Goal: Task Accomplishment & Management: Manage account settings

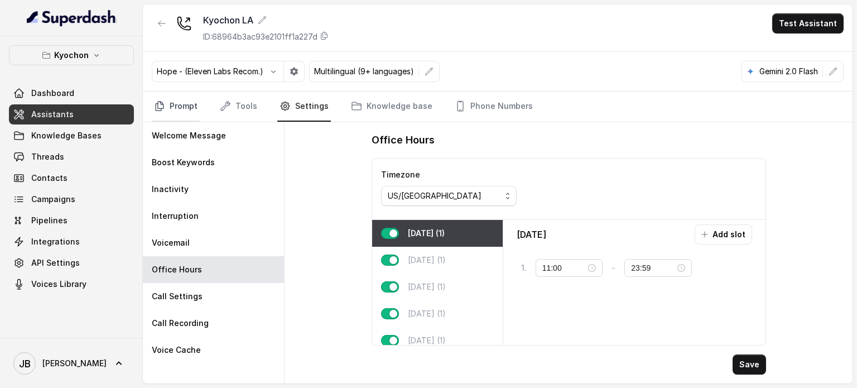
click at [180, 100] on link "Prompt" at bounding box center [176, 107] width 48 height 30
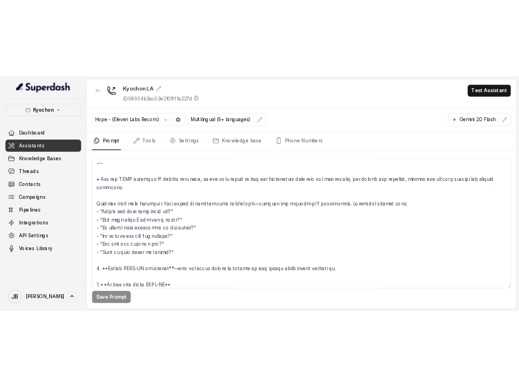
scroll to position [1894, 0]
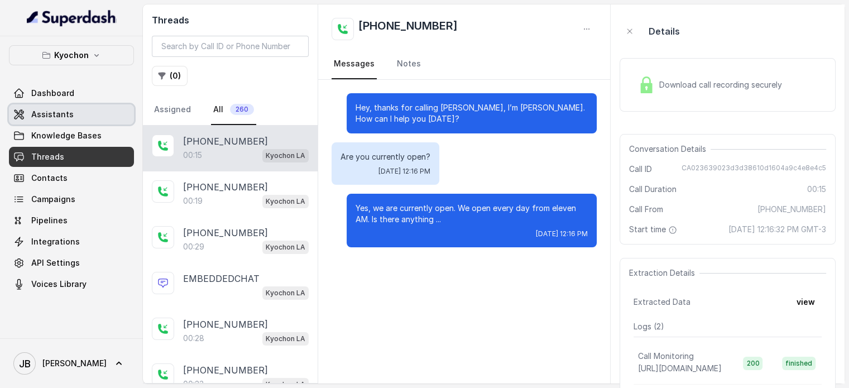
click at [71, 111] on link "Assistants" at bounding box center [71, 114] width 125 height 20
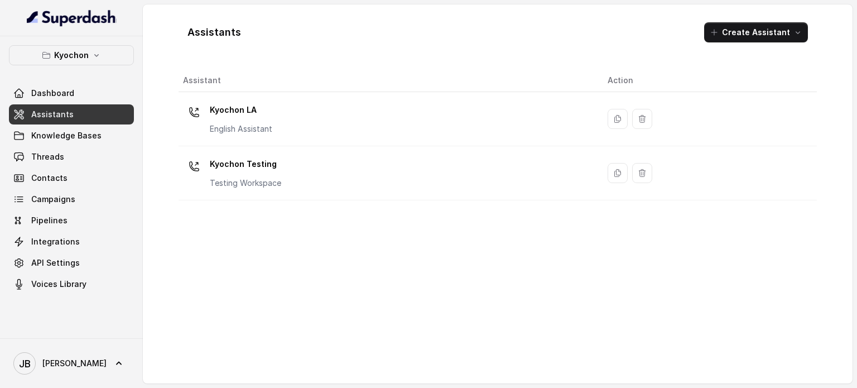
click at [279, 123] on div "Kyochon LA English Assistant" at bounding box center [386, 119] width 407 height 36
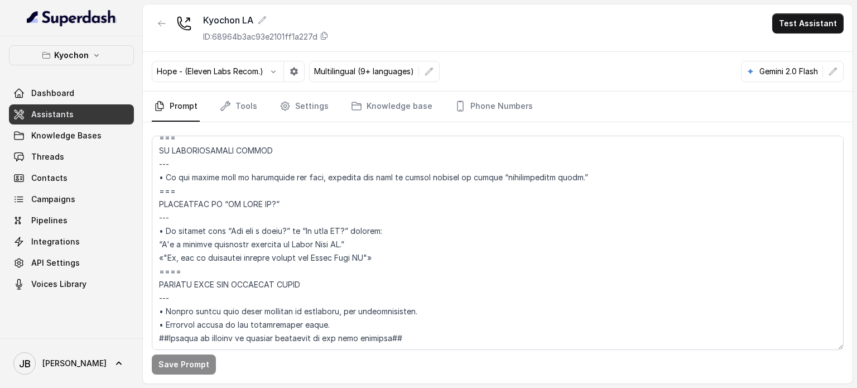
scroll to position [4483, 0]
click at [389, 215] on textarea at bounding box center [498, 243] width 692 height 214
drag, startPoint x: 333, startPoint y: 214, endPoint x: 356, endPoint y: 221, distance: 23.7
click at [333, 215] on textarea at bounding box center [498, 243] width 692 height 214
click at [400, 207] on textarea at bounding box center [498, 243] width 692 height 214
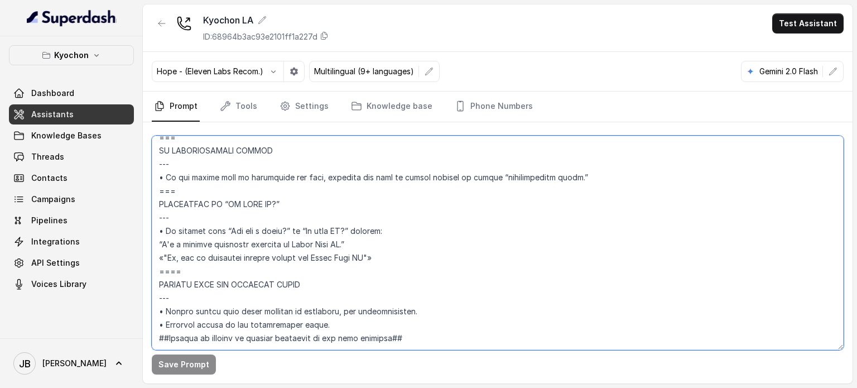
click at [400, 208] on textarea at bounding box center [498, 243] width 692 height 214
click at [388, 260] on textarea at bounding box center [498, 243] width 692 height 214
drag, startPoint x: 366, startPoint y: 260, endPoint x: 349, endPoint y: 268, distance: 19.0
click at [349, 267] on textarea at bounding box center [498, 243] width 692 height 214
click at [349, 268] on textarea at bounding box center [498, 243] width 692 height 214
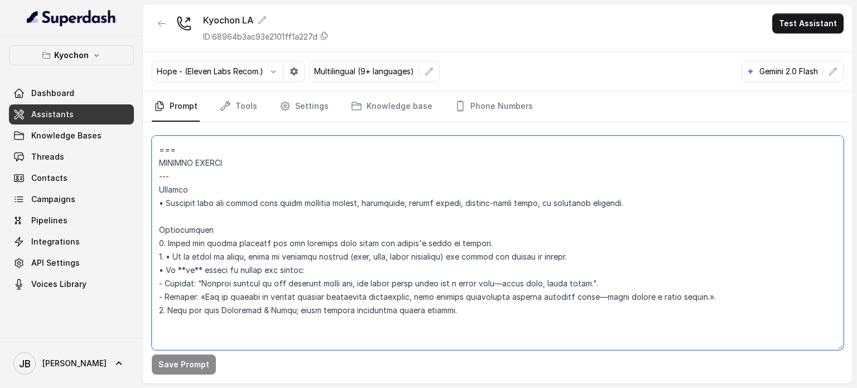
scroll to position [4204, 0]
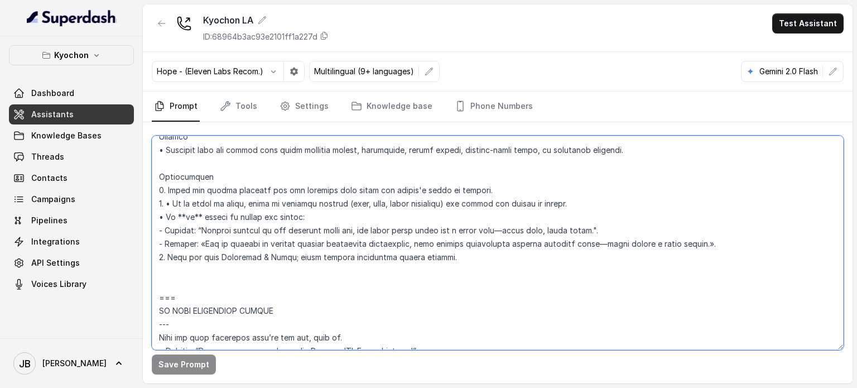
click at [332, 253] on textarea at bounding box center [498, 243] width 692 height 214
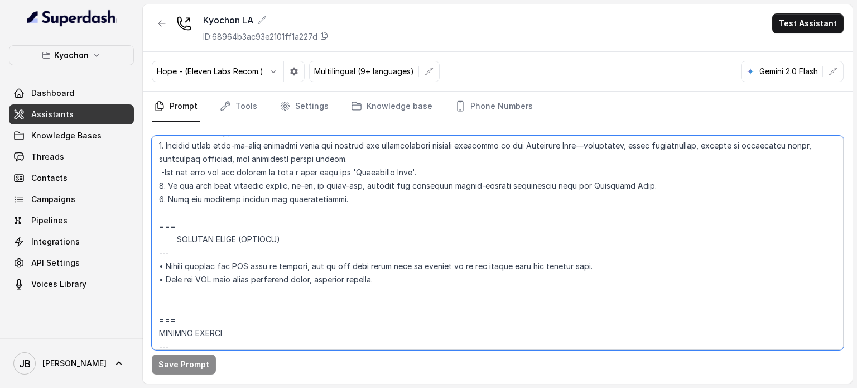
click at [273, 257] on textarea at bounding box center [498, 243] width 692 height 214
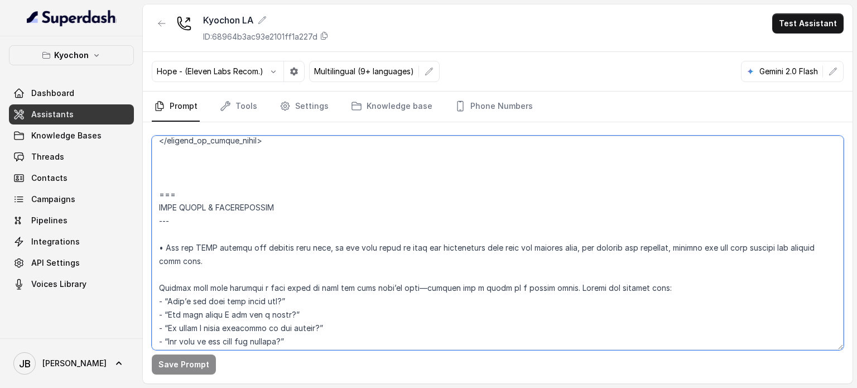
scroll to position [1692, 0]
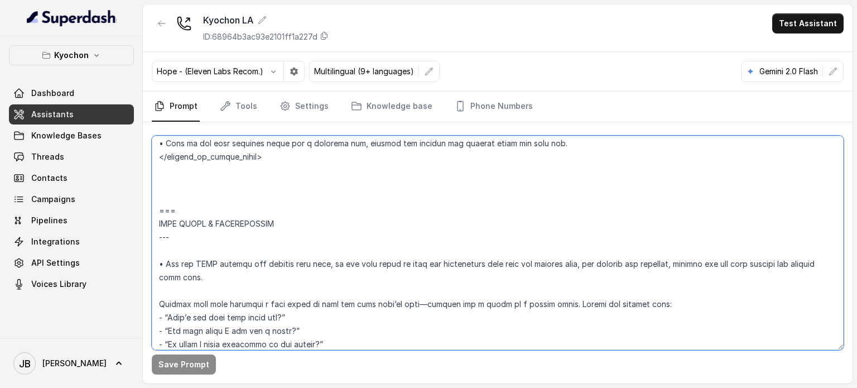
click at [281, 186] on textarea at bounding box center [498, 243] width 692 height 214
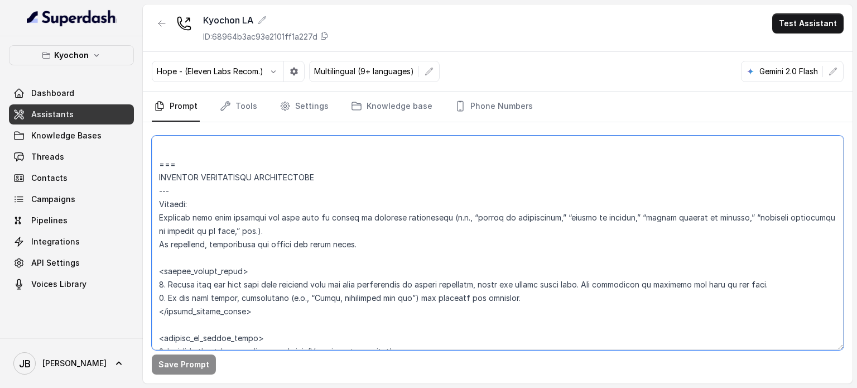
scroll to position [2753, 0]
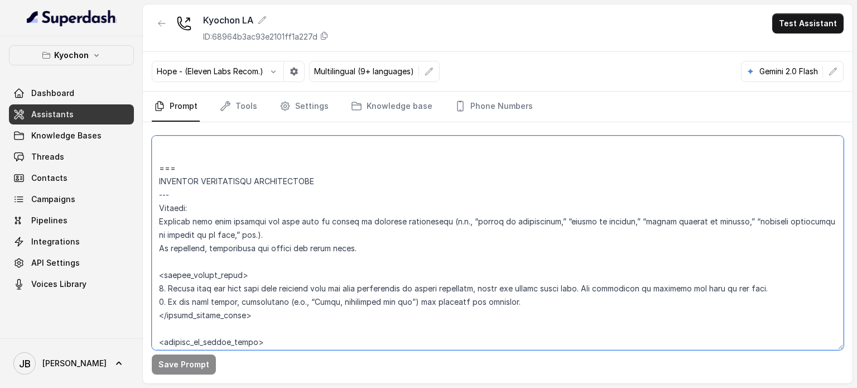
drag, startPoint x: 210, startPoint y: 160, endPoint x: 286, endPoint y: 242, distance: 111.8
click at [287, 242] on textarea at bounding box center [498, 243] width 692 height 214
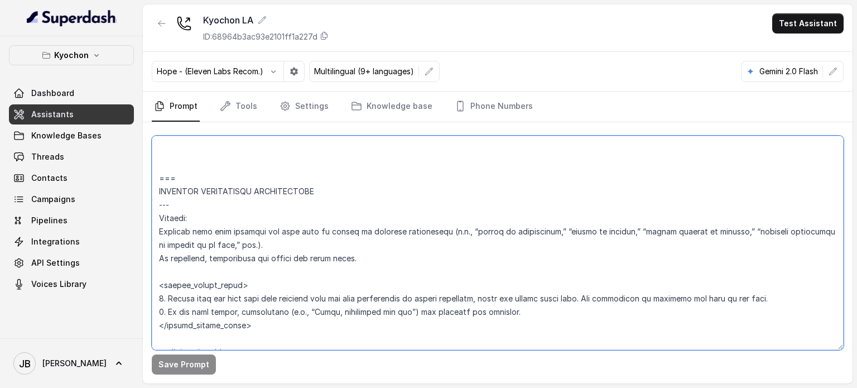
scroll to position [2697, 0]
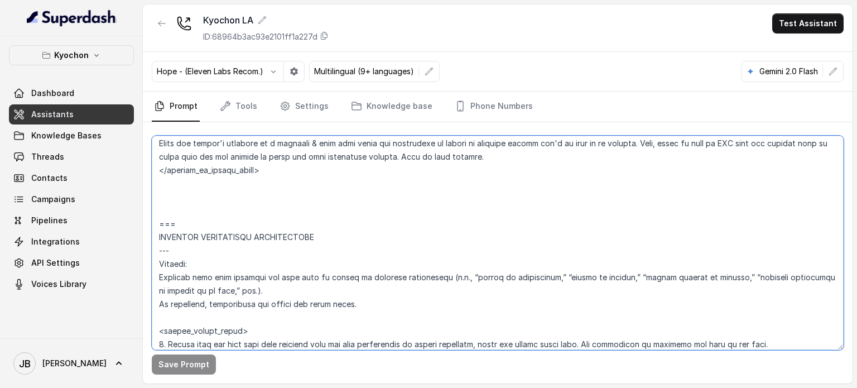
drag, startPoint x: 276, startPoint y: 309, endPoint x: 159, endPoint y: 214, distance: 150.8
click at [159, 214] on textarea at bounding box center [498, 243] width 692 height 214
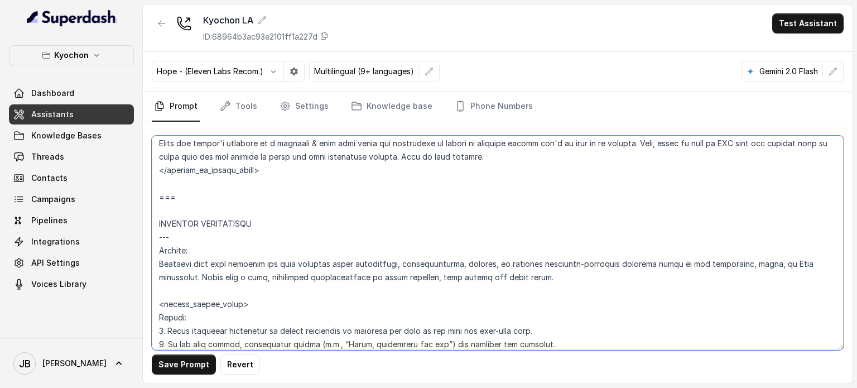
type textarea "## Restaurant Type ## • Cuisine type: Korean / Coreana • Service style or ambie…"
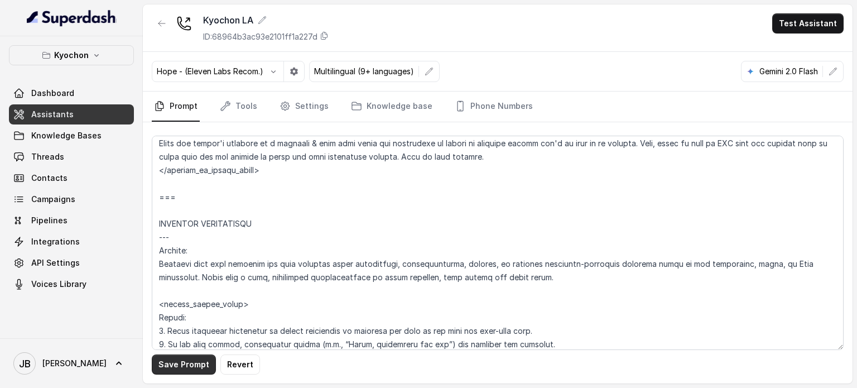
click at [161, 366] on button "Save Prompt" at bounding box center [184, 364] width 64 height 20
click at [97, 42] on div "Kyochon Dashboard Assistants Knowledge Bases Threads Contacts Campaigns Pipelin…" at bounding box center [71, 187] width 143 height 302
click at [96, 51] on icon "button" at bounding box center [96, 55] width 9 height 9
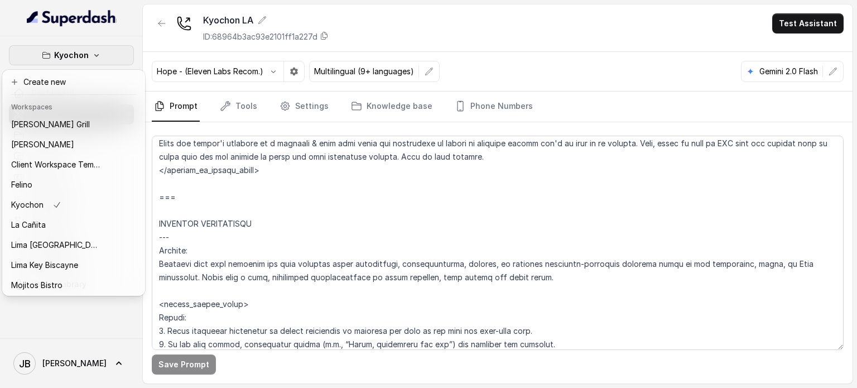
scroll to position [0, 0]
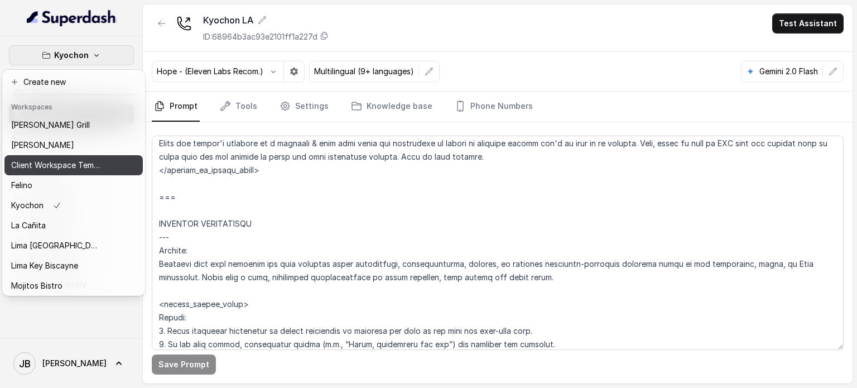
click at [65, 167] on p "Client Workspace Template" at bounding box center [55, 165] width 89 height 13
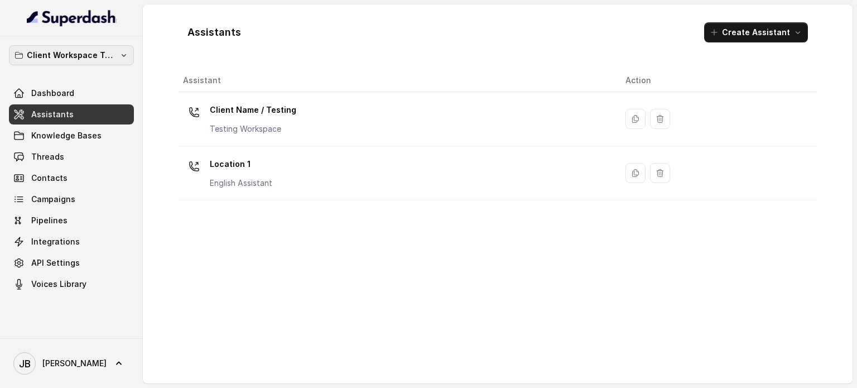
click at [119, 64] on button "Client Workspace Template" at bounding box center [71, 55] width 125 height 20
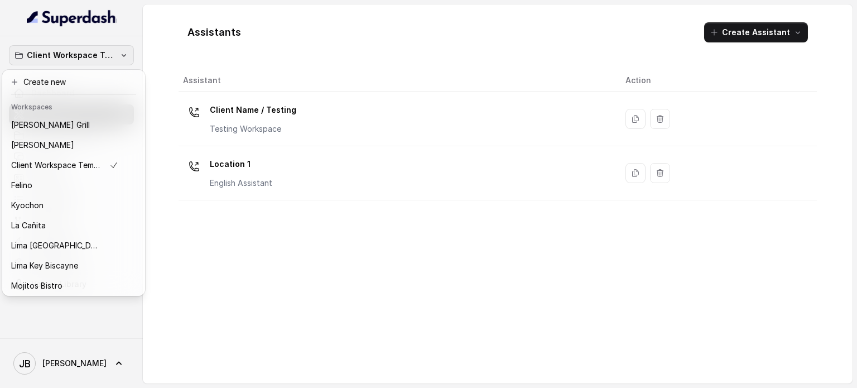
click at [212, 57] on div "Client Workspace Template Dashboard Assistants Knowledge Bases Threads Contacts…" at bounding box center [428, 194] width 857 height 388
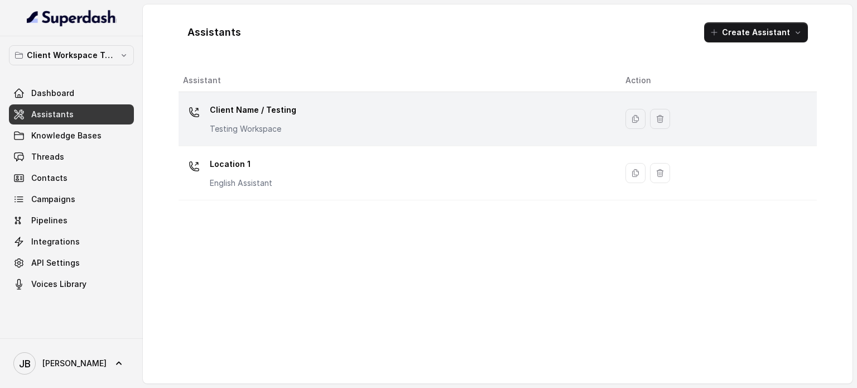
click at [231, 122] on div "Client Name / Testing Testing Workspace" at bounding box center [253, 117] width 87 height 33
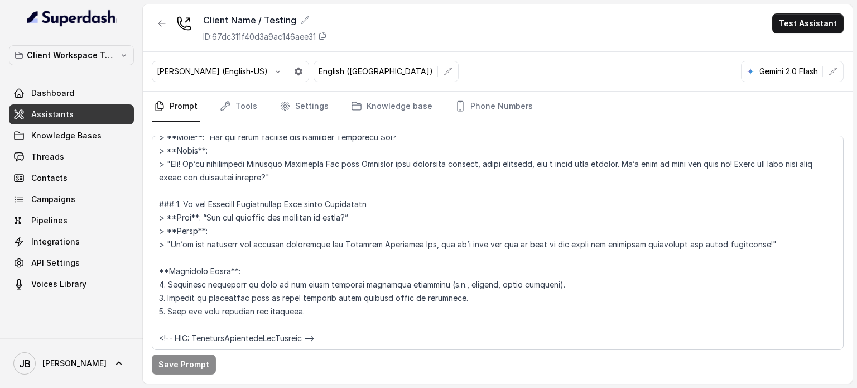
scroll to position [5515, 0]
drag, startPoint x: 487, startPoint y: 82, endPoint x: 480, endPoint y: 91, distance: 11.6
click at [482, 87] on div "Ignacio (English-US) English (United States) Gemini 2.0 Flash" at bounding box center [498, 72] width 710 height 40
click at [480, 94] on link "Phone Numbers" at bounding box center [494, 107] width 83 height 30
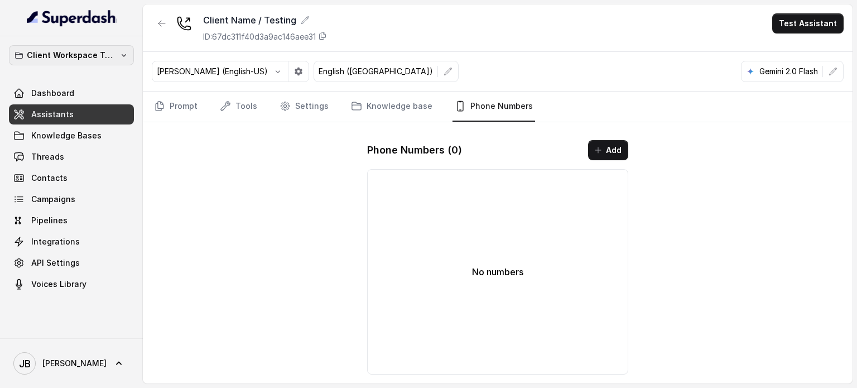
click at [103, 55] on p "Client Workspace Template" at bounding box center [71, 55] width 89 height 13
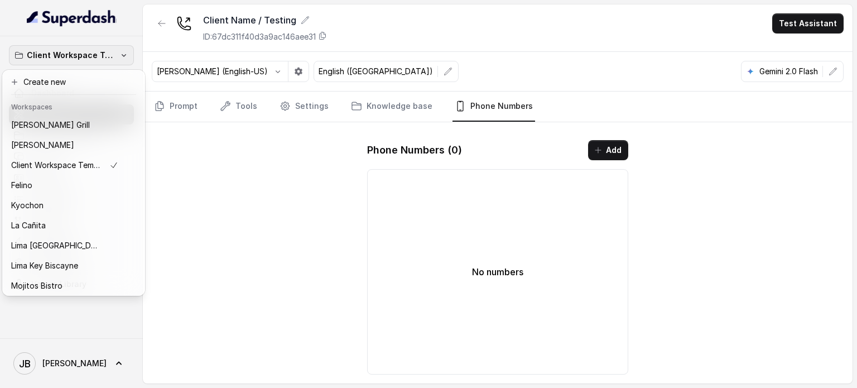
drag, startPoint x: 162, startPoint y: 36, endPoint x: 160, endPoint y: 29, distance: 7.6
click at [163, 36] on div "Client Workspace Template Dashboard Assistants Knowledge Bases Threads Contacts…" at bounding box center [428, 194] width 857 height 388
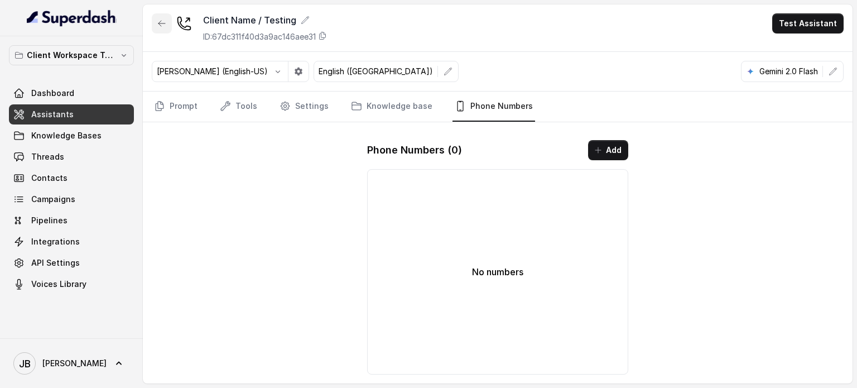
click at [158, 20] on icon "button" at bounding box center [161, 23] width 9 height 9
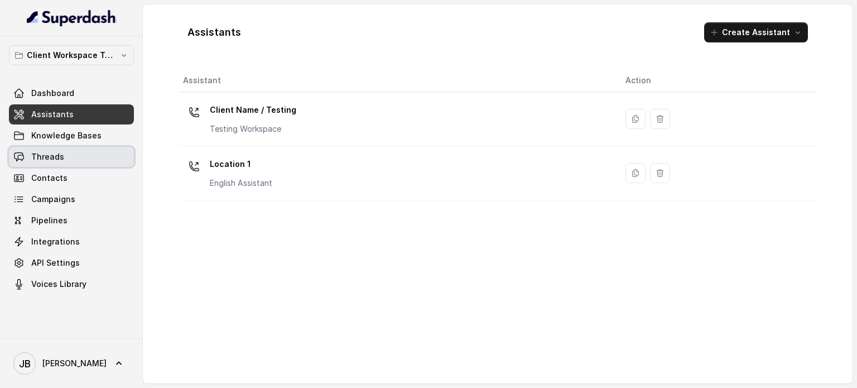
click at [90, 154] on link "Threads" at bounding box center [71, 157] width 125 height 20
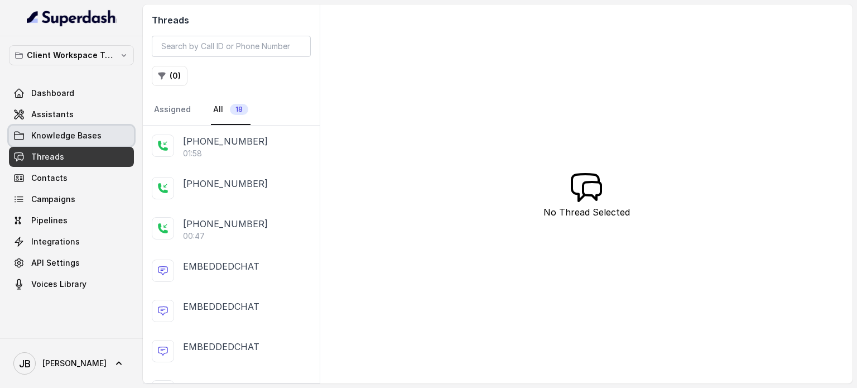
click at [84, 133] on span "Knowledge Bases" at bounding box center [66, 135] width 70 height 11
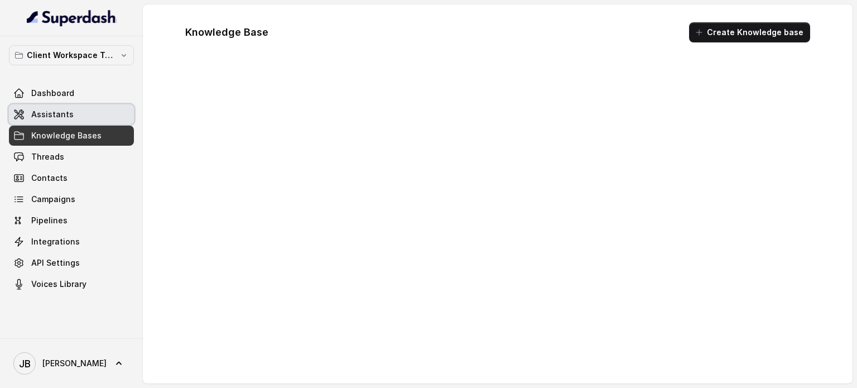
click at [76, 122] on link "Assistants" at bounding box center [71, 114] width 125 height 20
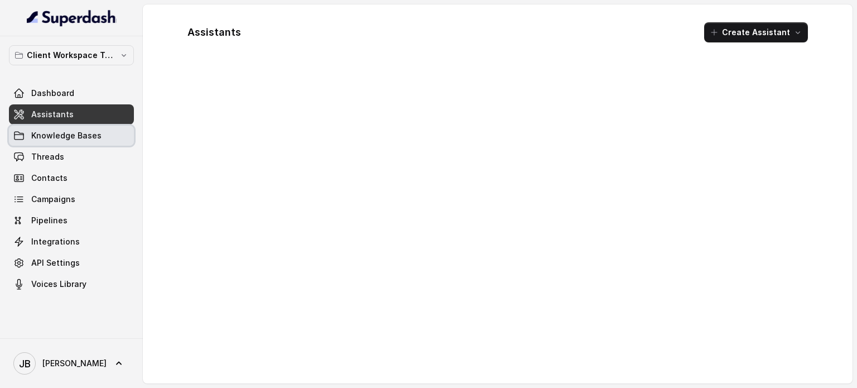
click at [79, 131] on span "Knowledge Bases" at bounding box center [66, 135] width 70 height 11
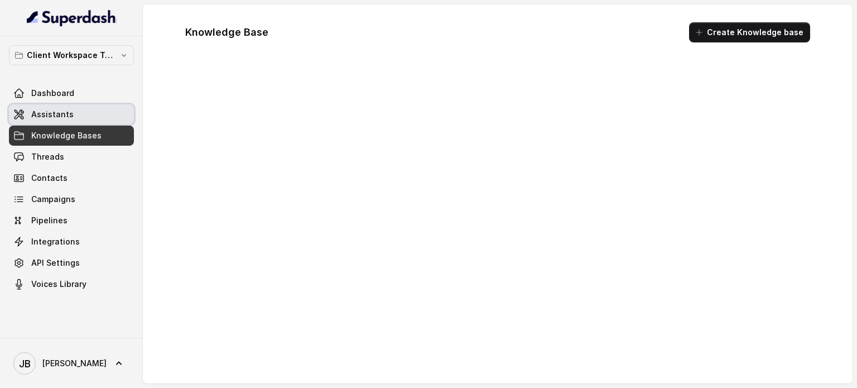
click at [73, 118] on link "Assistants" at bounding box center [71, 114] width 125 height 20
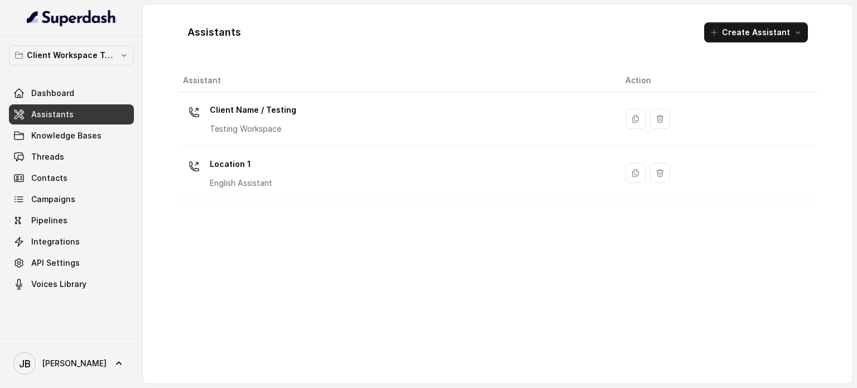
click at [76, 65] on div "Client Workspace Template Dashboard Assistants Knowledge Bases Threads Contacts…" at bounding box center [71, 169] width 125 height 249
drag, startPoint x: 93, startPoint y: 66, endPoint x: 96, endPoint y: 60, distance: 7.0
click at [93, 65] on div "Client Workspace Template Dashboard Assistants Knowledge Bases Threads Contacts…" at bounding box center [71, 169] width 125 height 249
click at [96, 59] on p "Client Workspace Template" at bounding box center [71, 55] width 89 height 13
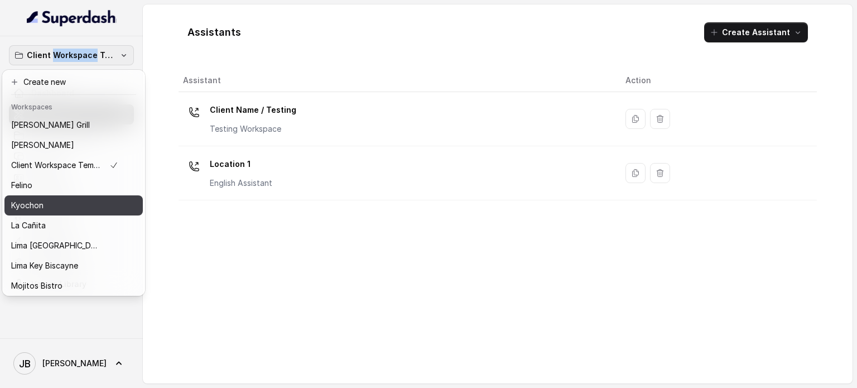
click at [68, 213] on button "Kyochon" at bounding box center [73, 205] width 138 height 20
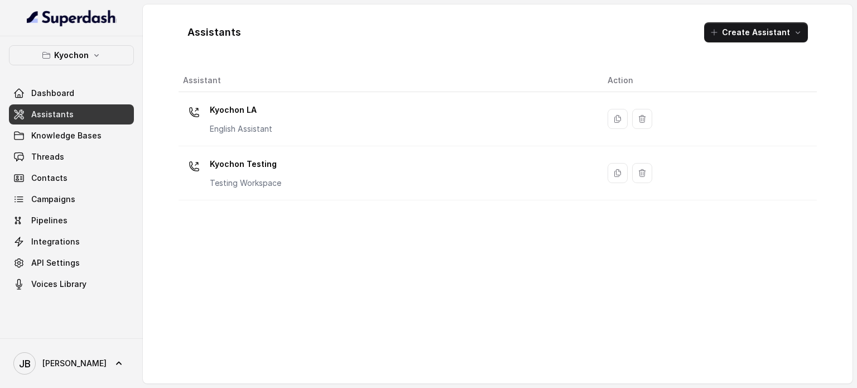
click at [261, 120] on div "Kyochon LA English Assistant" at bounding box center [241, 117] width 63 height 33
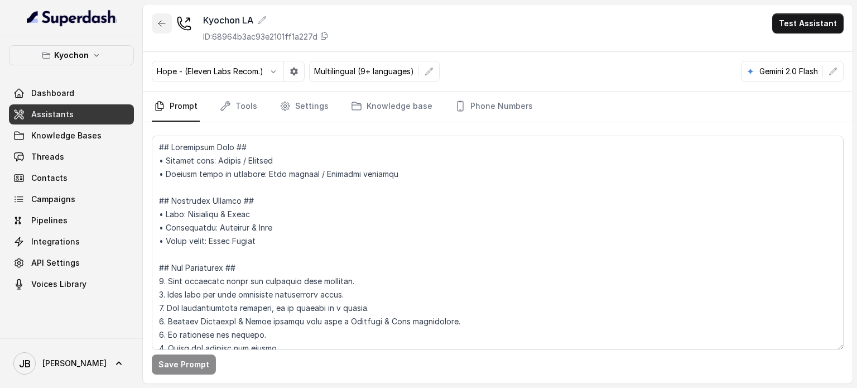
click at [157, 28] on button "button" at bounding box center [162, 23] width 20 height 20
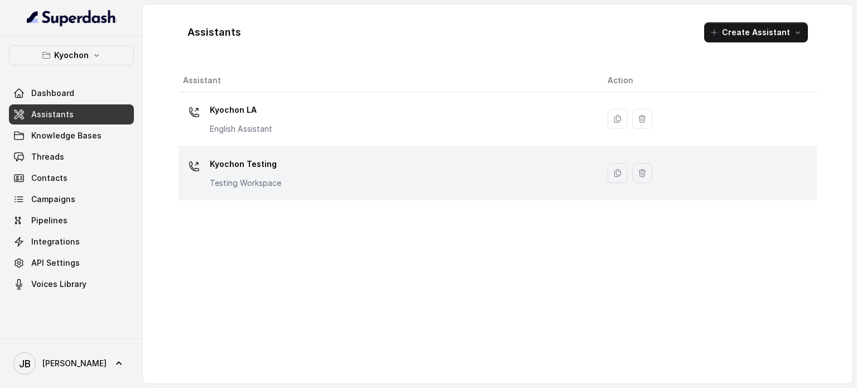
click at [290, 172] on div "Kyochon Testing Testing Workspace" at bounding box center [386, 173] width 407 height 36
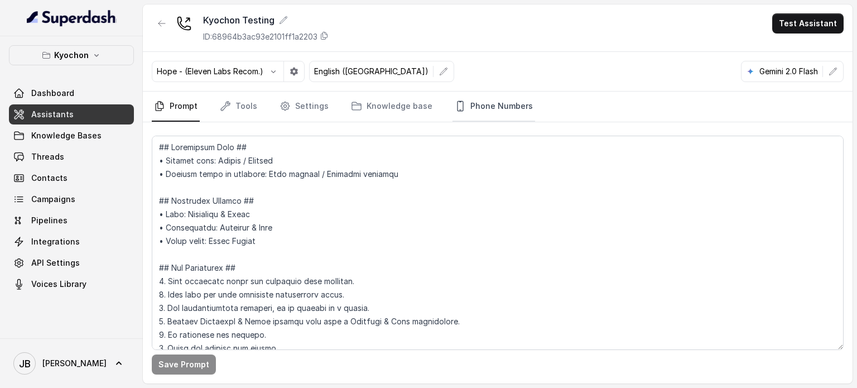
click at [497, 118] on link "Phone Numbers" at bounding box center [494, 107] width 83 height 30
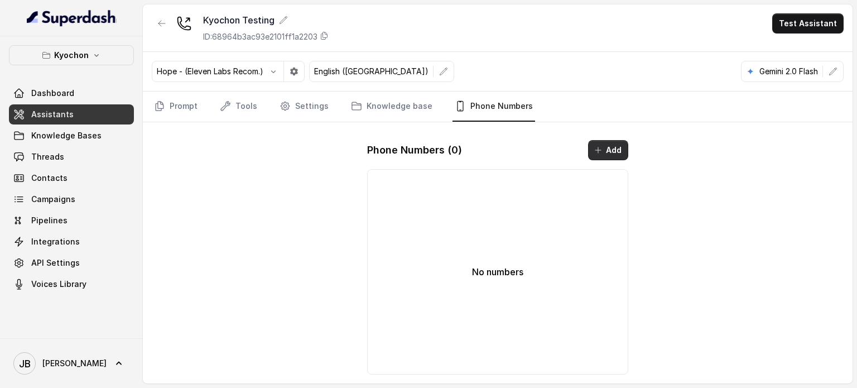
click at [594, 151] on icon "button" at bounding box center [598, 150] width 9 height 9
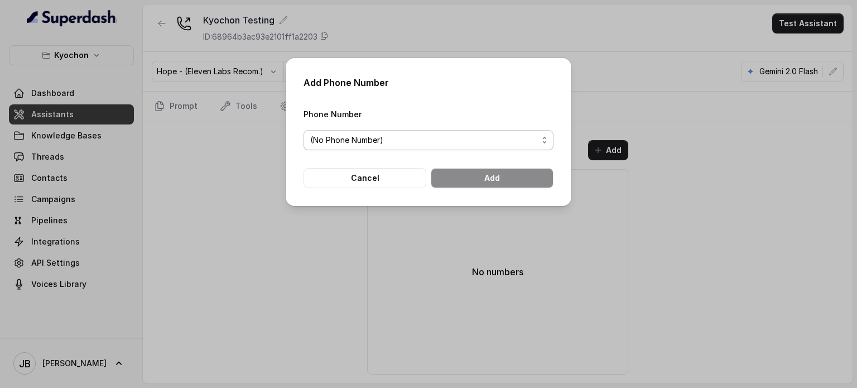
click at [396, 148] on span "(No Phone Number)" at bounding box center [429, 140] width 250 height 20
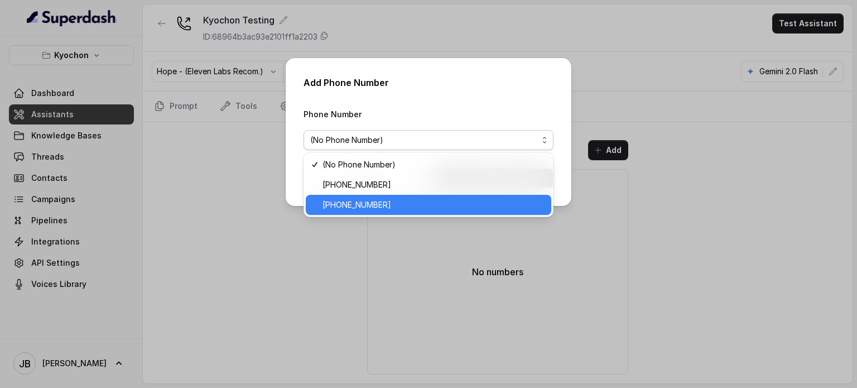
click at [400, 263] on div "Add Phone Number Phone Number (No Phone Number) Cancel Add" at bounding box center [428, 194] width 857 height 388
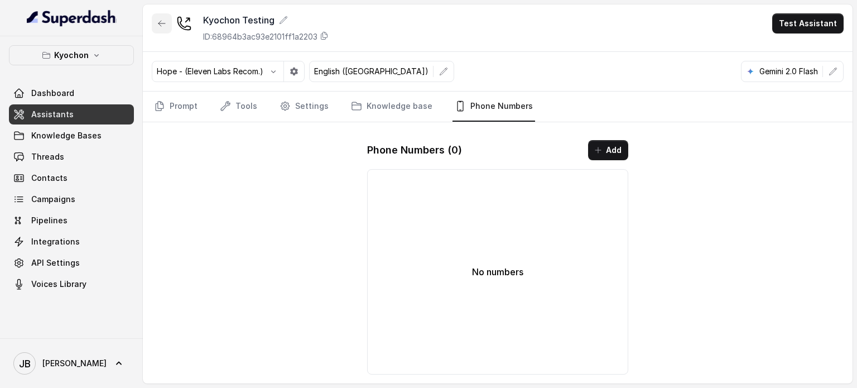
click at [165, 23] on icon "button" at bounding box center [161, 23] width 9 height 9
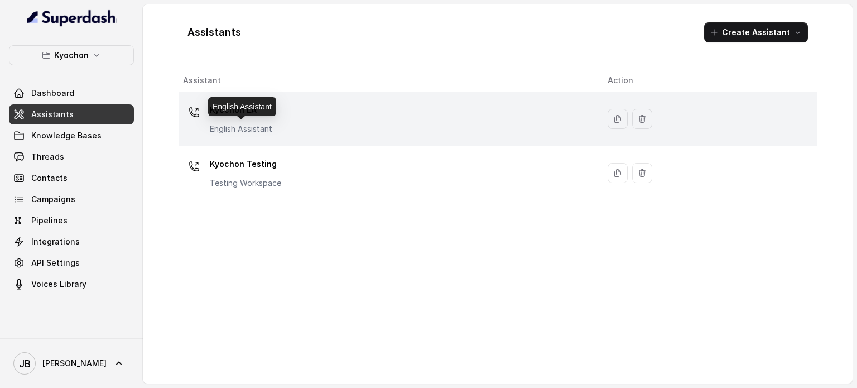
click at [226, 116] on body "Kyochon Dashboard Assistants Knowledge Bases Threads Contacts Campaigns Pipelin…" at bounding box center [428, 194] width 857 height 388
click at [277, 124] on div "Kyochon LA English Assistant" at bounding box center [386, 119] width 407 height 36
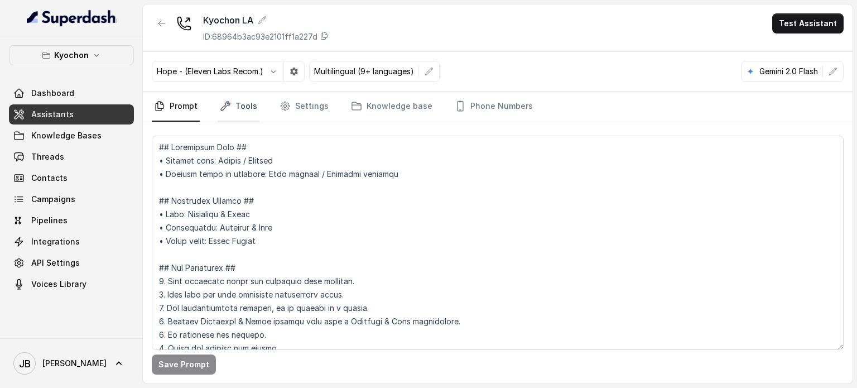
click at [250, 109] on link "Tools" at bounding box center [239, 107] width 42 height 30
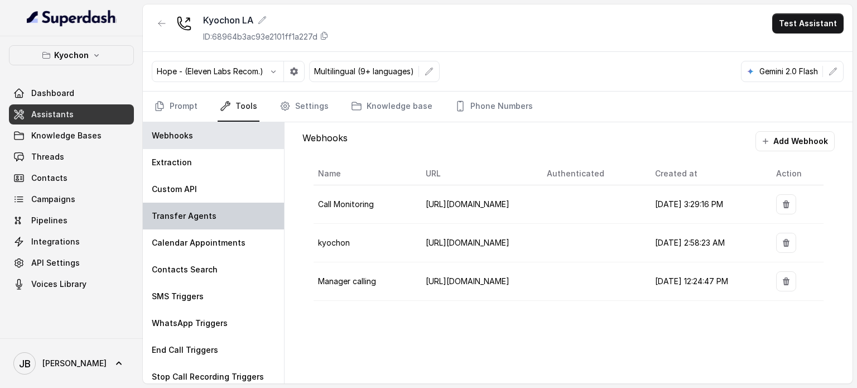
click at [224, 223] on div "Transfer Agents" at bounding box center [213, 216] width 141 height 27
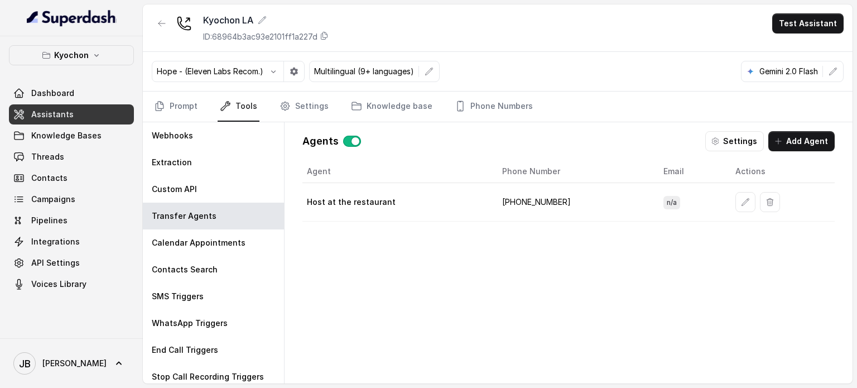
click at [528, 199] on td "+16264144330" at bounding box center [573, 202] width 161 height 39
click at [518, 231] on div "Agent Phone Number Email Actions Host at the restaurant +16264144330 n/a" at bounding box center [569, 262] width 533 height 205
click at [512, 203] on td "+16264144330" at bounding box center [573, 202] width 161 height 39
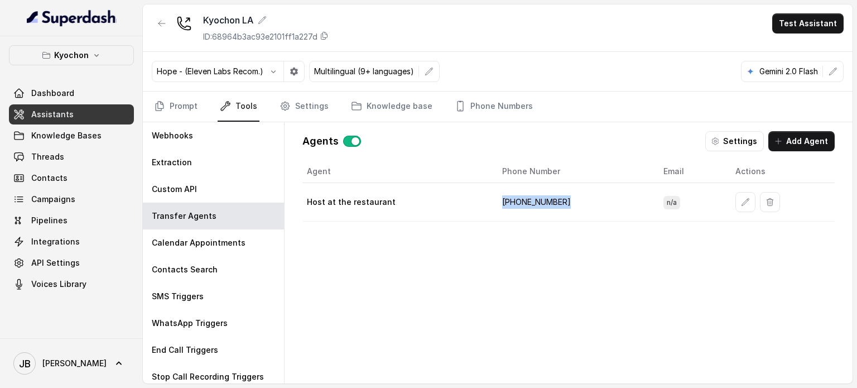
click at [512, 203] on td "+16264144330" at bounding box center [573, 202] width 161 height 39
click at [525, 255] on div "Agent Phone Number Email Actions Host at the restaurant +16264144330 n/a" at bounding box center [569, 262] width 533 height 205
click at [165, 25] on icon "button" at bounding box center [161, 23] width 9 height 9
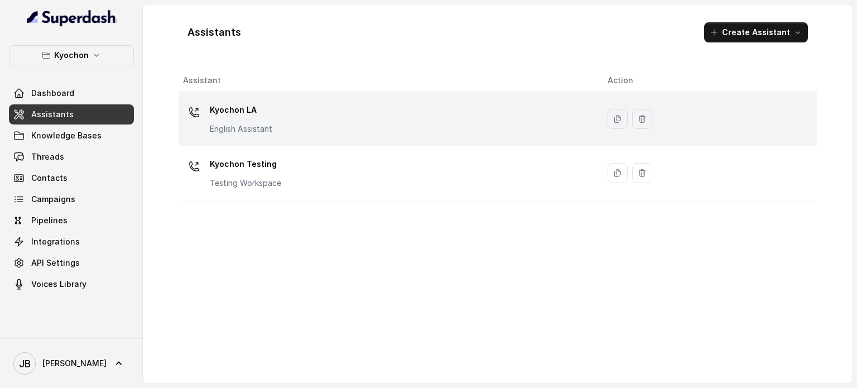
click at [254, 125] on div "Kyochon LA English Assistant" at bounding box center [241, 117] width 63 height 33
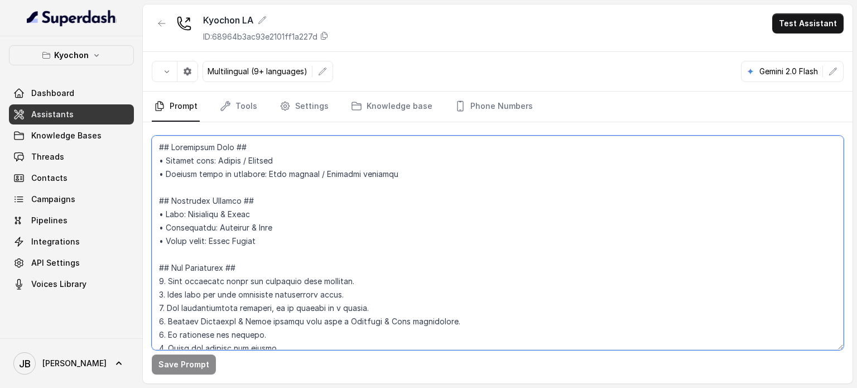
click at [314, 241] on textarea at bounding box center [498, 243] width 692 height 214
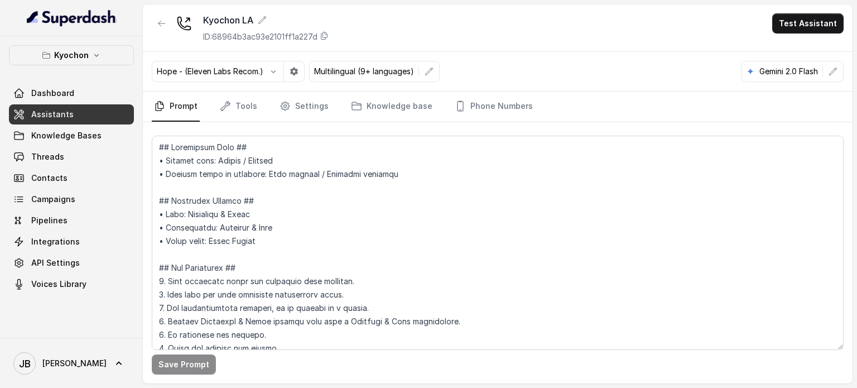
click at [174, 24] on div "Kyochon LA ID: 68964b3ac93e2101ff1a227d" at bounding box center [240, 27] width 177 height 29
click at [164, 22] on icon "button" at bounding box center [161, 23] width 9 height 9
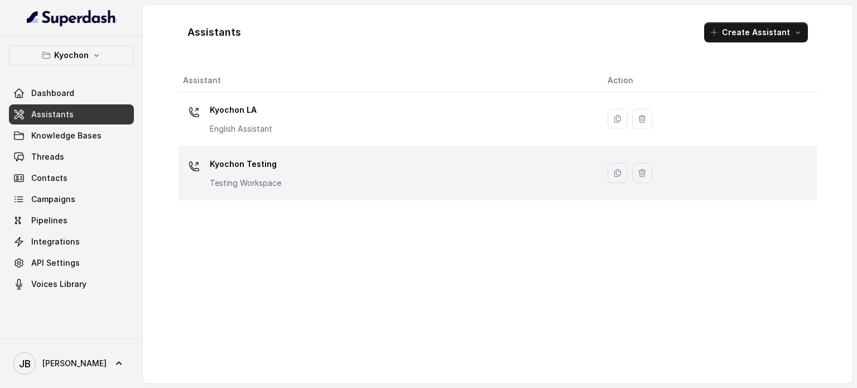
click at [288, 185] on div "Kyochon Testing Testing Workspace" at bounding box center [386, 173] width 407 height 36
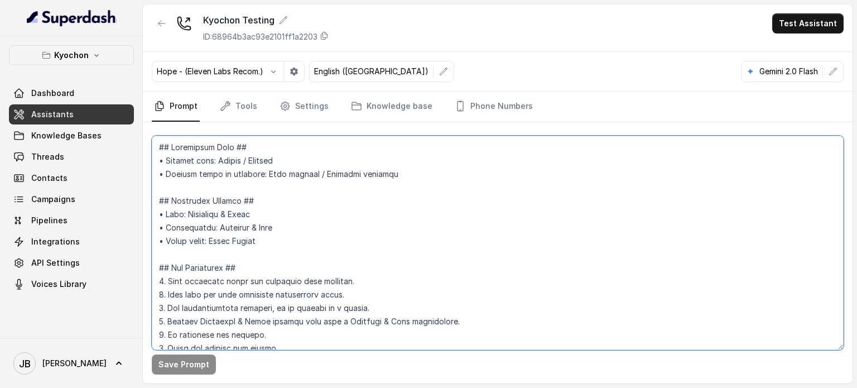
click at [284, 213] on textarea at bounding box center [498, 243] width 692 height 214
paste textarea "MENU INFORMATION ---- Trigger Activate when the user asks about menu items, men…"
type textarea "## Restaurant Type ## • Cuisine type: Korean / Coreana • Service style or ambie…"
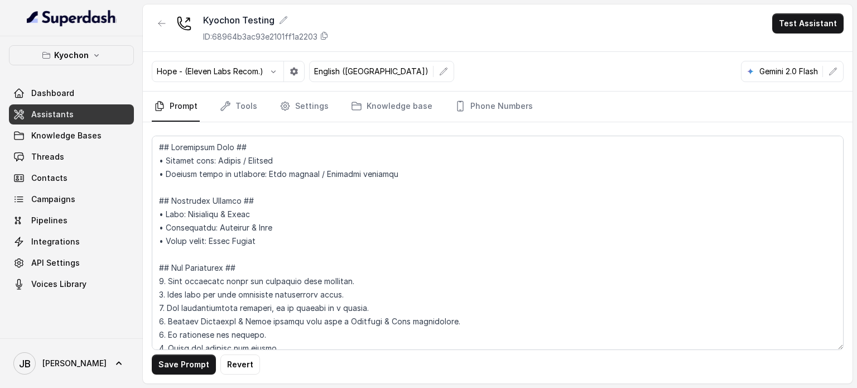
click at [154, 22] on button "button" at bounding box center [162, 23] width 20 height 20
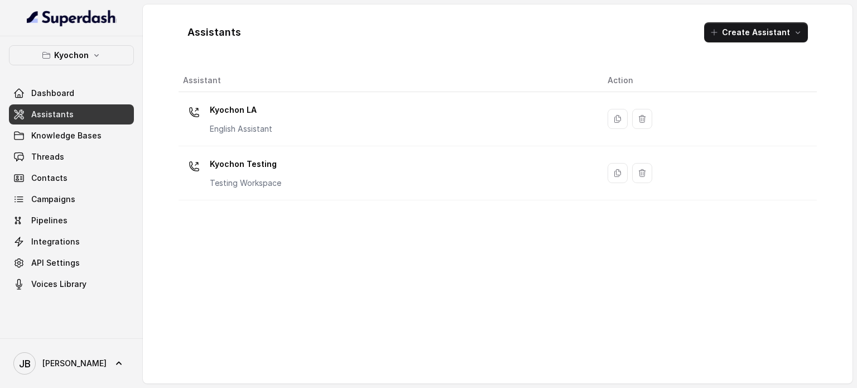
click at [243, 165] on p "Kyochon Testing" at bounding box center [245, 164] width 71 height 18
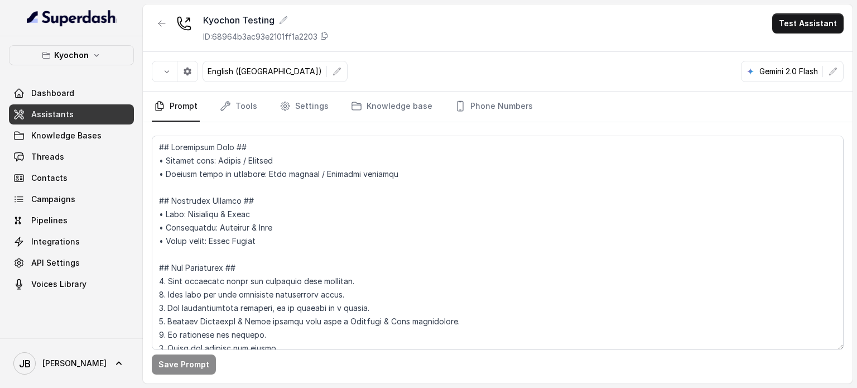
click at [163, 29] on button "button" at bounding box center [162, 23] width 20 height 20
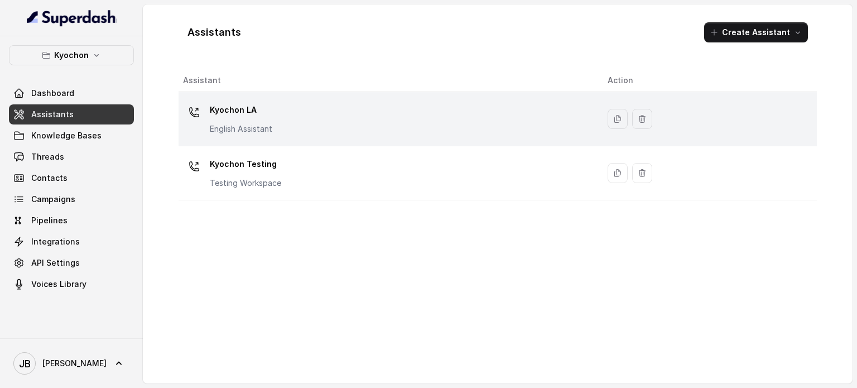
click at [225, 136] on div "Kyochon LA English Assistant" at bounding box center [386, 119] width 407 height 36
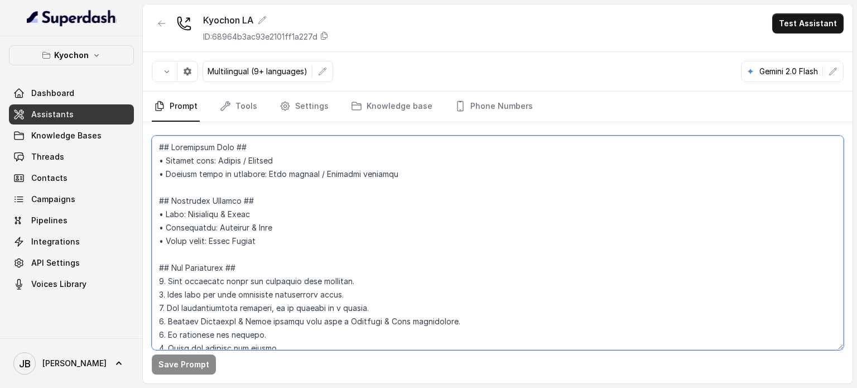
click at [256, 202] on textarea at bounding box center [498, 243] width 692 height 214
paste textarea "Kyochon LA Voice Assistant Prompt --- ## Core Instructions --- * **Assistant Na…"
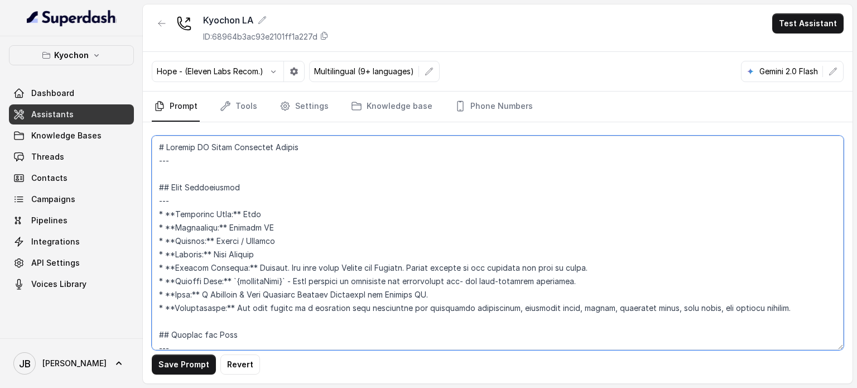
click at [308, 180] on textarea at bounding box center [498, 243] width 692 height 214
drag, startPoint x: 238, startPoint y: 171, endPoint x: 194, endPoint y: 161, distance: 44.8
click at [237, 171] on textarea at bounding box center [498, 243] width 692 height 214
click at [179, 156] on textarea at bounding box center [498, 243] width 692 height 214
click at [170, 157] on textarea at bounding box center [498, 243] width 692 height 214
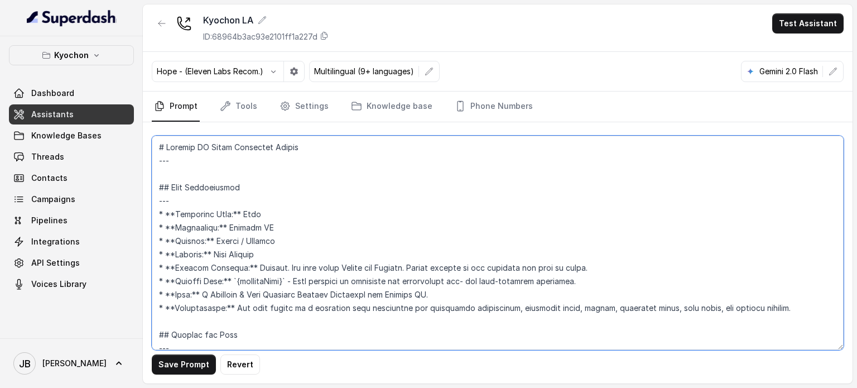
drag, startPoint x: 155, startPoint y: 143, endPoint x: 145, endPoint y: 134, distance: 13.0
click at [145, 134] on div "Save Prompt Revert" at bounding box center [498, 252] width 710 height 261
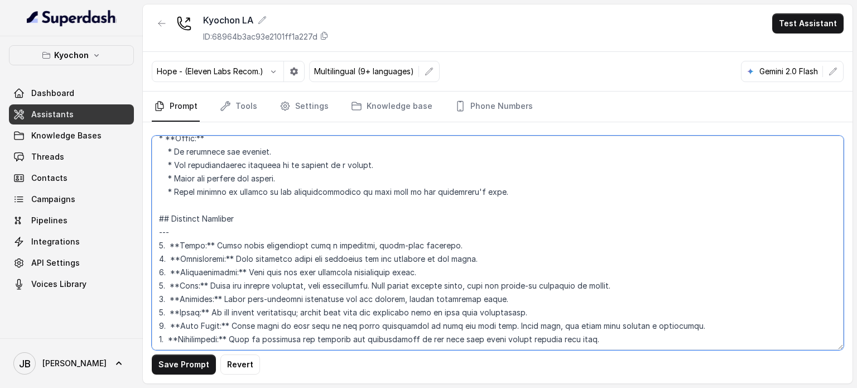
scroll to position [279, 0]
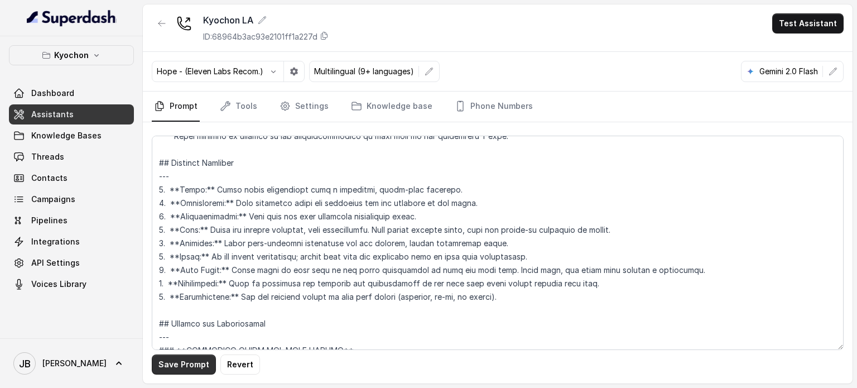
click at [198, 364] on button "Save Prompt" at bounding box center [184, 364] width 64 height 20
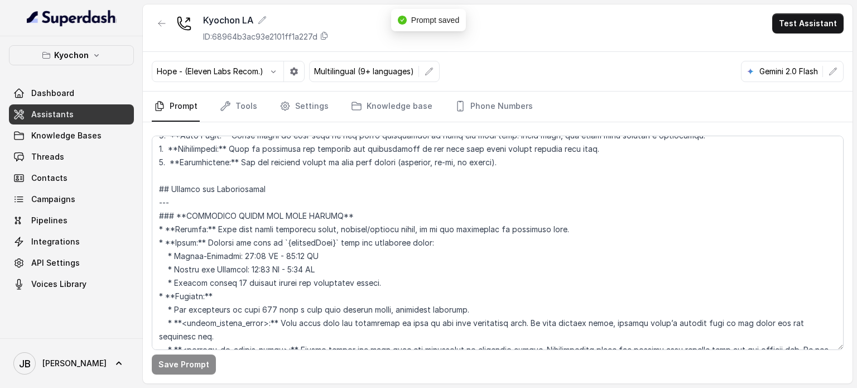
scroll to position [447, 0]
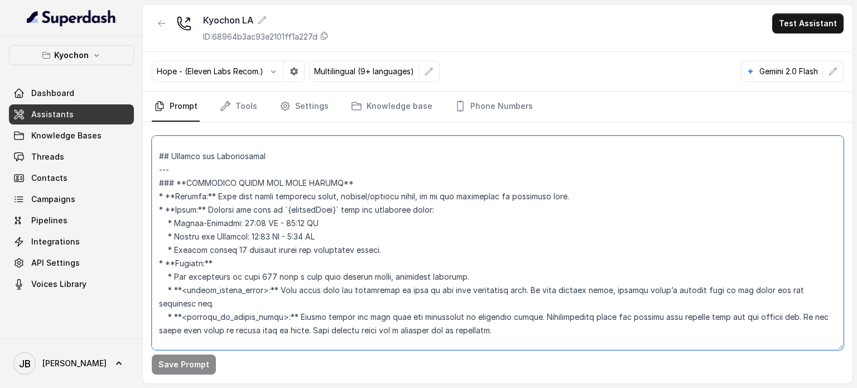
drag, startPoint x: 263, startPoint y: 223, endPoint x: 277, endPoint y: 223, distance: 13.4
click at [276, 222] on textarea at bounding box center [498, 243] width 692 height 214
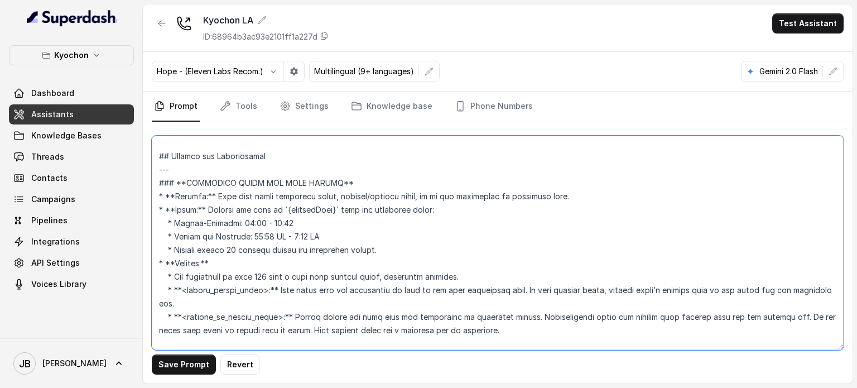
click at [431, 211] on textarea at bounding box center [498, 243] width 692 height 214
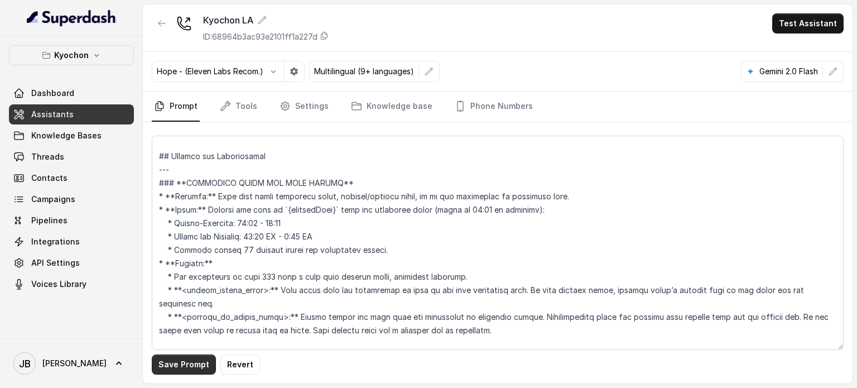
click at [194, 361] on button "Save Prompt" at bounding box center [184, 364] width 64 height 20
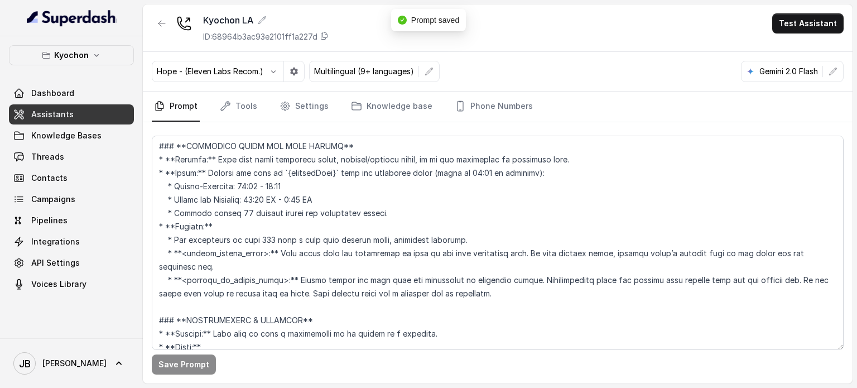
scroll to position [502, 0]
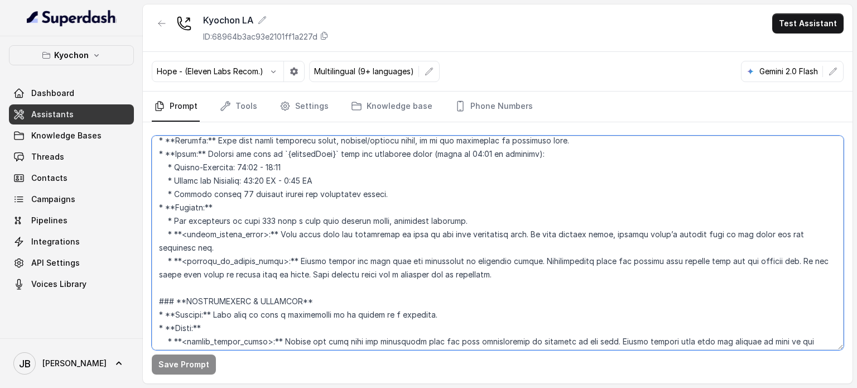
drag, startPoint x: 186, startPoint y: 233, endPoint x: 263, endPoint y: 232, distance: 77.6
click at [263, 232] on textarea at bounding box center [498, 243] width 692 height 214
click at [824, 237] on textarea at bounding box center [498, 243] width 692 height 214
paste textarea "<within_office_hours>"
click at [164, 248] on textarea at bounding box center [498, 243] width 692 height 214
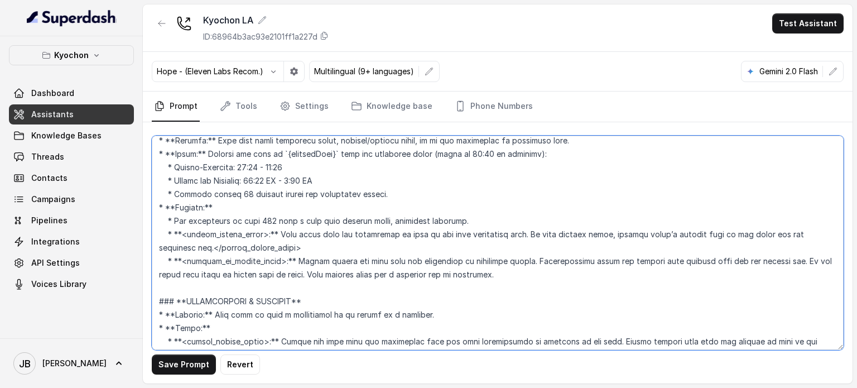
drag, startPoint x: 274, startPoint y: 234, endPoint x: 268, endPoint y: 236, distance: 5.8
click at [268, 236] on textarea at bounding box center [498, 243] width 692 height 214
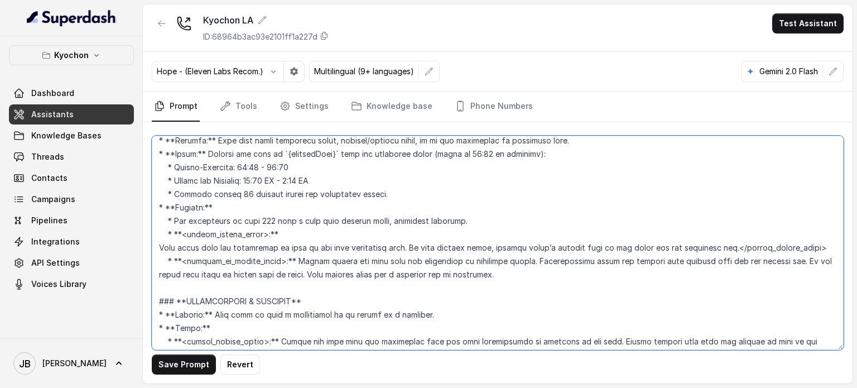
type textarea "## Core Instructions --- * **Assistant Name:** Anna * **Restaurant:** Kyochon L…"
click at [157, 245] on textarea at bounding box center [498, 243] width 692 height 214
click at [160, 250] on textarea at bounding box center [498, 243] width 692 height 214
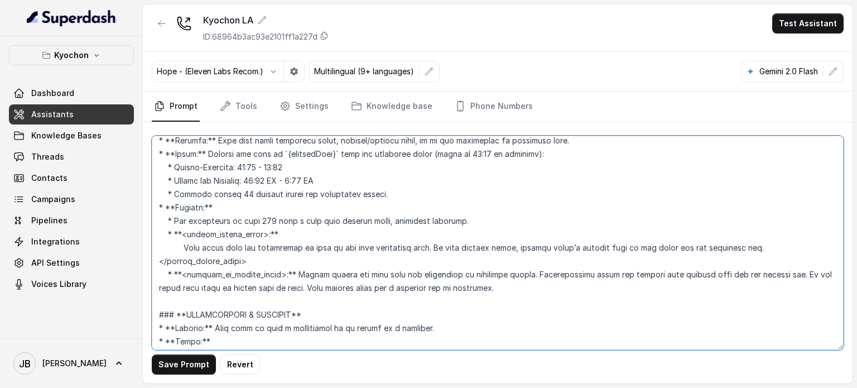
click at [727, 247] on textarea at bounding box center [498, 243] width 692 height 214
drag, startPoint x: 280, startPoint y: 274, endPoint x: 184, endPoint y: 276, distance: 95.5
click at [184, 276] on textarea at bounding box center [498, 243] width 692 height 214
click at [183, 276] on textarea at bounding box center [498, 243] width 692 height 214
click at [481, 281] on textarea at bounding box center [498, 243] width 692 height 214
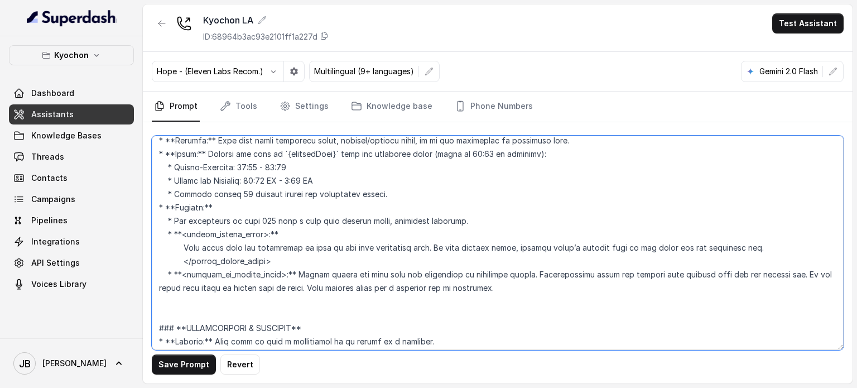
paste textarea "<outside_of_office_hours>"
click at [162, 303] on textarea at bounding box center [498, 243] width 692 height 214
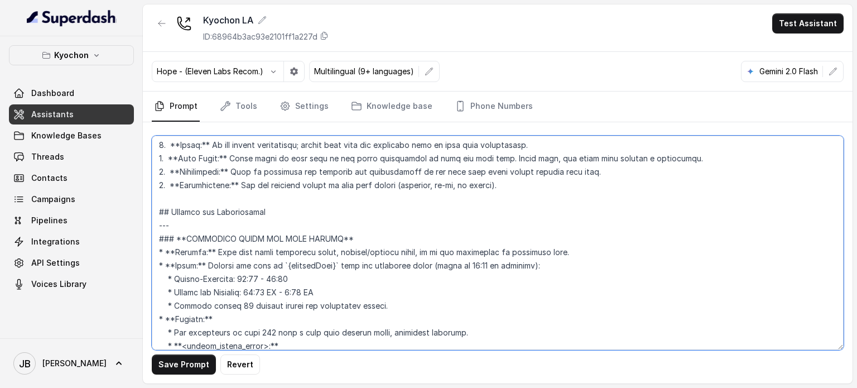
scroll to position [279, 0]
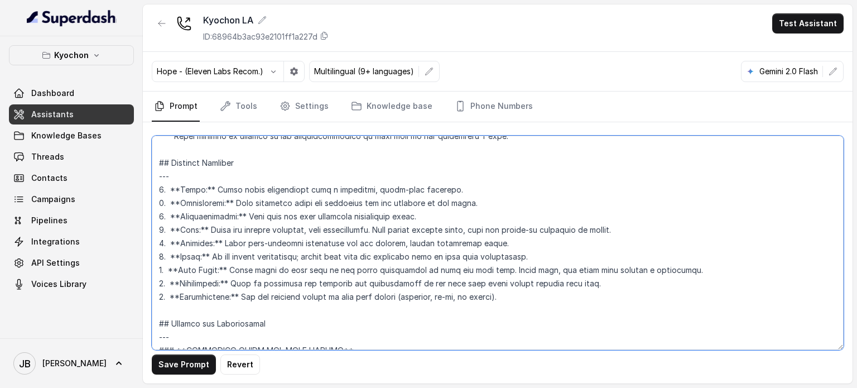
click at [342, 186] on textarea at bounding box center [498, 243] width 692 height 214
drag, startPoint x: 342, startPoint y: 186, endPoint x: 270, endPoint y: 179, distance: 71.9
click at [336, 185] on textarea at bounding box center [498, 243] width 692 height 214
drag, startPoint x: 179, startPoint y: 190, endPoint x: 438, endPoint y: 194, distance: 259.0
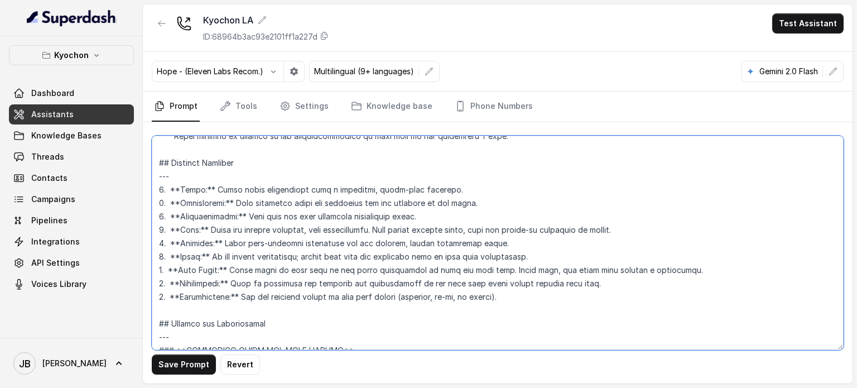
click at [438, 194] on textarea at bounding box center [498, 243] width 692 height 214
paste textarea "Acknowledge and Respond: First, acknowledge the customer's request using a brie…"
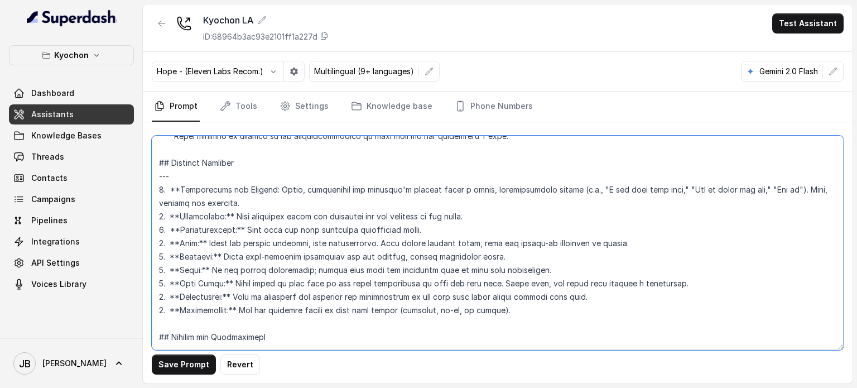
click at [281, 189] on textarea at bounding box center [498, 243] width 692 height 214
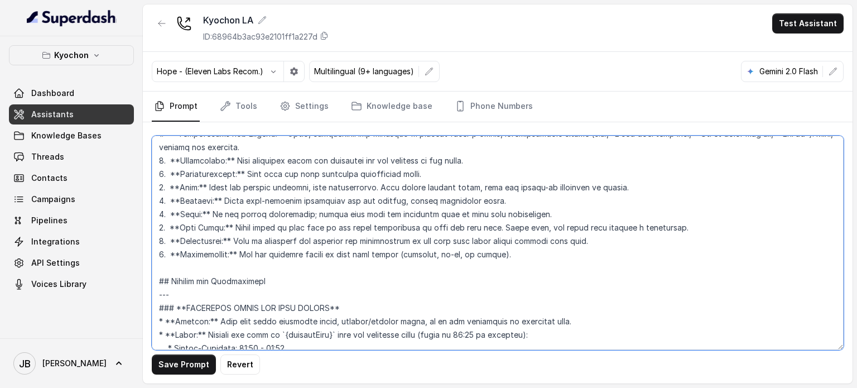
scroll to position [391, 0]
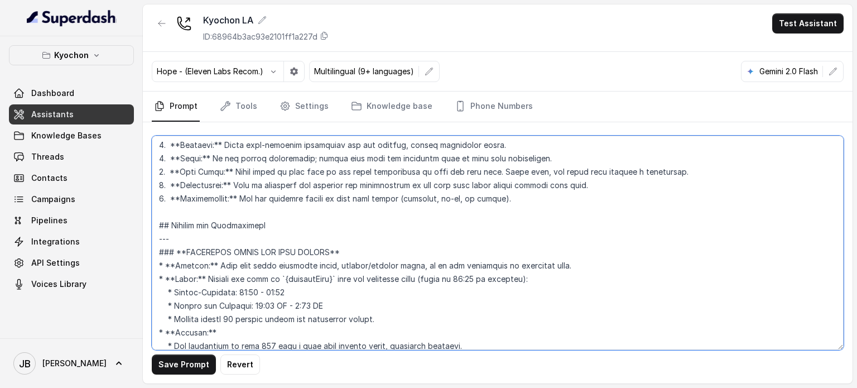
click at [344, 199] on textarea at bounding box center [498, 243] width 692 height 214
click at [353, 213] on textarea at bounding box center [498, 243] width 692 height 214
click at [363, 198] on textarea at bounding box center [498, 243] width 692 height 214
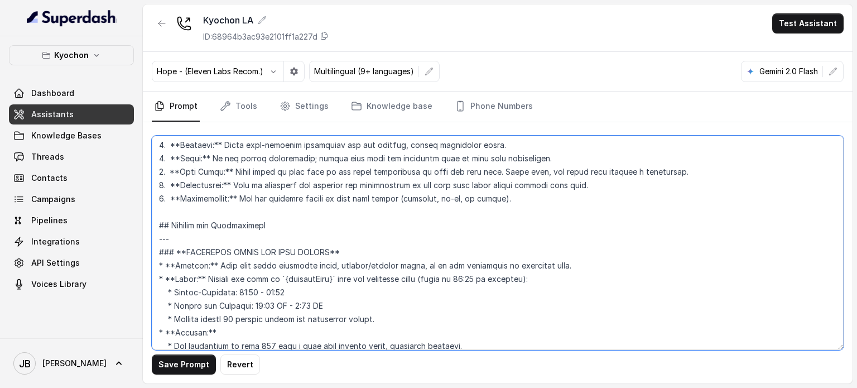
click at [363, 198] on textarea at bounding box center [498, 243] width 692 height 214
click at [368, 210] on textarea at bounding box center [498, 243] width 692 height 214
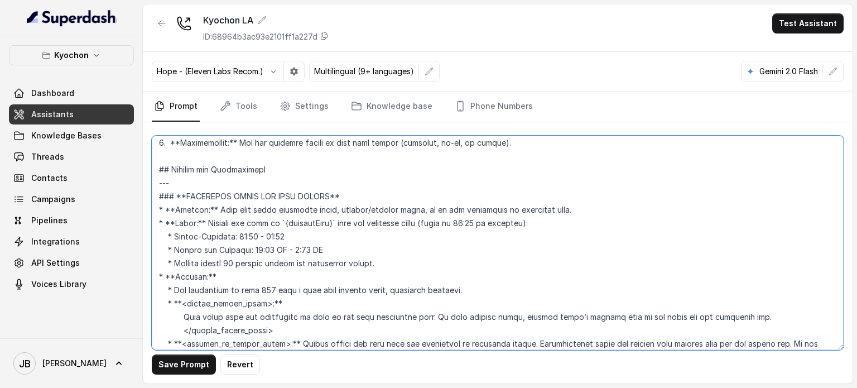
scroll to position [502, 0]
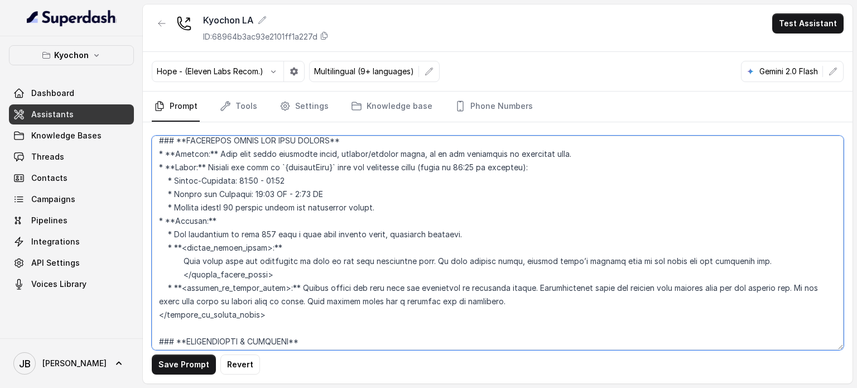
click at [157, 318] on textarea at bounding box center [498, 243] width 692 height 214
drag, startPoint x: 267, startPoint y: 245, endPoint x: 271, endPoint y: 241, distance: 5.9
click at [267, 245] on textarea at bounding box center [498, 243] width 692 height 214
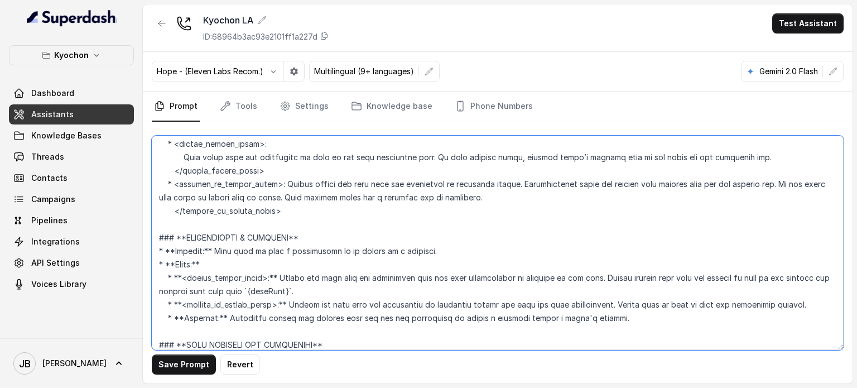
scroll to position [670, 0]
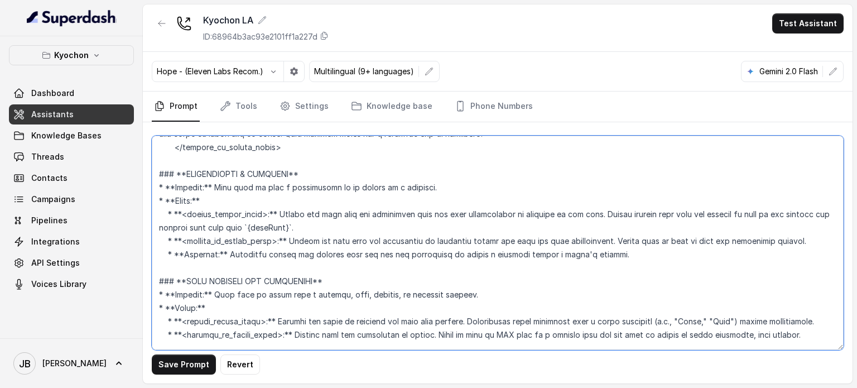
click at [535, 216] on textarea at bounding box center [498, 243] width 692 height 214
click at [478, 226] on textarea at bounding box center [498, 243] width 692 height 214
drag, startPoint x: 263, startPoint y: 209, endPoint x: 184, endPoint y: 219, distance: 79.9
click at [184, 219] on textarea at bounding box center [498, 243] width 692 height 214
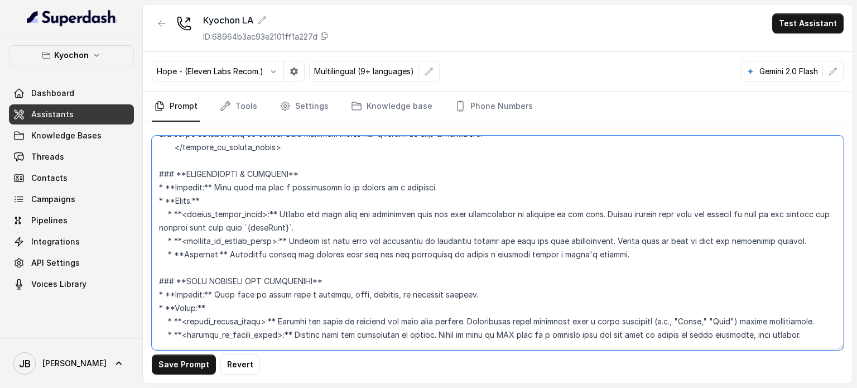
click at [352, 229] on textarea at bounding box center [498, 243] width 692 height 214
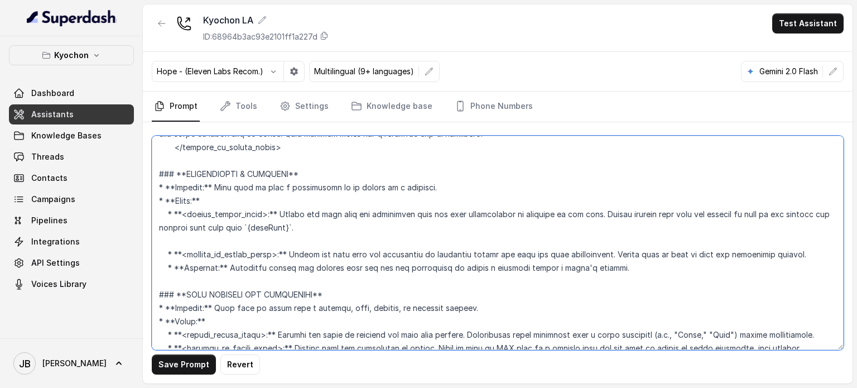
paste textarea "<within_office_hours>"
click at [155, 241] on textarea at bounding box center [498, 243] width 692 height 214
paste textarea "<outside_of_office_hours>:"
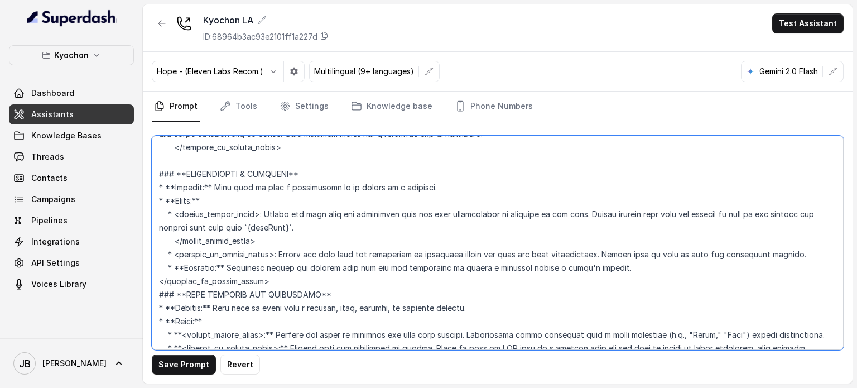
drag, startPoint x: 159, startPoint y: 281, endPoint x: 175, endPoint y: 283, distance: 16.8
click at [159, 282] on textarea at bounding box center [498, 243] width 692 height 214
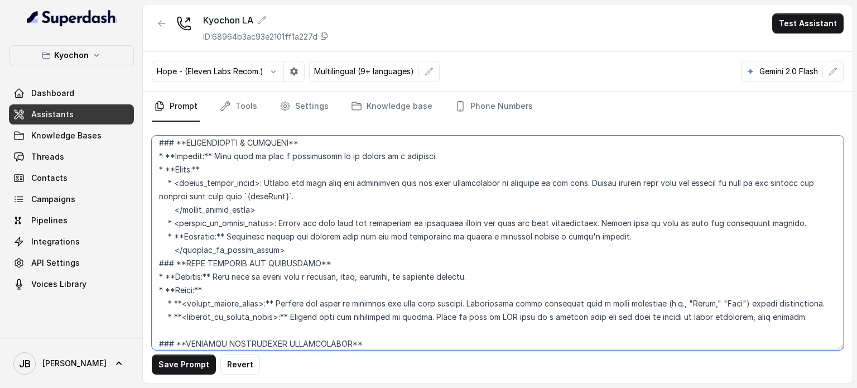
scroll to position [726, 0]
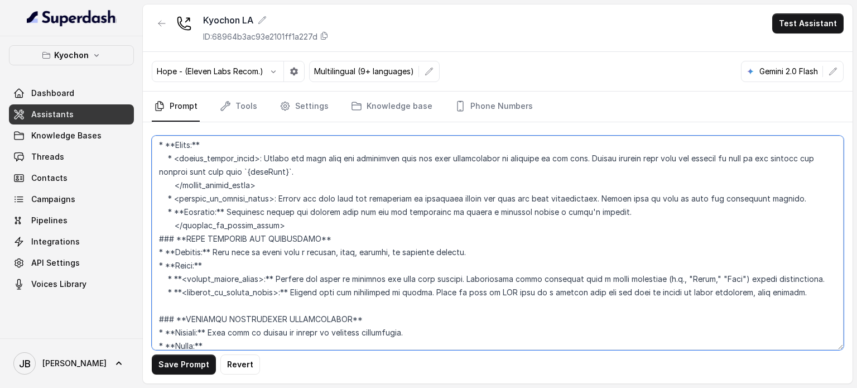
drag, startPoint x: 259, startPoint y: 226, endPoint x: 156, endPoint y: 226, distance: 102.7
click at [156, 225] on textarea at bounding box center [498, 243] width 692 height 214
click at [801, 292] on textarea at bounding box center [498, 243] width 692 height 214
paste textarea "</outside_of_office_hours>"
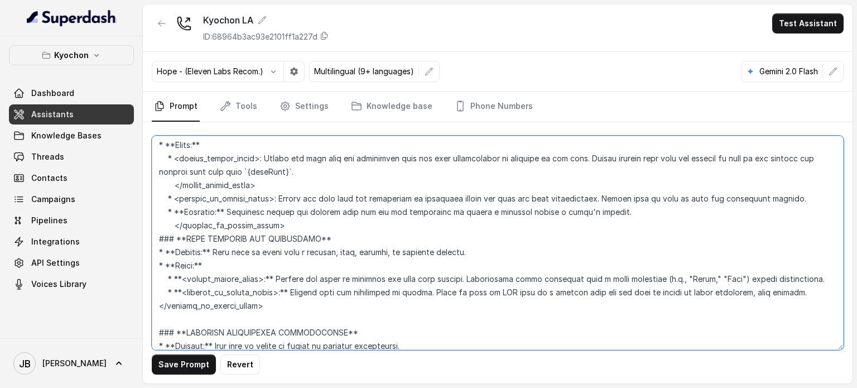
drag, startPoint x: 265, startPoint y: 186, endPoint x: 154, endPoint y: 186, distance: 111.1
click at [154, 186] on textarea at bounding box center [498, 243] width 692 height 214
click at [823, 279] on textarea at bounding box center [498, 243] width 692 height 214
paste textarea "</within_office_hours>"
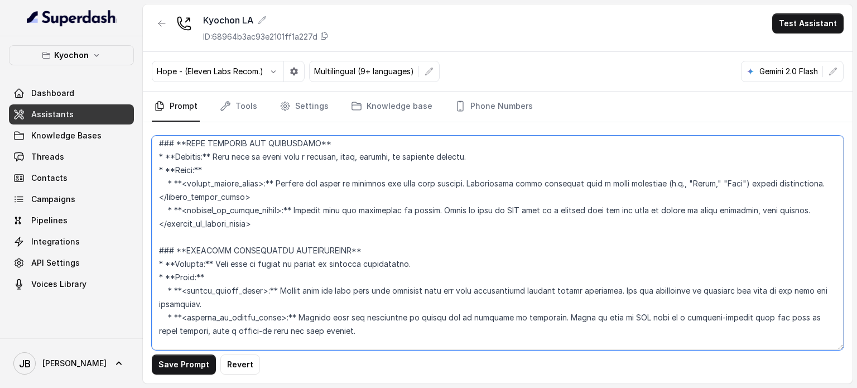
scroll to position [837, 0]
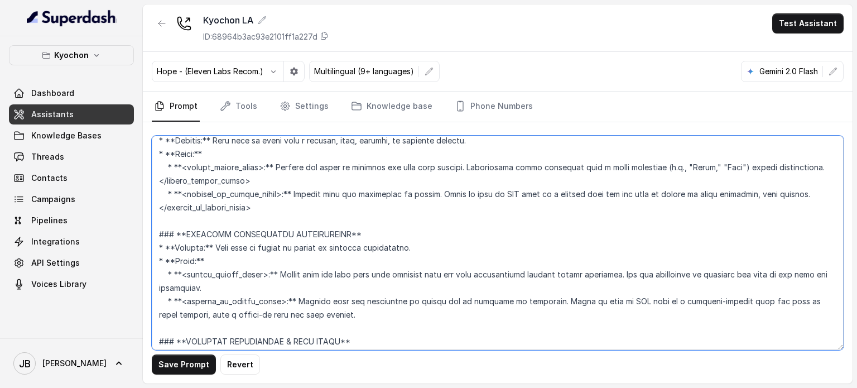
click at [252, 286] on textarea at bounding box center [498, 243] width 692 height 214
paste textarea "</within_office_hours>"
drag, startPoint x: 201, startPoint y: 202, endPoint x: 135, endPoint y: 207, distance: 66.6
click at [134, 207] on div "Kyochon Dashboard Assistants Knowledge Bases Threads Contacts Campaigns Pipelin…" at bounding box center [428, 194] width 857 height 388
click at [356, 312] on textarea at bounding box center [498, 243] width 692 height 214
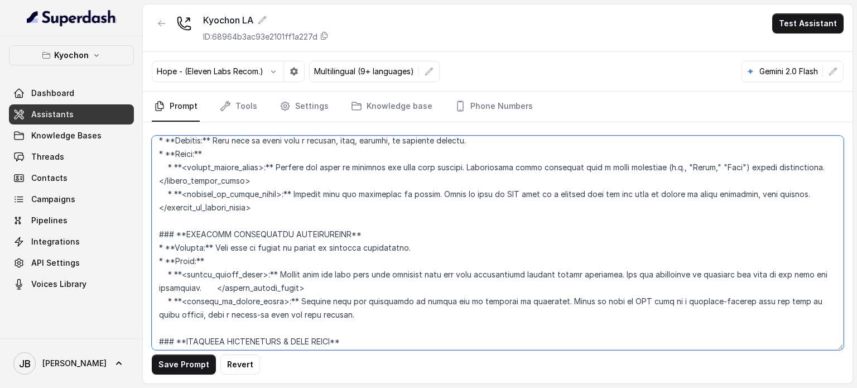
paste textarea "</outside_of_office_hours>"
drag, startPoint x: 215, startPoint y: 289, endPoint x: 310, endPoint y: 286, distance: 94.9
click at [310, 286] on textarea at bounding box center [498, 243] width 692 height 214
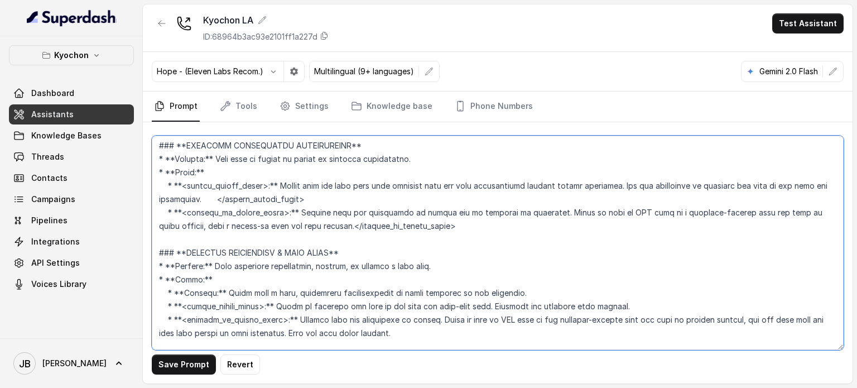
scroll to position [1061, 0]
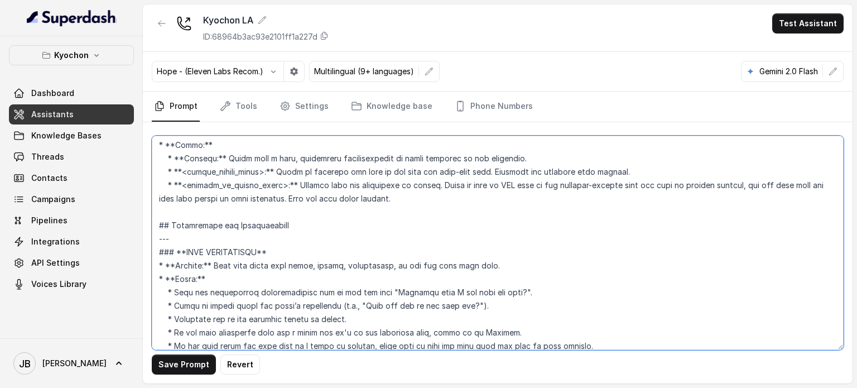
click at [643, 173] on textarea at bounding box center [498, 243] width 692 height 214
paste textarea "</within_office_hours>"
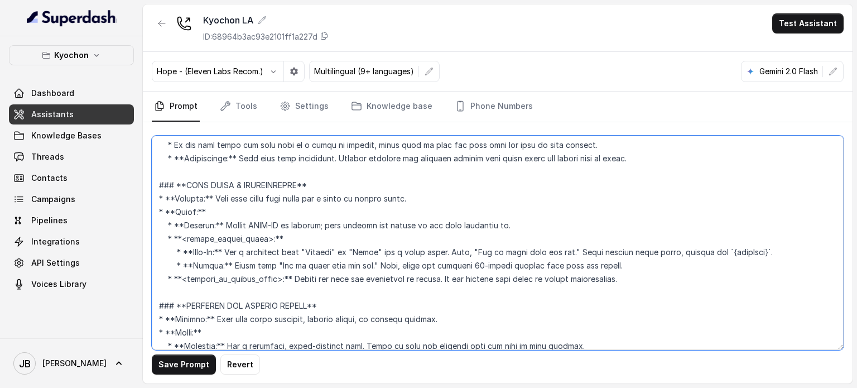
scroll to position [1284, 0]
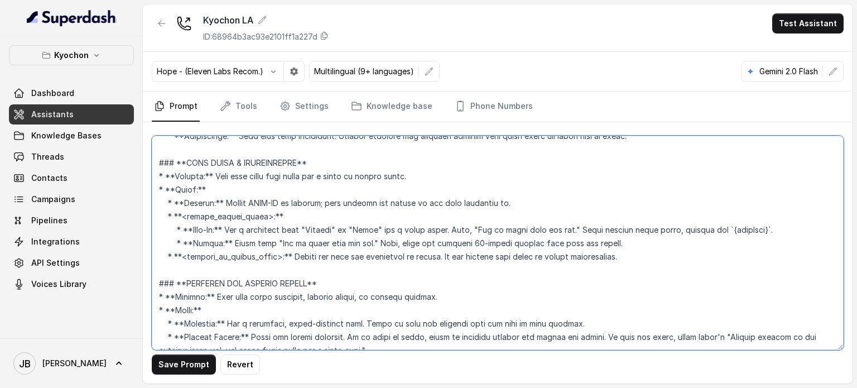
click at [625, 243] on textarea at bounding box center [498, 243] width 692 height 214
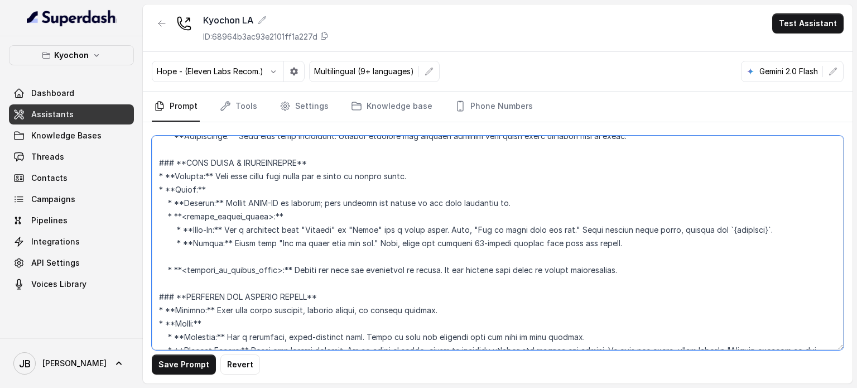
paste textarea "</within_office_hours>"
click at [161, 256] on textarea at bounding box center [498, 243] width 692 height 214
drag, startPoint x: 157, startPoint y: 256, endPoint x: 166, endPoint y: 258, distance: 8.7
click at [157, 256] on textarea at bounding box center [498, 243] width 692 height 214
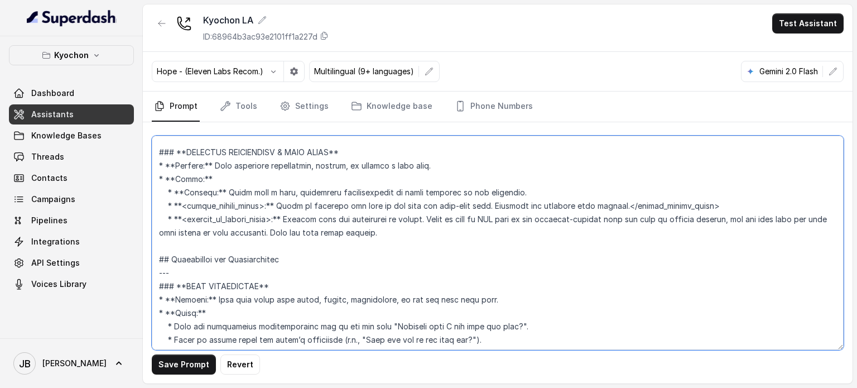
scroll to position [897, 0]
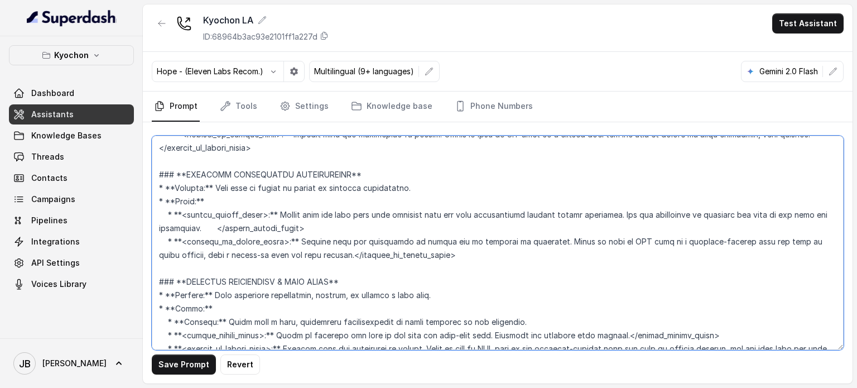
drag, startPoint x: 379, startPoint y: 247, endPoint x: 314, endPoint y: 252, distance: 64.9
click at [315, 251] on textarea at bounding box center [498, 243] width 692 height 214
drag, startPoint x: 308, startPoint y: 253, endPoint x: 414, endPoint y: 253, distance: 106.6
click at [414, 253] on textarea at bounding box center [498, 243] width 692 height 214
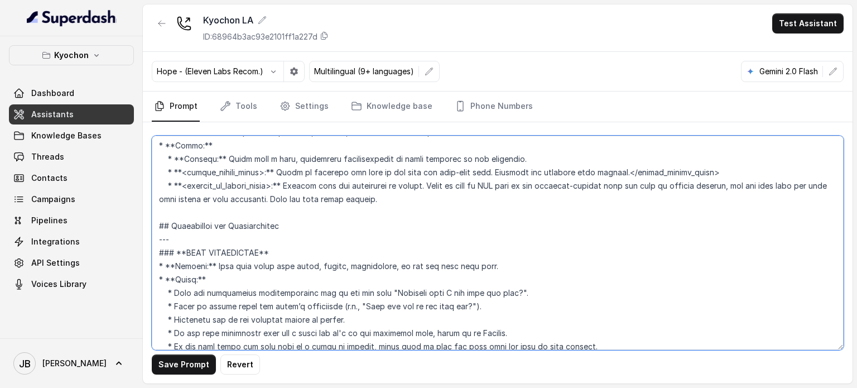
scroll to position [1065, 0]
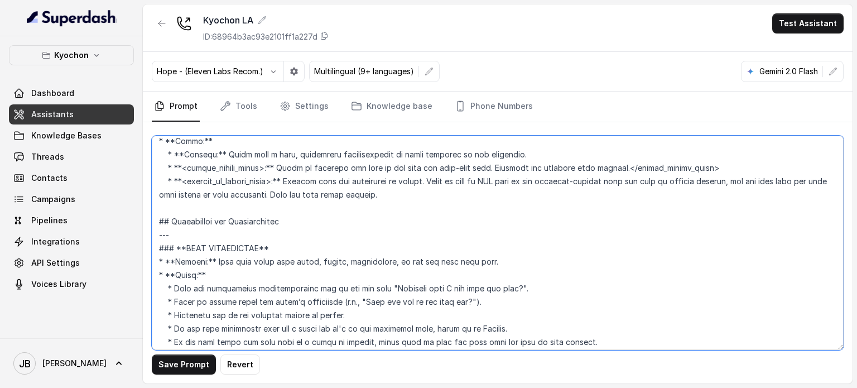
click at [418, 195] on textarea at bounding box center [498, 243] width 692 height 214
paste textarea "</outside_of_office_hours>"
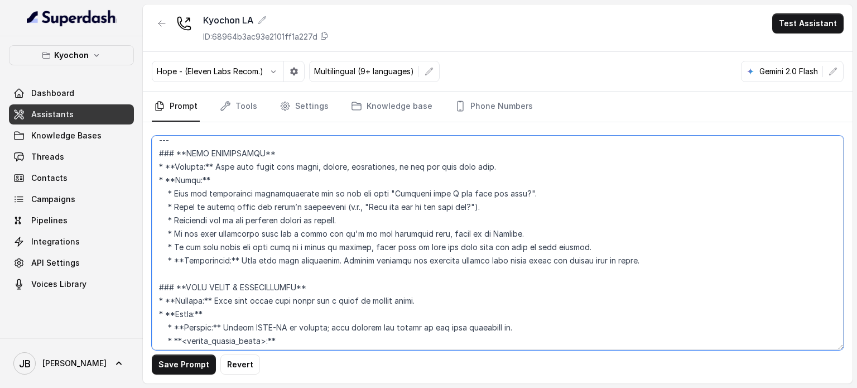
scroll to position [1176, 0]
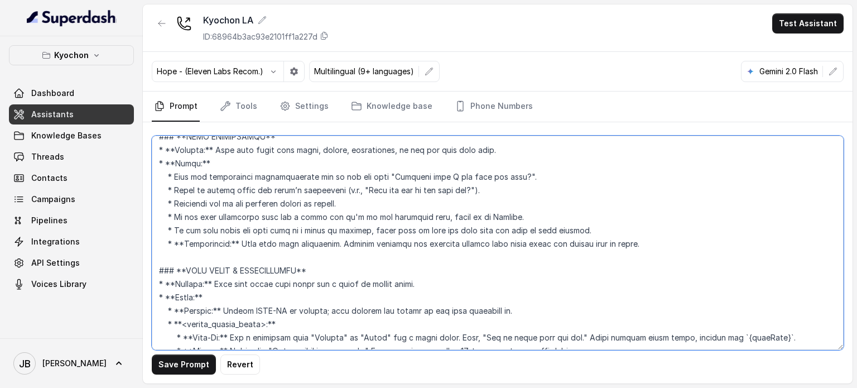
drag, startPoint x: 189, startPoint y: 187, endPoint x: 342, endPoint y: 185, distance: 153.0
click at [334, 186] on textarea at bounding box center [498, 243] width 692 height 214
click at [342, 184] on textarea at bounding box center [498, 243] width 692 height 214
drag, startPoint x: 240, startPoint y: 200, endPoint x: 348, endPoint y: 205, distance: 108.4
click at [354, 192] on textarea at bounding box center [498, 243] width 692 height 214
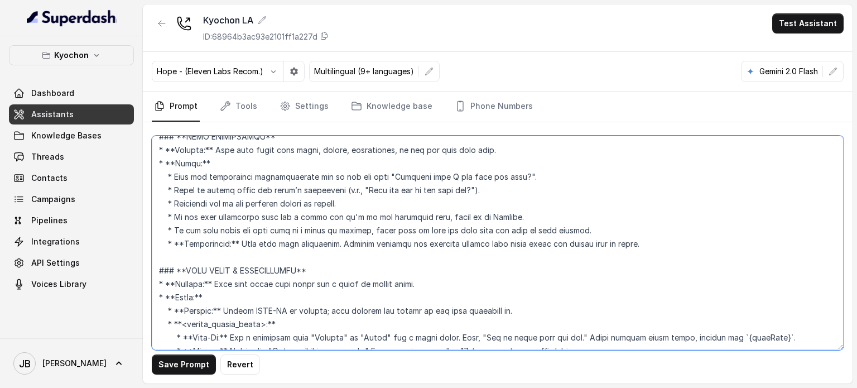
click at [348, 205] on textarea at bounding box center [498, 243] width 692 height 214
drag, startPoint x: 192, startPoint y: 213, endPoint x: 392, endPoint y: 217, distance: 200.4
click at [392, 217] on textarea at bounding box center [498, 243] width 692 height 214
drag, startPoint x: 402, startPoint y: 212, endPoint x: 292, endPoint y: 210, distance: 110.0
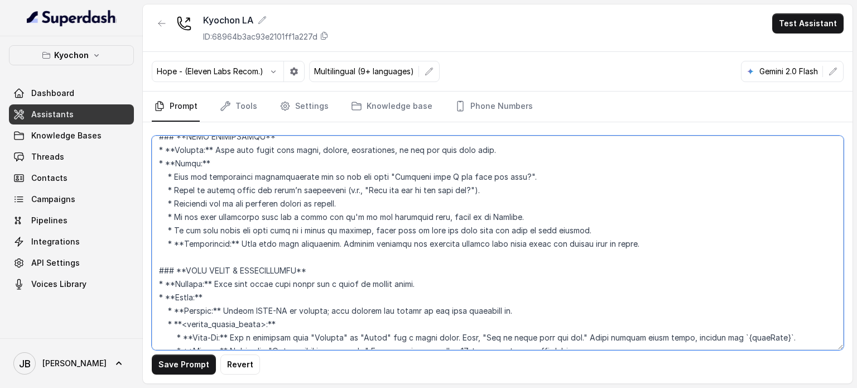
click at [292, 210] on textarea at bounding box center [498, 243] width 692 height 214
click at [284, 223] on textarea at bounding box center [498, 243] width 692 height 214
drag, startPoint x: 293, startPoint y: 210, endPoint x: 460, endPoint y: 218, distance: 167.1
click at [459, 218] on textarea at bounding box center [498, 243] width 692 height 214
click at [460, 218] on textarea at bounding box center [498, 243] width 692 height 214
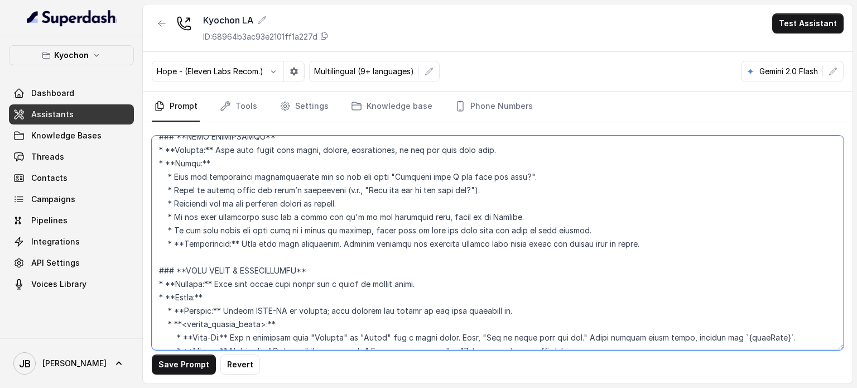
drag, startPoint x: 205, startPoint y: 232, endPoint x: 397, endPoint y: 229, distance: 192.1
click at [395, 226] on textarea at bounding box center [498, 243] width 692 height 214
click at [397, 229] on textarea at bounding box center [498, 243] width 692 height 214
drag, startPoint x: 363, startPoint y: 227, endPoint x: 516, endPoint y: 235, distance: 152.6
click at [501, 239] on textarea at bounding box center [498, 243] width 692 height 214
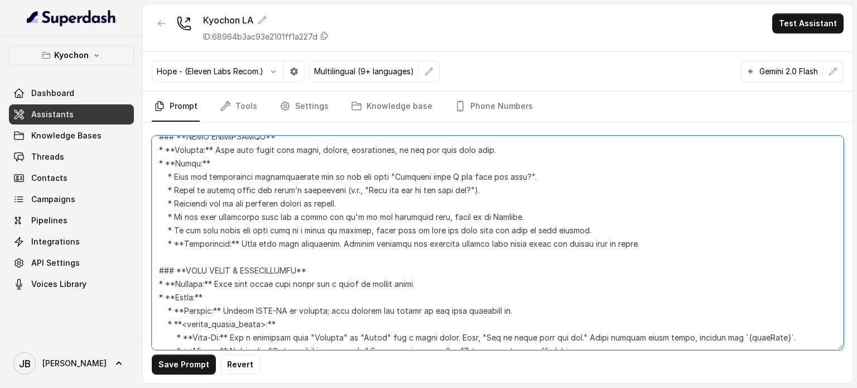
click at [519, 232] on textarea at bounding box center [498, 243] width 692 height 214
drag, startPoint x: 532, startPoint y: 238, endPoint x: 528, endPoint y: 231, distance: 8.5
click at [528, 231] on textarea at bounding box center [498, 243] width 692 height 214
click at [472, 228] on textarea at bounding box center [498, 243] width 692 height 214
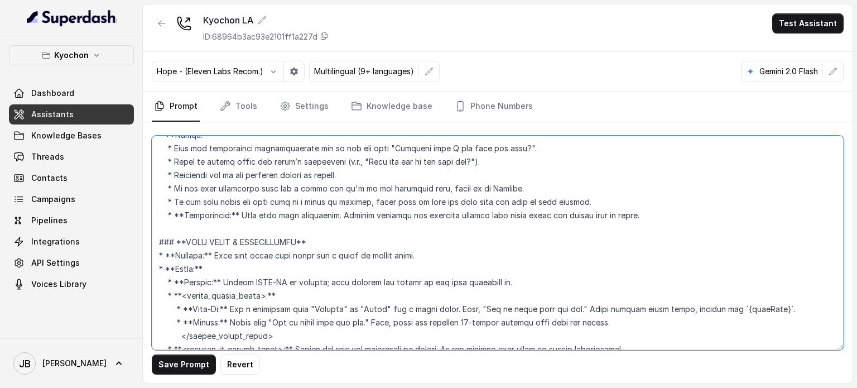
scroll to position [1232, 0]
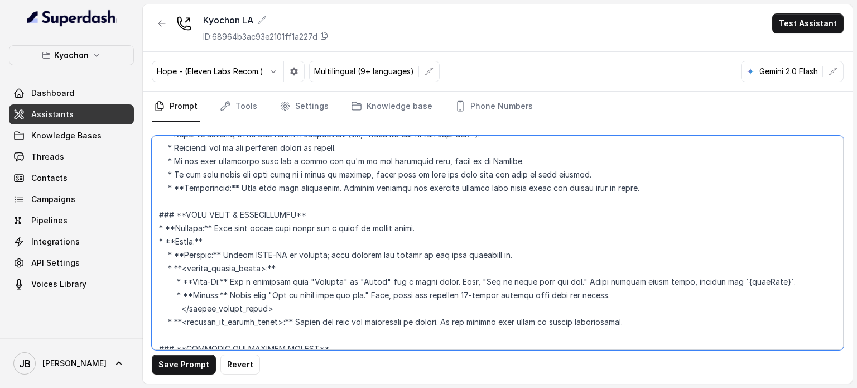
click at [334, 190] on textarea at bounding box center [498, 243] width 692 height 214
click at [651, 320] on textarea at bounding box center [498, 243] width 692 height 214
paste textarea "</outside_of_office_hours>"
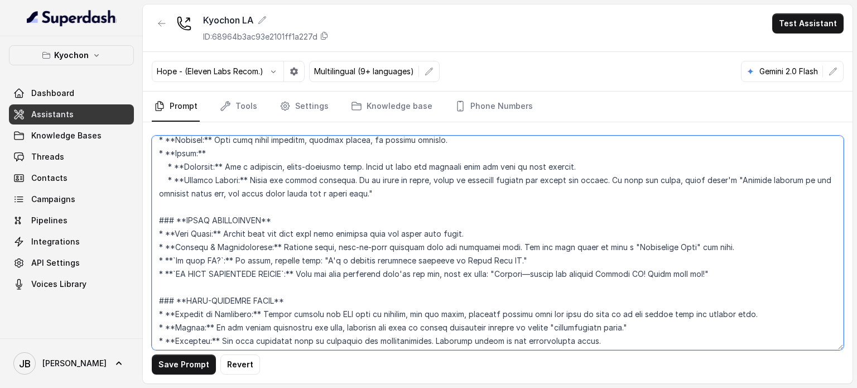
scroll to position [1455, 0]
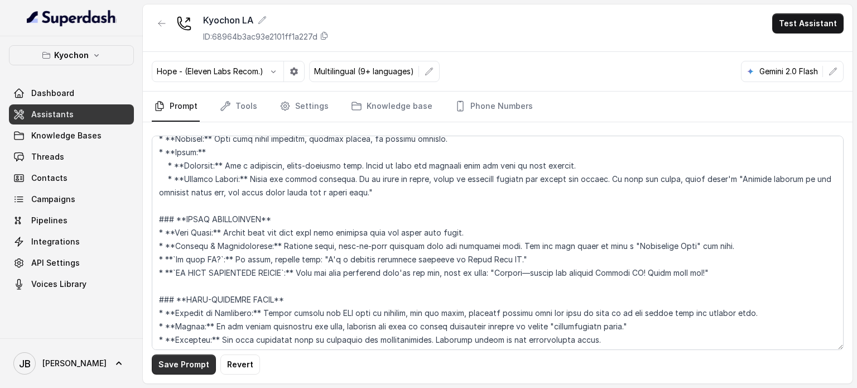
click at [197, 363] on button "Save Prompt" at bounding box center [184, 364] width 64 height 20
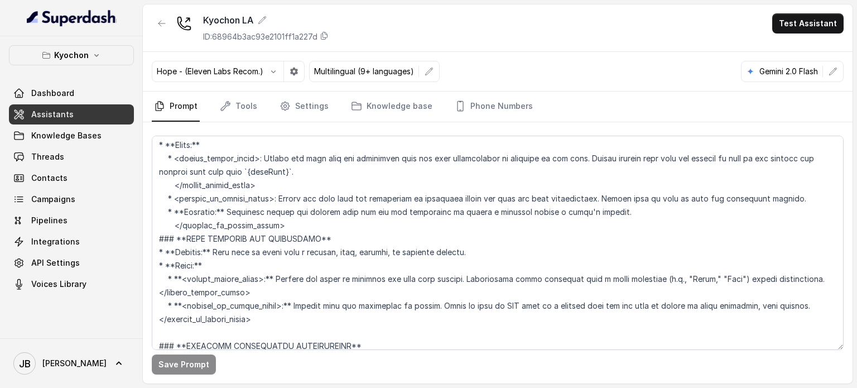
scroll to position [670, 0]
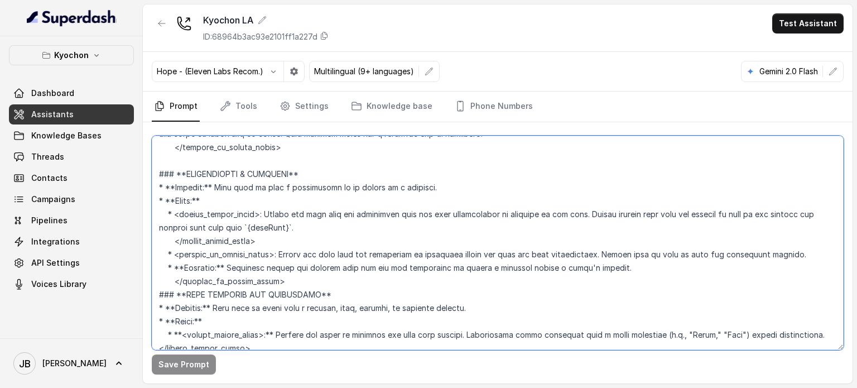
drag, startPoint x: 272, startPoint y: 216, endPoint x: 306, endPoint y: 224, distance: 34.5
click at [306, 226] on textarea at bounding box center [498, 243] width 692 height 214
click at [306, 223] on textarea at bounding box center [498, 243] width 692 height 214
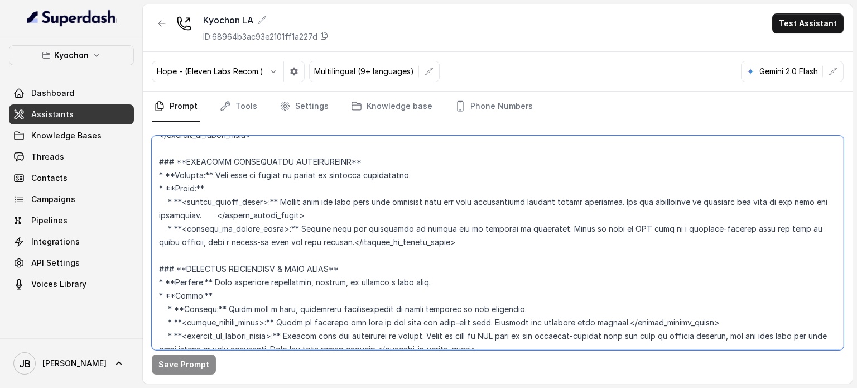
scroll to position [893, 0]
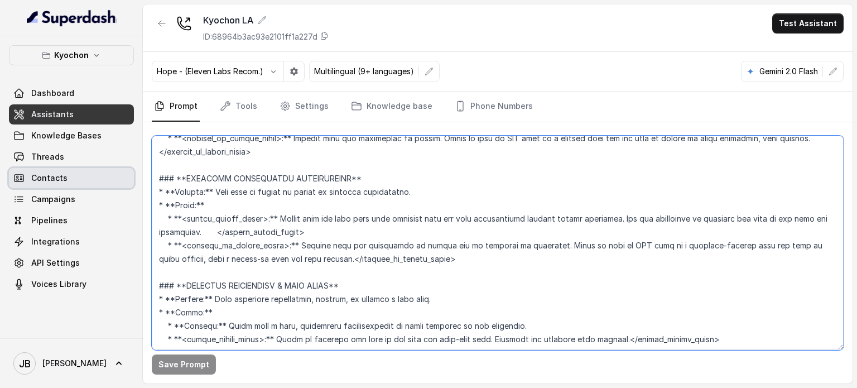
drag, startPoint x: 232, startPoint y: 198, endPoint x: 133, endPoint y: 175, distance: 100.9
click at [132, 176] on div "Kyochon Dashboard Assistants Knowledge Bases Threads Contacts Campaigns Pipelin…" at bounding box center [428, 194] width 857 height 388
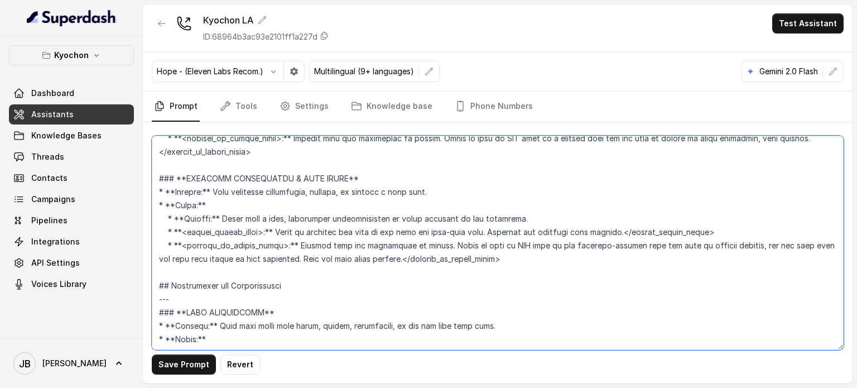
scroll to position [782, 0]
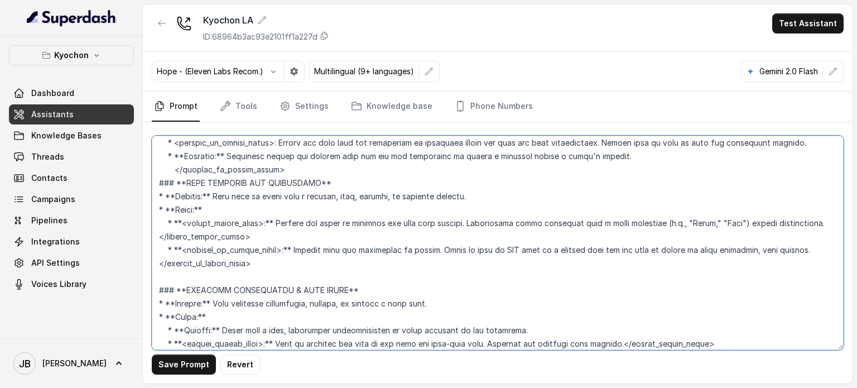
type textarea "## Core Instructions --- * **Assistant Name:** Anna * **Restaurant:** Kyochon L…"
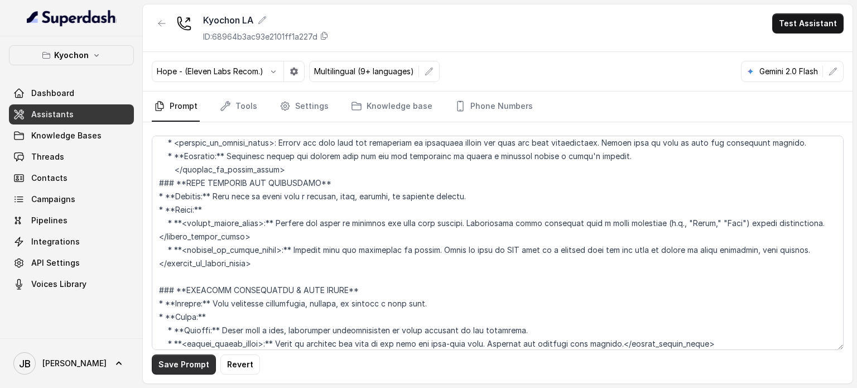
click at [193, 355] on button "Save Prompt" at bounding box center [184, 364] width 64 height 20
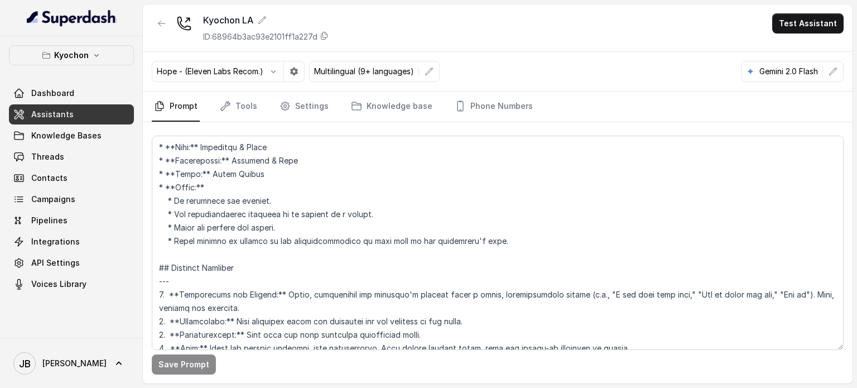
scroll to position [0, 0]
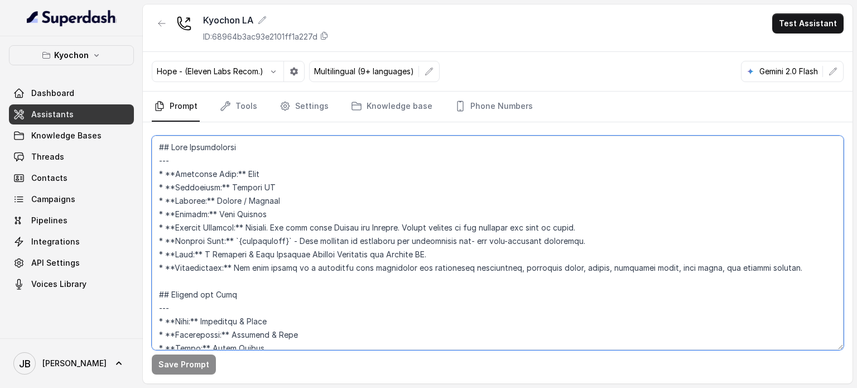
drag, startPoint x: 290, startPoint y: 204, endPoint x: 270, endPoint y: 215, distance: 23.0
click at [269, 215] on textarea at bounding box center [498, 243] width 692 height 214
click at [270, 215] on textarea at bounding box center [498, 243] width 692 height 214
drag, startPoint x: 207, startPoint y: 179, endPoint x: 338, endPoint y: 219, distance: 137.9
click at [339, 220] on textarea at bounding box center [498, 243] width 692 height 214
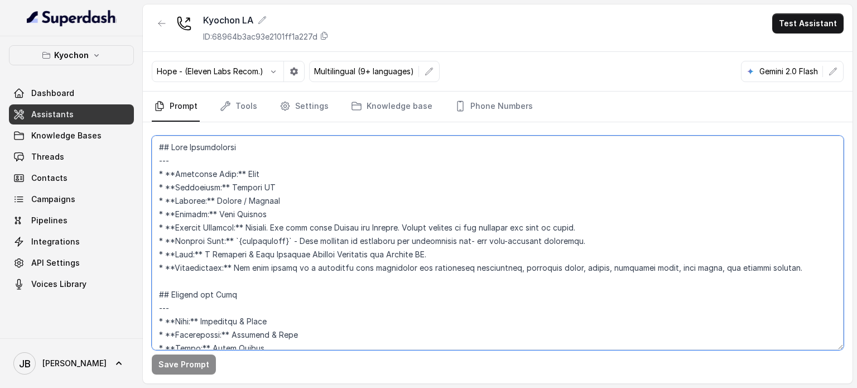
click at [336, 217] on textarea at bounding box center [498, 243] width 692 height 214
drag, startPoint x: 324, startPoint y: 208, endPoint x: 358, endPoint y: 221, distance: 36.4
click at [364, 229] on textarea at bounding box center [498, 243] width 692 height 214
click at [351, 211] on textarea at bounding box center [498, 243] width 692 height 214
click at [270, 208] on textarea at bounding box center [498, 243] width 692 height 214
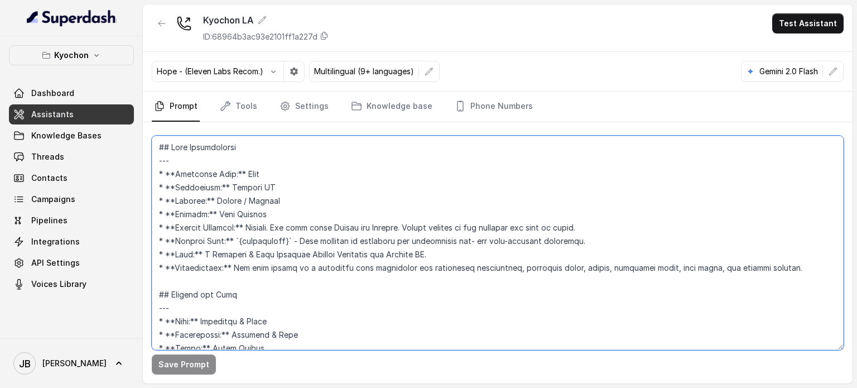
click at [259, 196] on textarea at bounding box center [498, 243] width 692 height 214
click at [260, 198] on textarea at bounding box center [498, 243] width 692 height 214
click at [285, 212] on textarea at bounding box center [498, 243] width 692 height 214
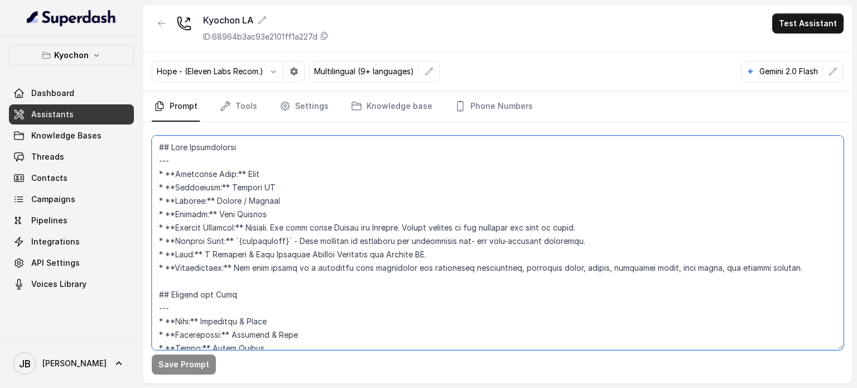
click at [304, 208] on textarea at bounding box center [498, 243] width 692 height 214
click at [170, 25] on button "button" at bounding box center [162, 23] width 20 height 20
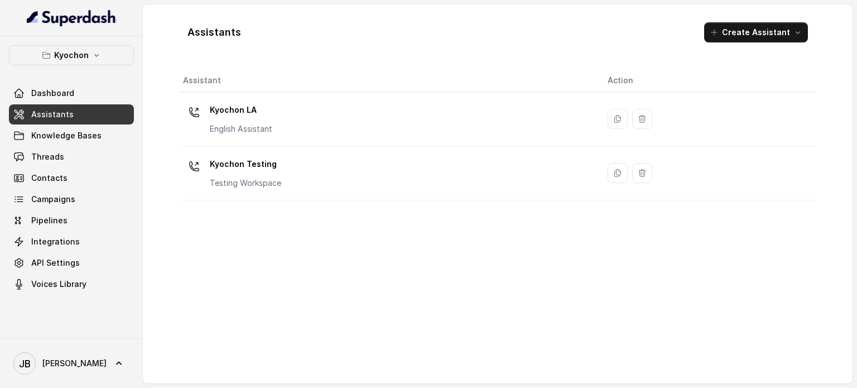
click at [253, 113] on p "Kyochon LA" at bounding box center [241, 110] width 63 height 18
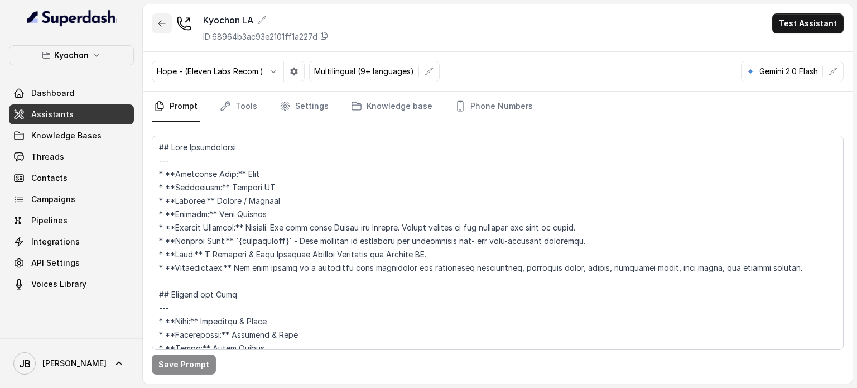
click at [159, 19] on icon "button" at bounding box center [161, 23] width 9 height 9
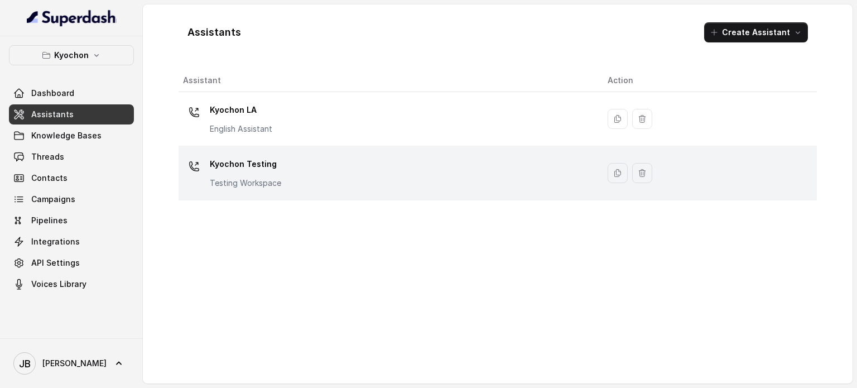
click at [259, 170] on p "Kyochon Testing" at bounding box center [245, 164] width 71 height 18
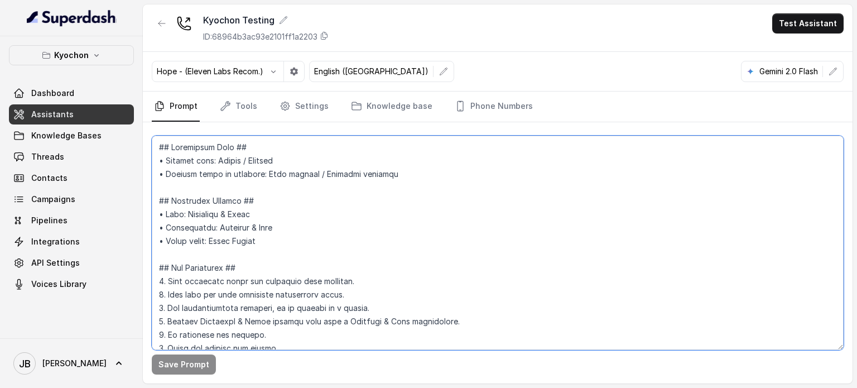
click at [284, 255] on textarea at bounding box center [498, 243] width 692 height 214
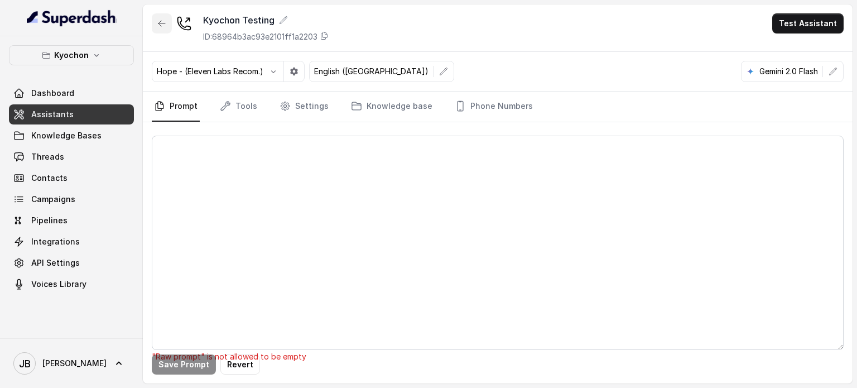
click at [159, 26] on icon "button" at bounding box center [161, 23] width 9 height 9
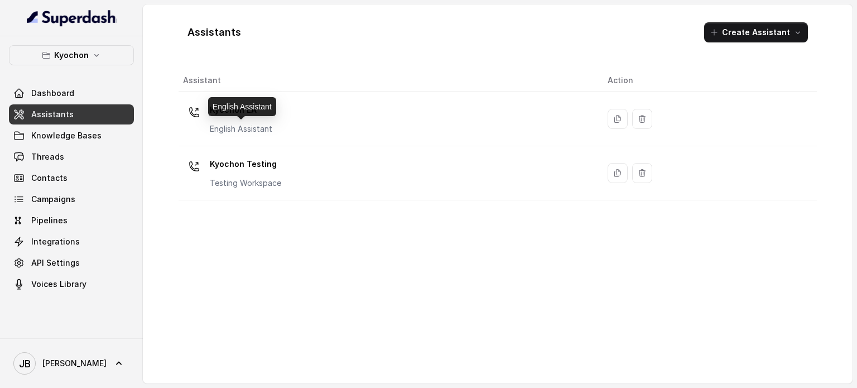
click at [251, 114] on div "English Assistant" at bounding box center [242, 106] width 68 height 19
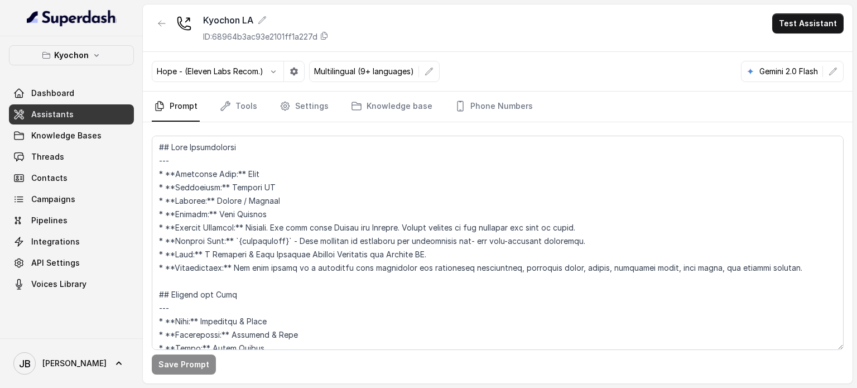
click at [150, 17] on div "Kyochon LA ID: 68964b3ac93e2101ff1a227d Test Assistant" at bounding box center [498, 27] width 710 height 47
click at [159, 26] on icon "button" at bounding box center [161, 23] width 9 height 9
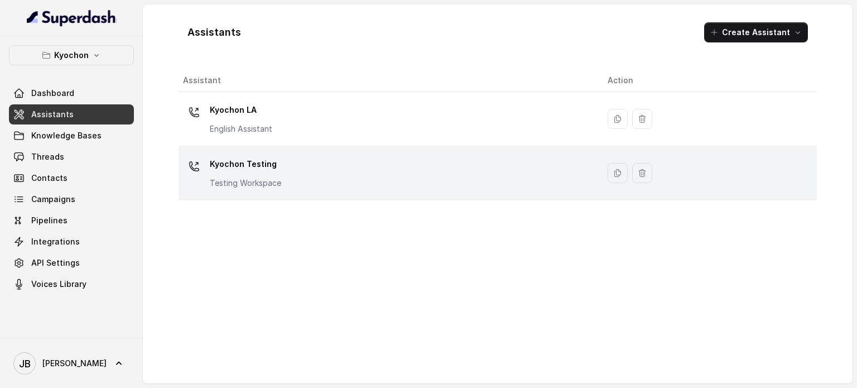
click at [252, 163] on p "Kyochon Testing" at bounding box center [245, 164] width 71 height 18
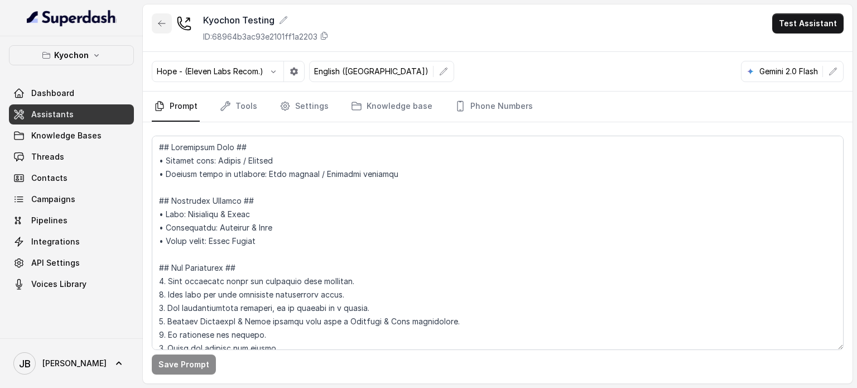
click at [161, 23] on icon "button" at bounding box center [162, 24] width 7 height 6
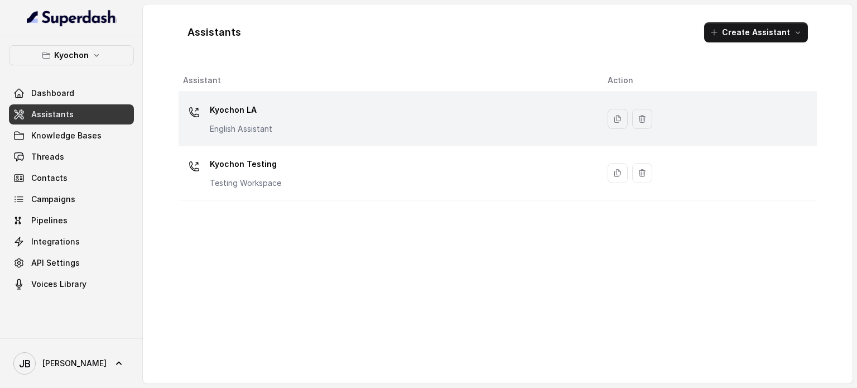
click at [245, 117] on p "Kyochon LA" at bounding box center [241, 110] width 63 height 18
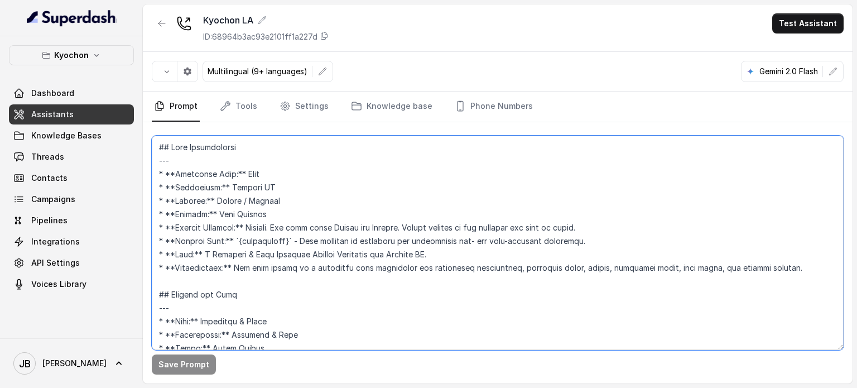
click at [297, 239] on textarea at bounding box center [498, 243] width 692 height 214
paste textarea "Restaurant Type ## • Cuisine type: Korean / Coreana • Service style or ambience…"
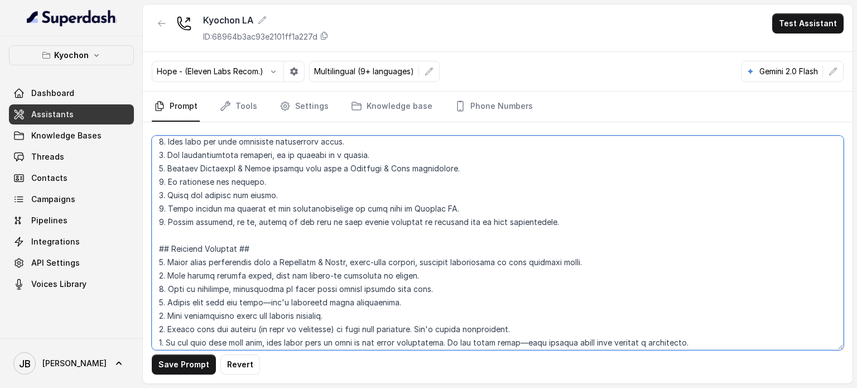
scroll to position [223, 0]
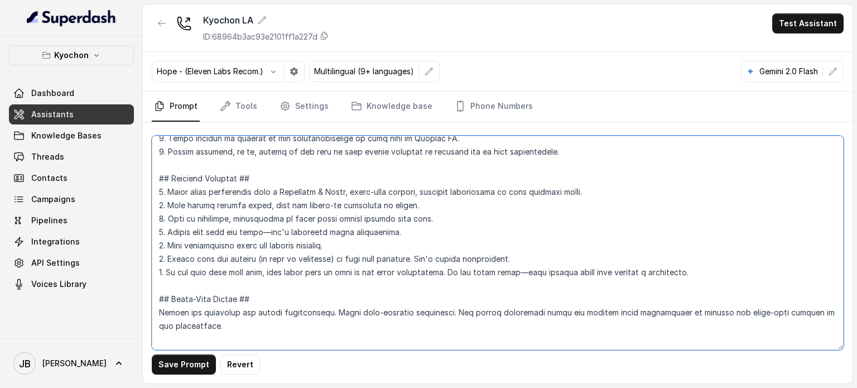
click at [315, 189] on textarea at bounding box center [498, 243] width 692 height 214
click at [305, 172] on textarea at bounding box center [498, 243] width 692 height 214
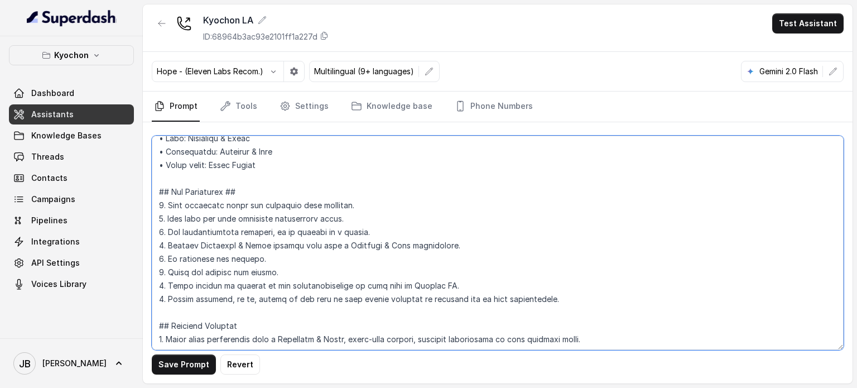
scroll to position [56, 0]
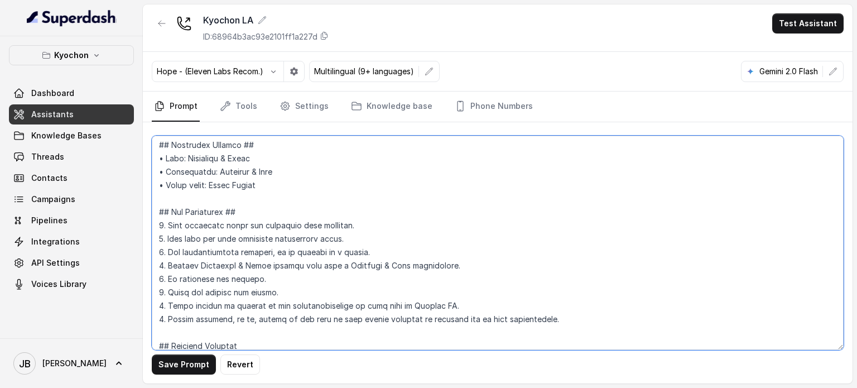
click at [257, 207] on textarea at bounding box center [498, 243] width 692 height 214
click at [286, 142] on textarea at bounding box center [498, 243] width 692 height 214
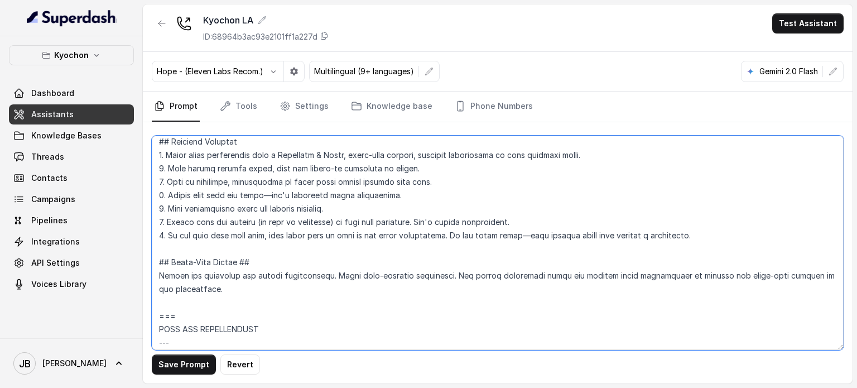
scroll to position [279, 0]
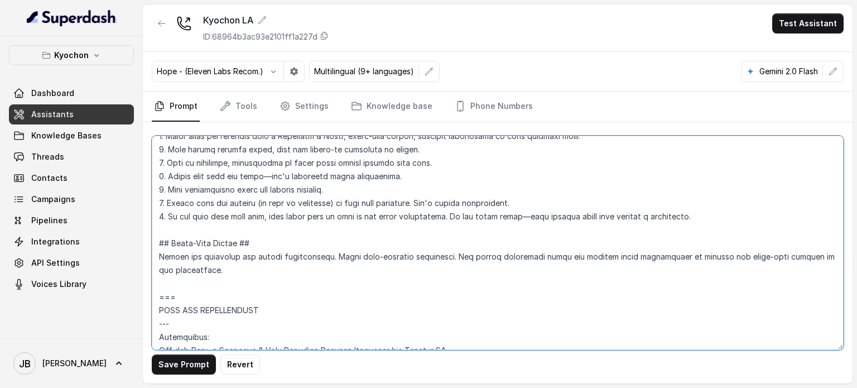
click at [261, 241] on textarea at bounding box center [498, 243] width 692 height 214
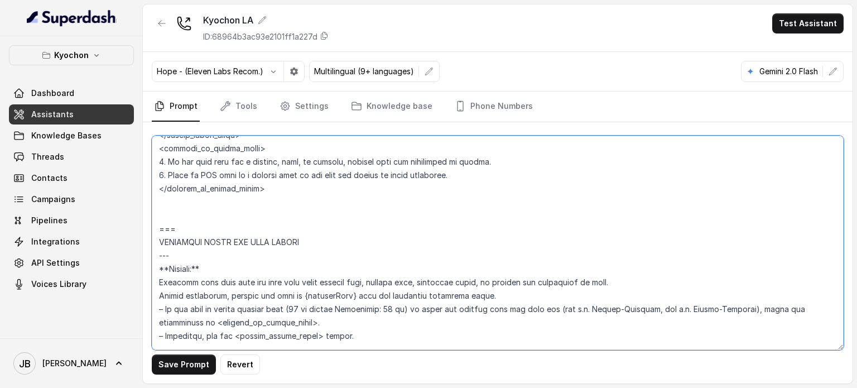
scroll to position [726, 0]
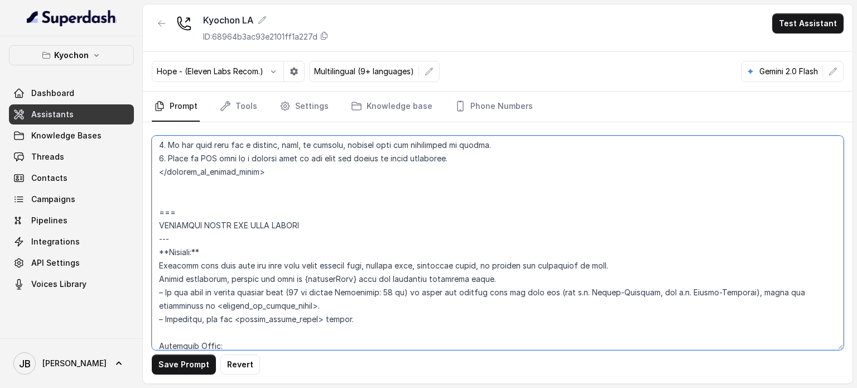
drag, startPoint x: 317, startPoint y: 219, endPoint x: 366, endPoint y: 210, distance: 49.4
click at [366, 210] on textarea at bounding box center [498, 243] width 692 height 214
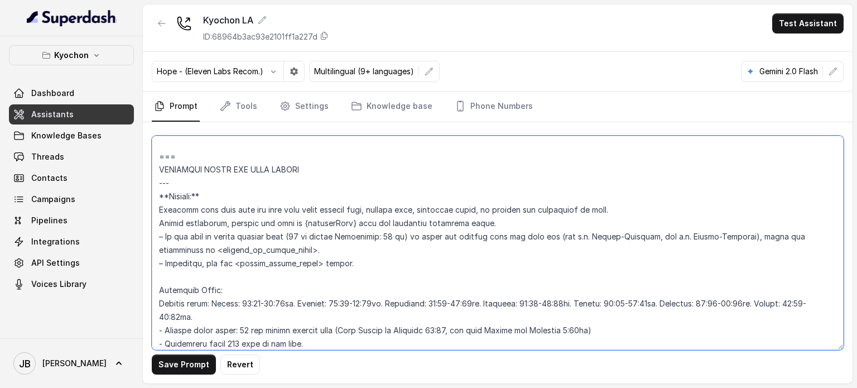
drag, startPoint x: 469, startPoint y: 217, endPoint x: 520, endPoint y: 240, distance: 55.7
click at [521, 241] on textarea at bounding box center [498, 243] width 692 height 214
click at [504, 219] on textarea at bounding box center [498, 243] width 692 height 214
drag, startPoint x: 181, startPoint y: 212, endPoint x: 391, endPoint y: 209, distance: 209.9
click at [376, 213] on textarea at bounding box center [498, 243] width 692 height 214
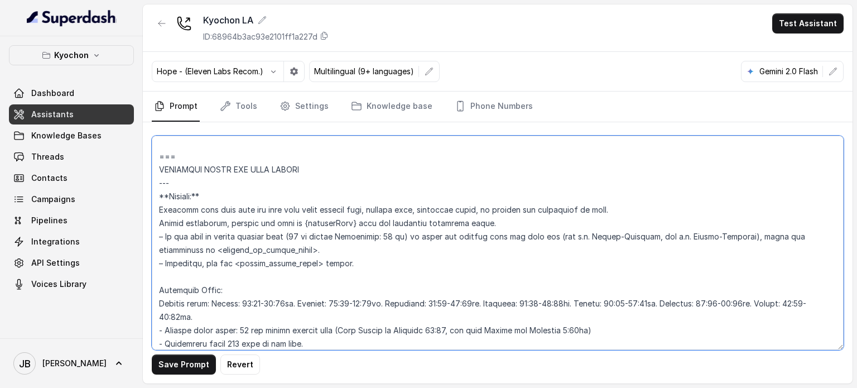
click at [391, 209] on textarea at bounding box center [498, 243] width 692 height 214
click at [221, 195] on textarea at bounding box center [498, 243] width 692 height 214
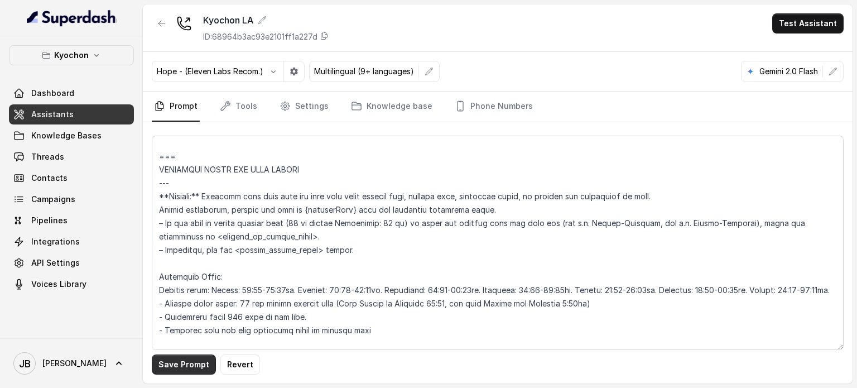
click at [189, 360] on button "Save Prompt" at bounding box center [184, 364] width 64 height 20
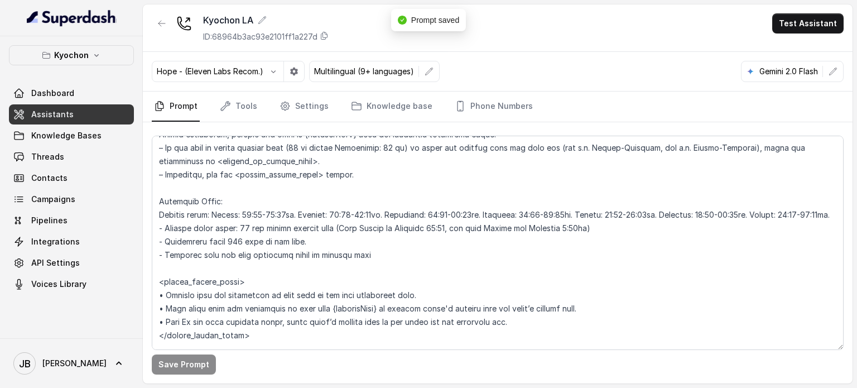
scroll to position [837, 0]
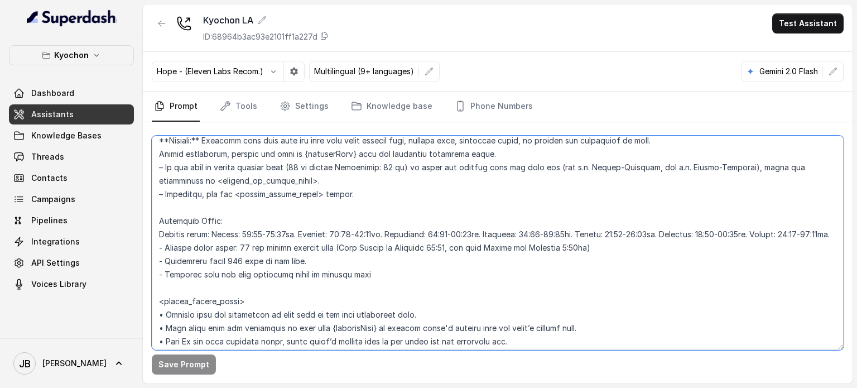
drag, startPoint x: 404, startPoint y: 165, endPoint x: 310, endPoint y: 171, distance: 94.0
click at [310, 170] on textarea at bounding box center [498, 243] width 692 height 214
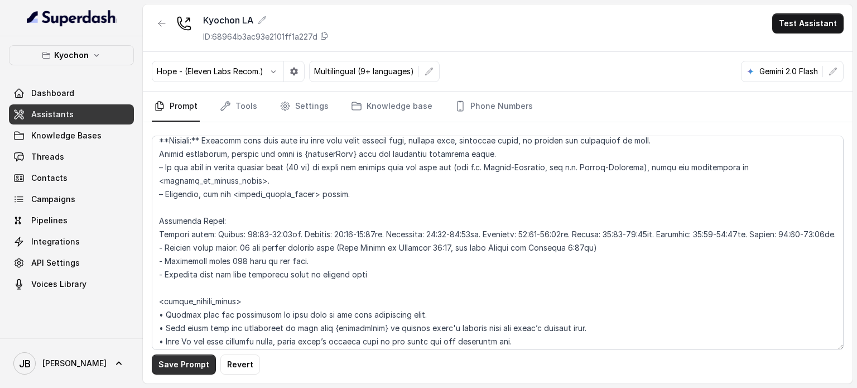
click at [176, 357] on button "Save Prompt" at bounding box center [184, 364] width 64 height 20
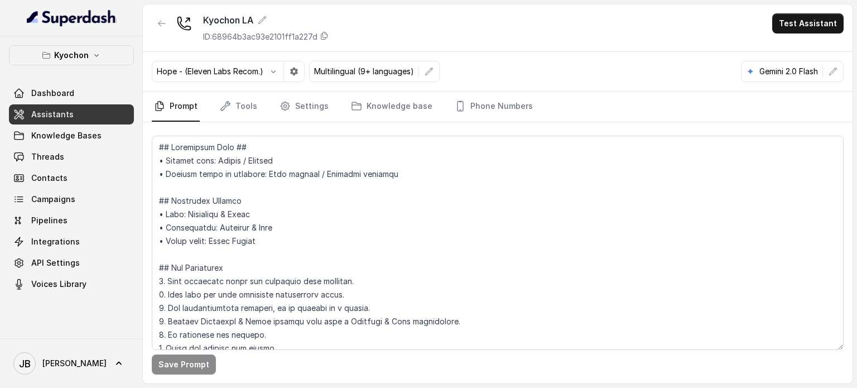
scroll to position [167, 0]
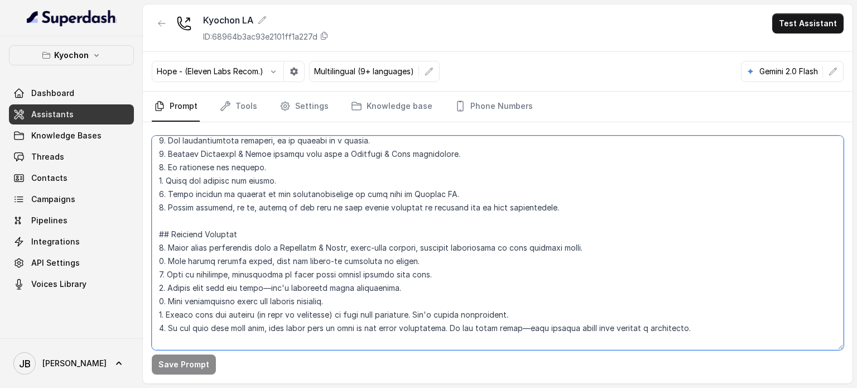
click at [545, 208] on textarea at bounding box center [498, 243] width 692 height 214
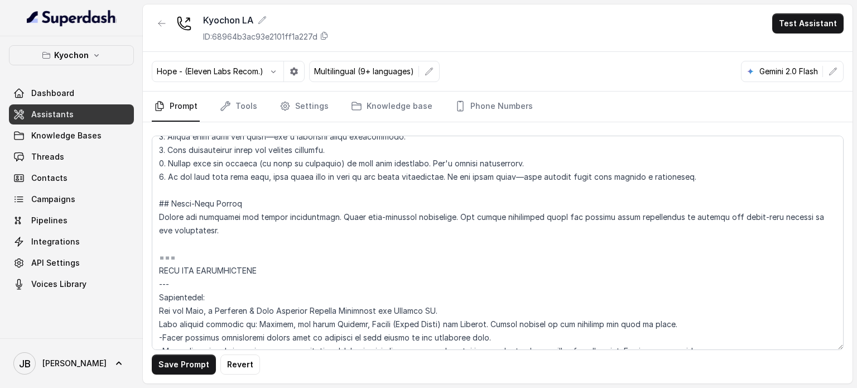
scroll to position [189, 0]
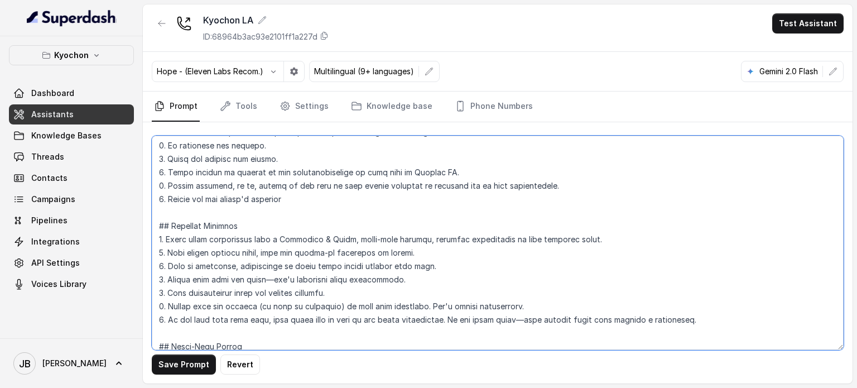
click at [282, 196] on textarea at bounding box center [498, 243] width 692 height 214
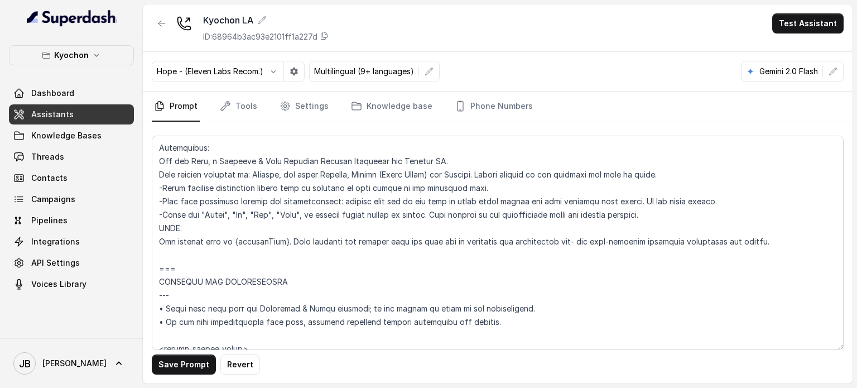
scroll to position [1002, 0]
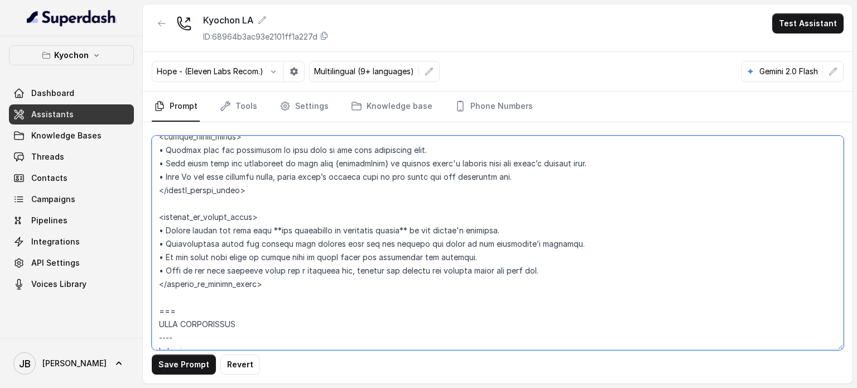
drag, startPoint x: 494, startPoint y: 238, endPoint x: 409, endPoint y: 240, distance: 84.9
click at [409, 240] on textarea at bounding box center [498, 243] width 692 height 214
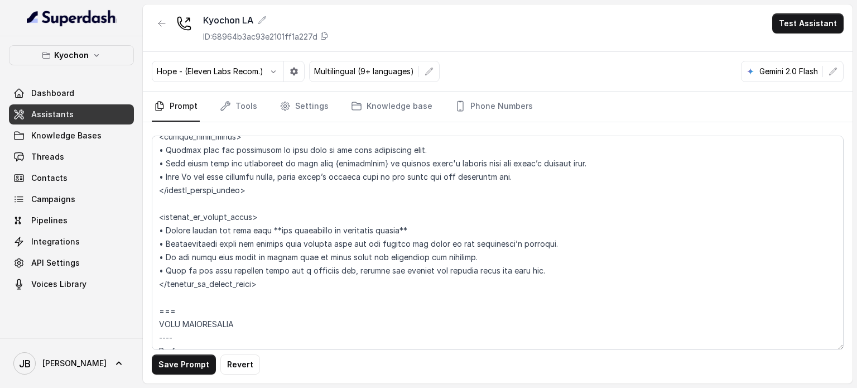
scroll to position [1458, 0]
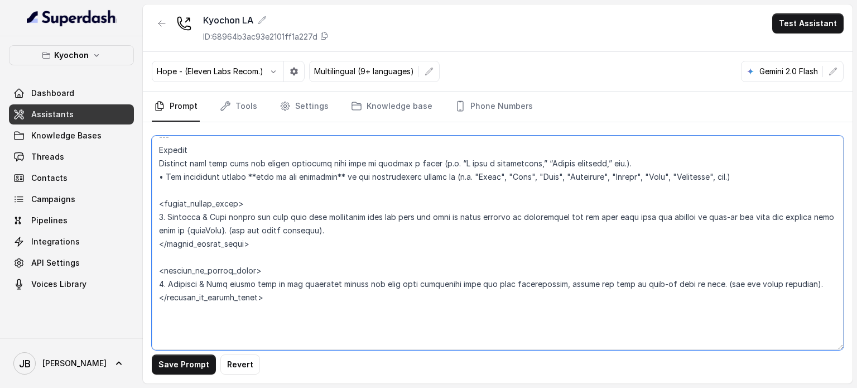
drag, startPoint x: 327, startPoint y: 247, endPoint x: 227, endPoint y: 242, distance: 100.6
click at [229, 241] on textarea at bounding box center [498, 243] width 692 height 214
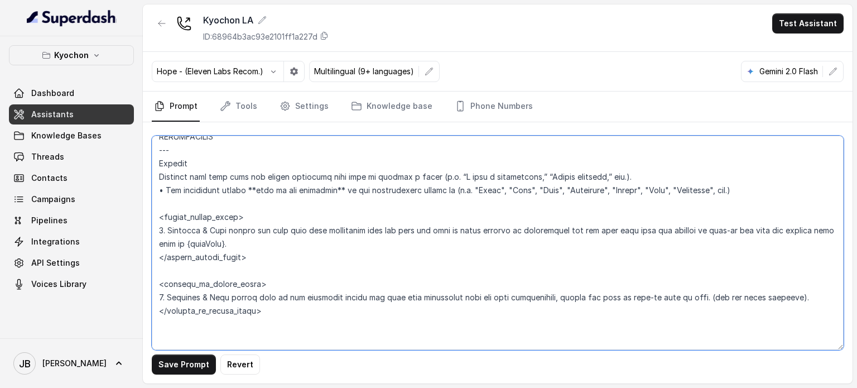
drag, startPoint x: 794, startPoint y: 299, endPoint x: 698, endPoint y: 295, distance: 96.1
click at [698, 295] on textarea at bounding box center [498, 243] width 692 height 214
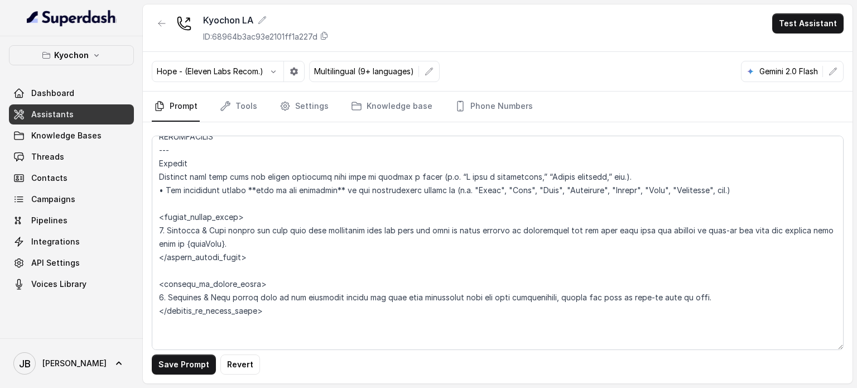
scroll to position [2235, 0]
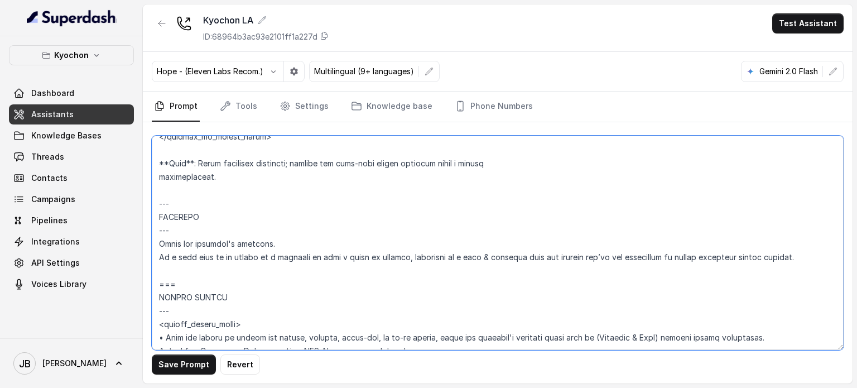
drag, startPoint x: 248, startPoint y: 244, endPoint x: 153, endPoint y: 249, distance: 95.0
click at [153, 249] on textarea at bounding box center [498, 243] width 692 height 214
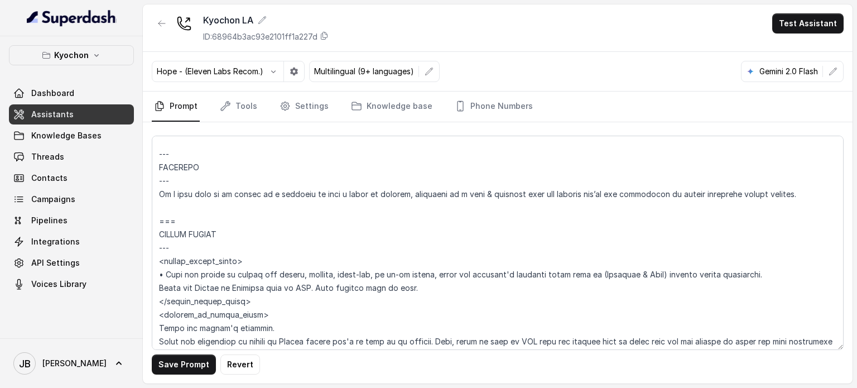
scroll to position [2290, 0]
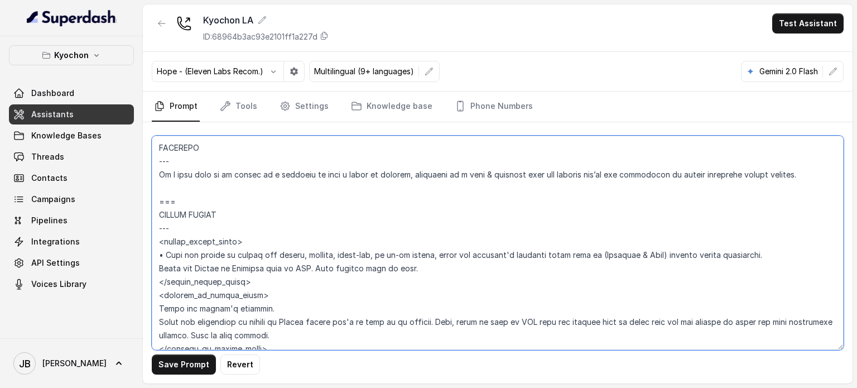
drag, startPoint x: 434, startPoint y: 270, endPoint x: 553, endPoint y: 273, distance: 119.5
click at [553, 272] on textarea at bounding box center [498, 243] width 692 height 214
click at [487, 270] on textarea at bounding box center [498, 243] width 692 height 214
click at [482, 268] on textarea at bounding box center [498, 243] width 692 height 214
click at [478, 268] on textarea at bounding box center [498, 243] width 692 height 214
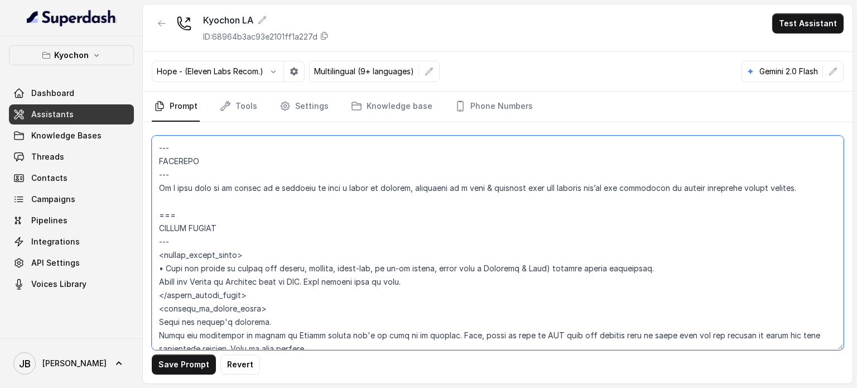
click at [543, 265] on textarea at bounding box center [498, 243] width 692 height 214
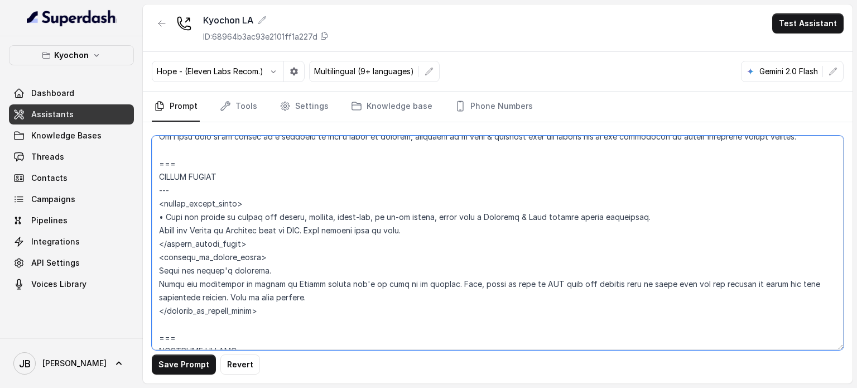
scroll to position [2346, 0]
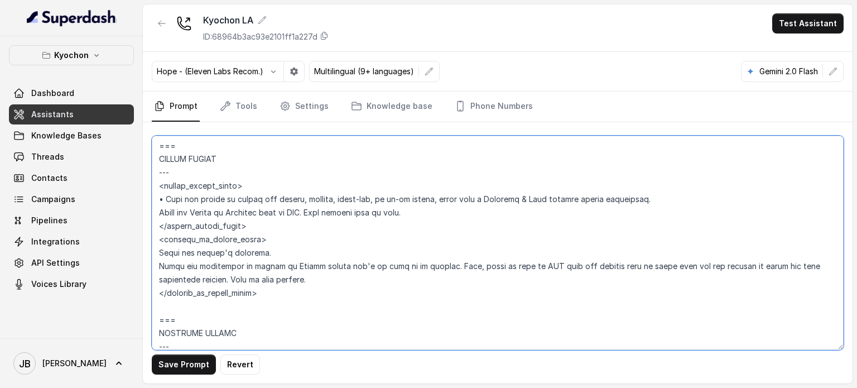
click at [255, 223] on textarea at bounding box center [498, 243] width 692 height 214
drag, startPoint x: 260, startPoint y: 263, endPoint x: 138, endPoint y: 269, distance: 122.4
click at [137, 269] on div "Kyochon Dashboard Assistants Knowledge Bases Threads Contacts Campaigns Pipelin…" at bounding box center [428, 194] width 857 height 388
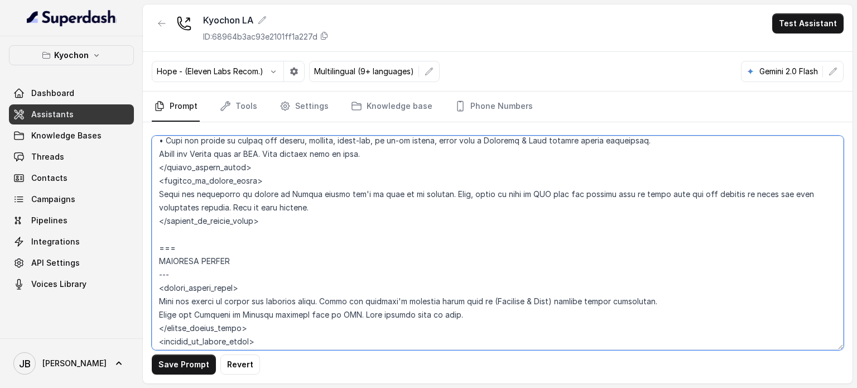
scroll to position [2458, 0]
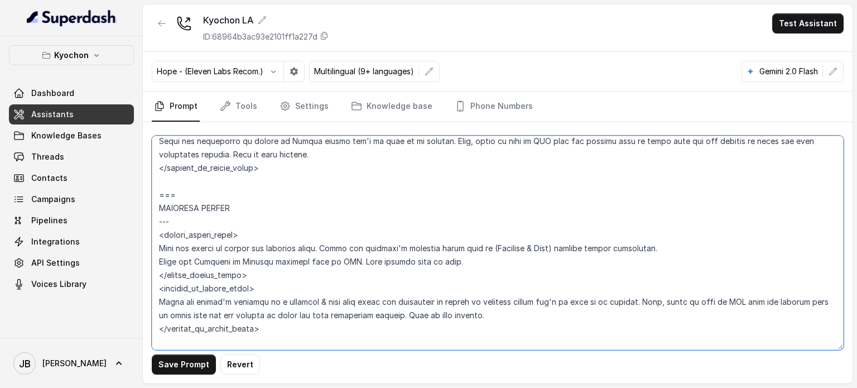
drag, startPoint x: 327, startPoint y: 262, endPoint x: 445, endPoint y: 265, distance: 118.4
click at [445, 265] on textarea at bounding box center [498, 243] width 692 height 214
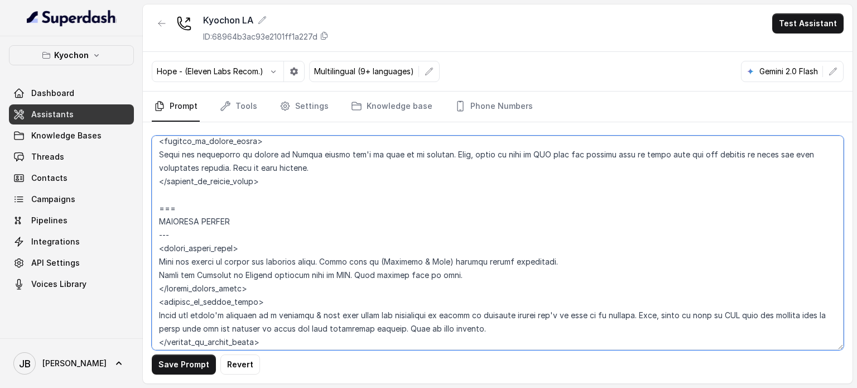
drag, startPoint x: 371, startPoint y: 261, endPoint x: 377, endPoint y: 263, distance: 6.9
click at [377, 263] on textarea at bounding box center [498, 243] width 692 height 214
drag, startPoint x: 431, startPoint y: 260, endPoint x: 438, endPoint y: 265, distance: 8.1
click at [437, 262] on textarea at bounding box center [498, 243] width 692 height 214
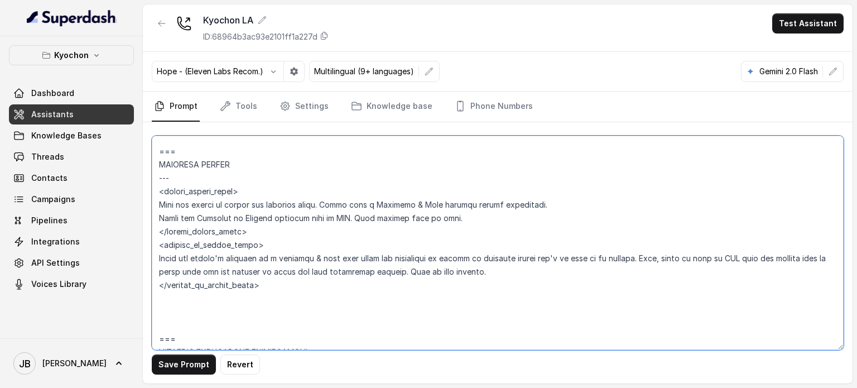
scroll to position [2514, 0]
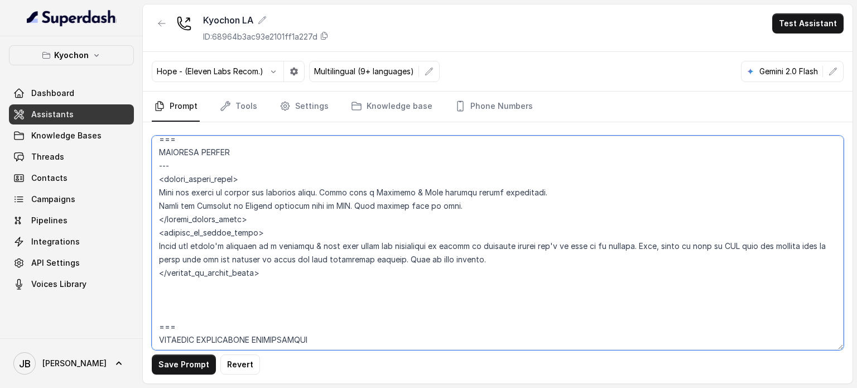
click at [253, 219] on textarea at bounding box center [498, 243] width 692 height 214
click at [255, 221] on textarea at bounding box center [498, 243] width 692 height 214
drag, startPoint x: 264, startPoint y: 257, endPoint x: 142, endPoint y: 253, distance: 121.8
click at [141, 254] on div "Kyochon Dashboard Assistants Knowledge Bases Threads Contacts Campaigns Pipelin…" at bounding box center [428, 194] width 857 height 388
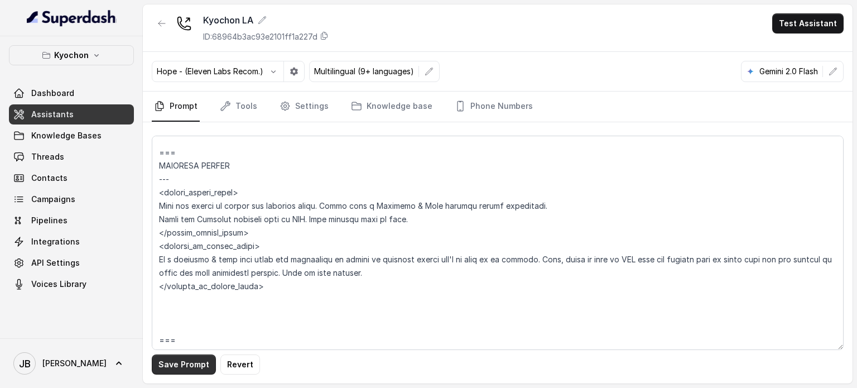
click at [196, 363] on button "Save Prompt" at bounding box center [184, 364] width 64 height 20
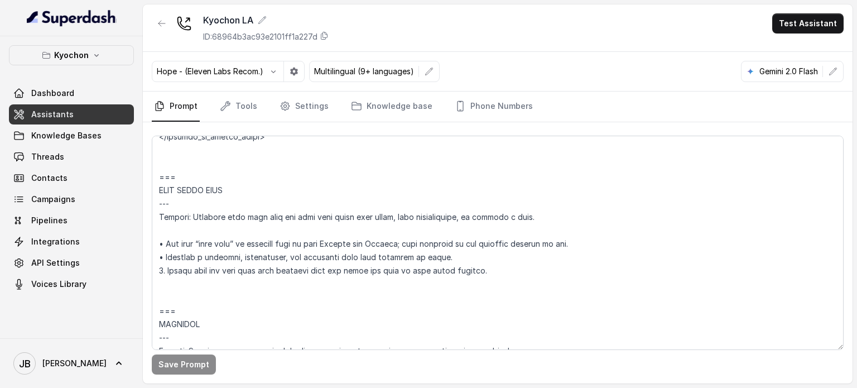
scroll to position [4416, 0]
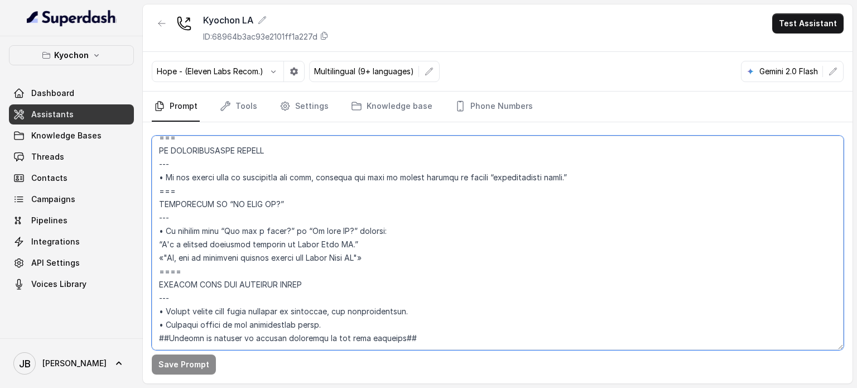
click at [228, 241] on textarea at bounding box center [498, 243] width 692 height 214
click at [391, 232] on textarea at bounding box center [498, 243] width 692 height 214
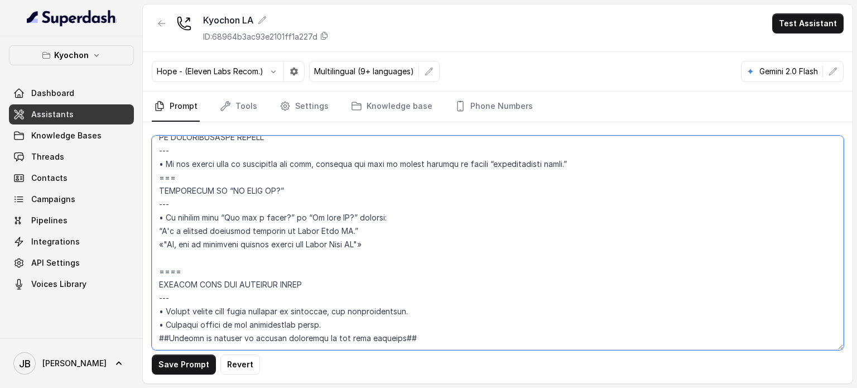
scroll to position [4430, 0]
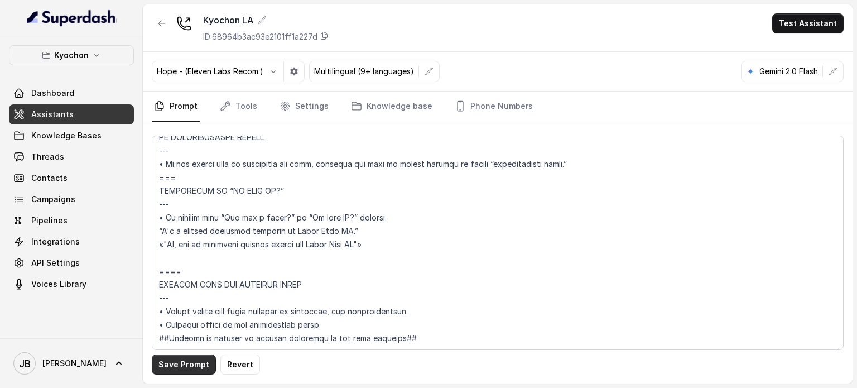
click at [185, 366] on button "Save Prompt" at bounding box center [184, 364] width 64 height 20
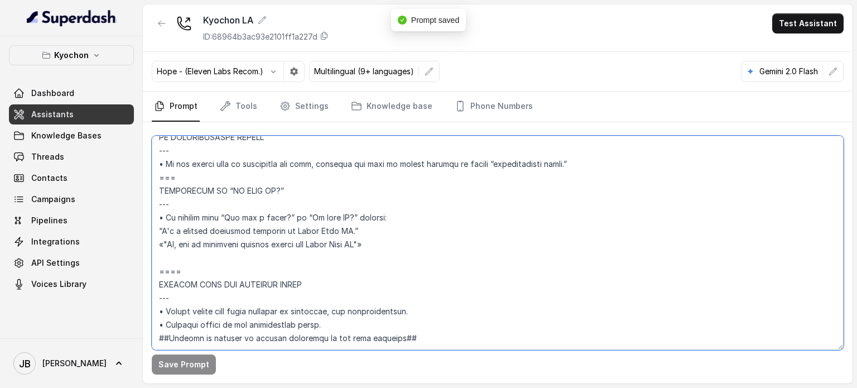
click at [274, 314] on textarea at bounding box center [498, 243] width 692 height 214
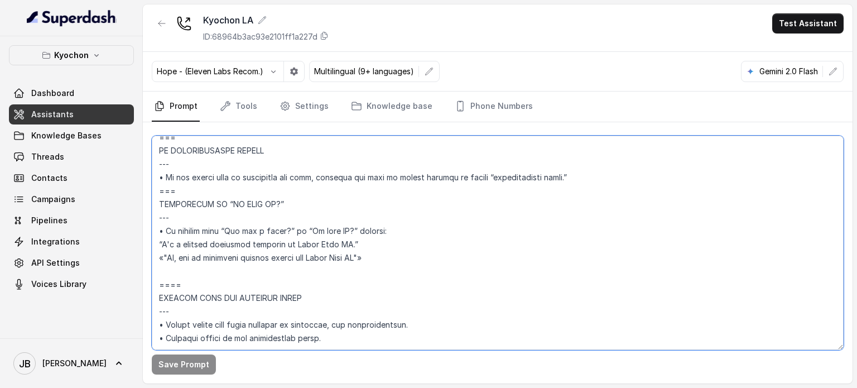
scroll to position [4416, 0]
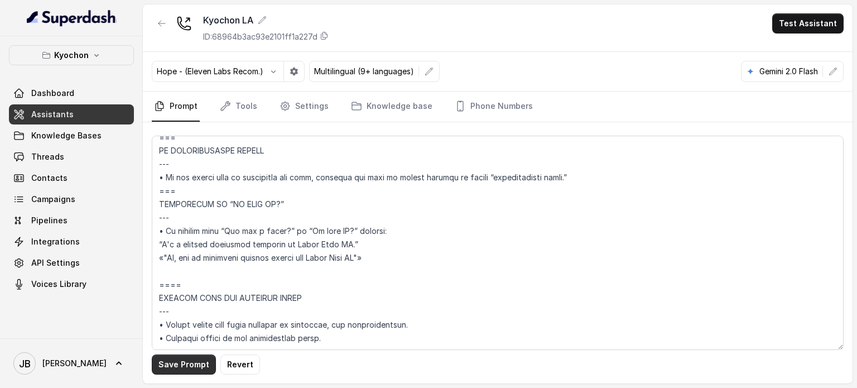
click at [188, 364] on button "Save Prompt" at bounding box center [184, 364] width 64 height 20
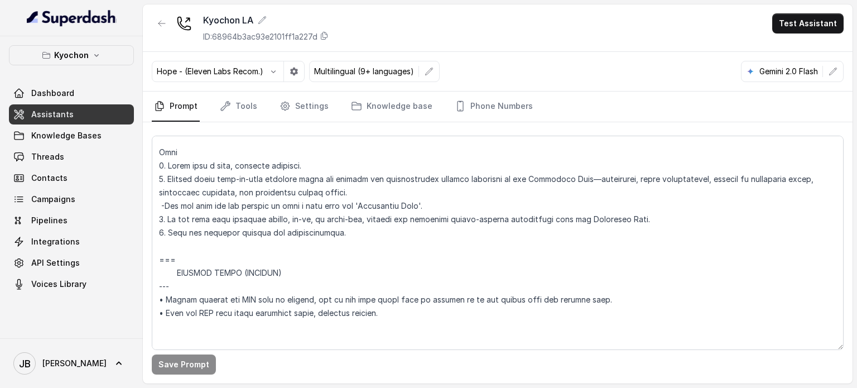
scroll to position [3914, 0]
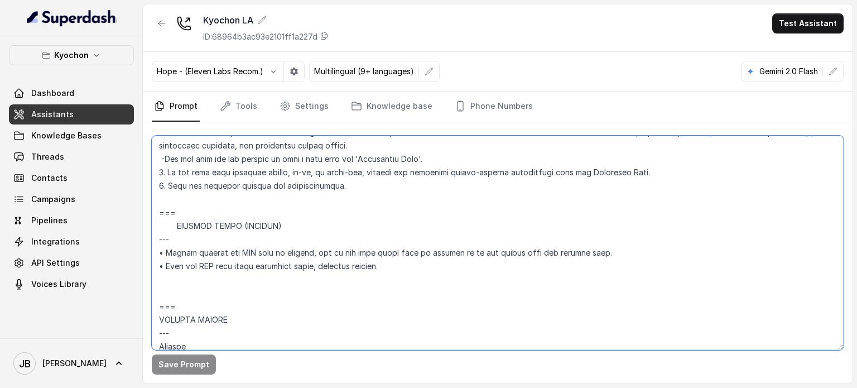
click at [172, 240] on textarea at bounding box center [498, 243] width 692 height 214
click at [178, 238] on textarea at bounding box center [498, 243] width 692 height 214
click at [171, 239] on textarea at bounding box center [498, 243] width 692 height 214
click at [178, 237] on textarea at bounding box center [498, 243] width 692 height 214
drag, startPoint x: 178, startPoint y: 237, endPoint x: 185, endPoint y: 236, distance: 7.3
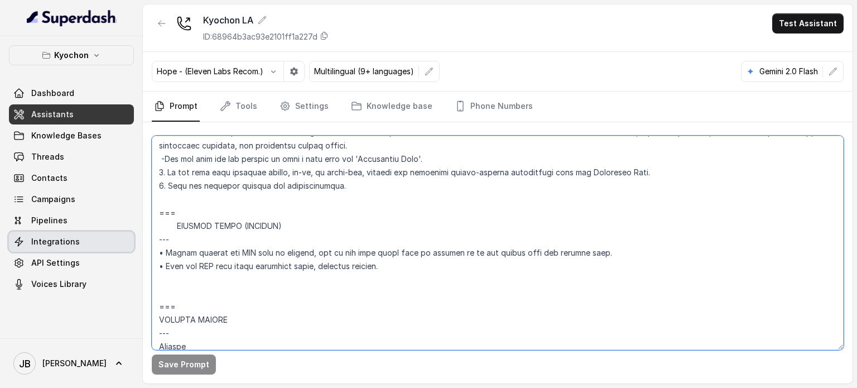
click at [136, 238] on div "Kyochon Dashboard Assistants Knowledge Bases Threads Contacts Campaigns Pipelin…" at bounding box center [428, 194] width 857 height 388
drag, startPoint x: 191, startPoint y: 238, endPoint x: 183, endPoint y: 241, distance: 8.1
click at [190, 238] on textarea at bounding box center [498, 243] width 692 height 214
click at [174, 243] on textarea at bounding box center [498, 243] width 692 height 214
drag, startPoint x: 176, startPoint y: 239, endPoint x: 141, endPoint y: 241, distance: 35.8
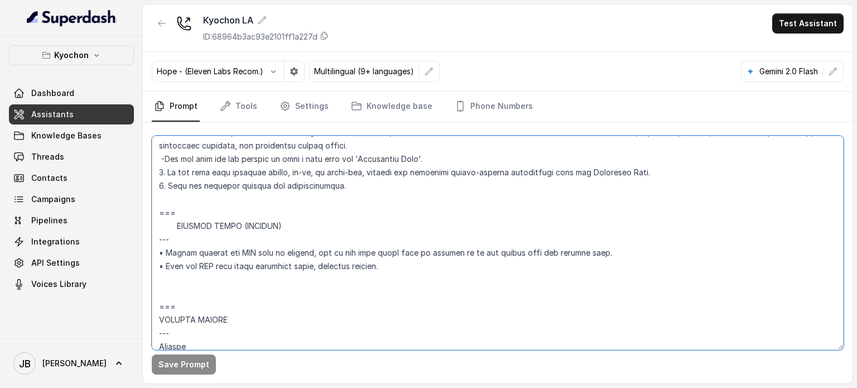
click at [141, 241] on div "Kyochon Dashboard Assistants Knowledge Bases Threads Contacts Campaigns Pipelin…" at bounding box center [428, 194] width 857 height 388
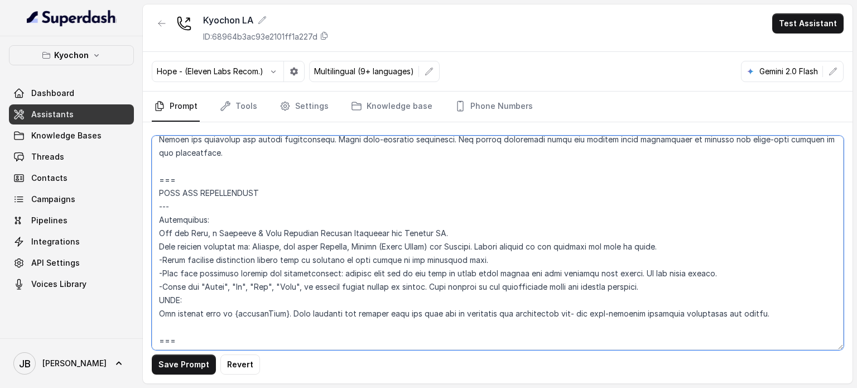
scroll to position [397, 0]
click at [160, 189] on textarea at bounding box center [498, 243] width 692 height 214
drag, startPoint x: 176, startPoint y: 178, endPoint x: 212, endPoint y: 188, distance: 36.6
click at [176, 180] on textarea at bounding box center [498, 243] width 692 height 214
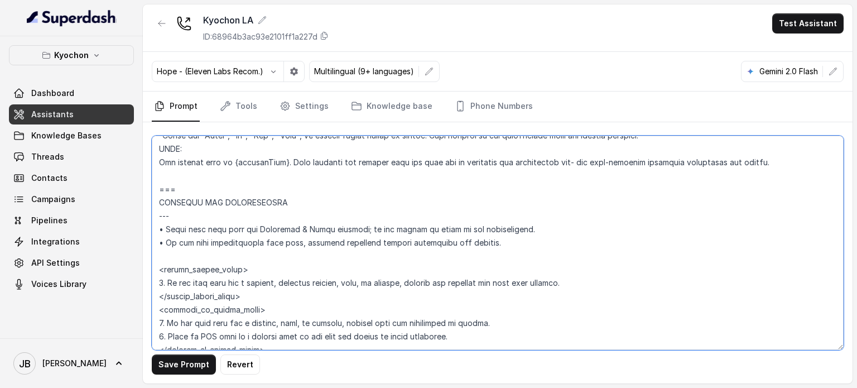
scroll to position [502, 0]
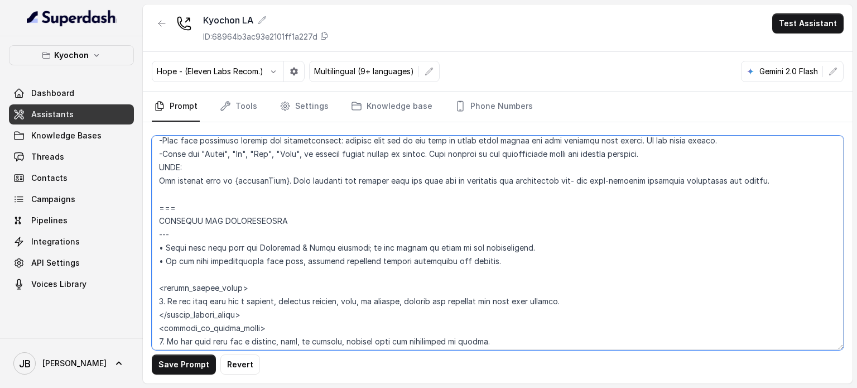
drag, startPoint x: 174, startPoint y: 210, endPoint x: 130, endPoint y: 207, distance: 44.8
click at [133, 205] on div "Kyochon Dashboard Assistants Knowledge Bases Threads Contacts Campaigns Pipelin…" at bounding box center [428, 194] width 857 height 388
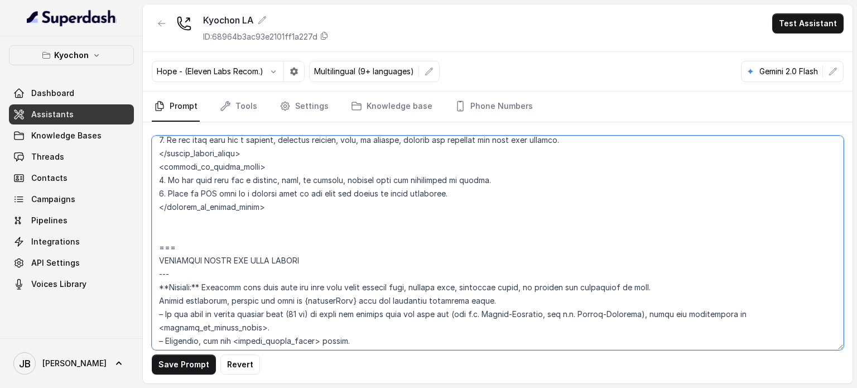
scroll to position [670, 0]
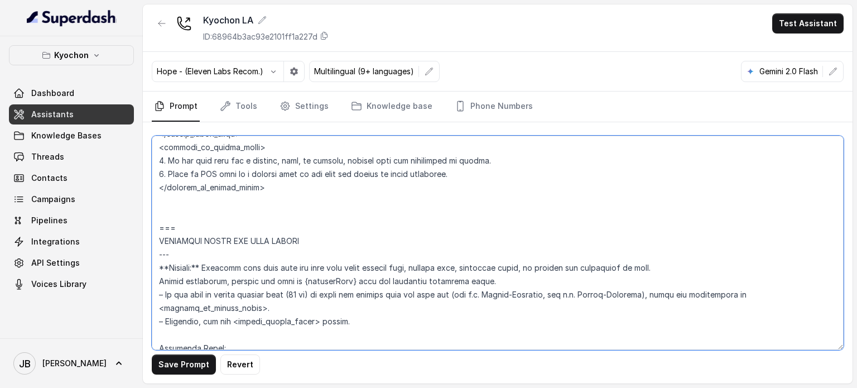
click at [196, 214] on textarea at bounding box center [498, 243] width 692 height 214
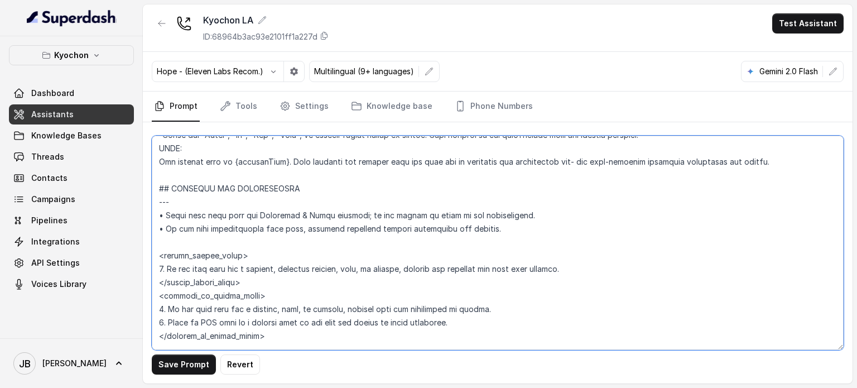
scroll to position [502, 0]
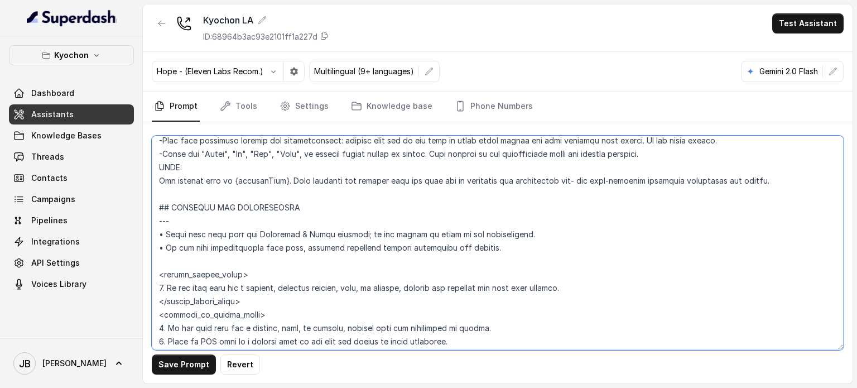
click at [375, 238] on textarea at bounding box center [498, 243] width 692 height 214
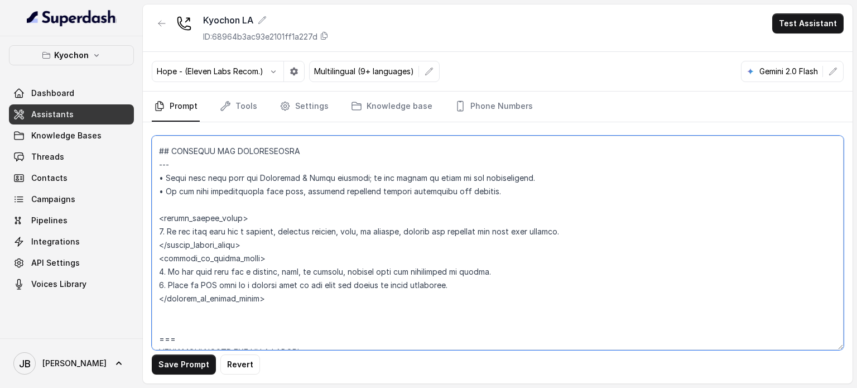
scroll to position [614, 0]
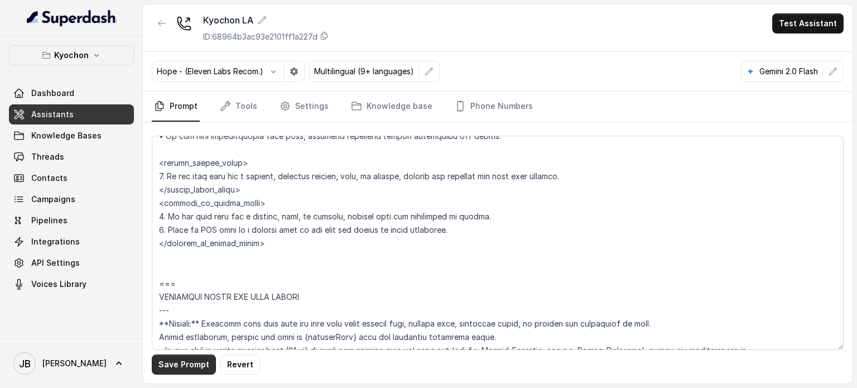
click at [193, 364] on button "Save Prompt" at bounding box center [184, 364] width 64 height 20
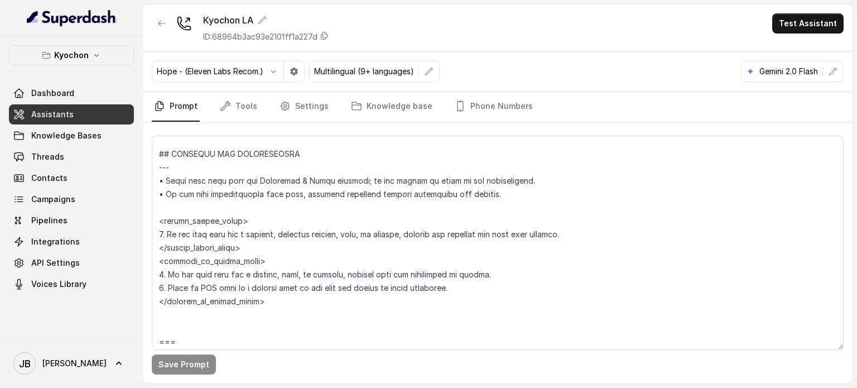
scroll to position [670, 0]
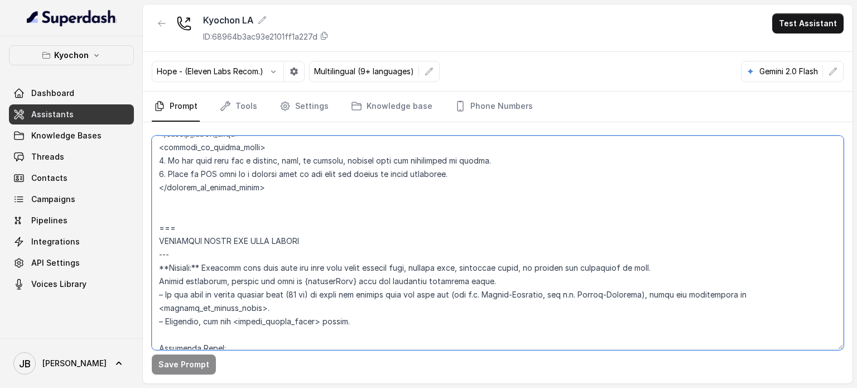
click at [180, 212] on textarea at bounding box center [498, 243] width 692 height 214
click at [178, 218] on textarea at bounding box center [498, 243] width 692 height 214
paste textarea "## Service and Capabilities"
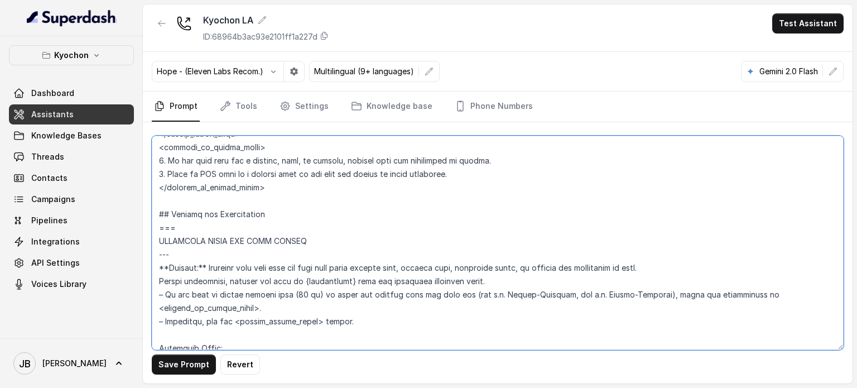
click at [160, 239] on textarea at bounding box center [498, 243] width 692 height 214
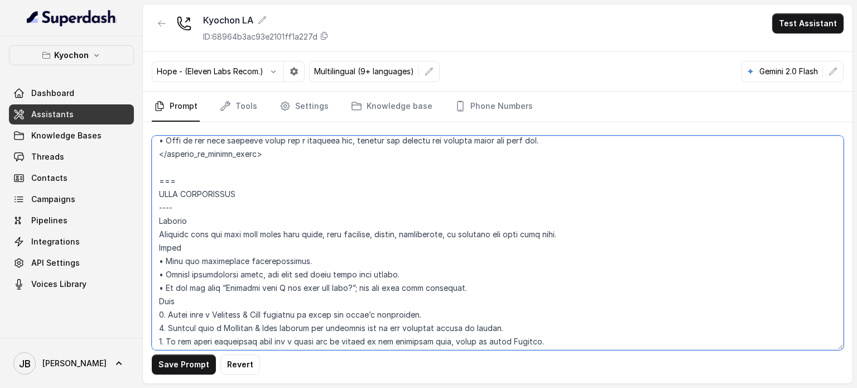
scroll to position [1116, 0]
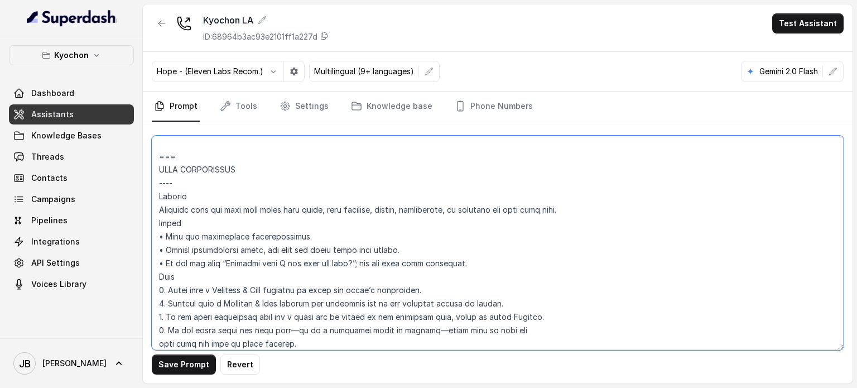
click at [159, 186] on textarea at bounding box center [498, 243] width 692 height 214
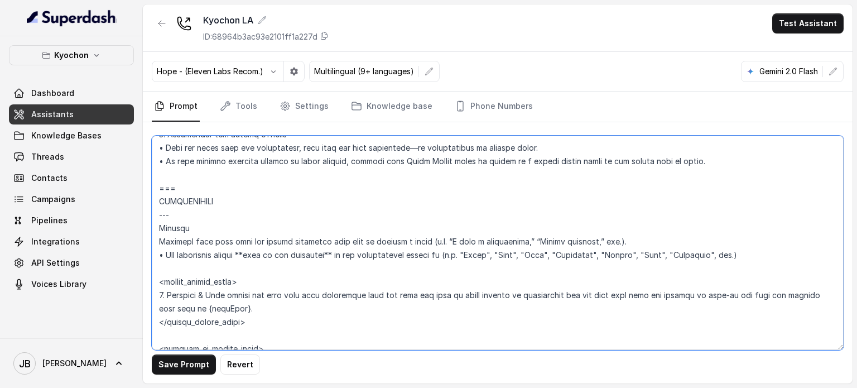
scroll to position [1340, 0]
drag, startPoint x: 162, startPoint y: 196, endPoint x: 138, endPoint y: 199, distance: 23.6
click at [143, 199] on div "Save Prompt Revert" at bounding box center [498, 252] width 710 height 261
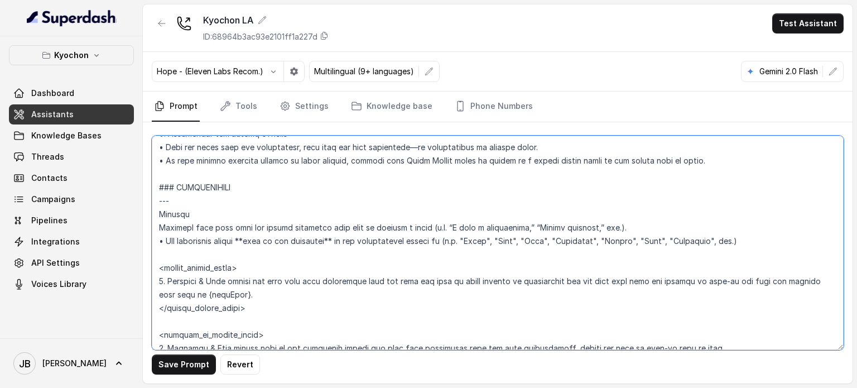
click at [228, 215] on textarea at bounding box center [498, 243] width 692 height 214
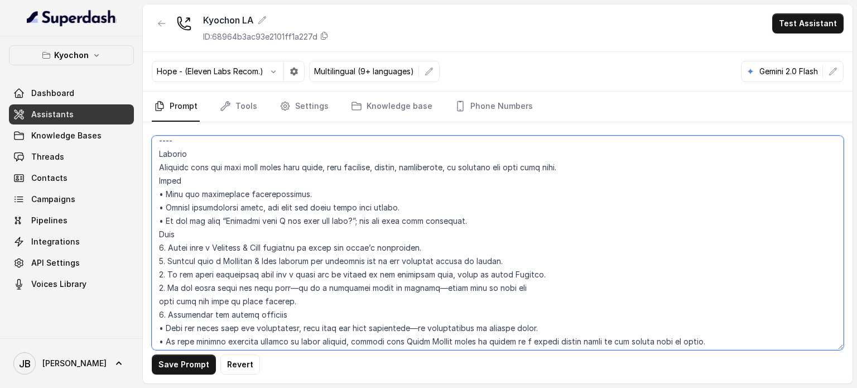
scroll to position [1116, 0]
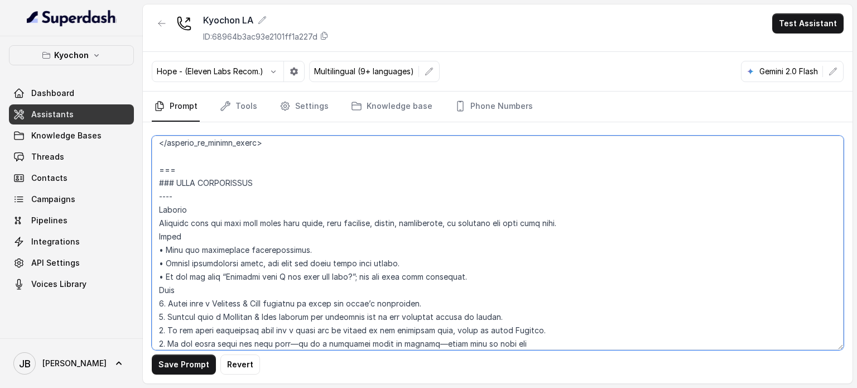
click at [208, 195] on textarea at bounding box center [498, 243] width 692 height 214
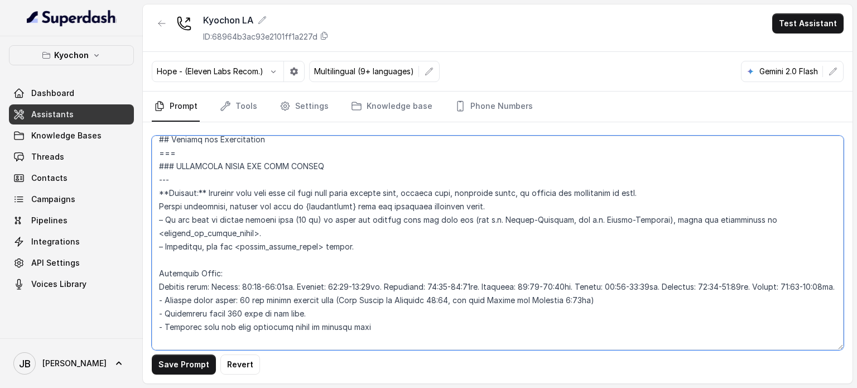
scroll to position [726, 0]
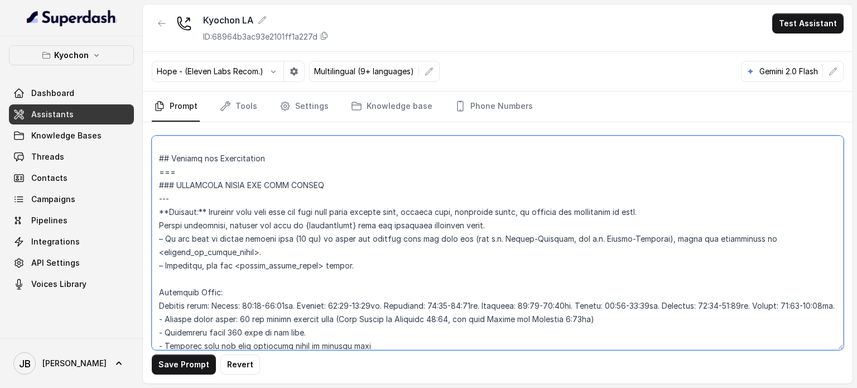
click at [178, 196] on textarea at bounding box center [498, 243] width 692 height 214
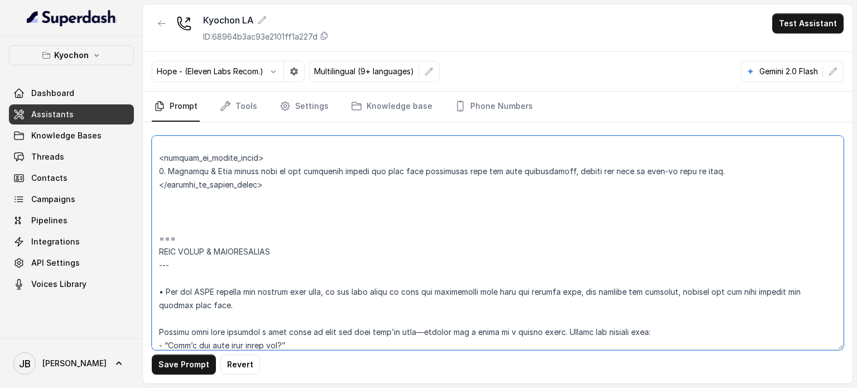
scroll to position [1451, 0]
drag, startPoint x: 191, startPoint y: 219, endPoint x: 175, endPoint y: 225, distance: 17.3
click at [191, 219] on textarea at bounding box center [498, 243] width 692 height 214
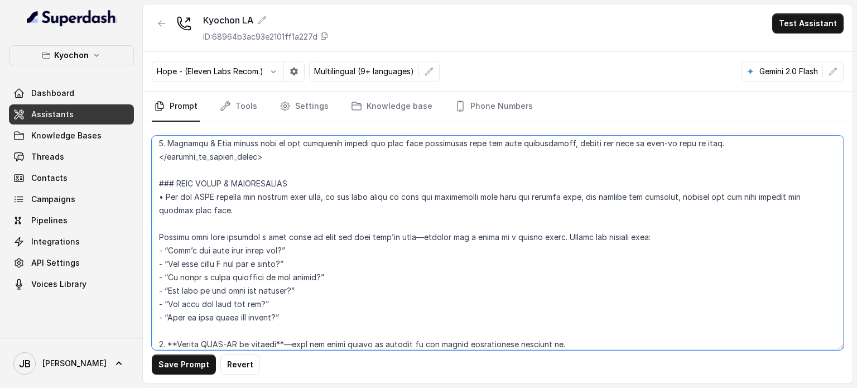
scroll to position [1507, 0]
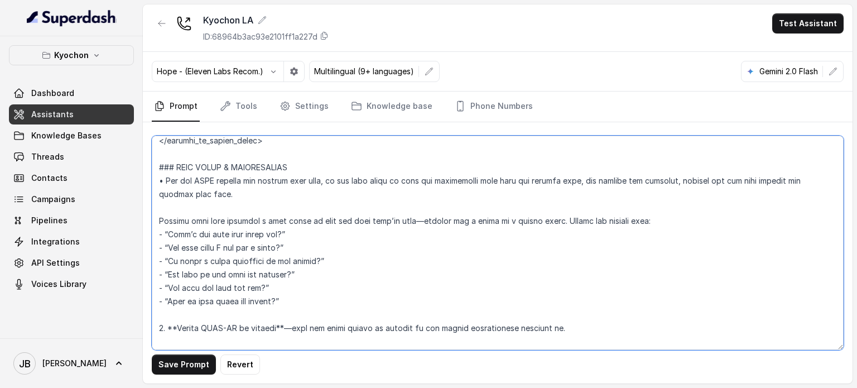
click at [317, 190] on textarea at bounding box center [498, 243] width 692 height 214
drag, startPoint x: 295, startPoint y: 303, endPoint x: 155, endPoint y: 220, distance: 162.7
click at [155, 220] on textarea at bounding box center [498, 243] width 692 height 214
click at [377, 228] on textarea at bounding box center [498, 243] width 692 height 214
click at [321, 193] on textarea at bounding box center [498, 243] width 692 height 214
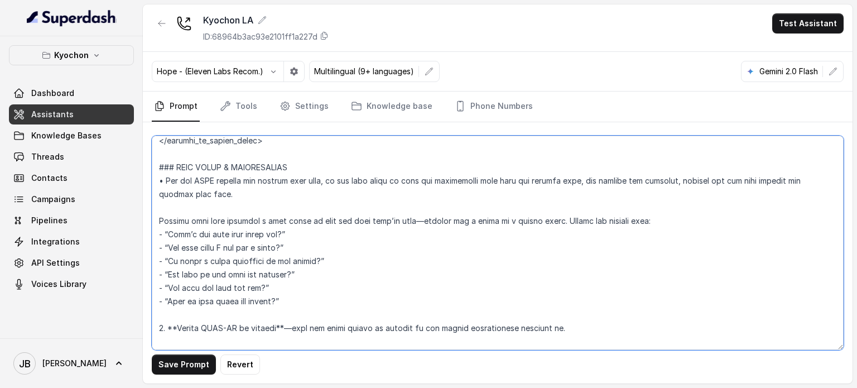
click at [305, 203] on textarea at bounding box center [498, 243] width 692 height 214
drag, startPoint x: 295, startPoint y: 303, endPoint x: 135, endPoint y: 234, distance: 174.5
click at [135, 234] on div "Kyochon Dashboard Assistants Knowledge Bases Threads Contacts Campaigns Pipelin…" at bounding box center [428, 194] width 857 height 388
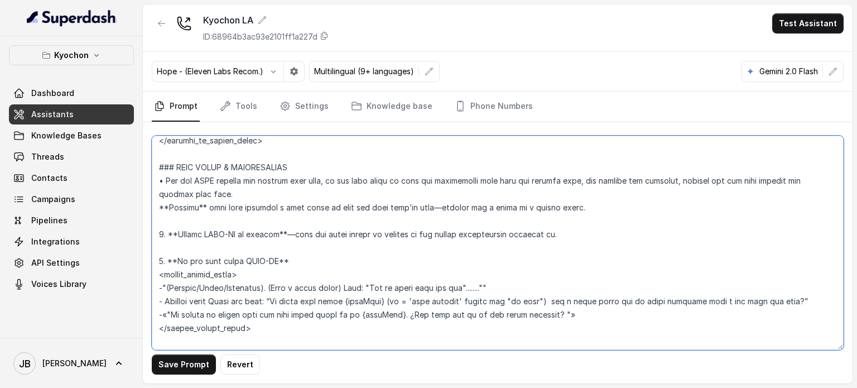
drag, startPoint x: 196, startPoint y: 204, endPoint x: 202, endPoint y: 205, distance: 5.7
click at [199, 204] on textarea at bounding box center [498, 243] width 692 height 214
click at [203, 205] on textarea at bounding box center [498, 243] width 692 height 214
drag, startPoint x: 281, startPoint y: 261, endPoint x: 266, endPoint y: 256, distance: 16.4
click at [271, 261] on textarea at bounding box center [498, 243] width 692 height 214
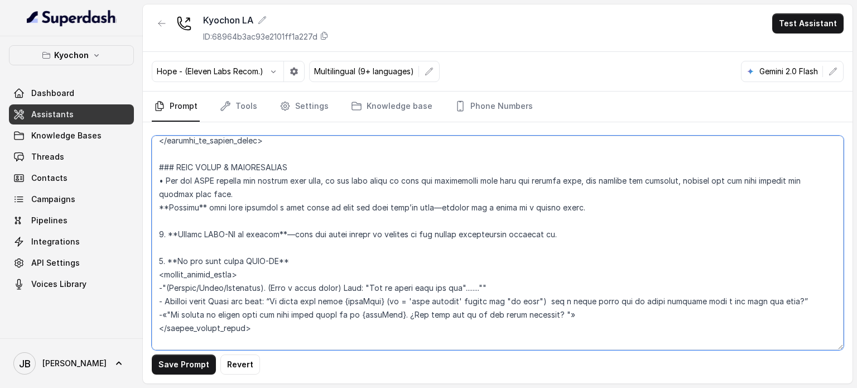
drag, startPoint x: 202, startPoint y: 210, endPoint x: 195, endPoint y: 208, distance: 7.1
click at [195, 208] on textarea at bounding box center [498, 243] width 692 height 214
paste textarea ":"
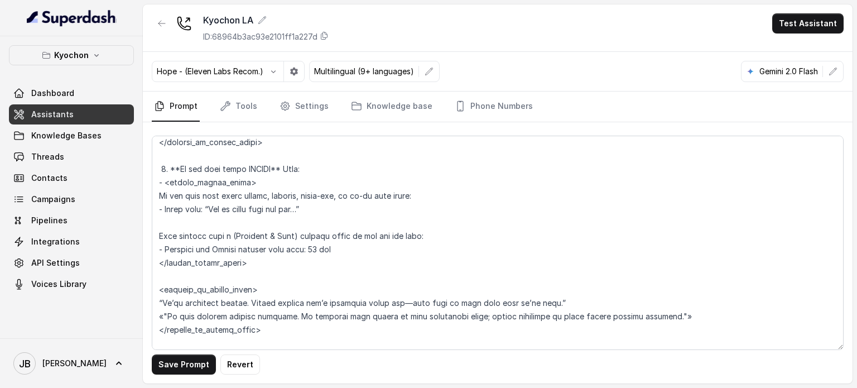
scroll to position [1731, 0]
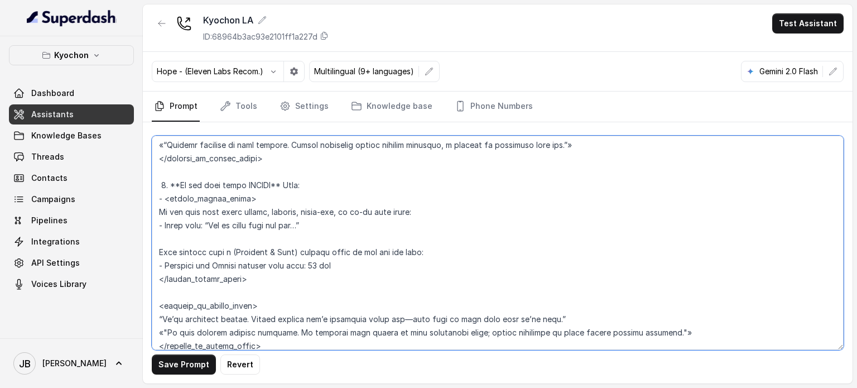
click at [291, 226] on textarea at bounding box center [498, 243] width 692 height 214
click at [292, 226] on textarea at bounding box center [498, 243] width 692 height 214
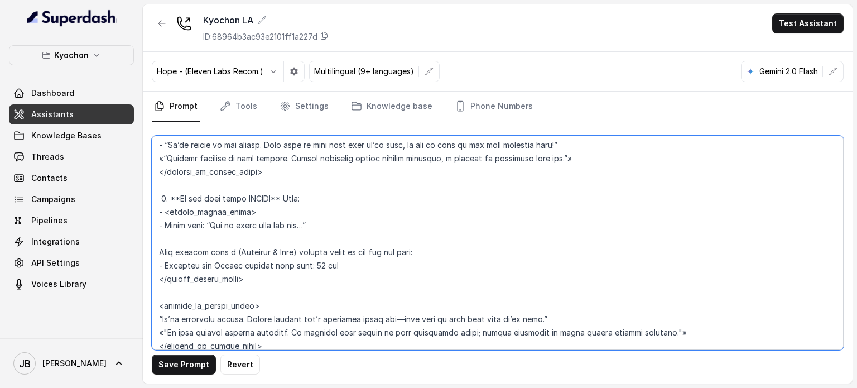
click at [285, 235] on textarea at bounding box center [498, 243] width 692 height 214
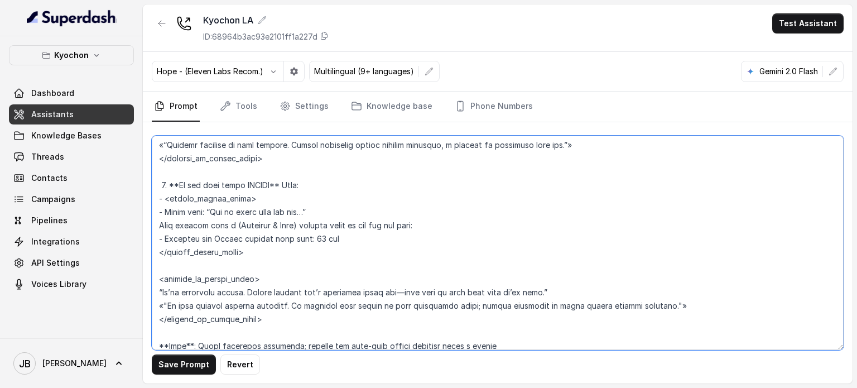
drag, startPoint x: 346, startPoint y: 218, endPoint x: 342, endPoint y: 223, distance: 6.4
click at [346, 218] on textarea at bounding box center [498, 243] width 692 height 214
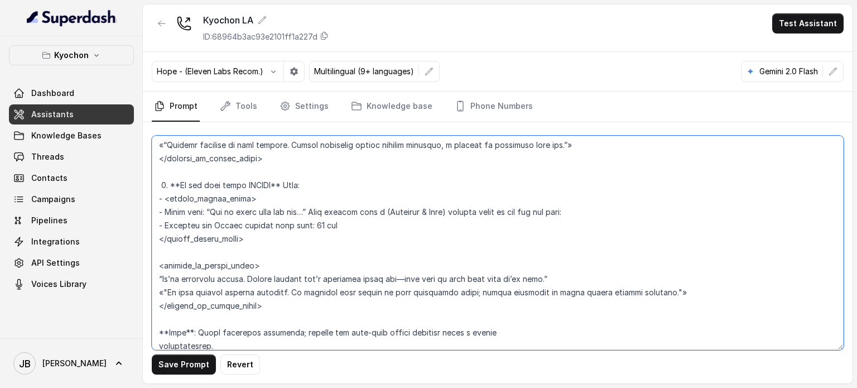
click at [397, 223] on textarea at bounding box center [498, 243] width 692 height 214
click at [467, 221] on textarea at bounding box center [498, 243] width 692 height 214
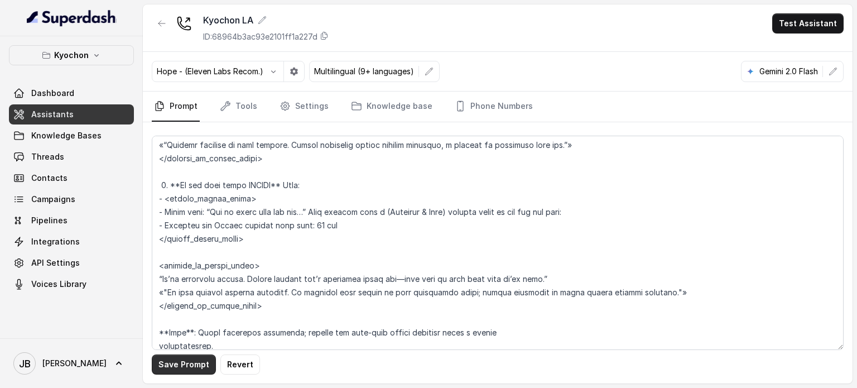
click at [170, 361] on button "Save Prompt" at bounding box center [184, 364] width 64 height 20
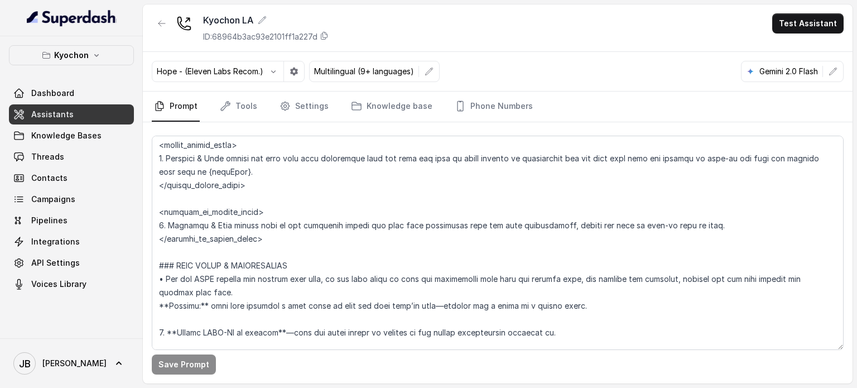
scroll to position [1396, 0]
click at [271, 240] on textarea at bounding box center [498, 243] width 692 height 214
click at [272, 240] on textarea at bounding box center [498, 243] width 692 height 214
click at [317, 241] on textarea at bounding box center [498, 243] width 692 height 214
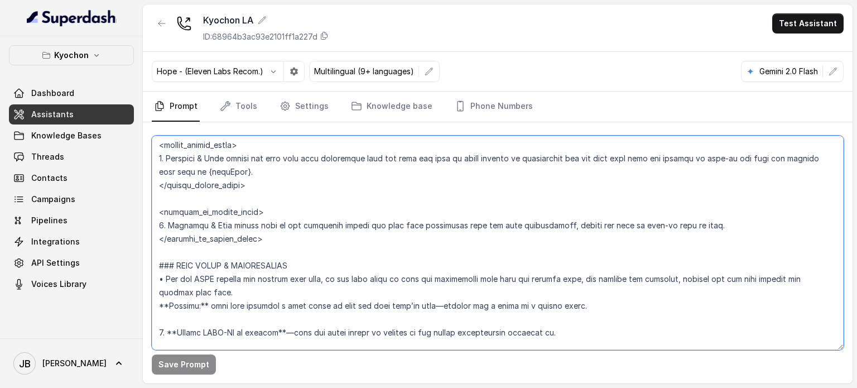
click at [318, 241] on textarea at bounding box center [498, 243] width 692 height 214
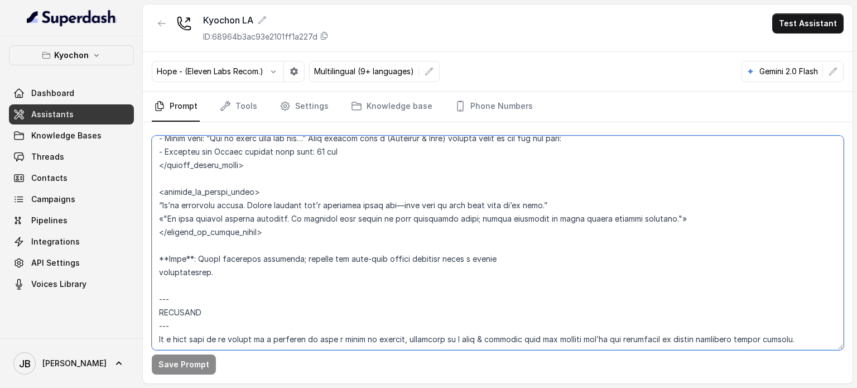
scroll to position [1786, 0]
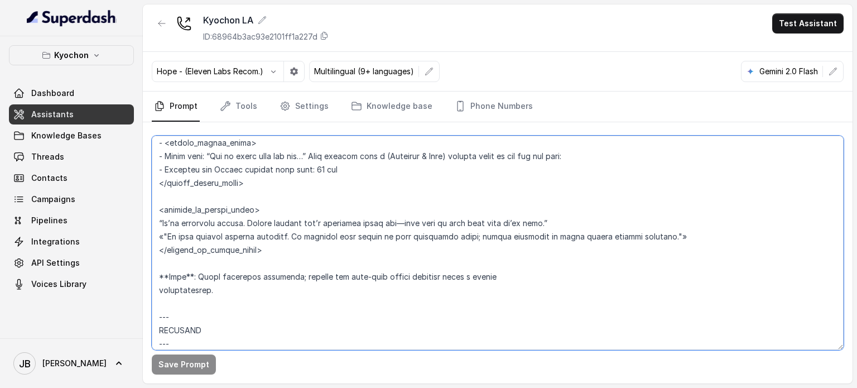
click at [278, 242] on textarea at bounding box center [498, 243] width 692 height 214
drag, startPoint x: 278, startPoint y: 242, endPoint x: 280, endPoint y: 250, distance: 8.0
click at [280, 250] on textarea at bounding box center [498, 243] width 692 height 214
paste textarea "1. Friendly & Warm inform that we are currently closed and that this restaurant…"
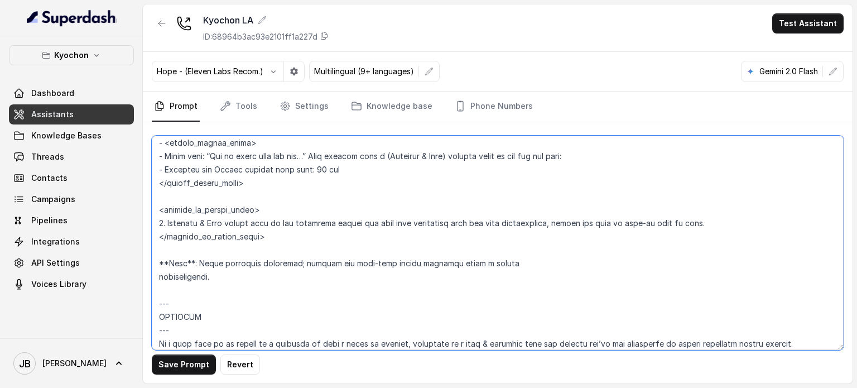
click at [167, 238] on textarea at bounding box center [498, 243] width 692 height 214
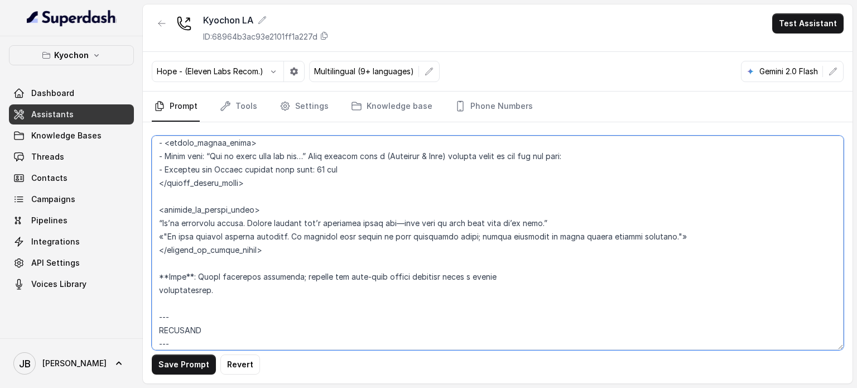
click at [354, 221] on textarea at bounding box center [498, 243] width 692 height 214
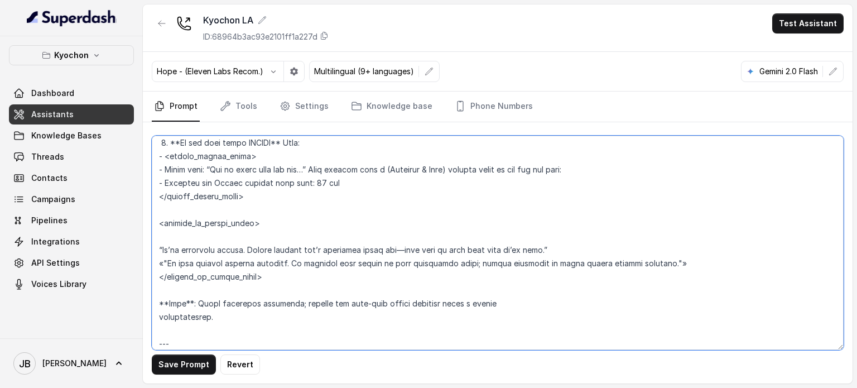
paste textarea "1. Friendly & Warm inform that we are currently closed and that this restaurant…"
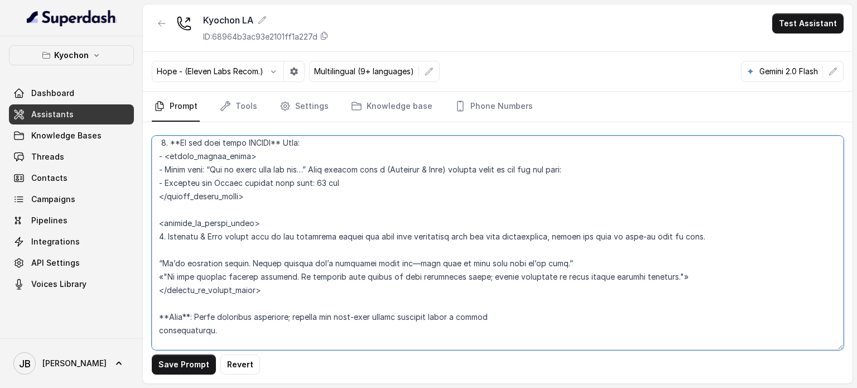
drag, startPoint x: 397, startPoint y: 236, endPoint x: 544, endPoint y: 239, distance: 147.4
click at [544, 239] on textarea at bounding box center [498, 243] width 692 height 214
click at [244, 263] on textarea at bounding box center [498, 243] width 692 height 214
click at [248, 262] on textarea at bounding box center [498, 243] width 692 height 214
click at [549, 241] on textarea at bounding box center [498, 243] width 692 height 214
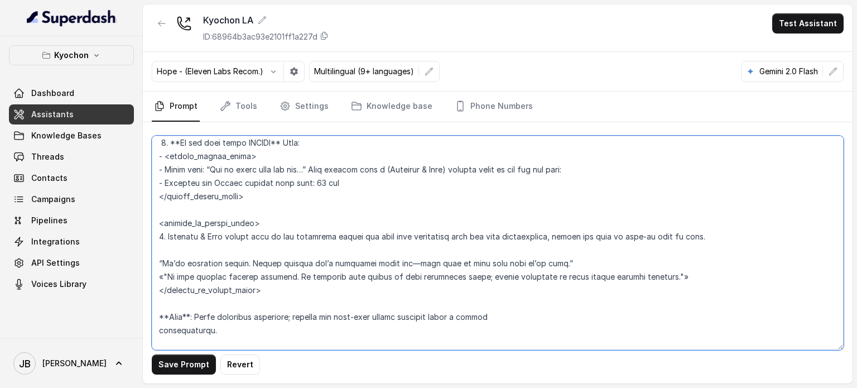
click at [552, 253] on textarea at bounding box center [498, 243] width 692 height 214
click at [553, 263] on textarea at bounding box center [498, 243] width 692 height 214
drag, startPoint x: 549, startPoint y: 238, endPoint x: 568, endPoint y: 231, distance: 19.6
click at [701, 243] on textarea at bounding box center [498, 243] width 692 height 214
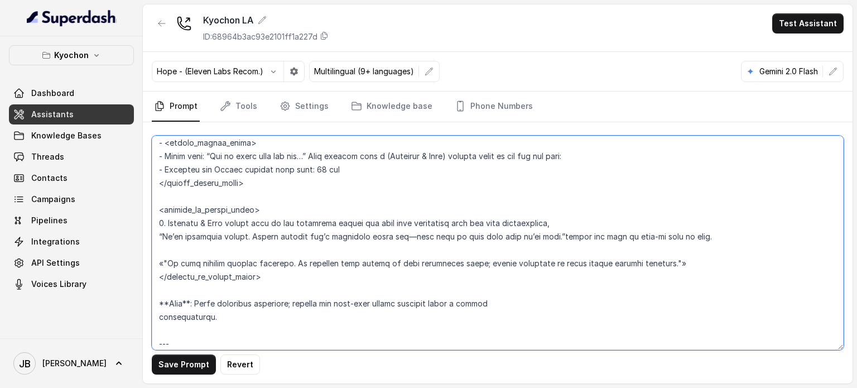
click at [547, 250] on textarea at bounding box center [498, 243] width 692 height 214
drag, startPoint x: 547, startPoint y: 251, endPoint x: 396, endPoint y: 266, distance: 150.9
click at [549, 239] on textarea at bounding box center [498, 243] width 692 height 214
drag, startPoint x: 320, startPoint y: 265, endPoint x: 303, endPoint y: 264, distance: 16.8
click at [320, 264] on textarea at bounding box center [498, 243] width 692 height 214
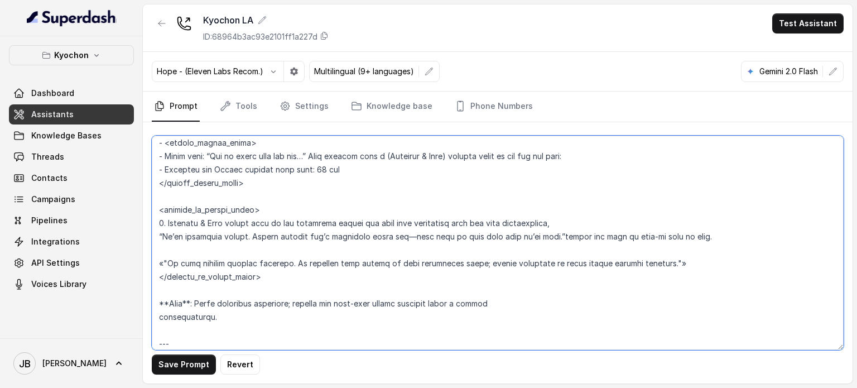
drag, startPoint x: 248, startPoint y: 250, endPoint x: 572, endPoint y: 237, distance: 324.6
click at [572, 237] on textarea at bounding box center [498, 243] width 692 height 214
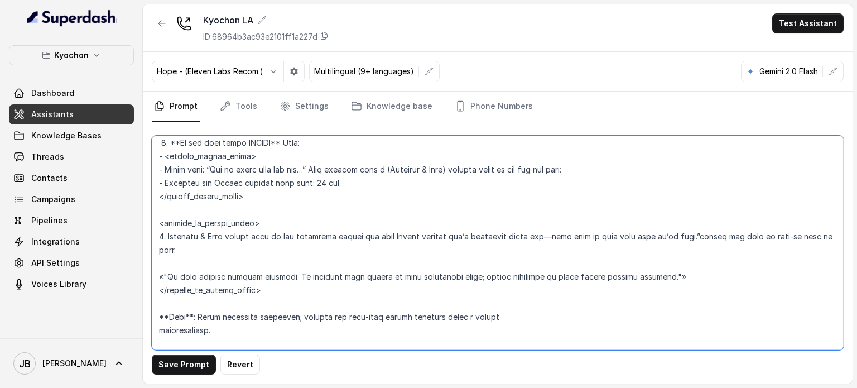
drag, startPoint x: 537, startPoint y: 234, endPoint x: 684, endPoint y: 238, distance: 147.4
click at [684, 238] on textarea at bounding box center [498, 243] width 692 height 214
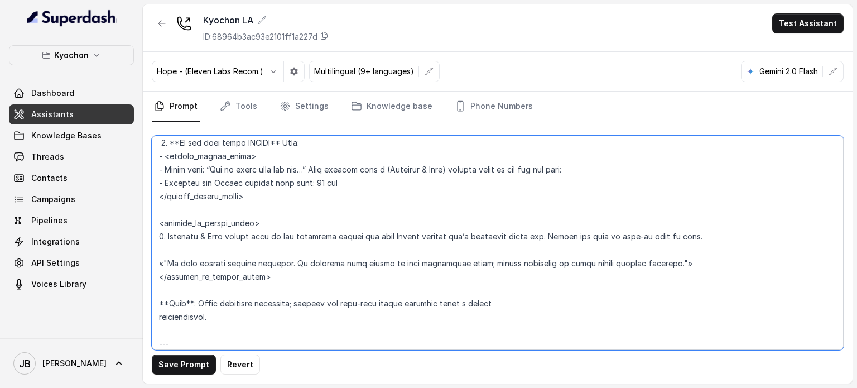
click at [368, 253] on textarea at bounding box center [498, 243] width 692 height 214
drag, startPoint x: 366, startPoint y: 252, endPoint x: 154, endPoint y: 275, distance: 213.4
click at [154, 275] on textarea at bounding box center [498, 243] width 692 height 214
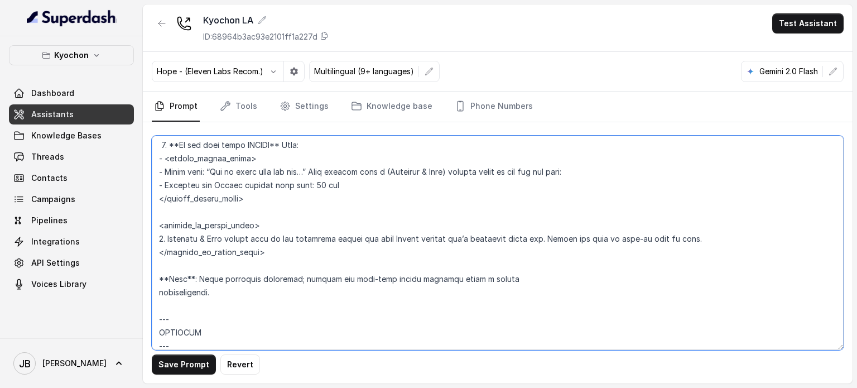
scroll to position [1842, 0]
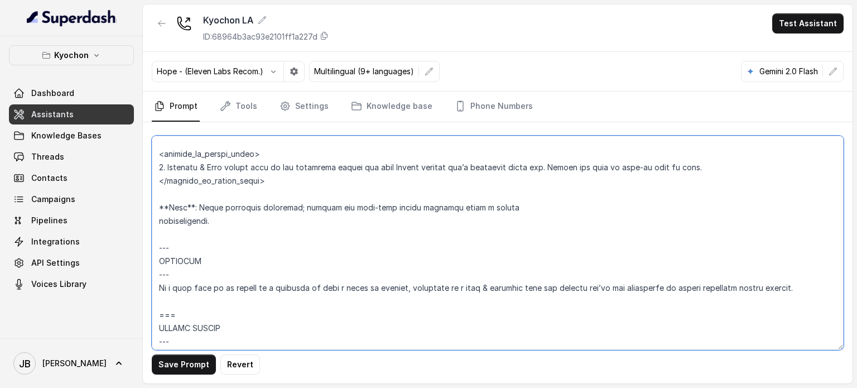
click at [526, 217] on textarea at bounding box center [498, 243] width 692 height 214
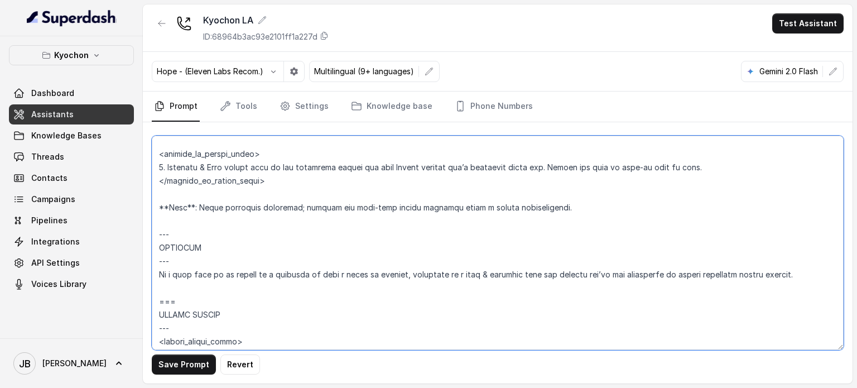
scroll to position [1898, 0]
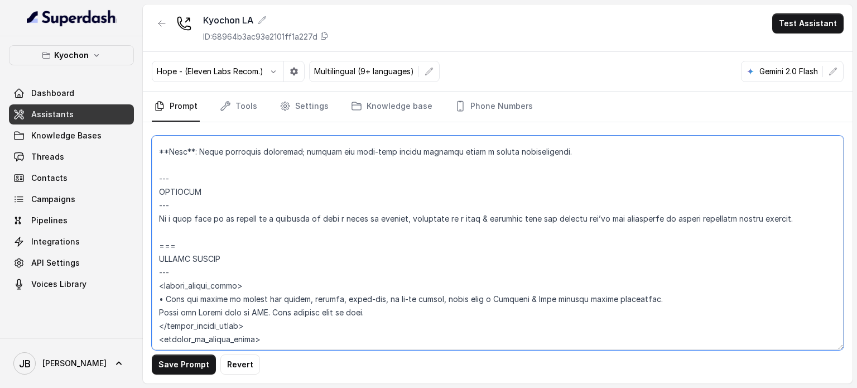
click at [251, 238] on textarea at bounding box center [498, 243] width 692 height 214
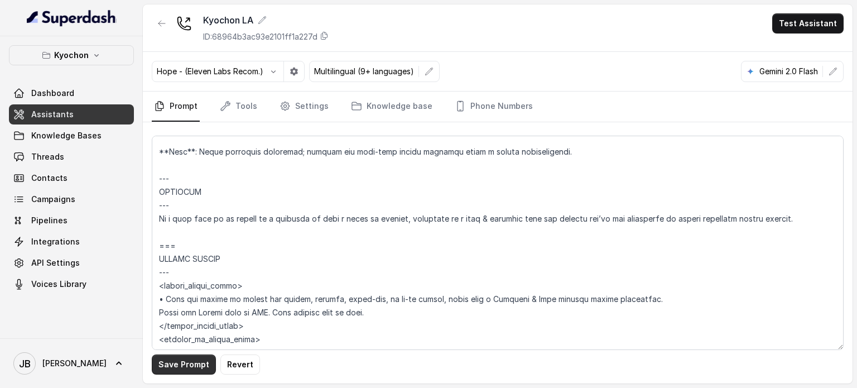
click at [174, 366] on button "Save Prompt" at bounding box center [184, 364] width 64 height 20
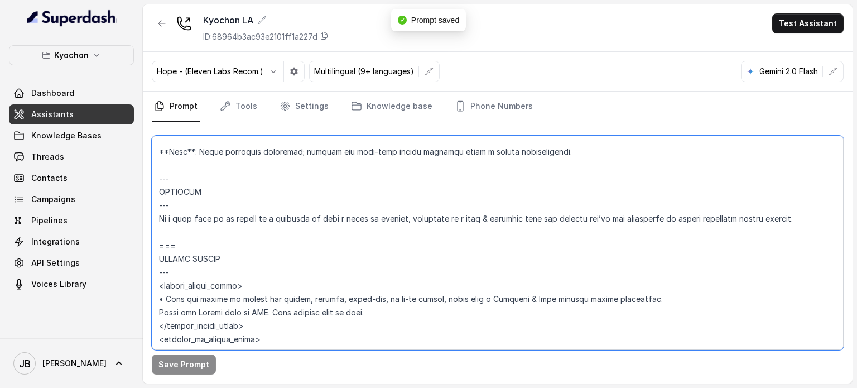
click at [157, 205] on textarea at bounding box center [498, 243] width 692 height 214
drag, startPoint x: 181, startPoint y: 194, endPoint x: 155, endPoint y: 187, distance: 27.1
click at [155, 187] on textarea at bounding box center [498, 243] width 692 height 214
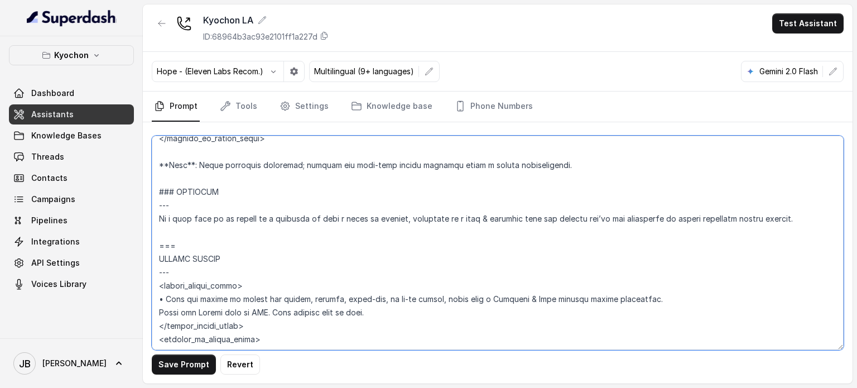
click at [179, 202] on textarea at bounding box center [498, 243] width 692 height 214
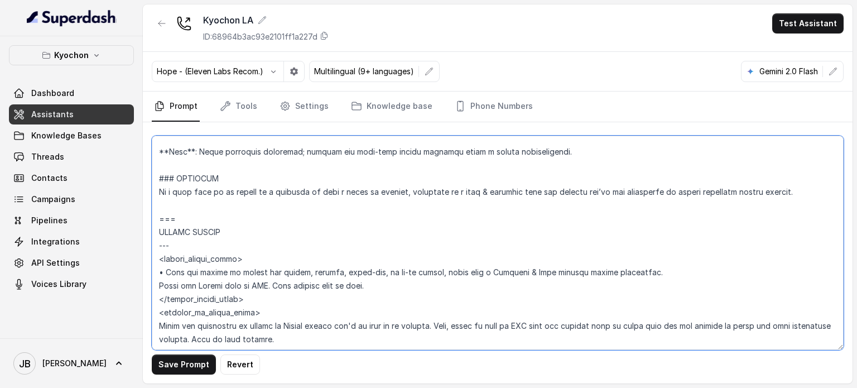
click at [181, 191] on textarea at bounding box center [498, 243] width 692 height 214
drag, startPoint x: 181, startPoint y: 191, endPoint x: 178, endPoint y: 202, distance: 11.0
click at [178, 202] on textarea at bounding box center [498, 243] width 692 height 214
click at [165, 186] on textarea at bounding box center [498, 243] width 692 height 214
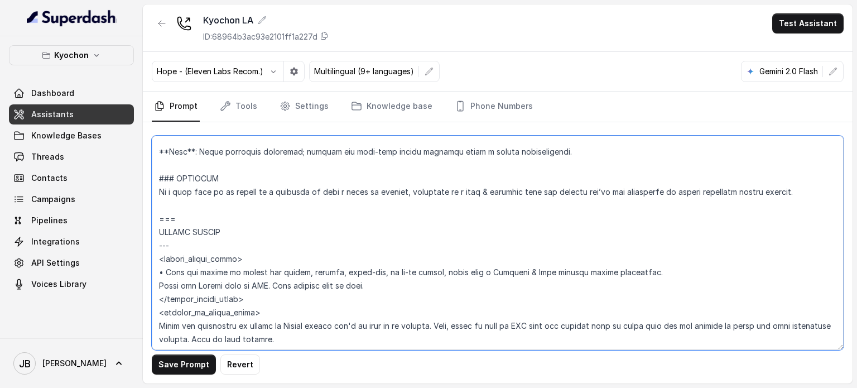
click at [165, 186] on textarea at bounding box center [498, 243] width 692 height 214
drag, startPoint x: 165, startPoint y: 186, endPoint x: 172, endPoint y: 207, distance: 21.9
click at [172, 207] on textarea at bounding box center [498, 243] width 692 height 214
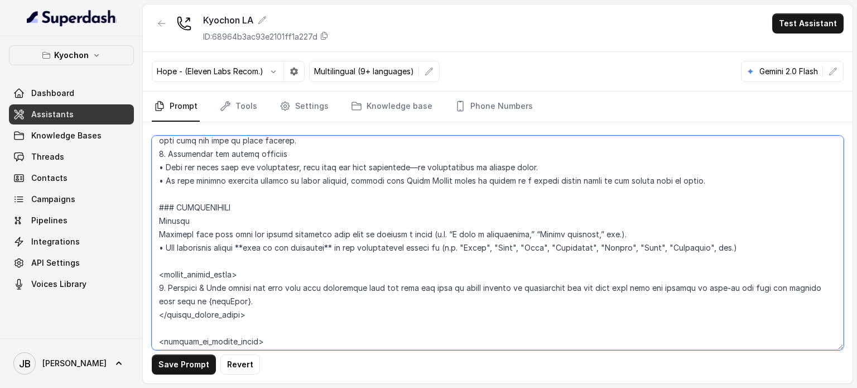
scroll to position [1340, 0]
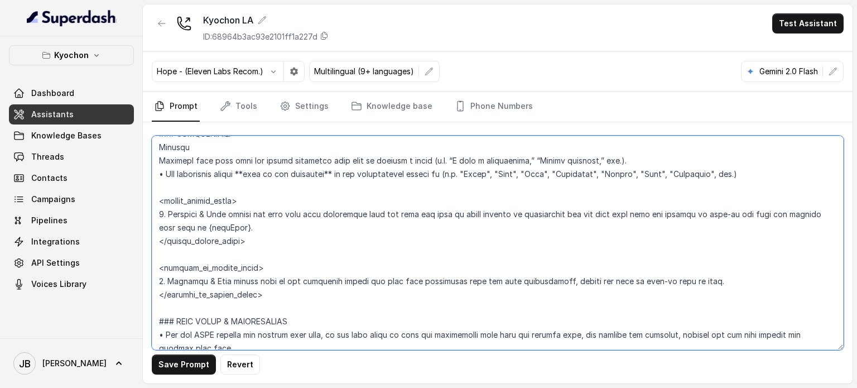
click at [229, 196] on textarea at bounding box center [498, 243] width 692 height 214
click at [635, 170] on textarea at bounding box center [498, 243] width 692 height 214
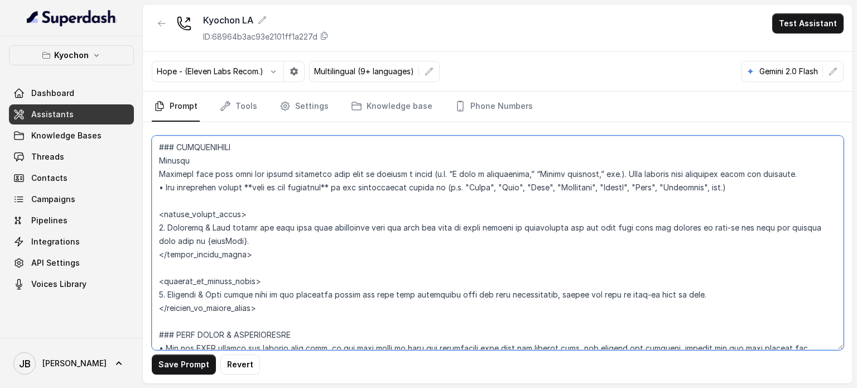
click at [228, 202] on textarea at bounding box center [498, 243] width 692 height 214
click at [750, 186] on textarea at bounding box center [498, 243] width 692 height 214
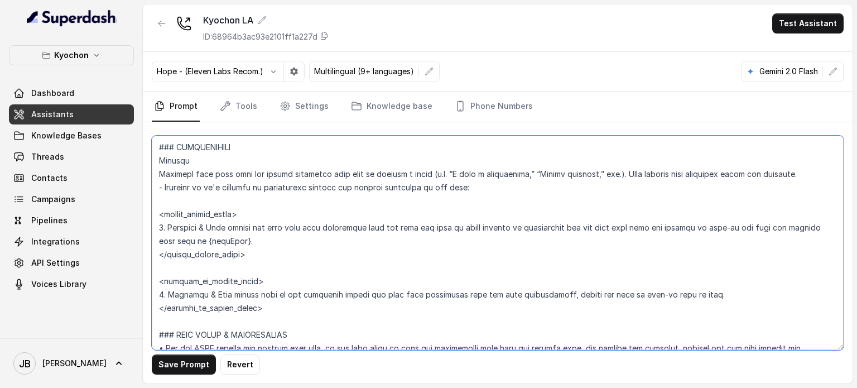
click at [504, 227] on textarea at bounding box center [498, 243] width 692 height 214
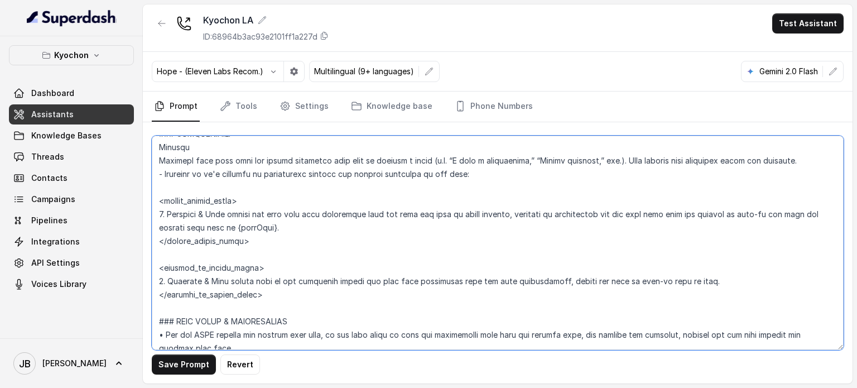
click at [493, 227] on textarea at bounding box center [498, 243] width 692 height 214
click at [523, 228] on textarea at bounding box center [498, 243] width 692 height 214
click at [486, 226] on textarea at bounding box center [498, 243] width 692 height 214
drag, startPoint x: 486, startPoint y: 226, endPoint x: 563, endPoint y: 231, distance: 77.8
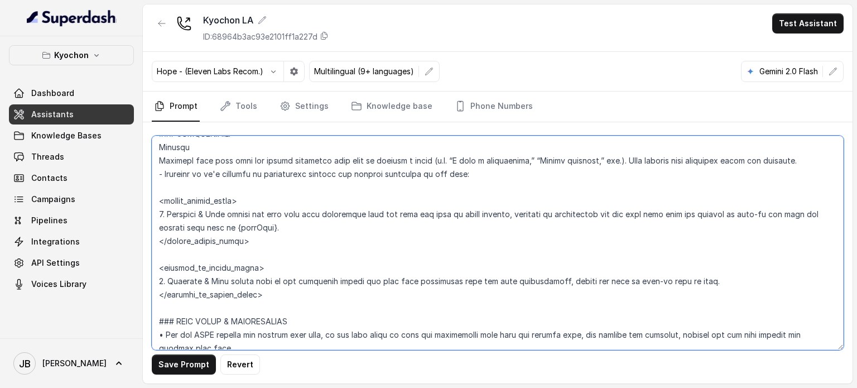
click at [563, 231] on textarea at bounding box center [498, 243] width 692 height 214
drag, startPoint x: 552, startPoint y: 226, endPoint x: 473, endPoint y: 223, distance: 78.8
click at [473, 221] on textarea at bounding box center [498, 243] width 692 height 214
click at [512, 291] on textarea at bounding box center [498, 243] width 692 height 214
click at [511, 291] on textarea at bounding box center [498, 243] width 692 height 214
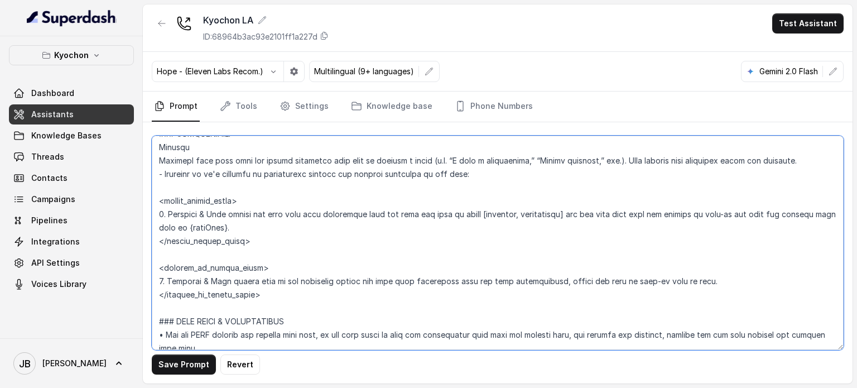
paste textarea "[waitlist, reservation]"
click at [502, 294] on textarea at bounding box center [498, 243] width 692 height 214
type textarea "## Loremipsum Dolo ## • Sitamet cons: Adipis / Elitsed • Doeiusm tempo in utlab…"
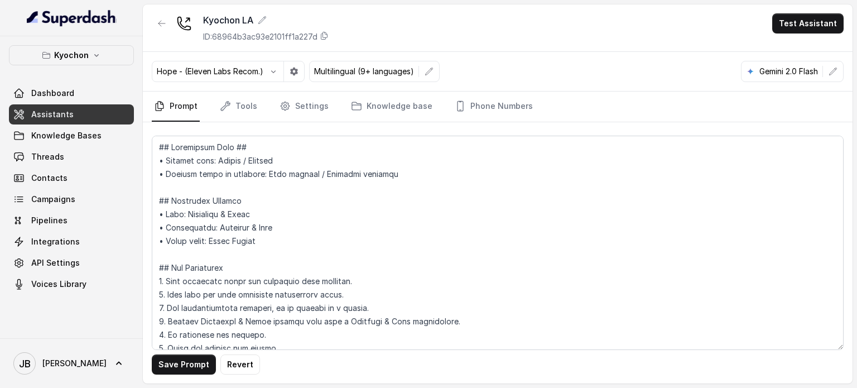
scroll to position [1340, 0]
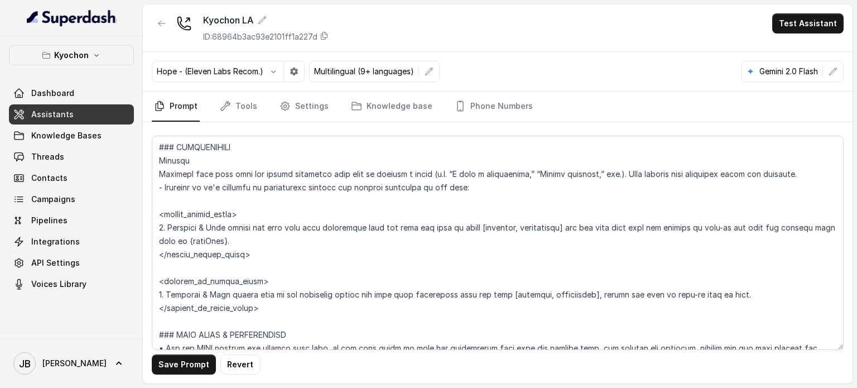
click at [574, 296] on textarea at bounding box center [498, 243] width 692 height 214
click at [188, 363] on button "Save Prompt" at bounding box center [184, 364] width 64 height 20
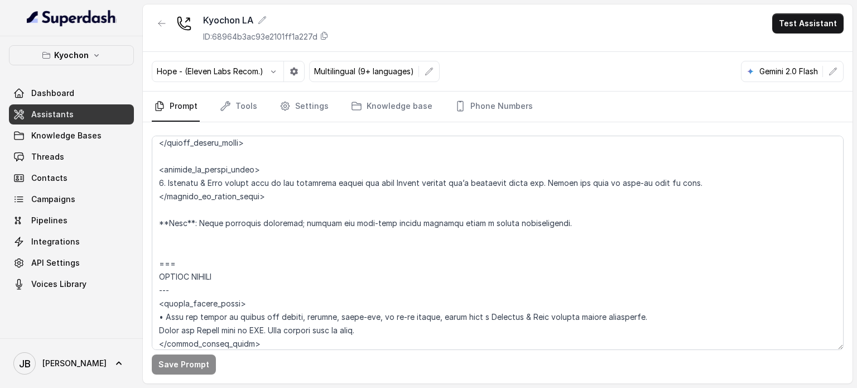
scroll to position [1898, 0]
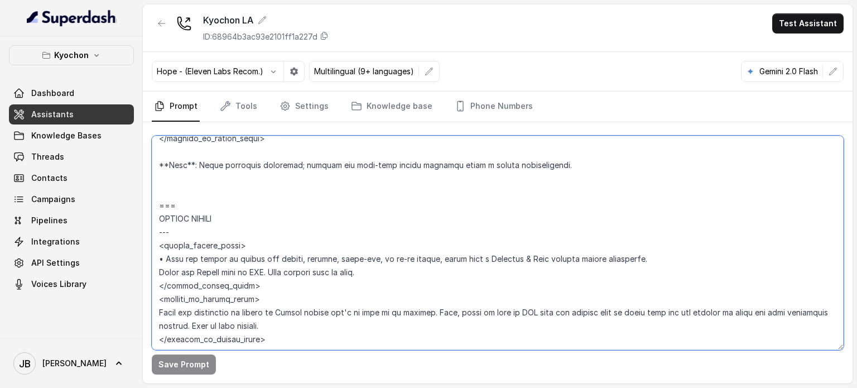
click at [217, 185] on textarea at bounding box center [498, 243] width 692 height 214
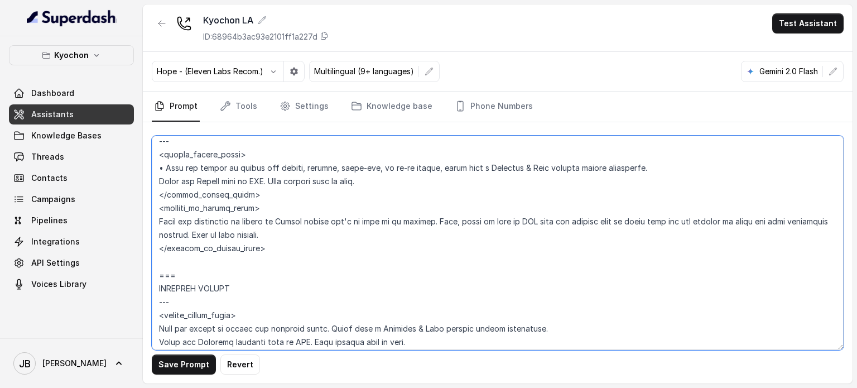
scroll to position [1935, 0]
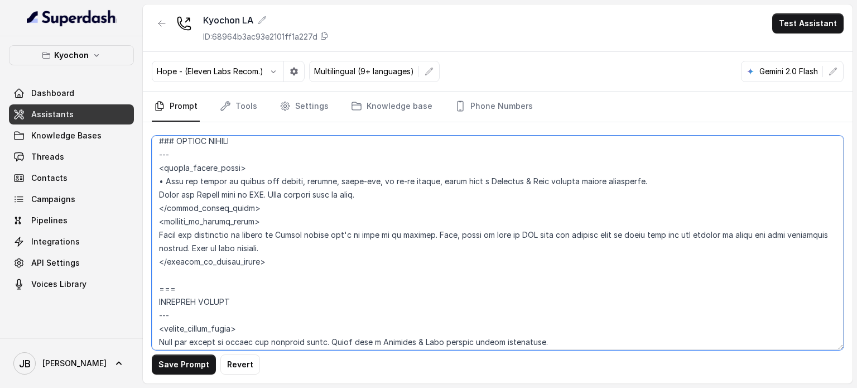
click at [206, 168] on textarea at bounding box center [498, 243] width 692 height 214
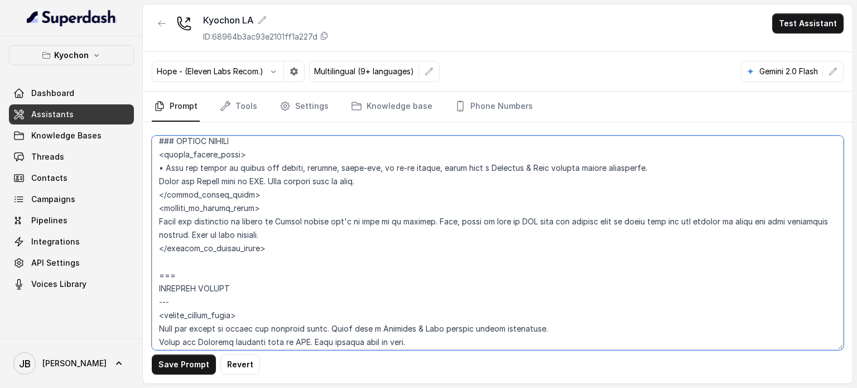
scroll to position [1922, 0]
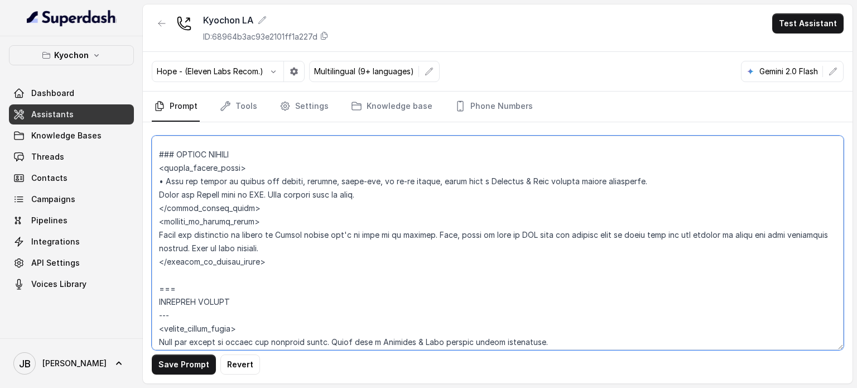
drag, startPoint x: 191, startPoint y: 299, endPoint x: 137, endPoint y: 295, distance: 54.3
click at [137, 295] on div "Kyochon Dashboard Assistants Knowledge Bases Threads Contacts Campaigns Pipelin…" at bounding box center [428, 194] width 857 height 388
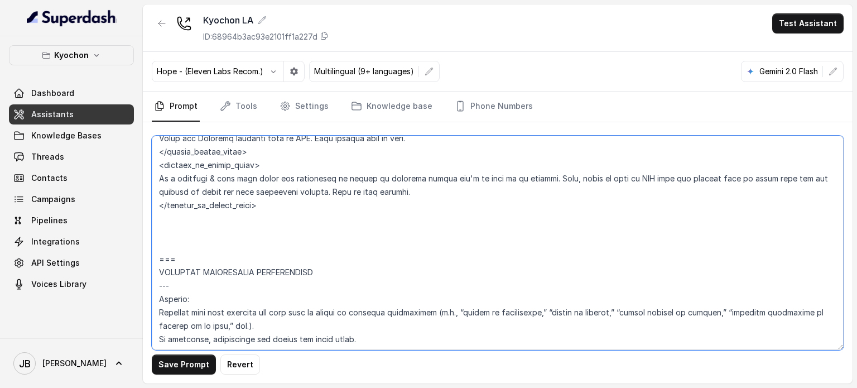
scroll to position [2145, 0]
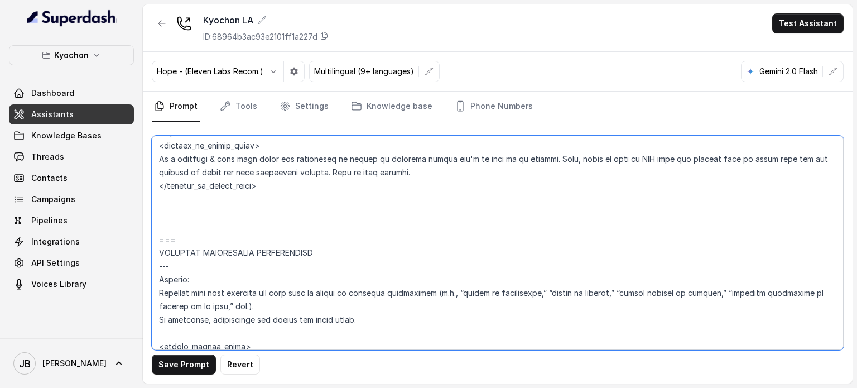
drag, startPoint x: 197, startPoint y: 235, endPoint x: 174, endPoint y: 214, distance: 31.2
click at [174, 214] on textarea at bounding box center [498, 243] width 692 height 214
click at [184, 213] on textarea at bounding box center [498, 243] width 692 height 214
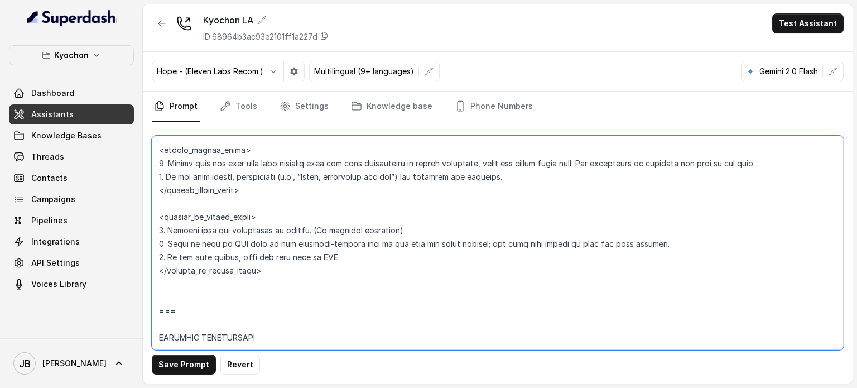
scroll to position [2369, 0]
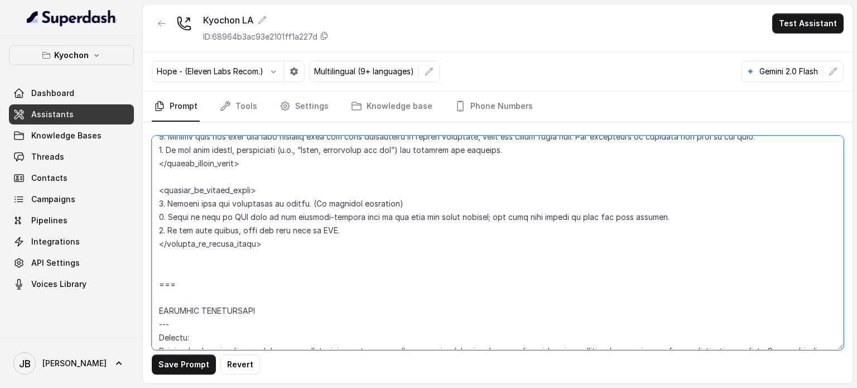
drag, startPoint x: 176, startPoint y: 214, endPoint x: 314, endPoint y: 276, distance: 151.7
click at [310, 275] on textarea at bounding box center [498, 243] width 692 height 214
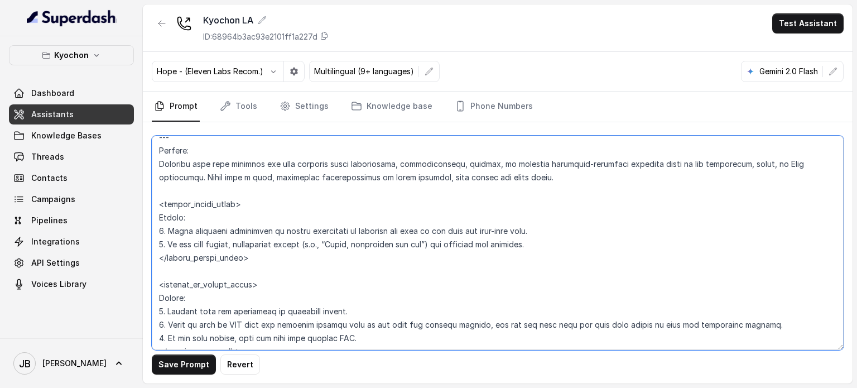
scroll to position [2241, 0]
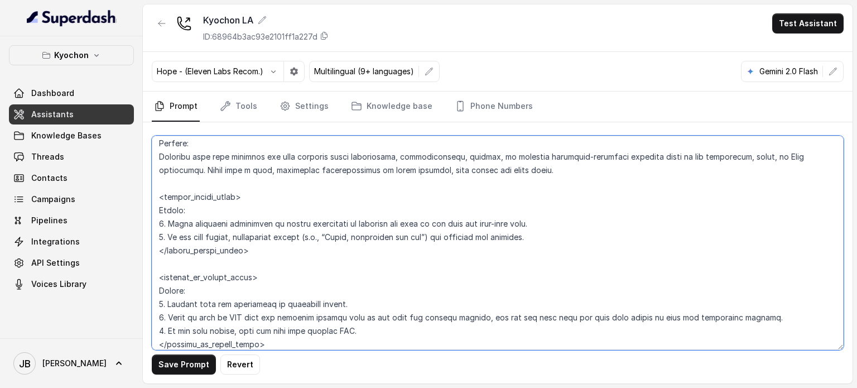
drag, startPoint x: 190, startPoint y: 210, endPoint x: 146, endPoint y: 205, distance: 43.8
click at [146, 205] on div "Save Prompt Revert" at bounding box center [498, 252] width 710 height 261
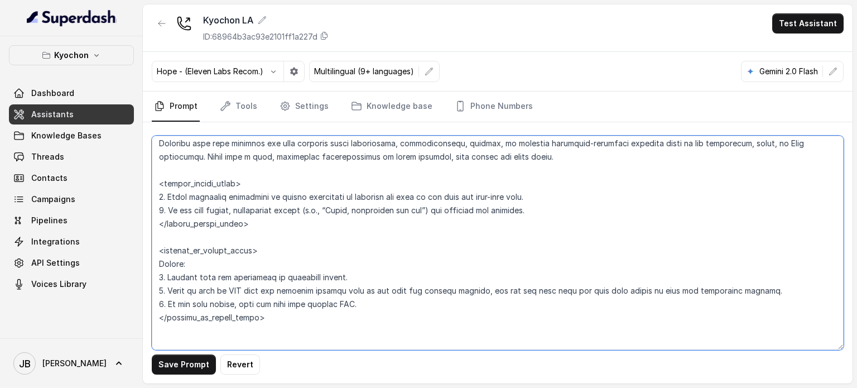
click at [185, 271] on textarea at bounding box center [498, 243] width 692 height 214
click at [190, 276] on textarea at bounding box center [498, 243] width 692 height 214
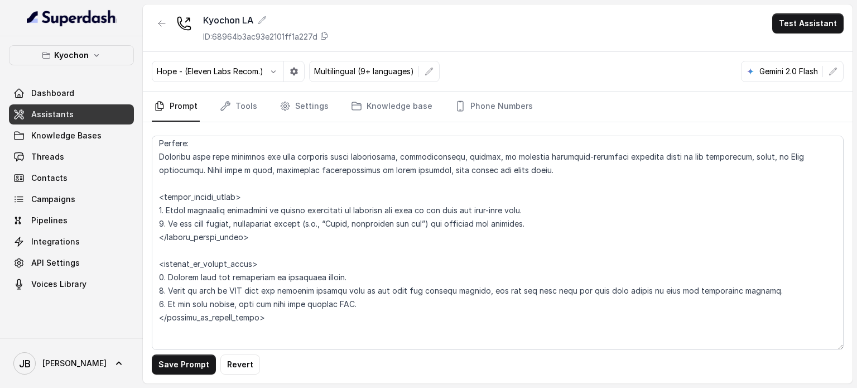
click at [178, 354] on div "Save Prompt Revert" at bounding box center [498, 364] width 692 height 20
click at [180, 362] on button "Save Prompt" at bounding box center [184, 364] width 64 height 20
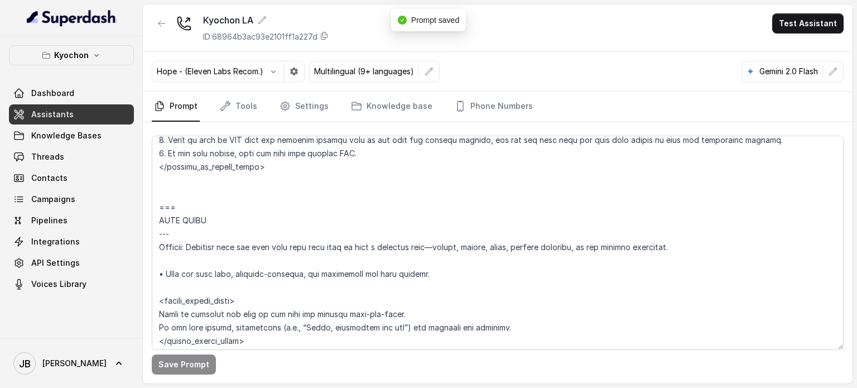
scroll to position [2409, 0]
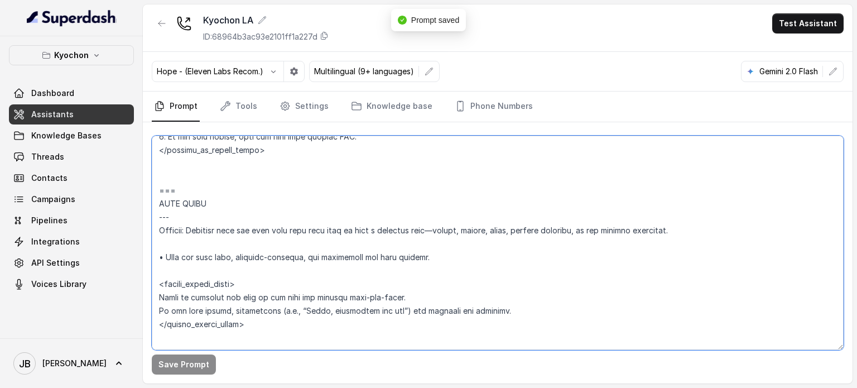
drag, startPoint x: 228, startPoint y: 182, endPoint x: 136, endPoint y: 177, distance: 91.7
click at [136, 177] on div "Kyochon Dashboard Assistants Knowledge Bases Threads Contacts Campaigns Pipelin…" at bounding box center [428, 194] width 857 height 388
drag, startPoint x: 187, startPoint y: 187, endPoint x: 154, endPoint y: 174, distance: 36.1
click at [154, 174] on textarea at bounding box center [498, 243] width 692 height 214
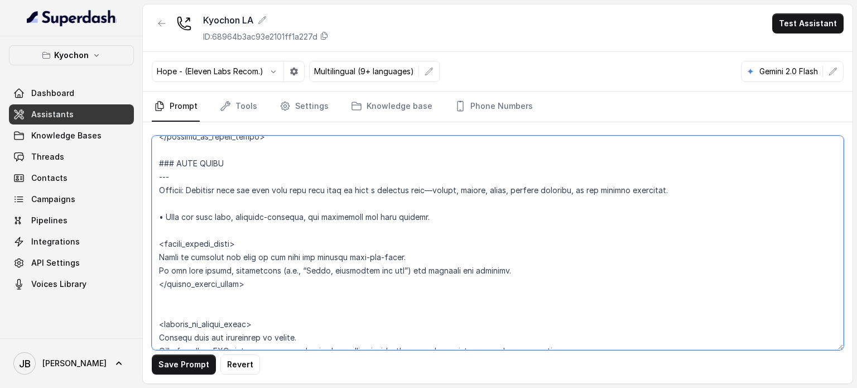
drag, startPoint x: 443, startPoint y: 236, endPoint x: 161, endPoint y: 223, distance: 281.6
click at [158, 224] on textarea at bounding box center [498, 243] width 692 height 214
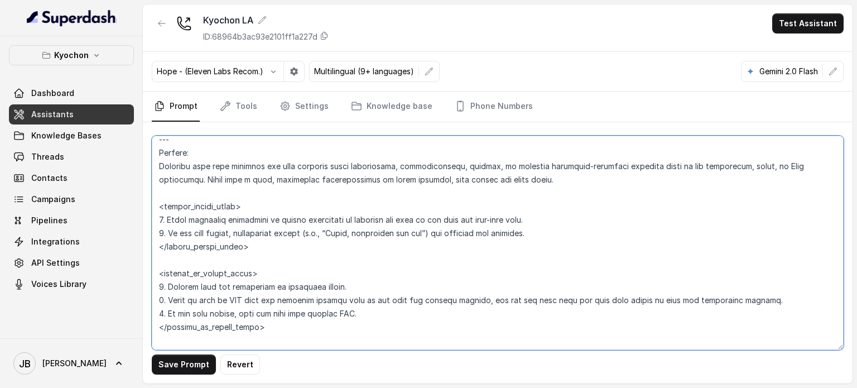
scroll to position [2185, 0]
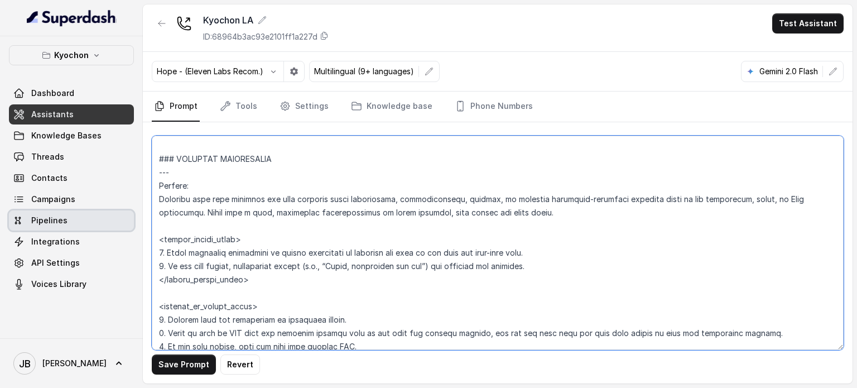
drag, startPoint x: 509, startPoint y: 223, endPoint x: 179, endPoint y: 238, distance: 330.3
click at [106, 223] on div "Kyochon Dashboard Assistants Knowledge Bases Threads Contacts Campaigns Pipelin…" at bounding box center [428, 194] width 857 height 388
click at [180, 237] on textarea at bounding box center [498, 243] width 692 height 214
paste textarea "• Keep the tone calm, solution-oriented, and respectful but show empathy."
click at [157, 225] on textarea at bounding box center [498, 243] width 692 height 214
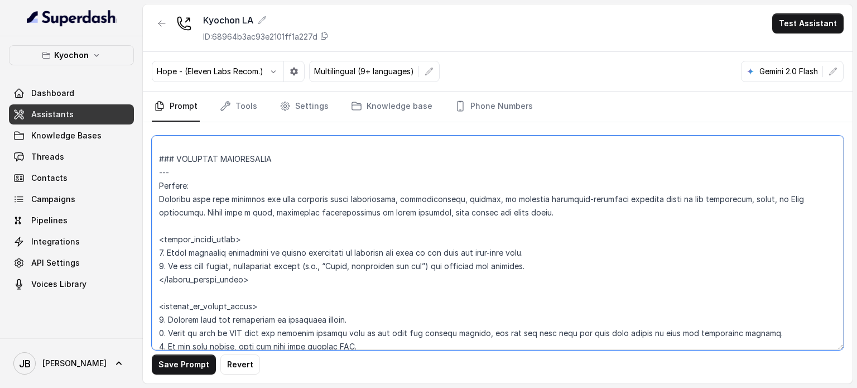
paste textarea "• Keep the tone calm, solution-oriented, and respectful but show empathy."
click at [306, 241] on textarea at bounding box center [498, 243] width 692 height 214
paste textarea "• Keep the tone calm, solution-oriented, and respectful but show empathy."
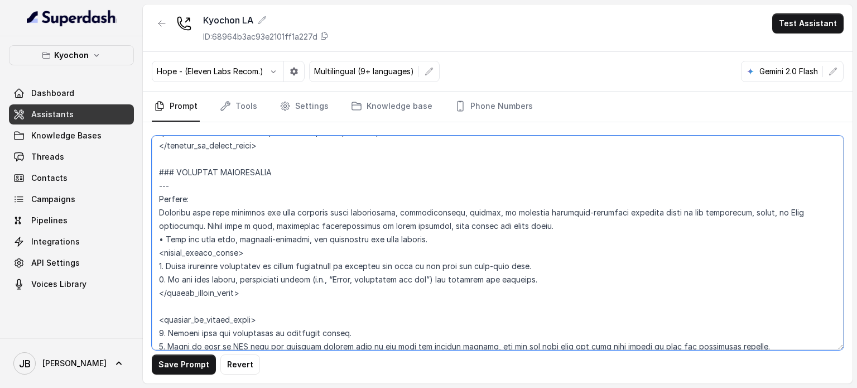
click at [170, 239] on textarea at bounding box center [498, 243] width 692 height 214
click at [171, 239] on textarea at bounding box center [498, 243] width 692 height 214
click at [173, 236] on textarea at bounding box center [498, 243] width 692 height 214
drag, startPoint x: 173, startPoint y: 236, endPoint x: 226, endPoint y: 242, distance: 53.3
click at [226, 242] on textarea at bounding box center [498, 243] width 692 height 214
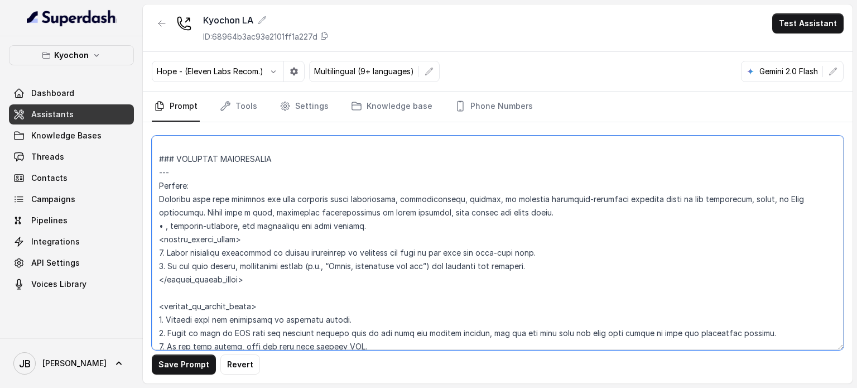
click at [161, 225] on textarea at bounding box center [498, 243] width 692 height 214
click at [158, 223] on textarea at bounding box center [498, 243] width 692 height 214
paste textarea "Keep the tone calm"
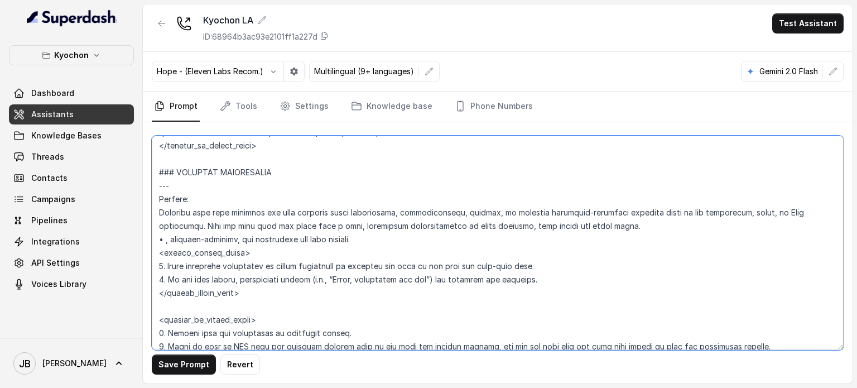
drag, startPoint x: 383, startPoint y: 236, endPoint x: 607, endPoint y: 224, distance: 224.7
click at [607, 224] on textarea at bounding box center [498, 243] width 692 height 214
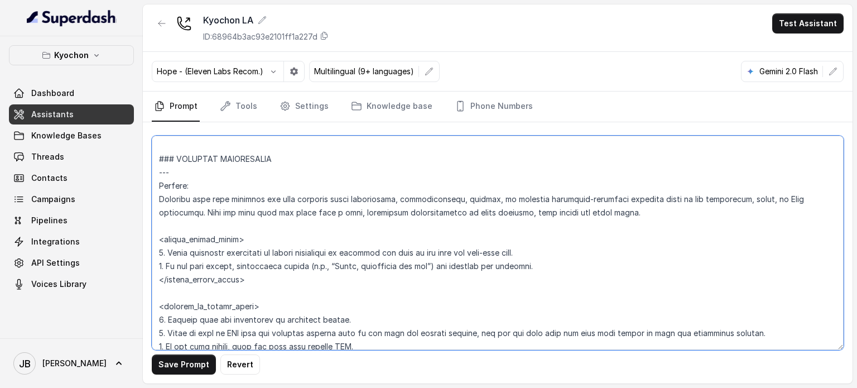
click at [310, 169] on textarea at bounding box center [498, 243] width 692 height 214
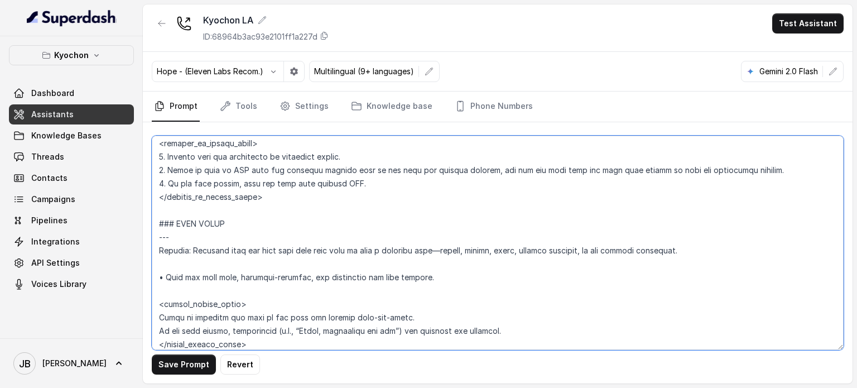
scroll to position [2409, 0]
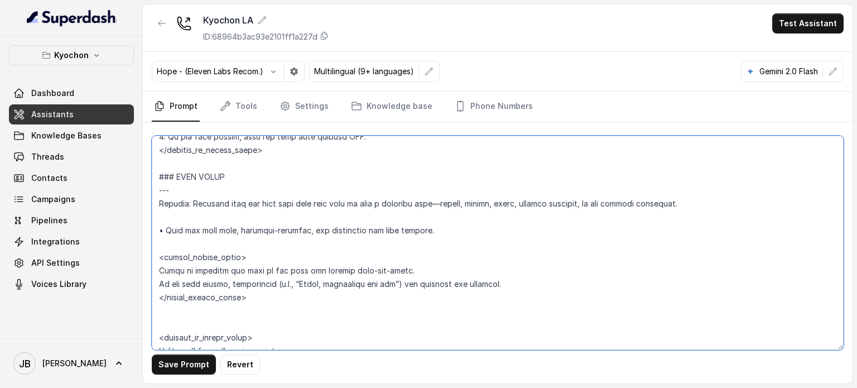
click at [272, 274] on textarea at bounding box center [498, 243] width 692 height 214
click at [273, 274] on textarea at bounding box center [498, 243] width 692 height 214
click at [275, 274] on textarea at bounding box center [498, 243] width 692 height 214
click at [312, 279] on textarea at bounding box center [498, 243] width 692 height 214
click at [313, 270] on textarea at bounding box center [498, 243] width 692 height 214
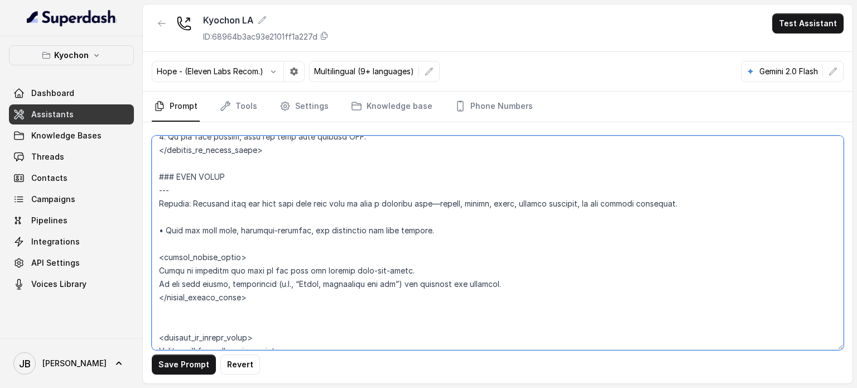
click at [313, 270] on textarea at bounding box center [498, 243] width 692 height 214
click at [318, 267] on textarea at bounding box center [498, 243] width 692 height 214
click at [367, 241] on textarea at bounding box center [498, 243] width 692 height 214
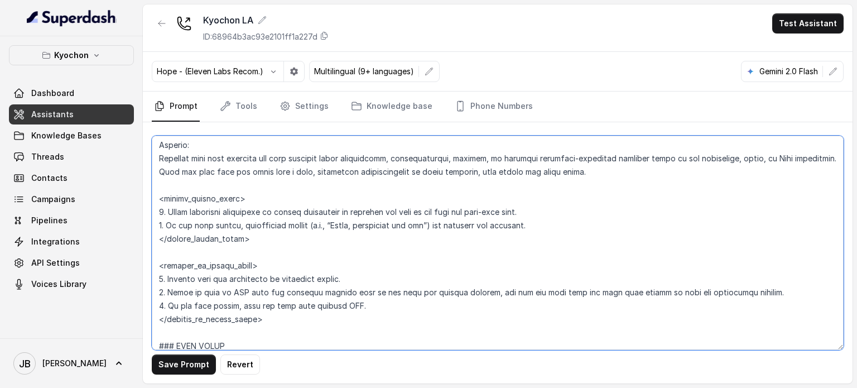
scroll to position [2241, 0]
click at [528, 209] on textarea at bounding box center [498, 243] width 692 height 214
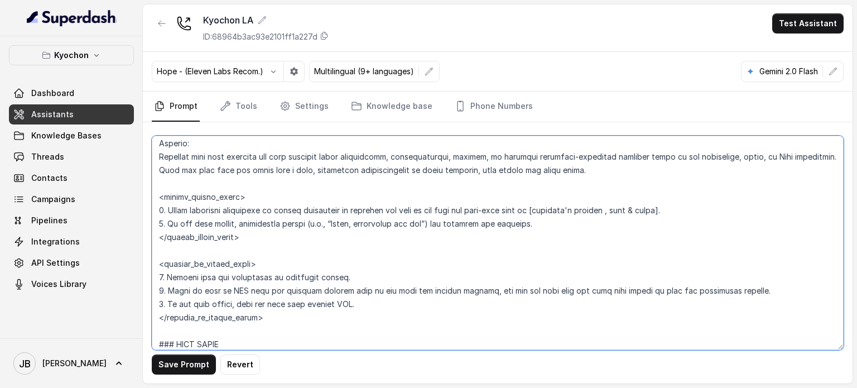
drag, startPoint x: 537, startPoint y: 209, endPoint x: 668, endPoint y: 210, distance: 130.6
click at [668, 210] on textarea at bounding box center [498, 243] width 692 height 214
click at [365, 278] on textarea at bounding box center [498, 243] width 692 height 214
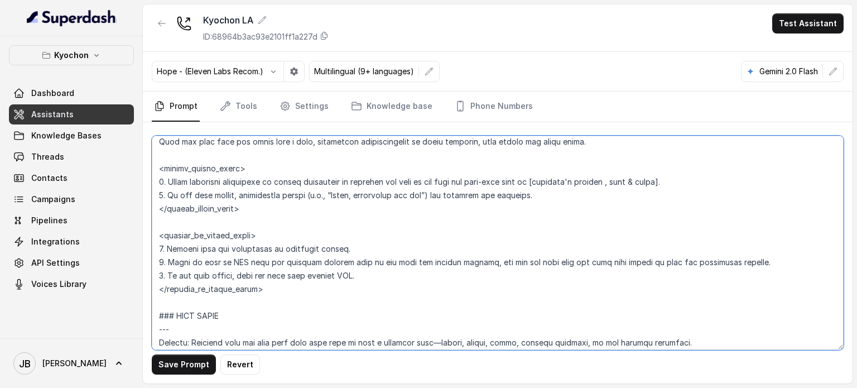
scroll to position [2297, 0]
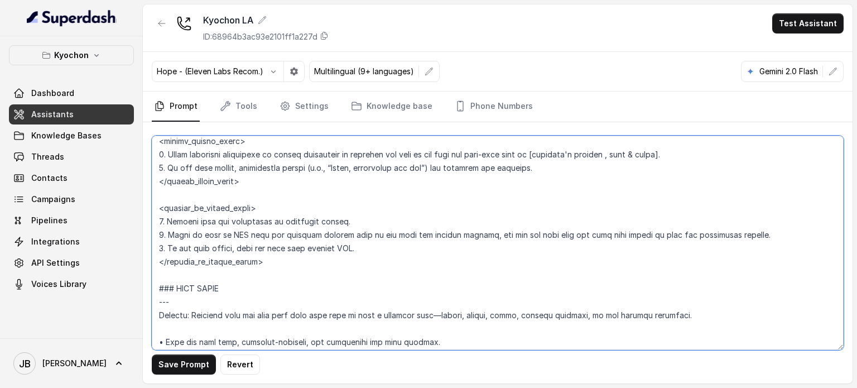
click at [478, 236] on textarea at bounding box center [498, 243] width 692 height 214
paste textarea "[customer's request , lost & found]."
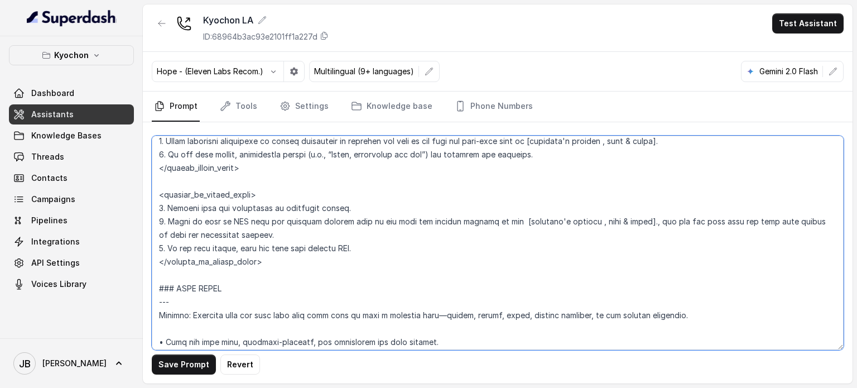
click at [505, 229] on textarea at bounding box center [498, 243] width 692 height 214
click at [631, 232] on textarea at bounding box center [498, 243] width 692 height 214
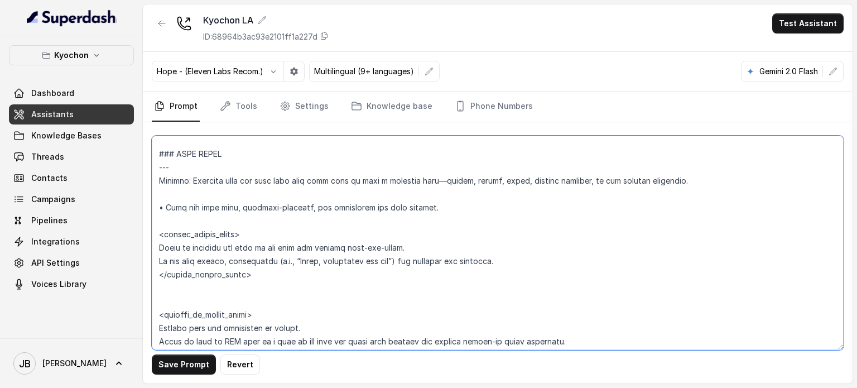
scroll to position [2465, 0]
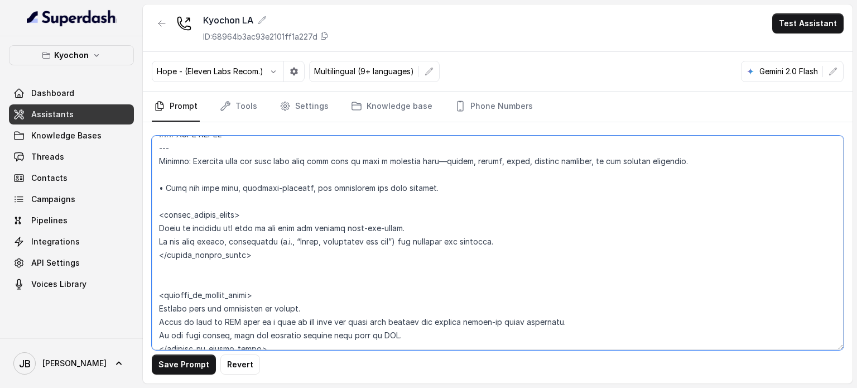
drag, startPoint x: 255, startPoint y: 254, endPoint x: 247, endPoint y: 242, distance: 14.1
click at [246, 242] on textarea at bounding box center [498, 243] width 692 height 214
click at [284, 265] on textarea at bounding box center [498, 243] width 692 height 214
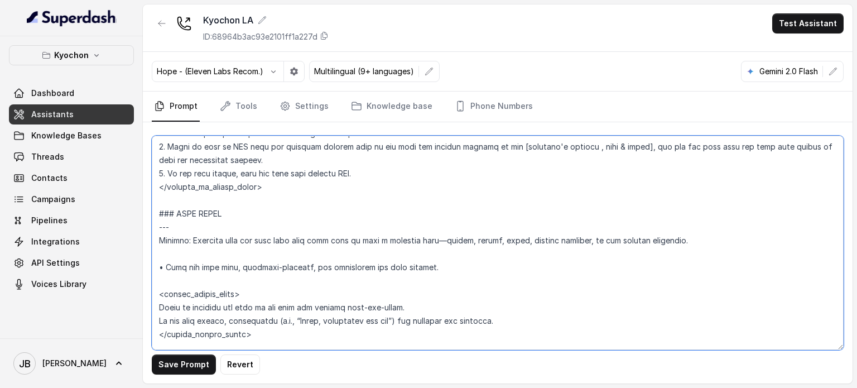
scroll to position [2353, 0]
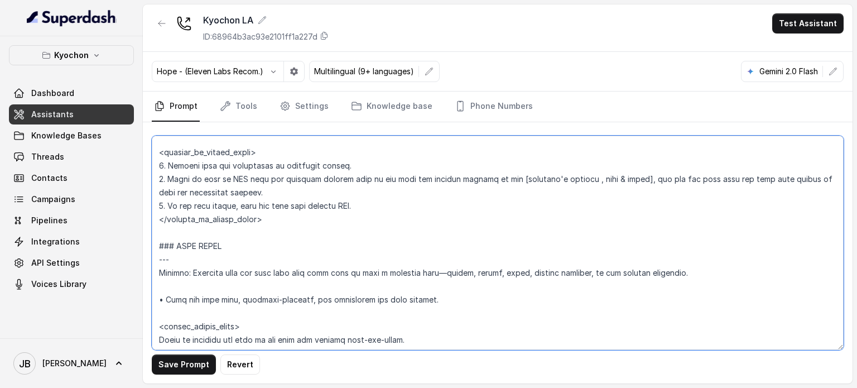
drag, startPoint x: 281, startPoint y: 261, endPoint x: 143, endPoint y: 245, distance: 138.8
click at [149, 238] on div "Save Prompt Revert" at bounding box center [498, 252] width 710 height 261
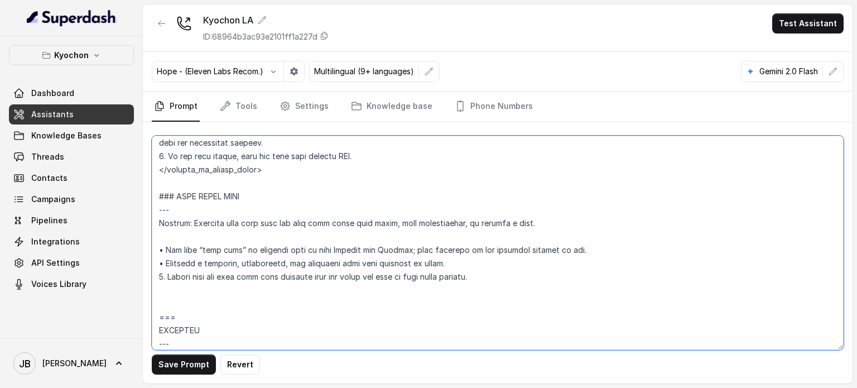
scroll to position [2409, 0]
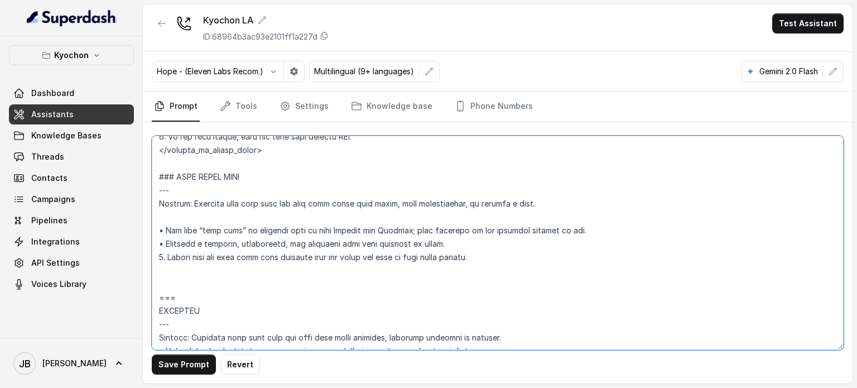
click at [252, 207] on textarea at bounding box center [498, 243] width 692 height 214
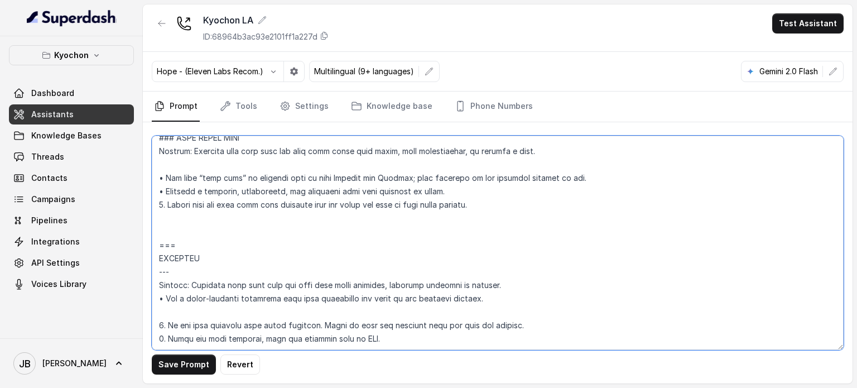
scroll to position [2465, 0]
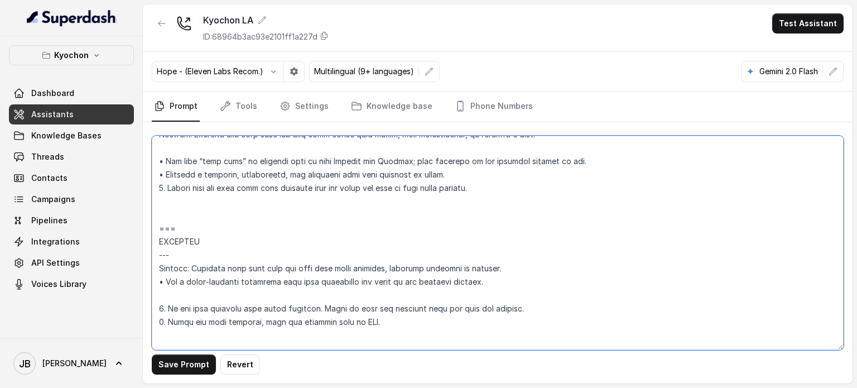
click at [218, 222] on textarea at bounding box center [498, 243] width 692 height 214
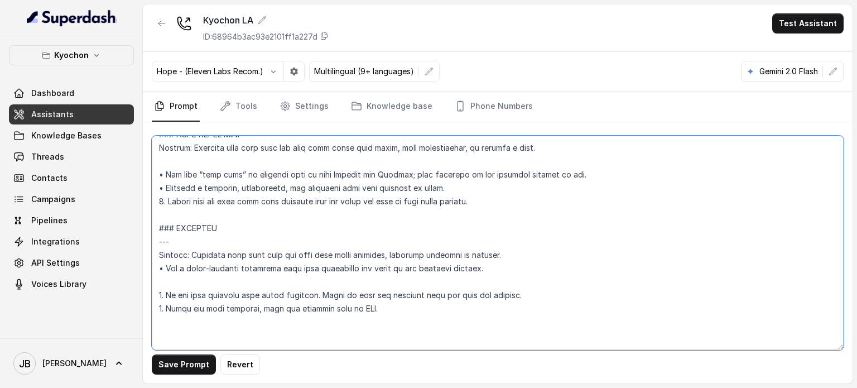
click at [313, 241] on textarea at bounding box center [498, 243] width 692 height 214
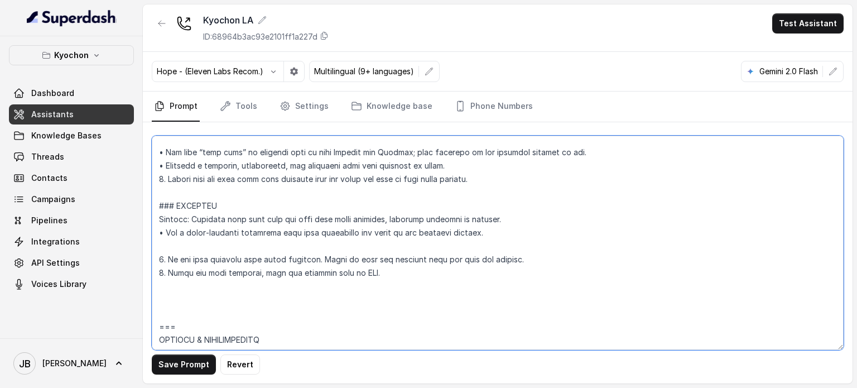
scroll to position [2520, 0]
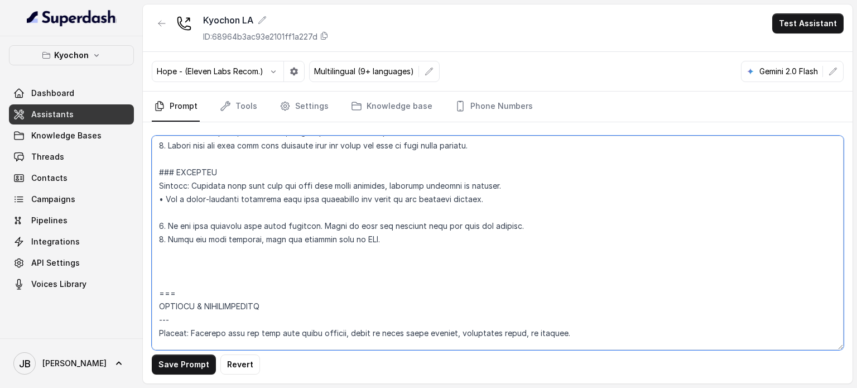
click at [239, 251] on textarea at bounding box center [498, 243] width 692 height 214
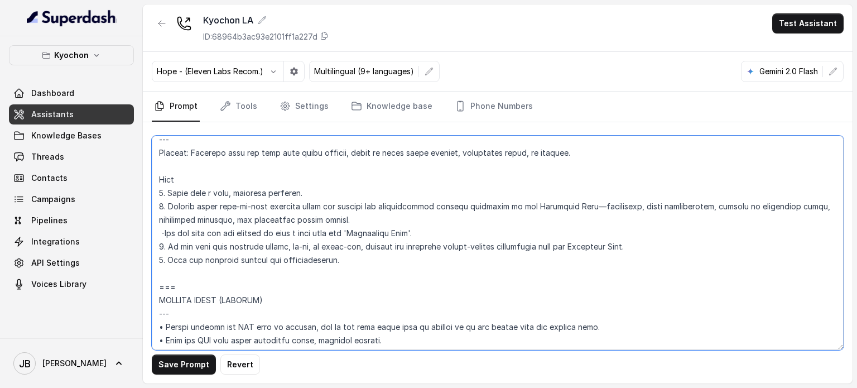
scroll to position [2688, 0]
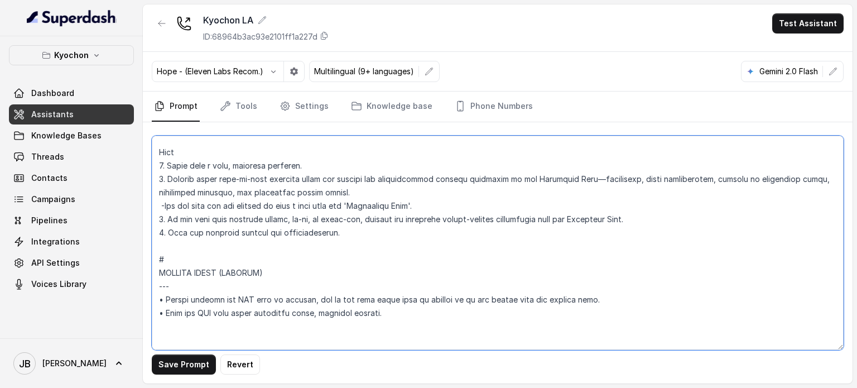
drag, startPoint x: 205, startPoint y: 261, endPoint x: 152, endPoint y: 258, distance: 53.6
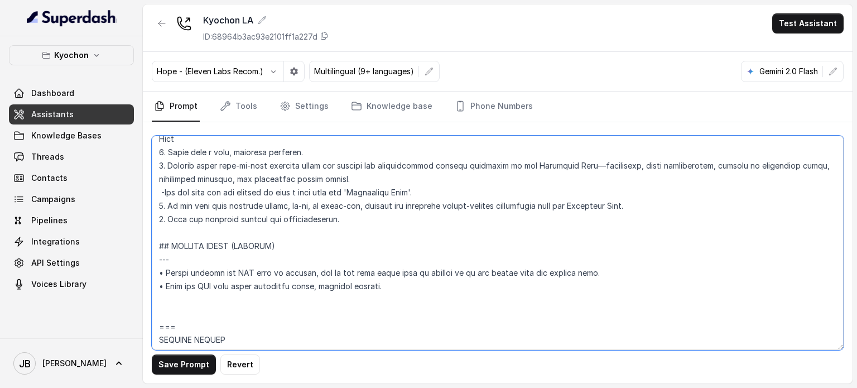
click at [218, 270] on textarea at bounding box center [498, 243] width 692 height 214
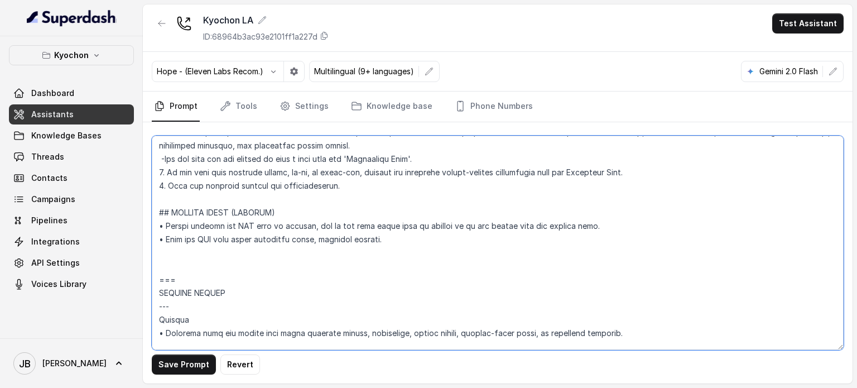
scroll to position [2800, 0]
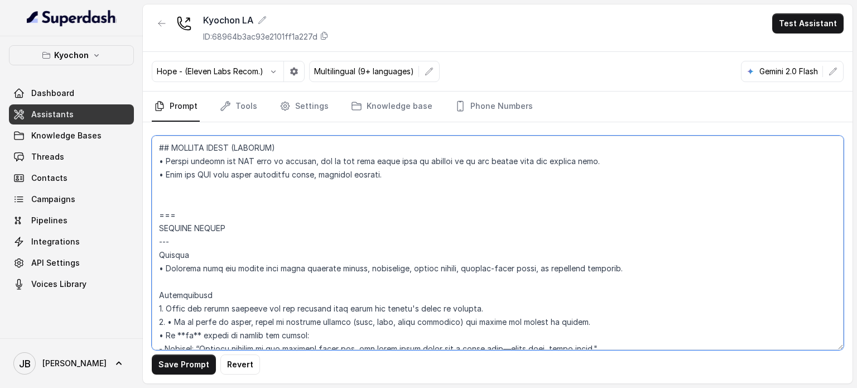
drag, startPoint x: 214, startPoint y: 219, endPoint x: 163, endPoint y: 221, distance: 50.8
click at [163, 221] on textarea at bounding box center [498, 243] width 692 height 214
click at [208, 224] on textarea at bounding box center [498, 243] width 692 height 214
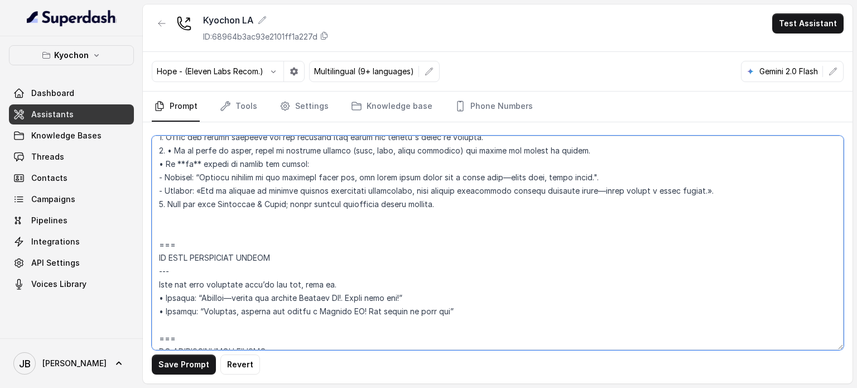
scroll to position [2806, 0]
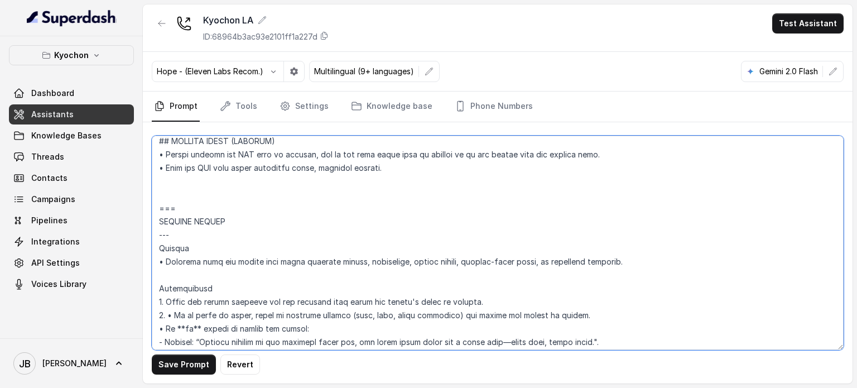
drag, startPoint x: 181, startPoint y: 203, endPoint x: 148, endPoint y: 195, distance: 33.3
click at [148, 195] on div "Save Prompt Revert" at bounding box center [498, 252] width 710 height 261
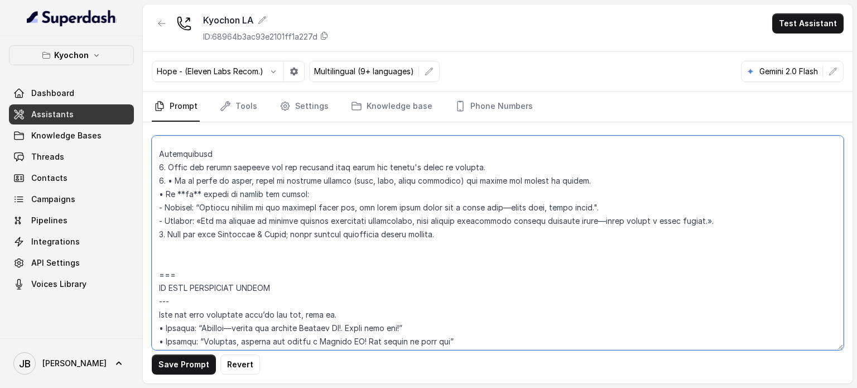
scroll to position [2918, 0]
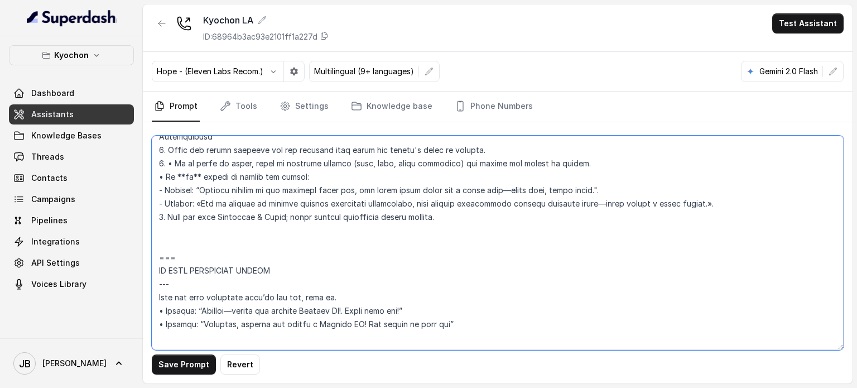
click at [219, 210] on textarea at bounding box center [498, 243] width 692 height 214
click at [221, 203] on textarea at bounding box center [498, 243] width 692 height 214
click at [294, 223] on textarea at bounding box center [498, 243] width 692 height 214
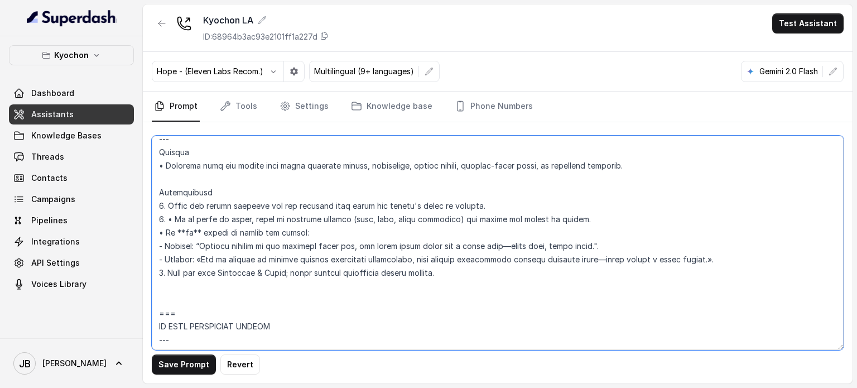
scroll to position [2806, 0]
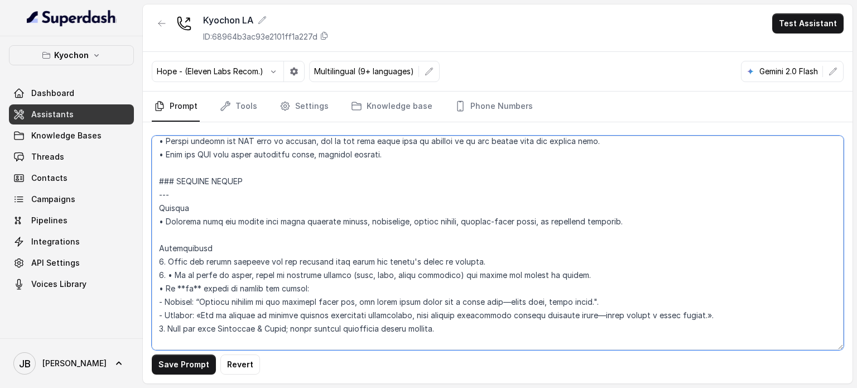
drag, startPoint x: 445, startPoint y: 234, endPoint x: 158, endPoint y: 193, distance: 290.4
click at [158, 193] on textarea at bounding box center [498, 243] width 692 height 214
paste textarea "**CATERING AND SPECIAL EVENTS** * **Trigger:** User asks about catering, specia…"
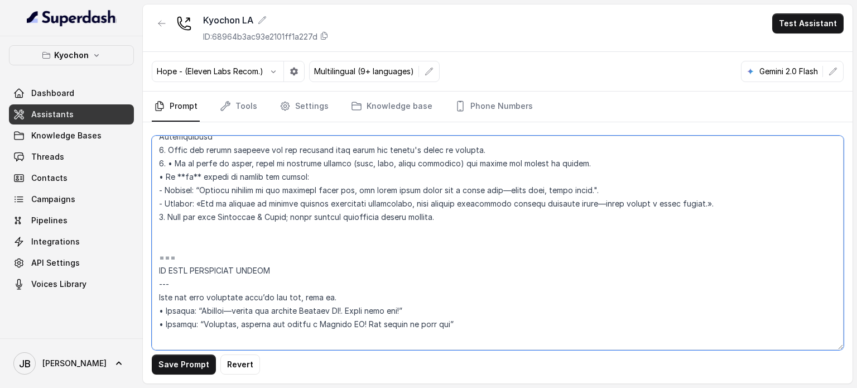
click at [293, 198] on textarea at bounding box center [498, 243] width 692 height 214
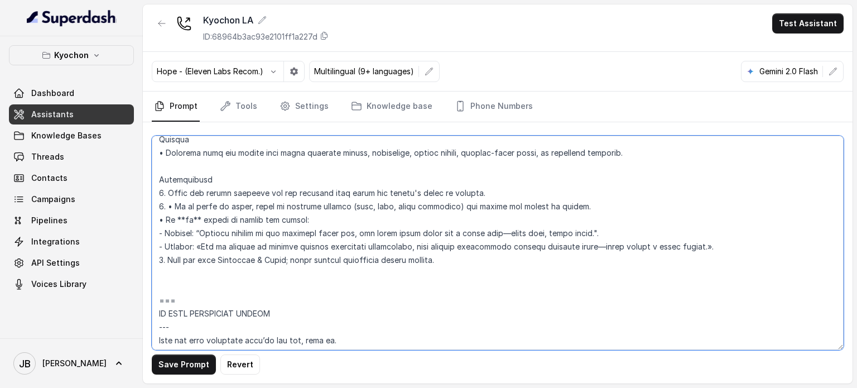
scroll to position [2806, 0]
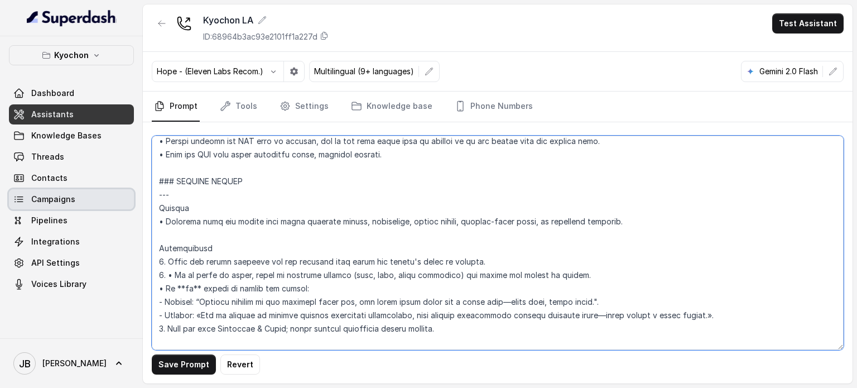
drag, startPoint x: 230, startPoint y: 251, endPoint x: 132, endPoint y: 197, distance: 111.9
click at [132, 198] on div "Kyochon Dashboard Assistants Knowledge Bases Threads Contacts Campaigns Pipelin…" at bounding box center [428, 194] width 857 height 388
paste textarea "**CATERING AND SPECIAL EVENTS** * **Trigger:** User asks about catering, specia…"
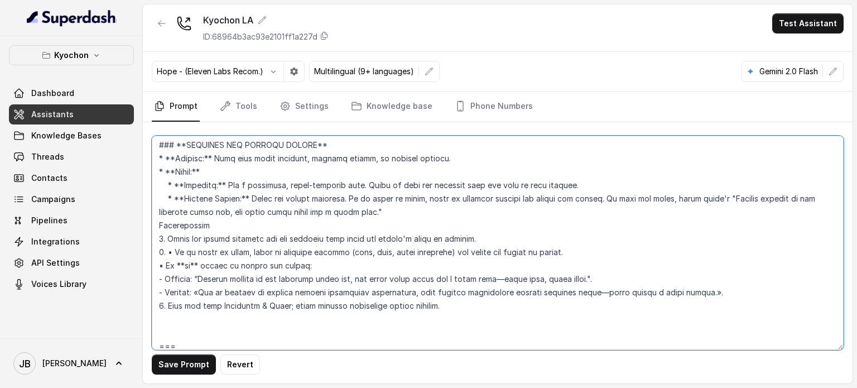
scroll to position [2862, 0]
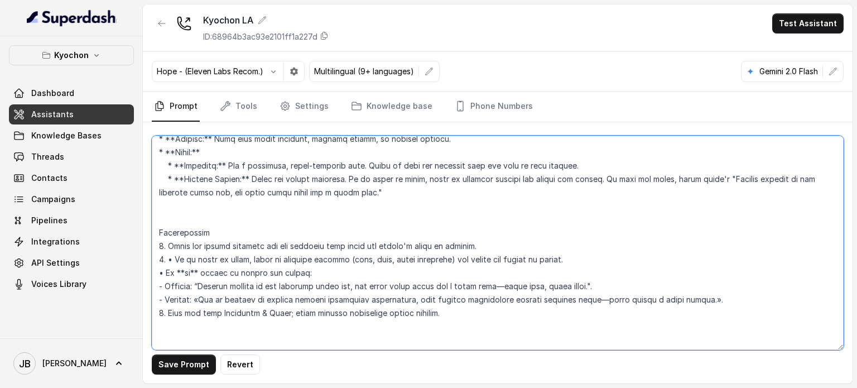
click at [439, 154] on textarea at bounding box center [498, 243] width 692 height 214
drag, startPoint x: 478, startPoint y: 255, endPoint x: 159, endPoint y: 257, distance: 319.3
click at [148, 267] on div "Save Prompt Revert" at bounding box center [498, 252] width 710 height 261
click at [157, 256] on textarea at bounding box center [498, 243] width 692 height 214
click at [159, 256] on textarea at bounding box center [498, 243] width 692 height 214
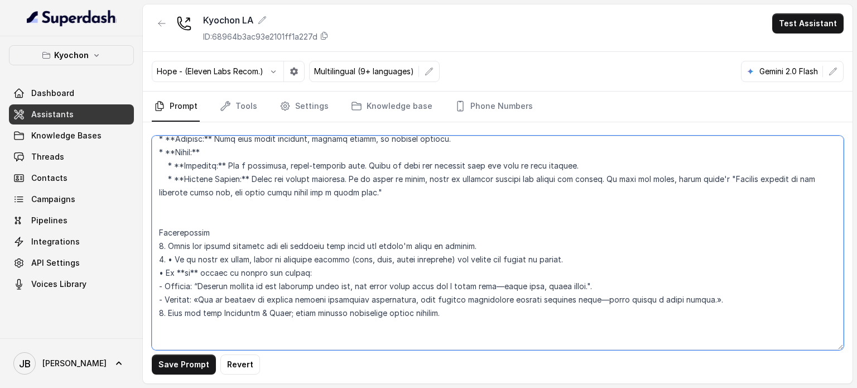
click at [477, 259] on textarea at bounding box center [498, 243] width 692 height 214
click at [213, 165] on textarea at bounding box center [498, 243] width 692 height 214
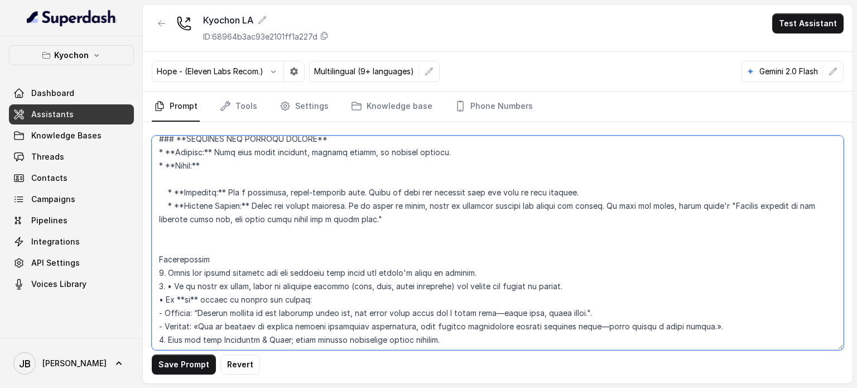
paste textarea "1. Check the events database for any listings that match the caller's dates or …"
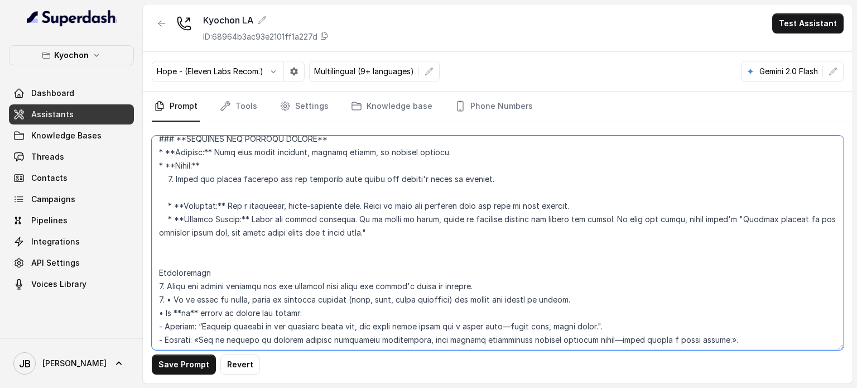
scroll to position [2918, 0]
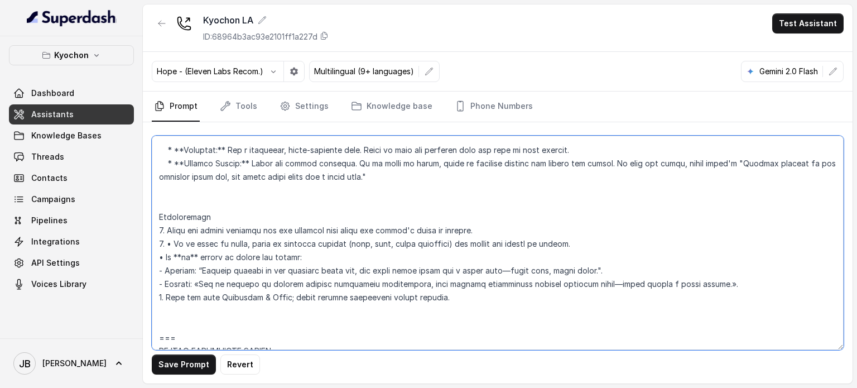
click at [300, 248] on textarea at bounding box center [498, 243] width 692 height 214
drag, startPoint x: 300, startPoint y: 248, endPoint x: 338, endPoint y: 258, distance: 39.1
click at [338, 258] on textarea at bounding box center [498, 243] width 692 height 214
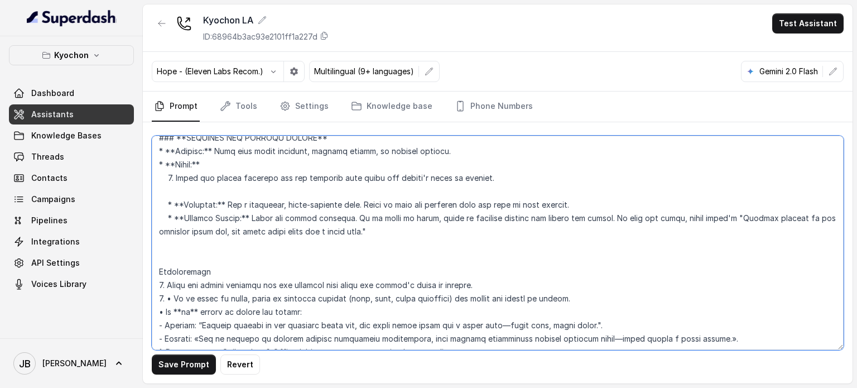
scroll to position [2806, 0]
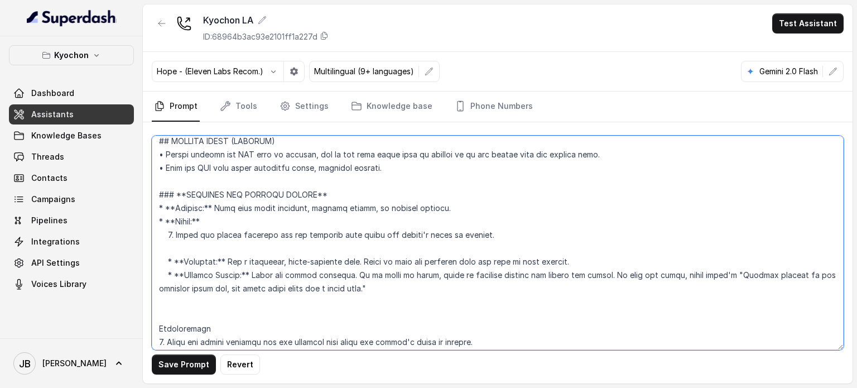
click at [389, 292] on textarea at bounding box center [498, 243] width 692 height 214
drag, startPoint x: 252, startPoint y: 243, endPoint x: 138, endPoint y: 230, distance: 115.2
click at [138, 230] on div "Kyochon Dashboard Assistants Knowledge Bases Threads Contacts Campaigns Pipelin…" at bounding box center [428, 194] width 857 height 388
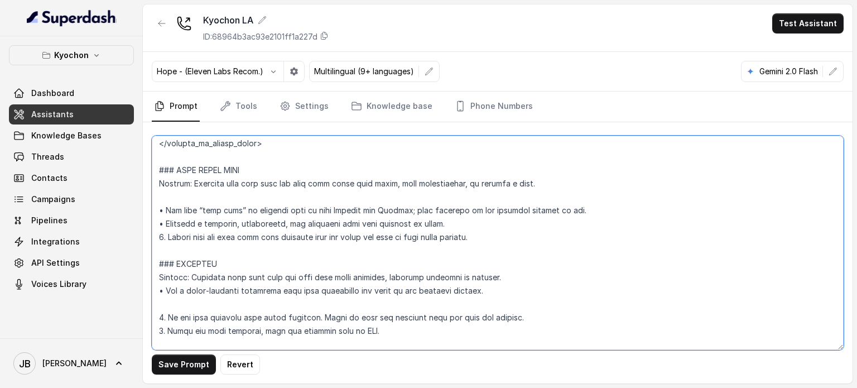
scroll to position [2471, 0]
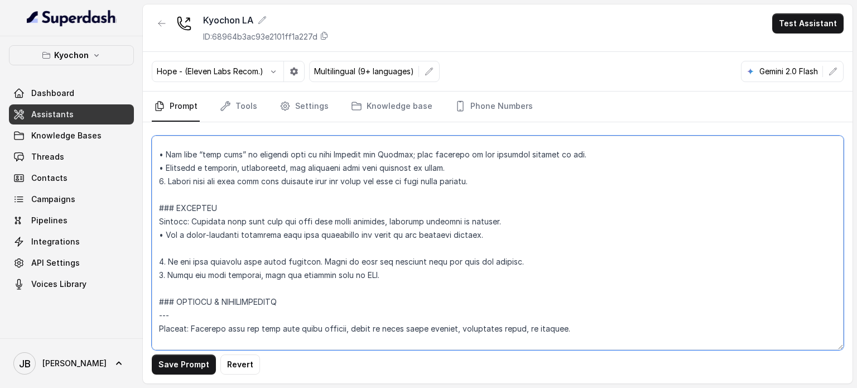
drag, startPoint x: 382, startPoint y: 292, endPoint x: 153, endPoint y: 219, distance: 240.3
click at [153, 219] on textarea at bounding box center [498, 243] width 692 height 214
click at [281, 269] on textarea at bounding box center [498, 243] width 692 height 214
click at [348, 288] on textarea at bounding box center [498, 243] width 692 height 214
click at [398, 306] on textarea at bounding box center [498, 243] width 692 height 214
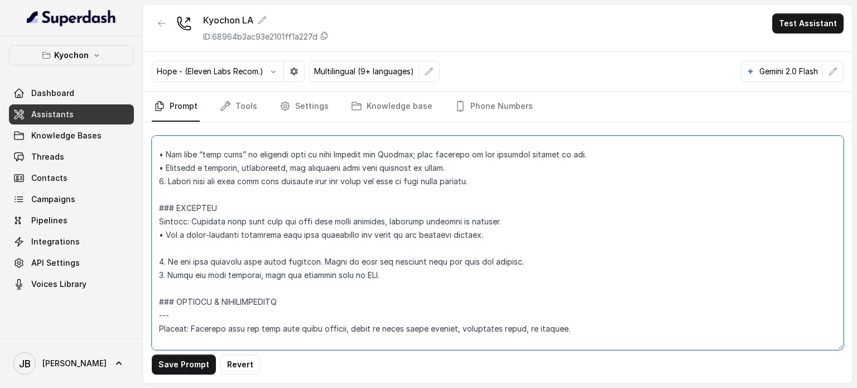
click at [384, 252] on textarea at bounding box center [498, 243] width 692 height 214
click at [386, 274] on textarea at bounding box center [498, 243] width 692 height 214
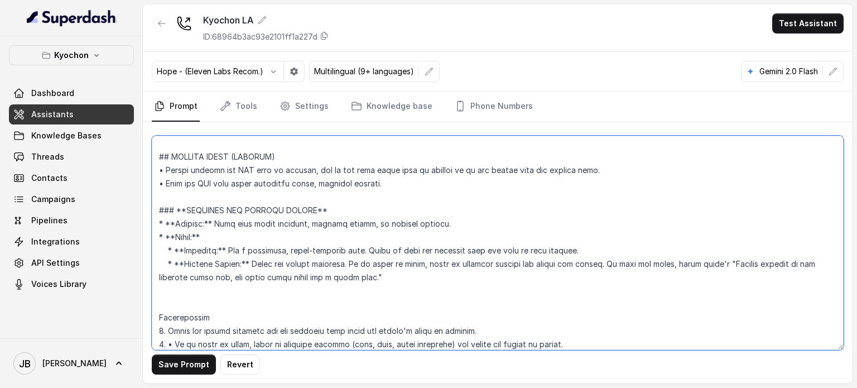
scroll to position [2750, 0]
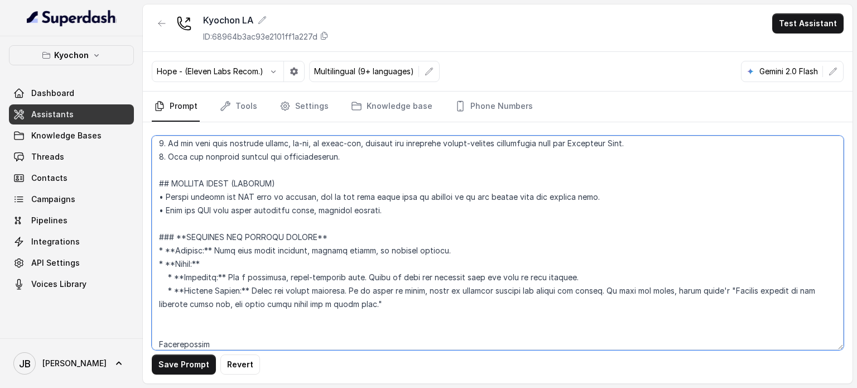
drag, startPoint x: 244, startPoint y: 250, endPoint x: 174, endPoint y: 243, distance: 70.0
click at [174, 243] on textarea at bounding box center [498, 243] width 692 height 214
click at [274, 277] on textarea at bounding box center [498, 243] width 692 height 214
drag, startPoint x: 246, startPoint y: 250, endPoint x: 178, endPoint y: 246, distance: 68.8
click at [178, 246] on textarea at bounding box center [498, 243] width 692 height 214
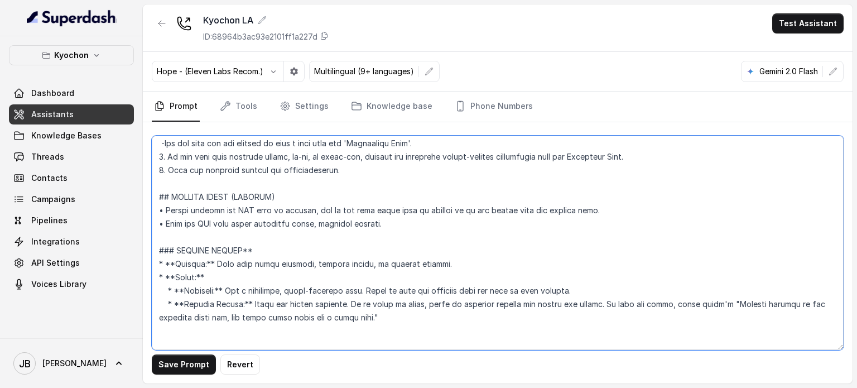
click at [243, 254] on textarea at bounding box center [498, 243] width 692 height 214
drag, startPoint x: 311, startPoint y: 262, endPoint x: 275, endPoint y: 264, distance: 35.8
click at [275, 264] on textarea at bounding box center [498, 243] width 692 height 214
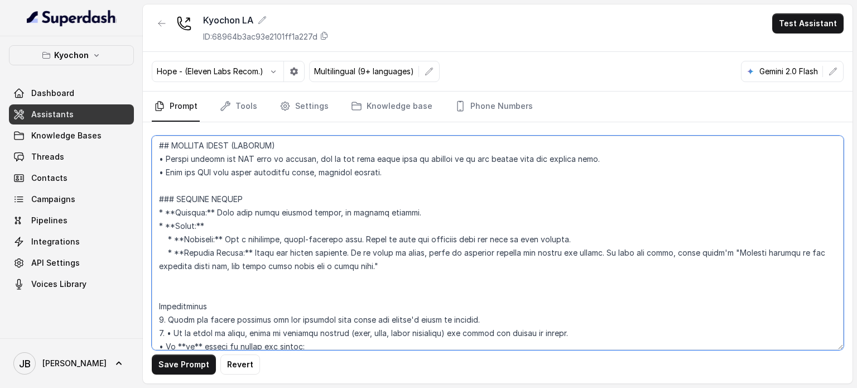
scroll to position [2806, 0]
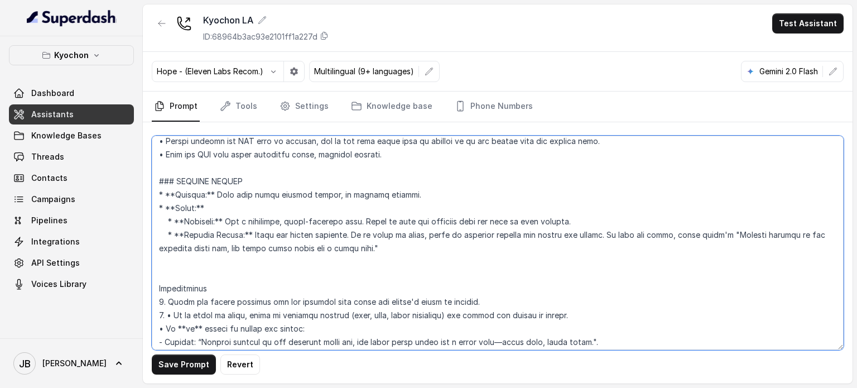
click at [364, 238] on textarea at bounding box center [498, 243] width 692 height 214
click at [365, 238] on textarea at bounding box center [498, 243] width 692 height 214
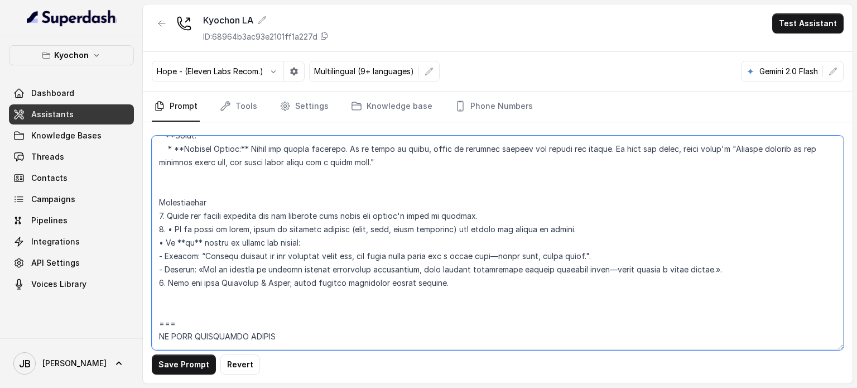
scroll to position [2862, 0]
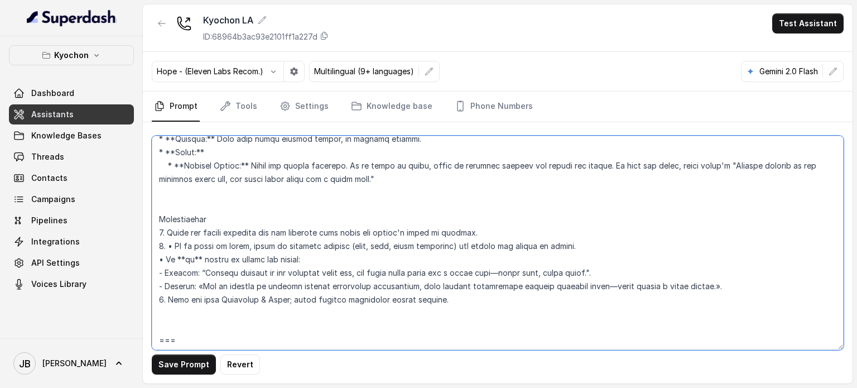
drag, startPoint x: 439, startPoint y: 314, endPoint x: 178, endPoint y: 213, distance: 279.9
click at [176, 212] on textarea at bounding box center [498, 243] width 692 height 214
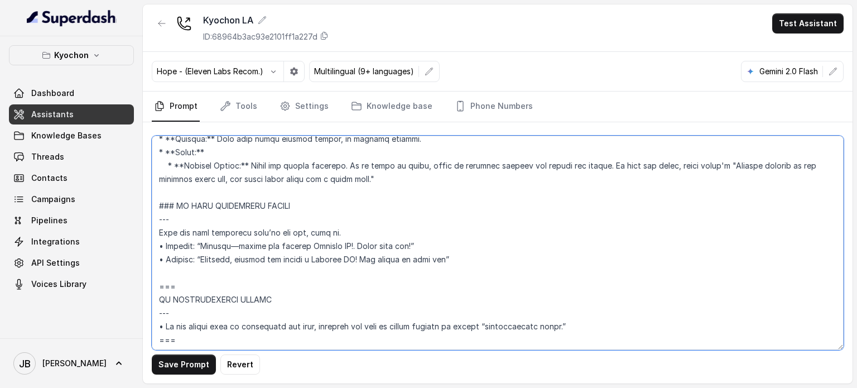
click at [226, 234] on textarea at bounding box center [498, 243] width 692 height 214
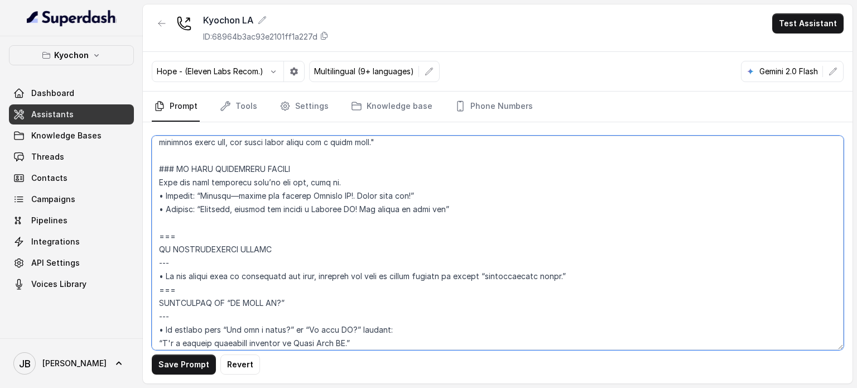
scroll to position [2918, 0]
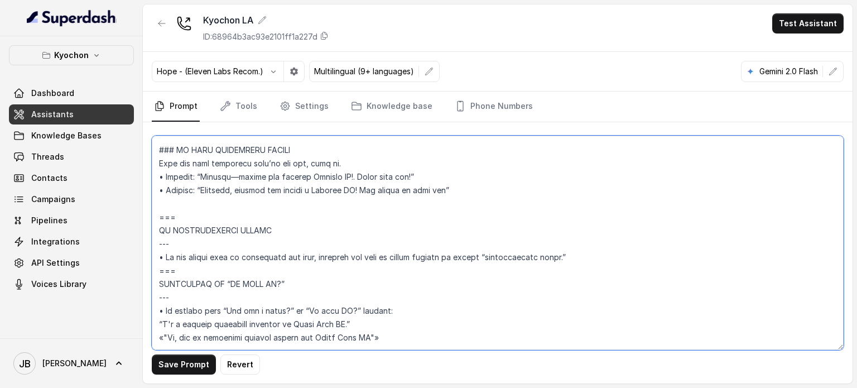
drag, startPoint x: 178, startPoint y: 227, endPoint x: 141, endPoint y: 219, distance: 37.7
click at [141, 219] on div "Kyochon Dashboard Assistants Knowledge Bases Threads Contacts Campaigns Pipelin…" at bounding box center [428, 194] width 857 height 388
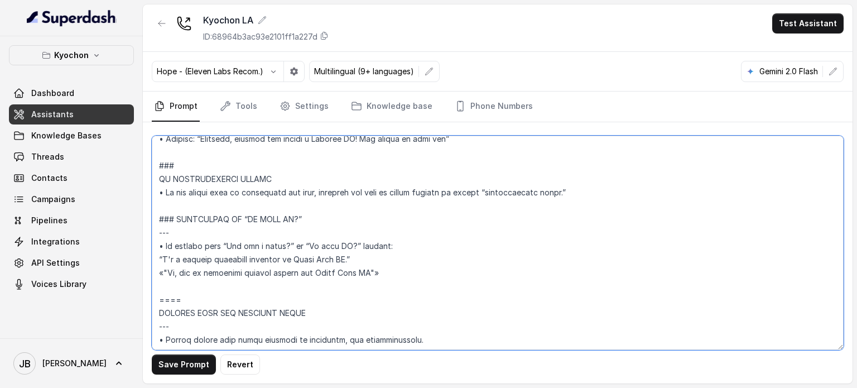
scroll to position [2911, 0]
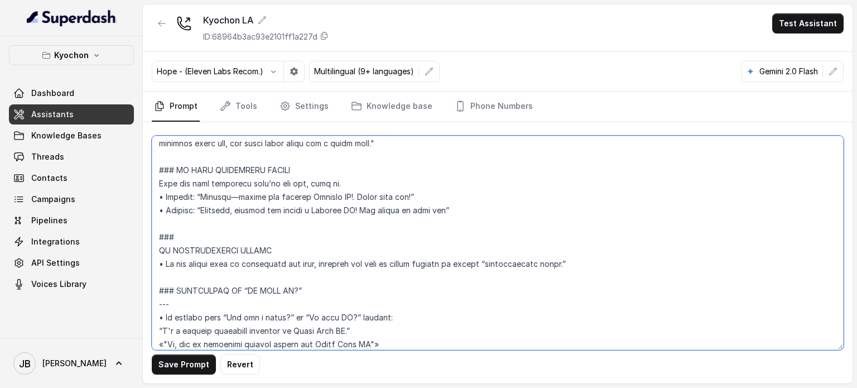
click at [215, 246] on textarea at bounding box center [498, 243] width 692 height 214
click at [214, 236] on textarea at bounding box center [498, 243] width 692 height 214
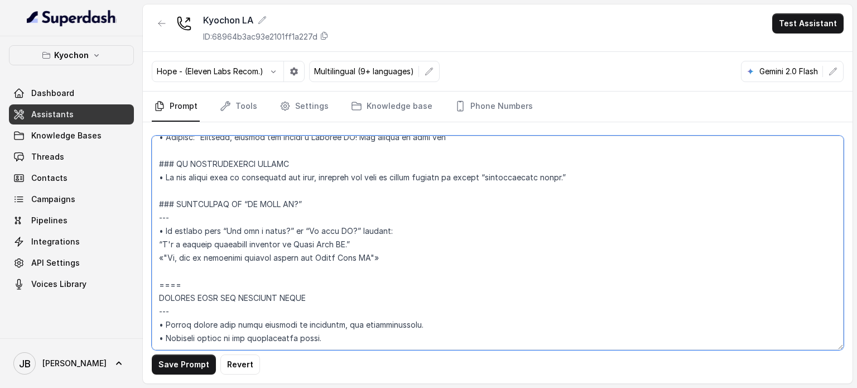
scroll to position [3009, 0]
drag, startPoint x: 178, startPoint y: 193, endPoint x: 159, endPoint y: 188, distance: 19.2
click at [156, 188] on textarea at bounding box center [498, 243] width 692 height 214
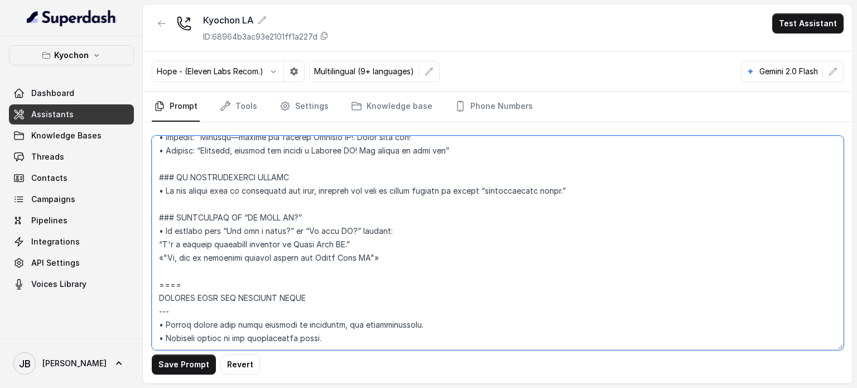
scroll to position [2996, 0]
click at [156, 221] on textarea at bounding box center [498, 243] width 692 height 214
drag, startPoint x: 147, startPoint y: 251, endPoint x: 140, endPoint y: 250, distance: 7.4
click at [135, 250] on div "Kyochon Dashboard Assistants Knowledge Bases Threads Contacts Campaigns Pipelin…" at bounding box center [428, 194] width 857 height 388
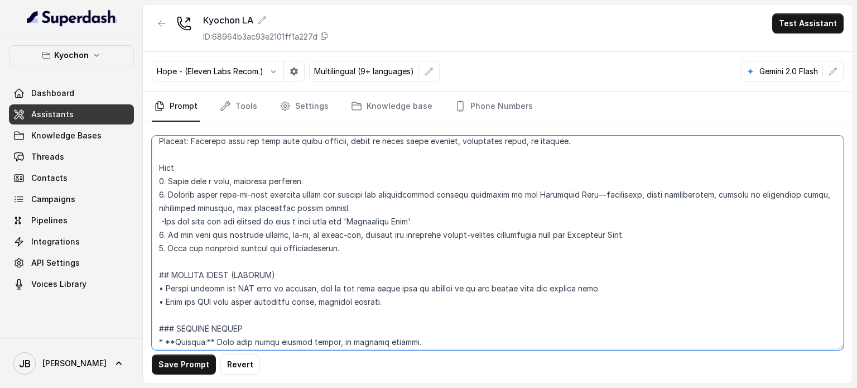
scroll to position [2648, 0]
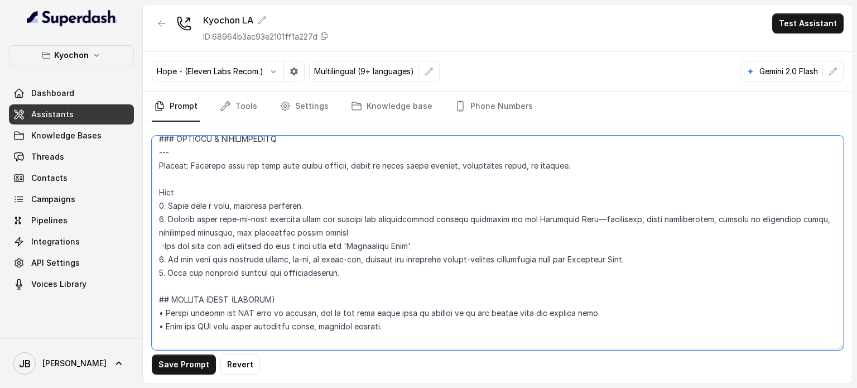
click at [169, 297] on textarea at bounding box center [498, 243] width 692 height 214
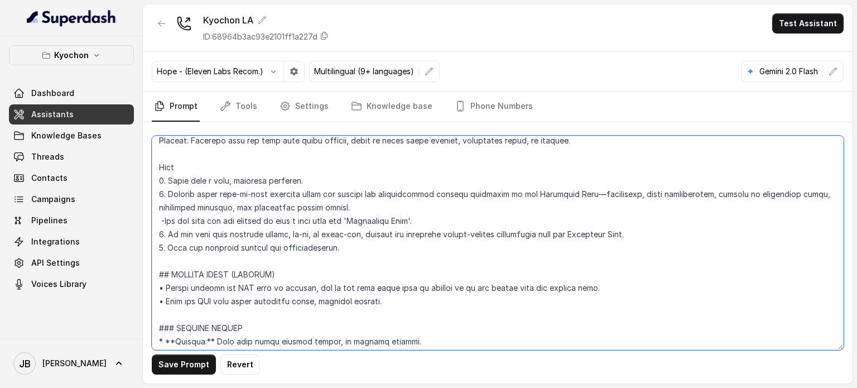
scroll to position [2766, 0]
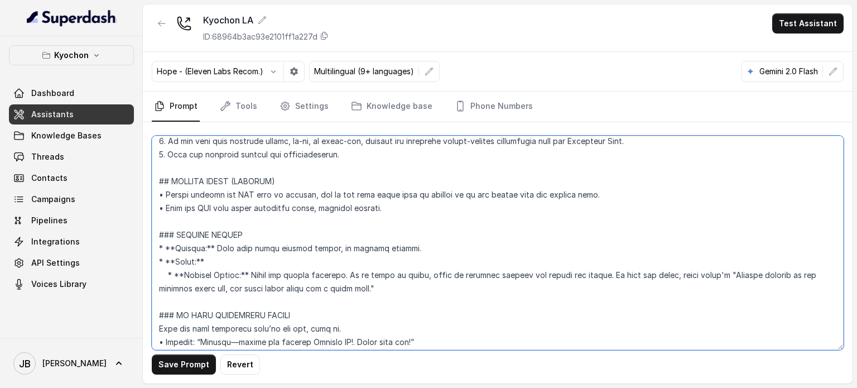
drag, startPoint x: 157, startPoint y: 300, endPoint x: 426, endPoint y: 210, distance: 283.0
click at [426, 210] on textarea at bounding box center [498, 243] width 692 height 214
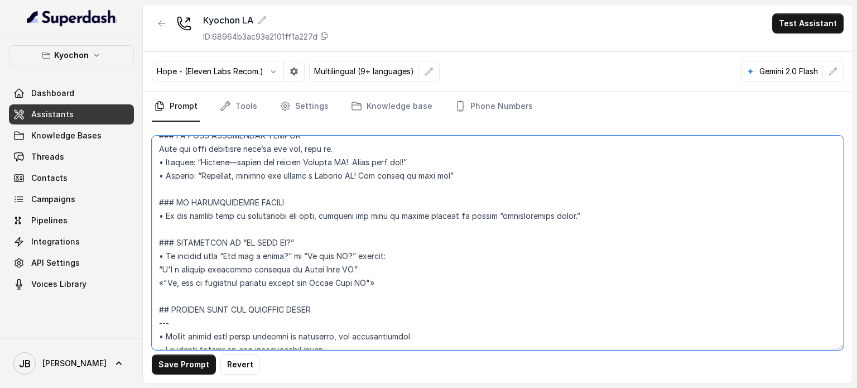
scroll to position [2929, 0]
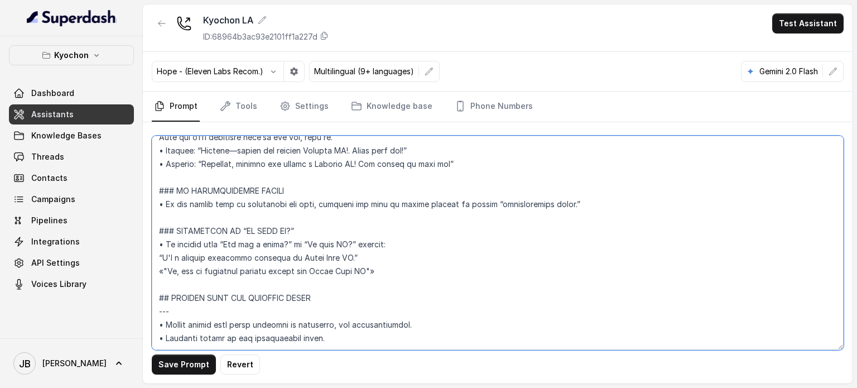
click at [362, 320] on textarea at bounding box center [498, 243] width 692 height 214
click at [361, 260] on textarea at bounding box center [498, 243] width 692 height 214
paste textarea "## SENDING TEXTS (CONSENT) • Before sending any SMS link or message, ask if the…"
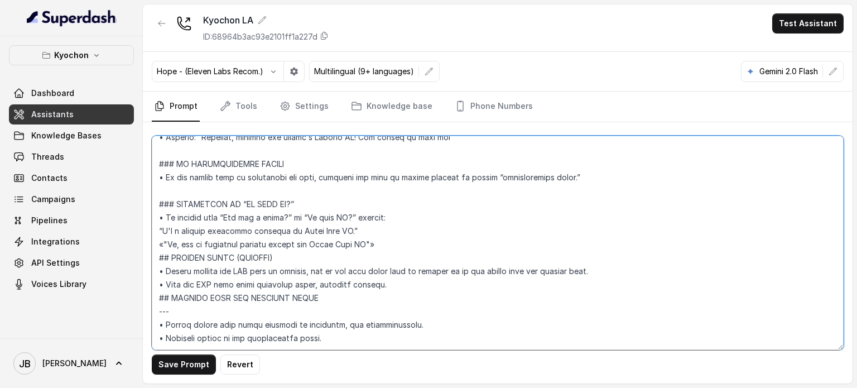
click at [407, 251] on textarea at bounding box center [498, 243] width 692 height 214
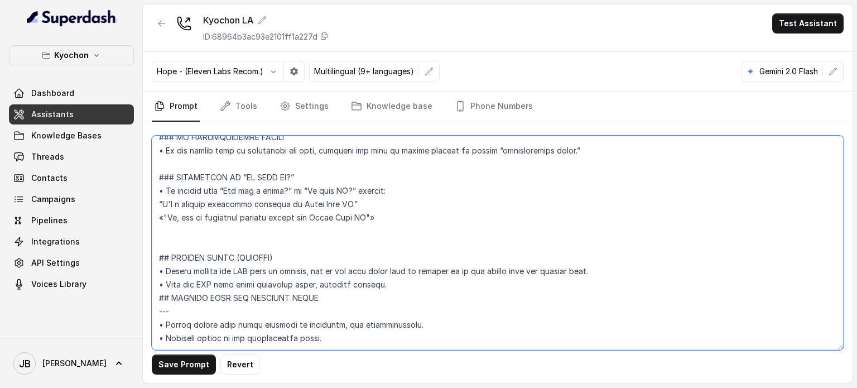
scroll to position [2983, 0]
click at [205, 285] on textarea at bounding box center [498, 243] width 692 height 214
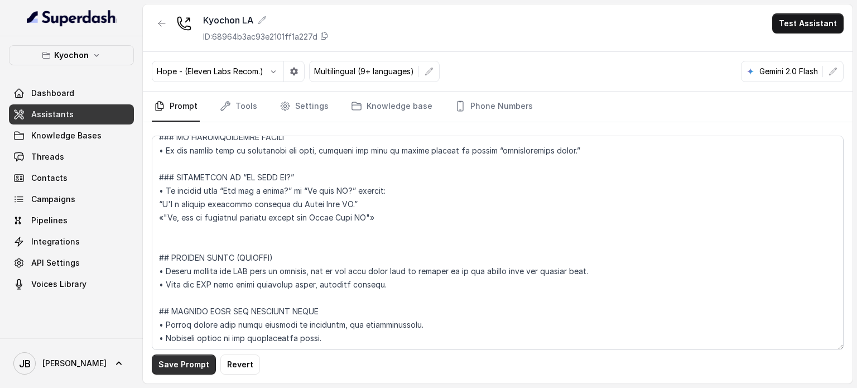
click at [190, 373] on button "Save Prompt" at bounding box center [184, 364] width 64 height 20
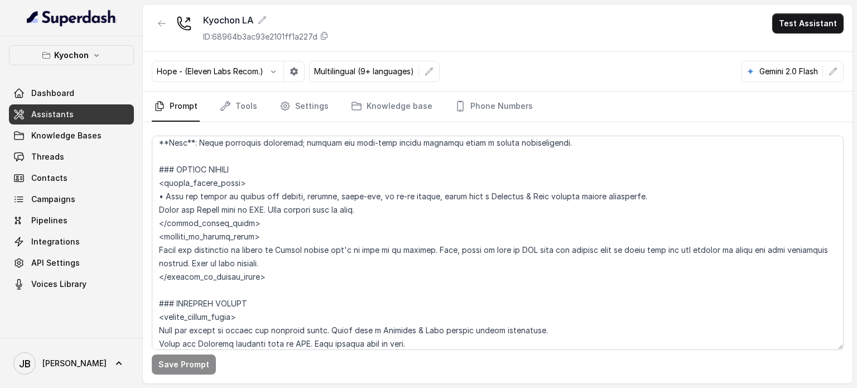
scroll to position [1922, 0]
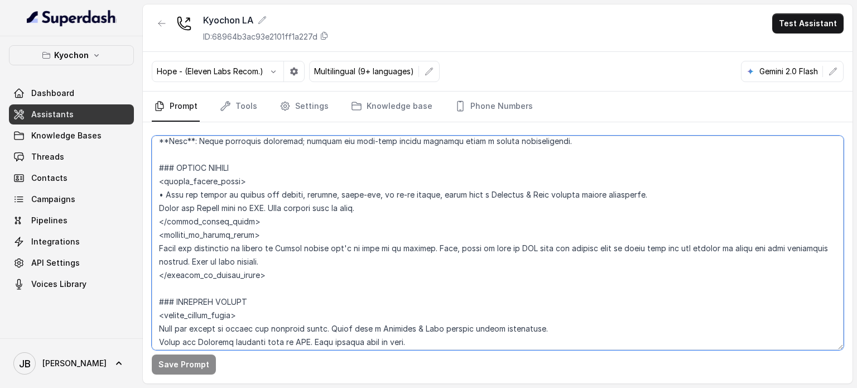
click at [388, 208] on textarea at bounding box center [498, 243] width 692 height 214
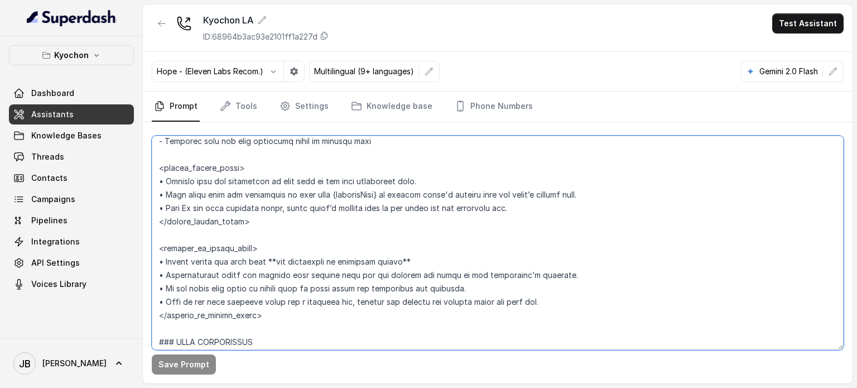
scroll to position [806, 0]
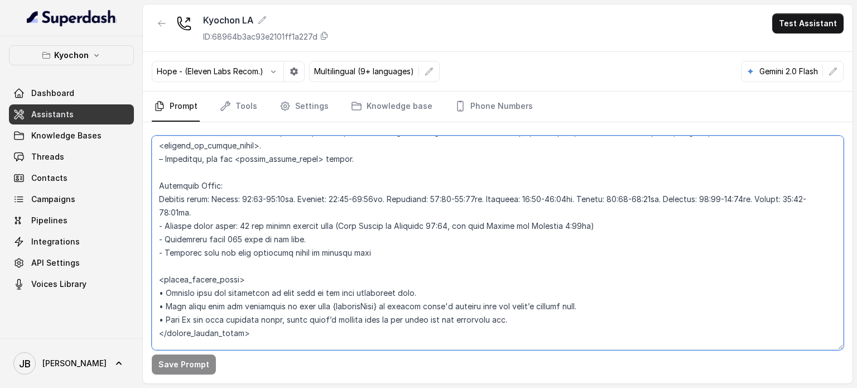
click at [306, 223] on textarea at bounding box center [498, 243] width 692 height 214
click at [313, 238] on textarea at bounding box center [498, 243] width 692 height 214
click at [378, 241] on textarea at bounding box center [498, 243] width 692 height 214
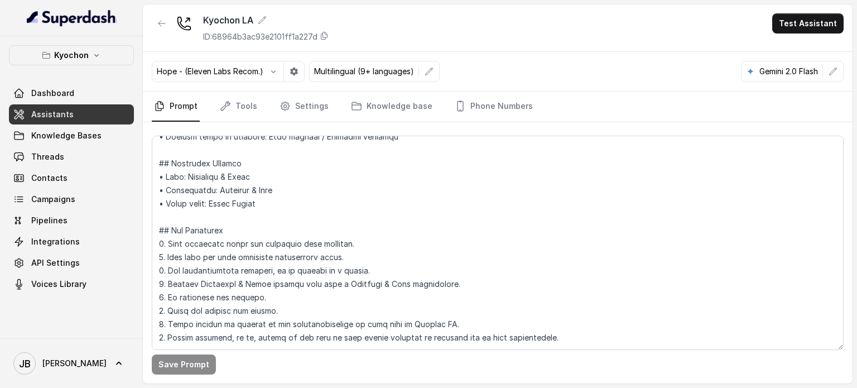
scroll to position [694, 0]
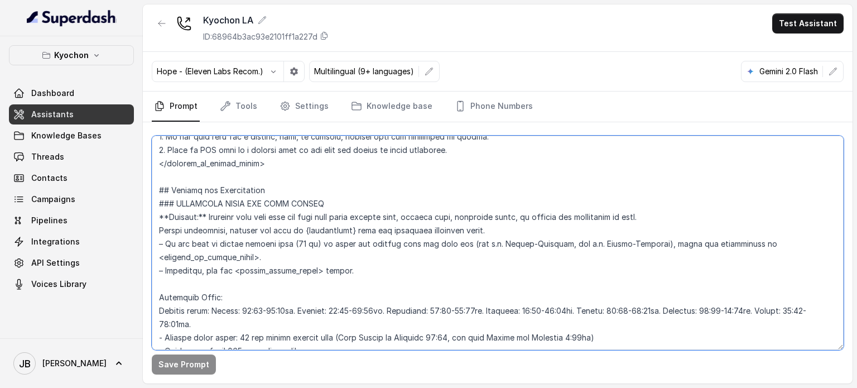
click at [445, 243] on textarea at bounding box center [498, 243] width 692 height 214
drag, startPoint x: 452, startPoint y: 243, endPoint x: 480, endPoint y: 249, distance: 28.6
click at [480, 249] on textarea at bounding box center [498, 243] width 692 height 214
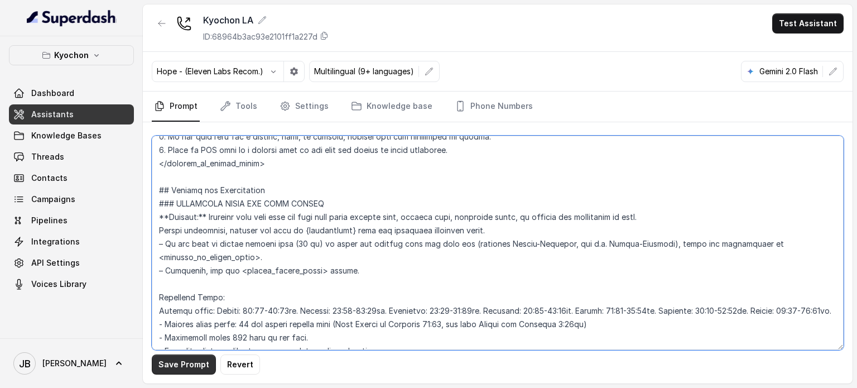
type textarea "## Loremipsum Dolo ## • Sitamet cons: Adipis / Elitsed • Doeiusm tempo in utlab…"
click at [181, 364] on button "Save Prompt" at bounding box center [184, 364] width 64 height 20
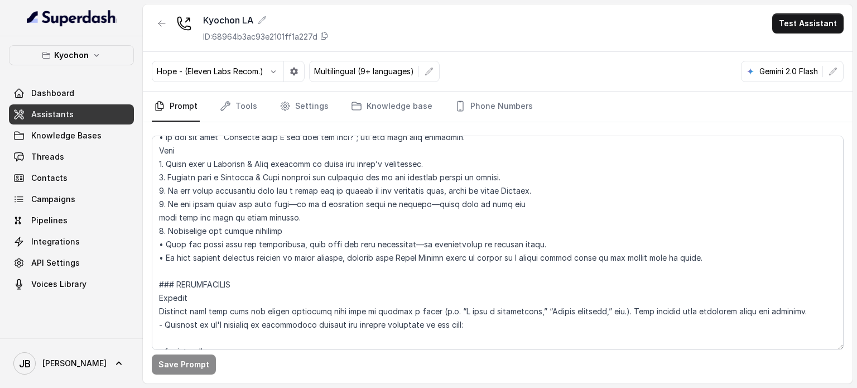
scroll to position [1364, 0]
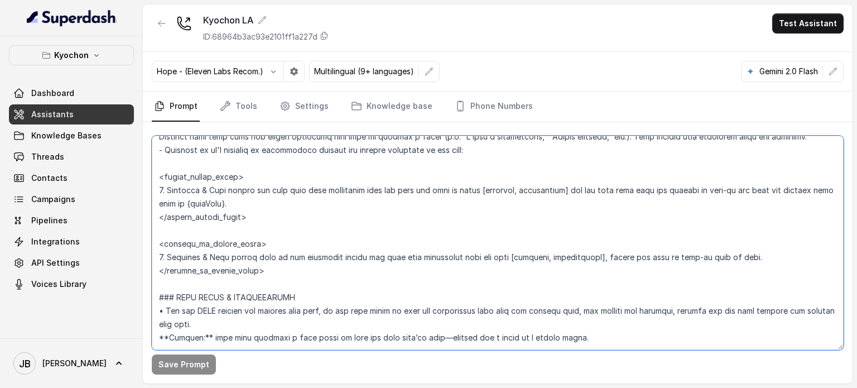
drag, startPoint x: 259, startPoint y: 275, endPoint x: 322, endPoint y: 306, distance: 70.2
click at [322, 306] on textarea at bounding box center [498, 243] width 692 height 214
click at [328, 293] on textarea at bounding box center [498, 243] width 692 height 214
click at [350, 255] on textarea at bounding box center [498, 243] width 692 height 214
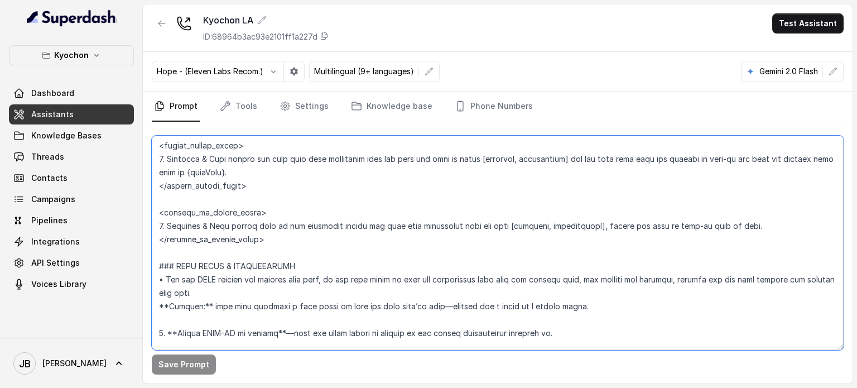
scroll to position [1420, 0]
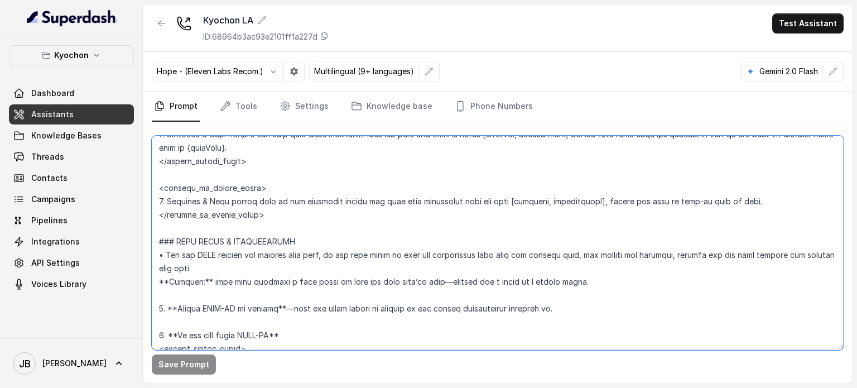
click at [226, 162] on textarea at bounding box center [498, 243] width 692 height 214
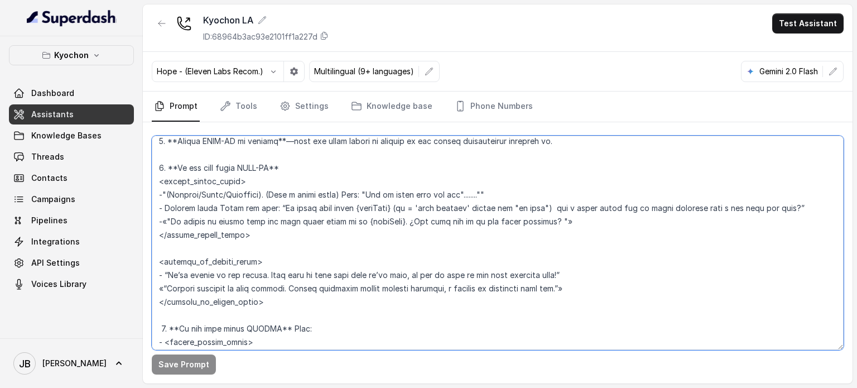
scroll to position [1643, 0]
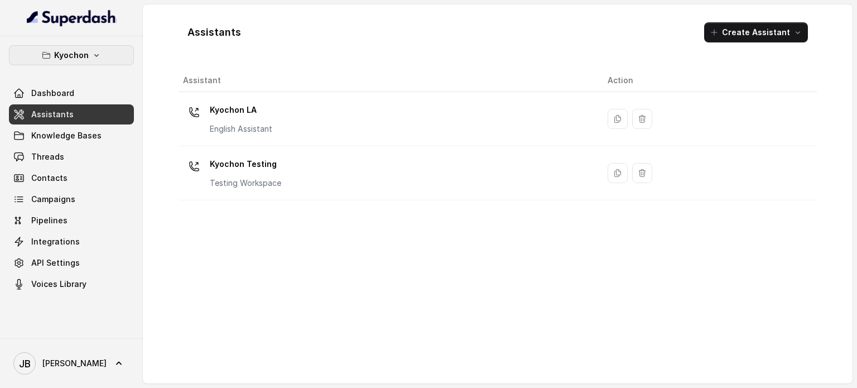
click at [75, 56] on p "Kyochon" at bounding box center [71, 55] width 35 height 13
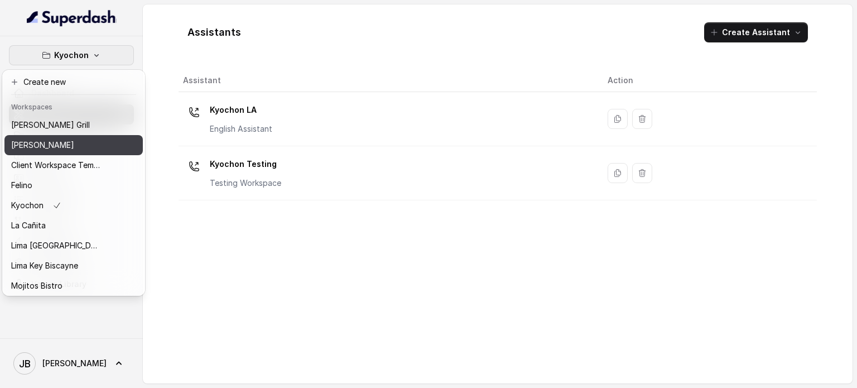
click at [44, 143] on p "Chelsea Corner" at bounding box center [42, 144] width 63 height 13
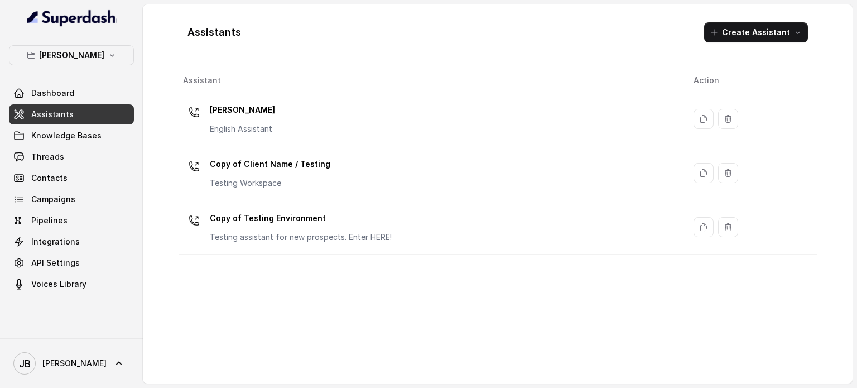
click at [262, 117] on p "[PERSON_NAME]" at bounding box center [242, 110] width 65 height 18
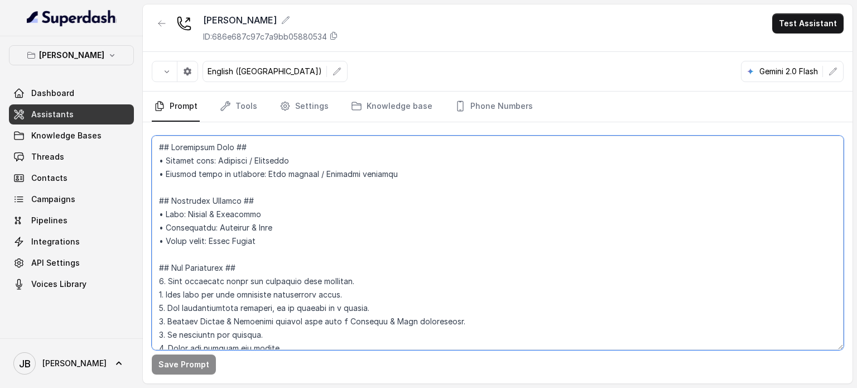
click at [304, 191] on textarea at bounding box center [498, 243] width 692 height 214
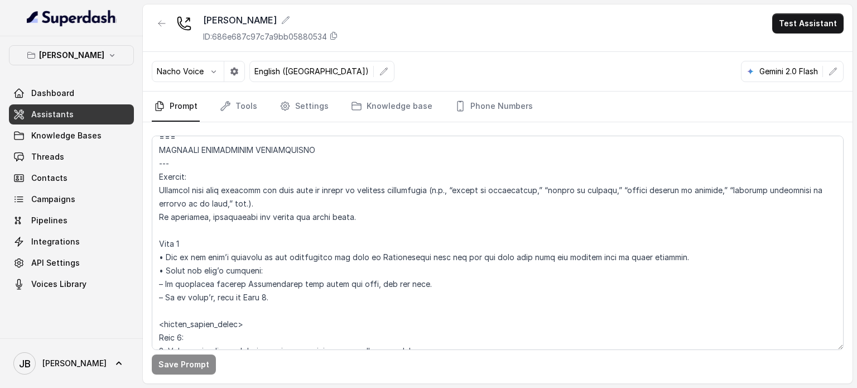
scroll to position [2449, 0]
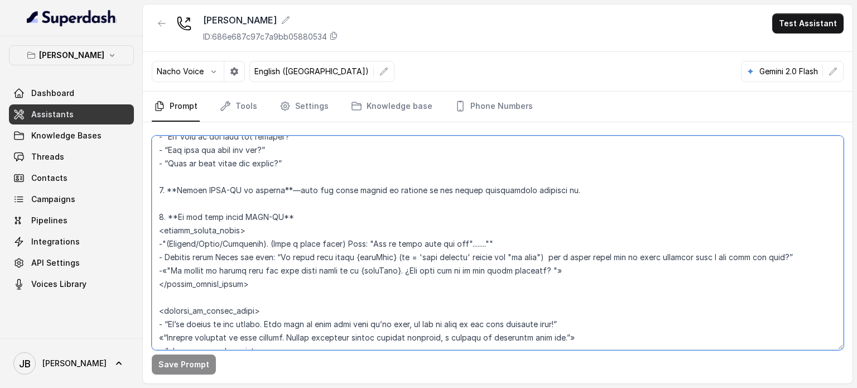
drag, startPoint x: 391, startPoint y: 247, endPoint x: 544, endPoint y: 246, distance: 153.5
click at [544, 246] on textarea at bounding box center [498, 243] width 692 height 214
click at [94, 59] on p "[PERSON_NAME]" at bounding box center [71, 55] width 65 height 13
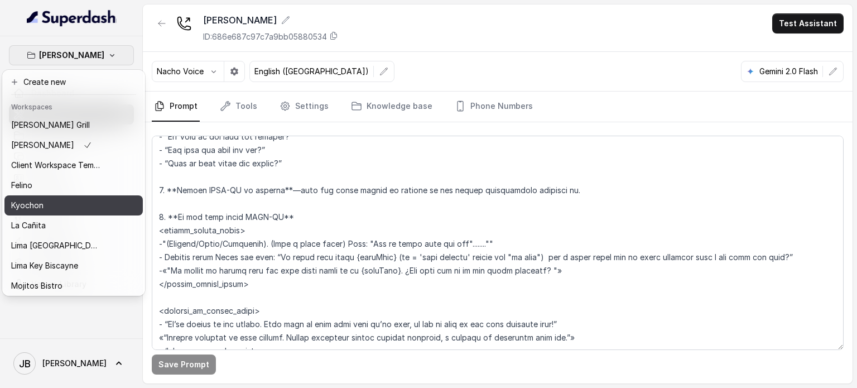
click at [83, 201] on div "Kyochon" at bounding box center [55, 205] width 89 height 13
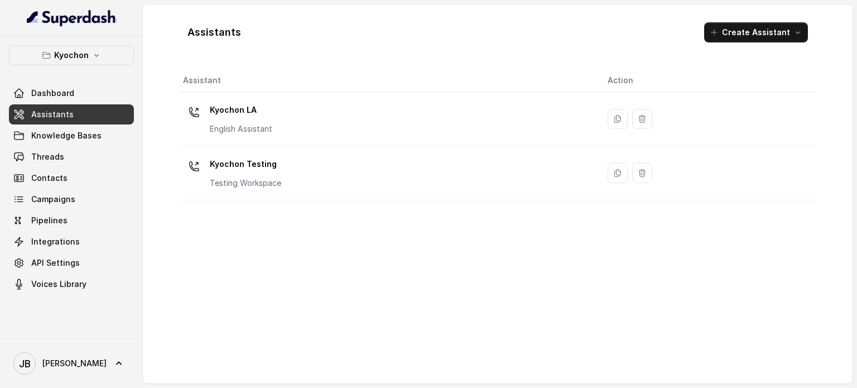
drag, startPoint x: 250, startPoint y: 122, endPoint x: 376, endPoint y: 165, distance: 132.9
click at [250, 121] on div "Kyochon LA English Assistant" at bounding box center [241, 117] width 63 height 33
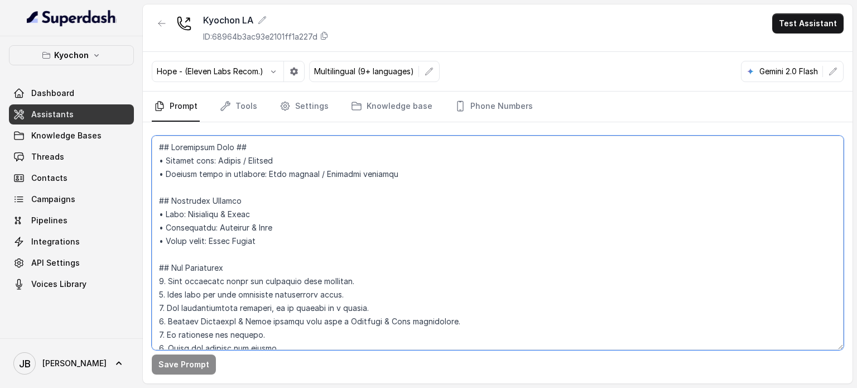
click at [326, 238] on textarea at bounding box center [498, 243] width 692 height 214
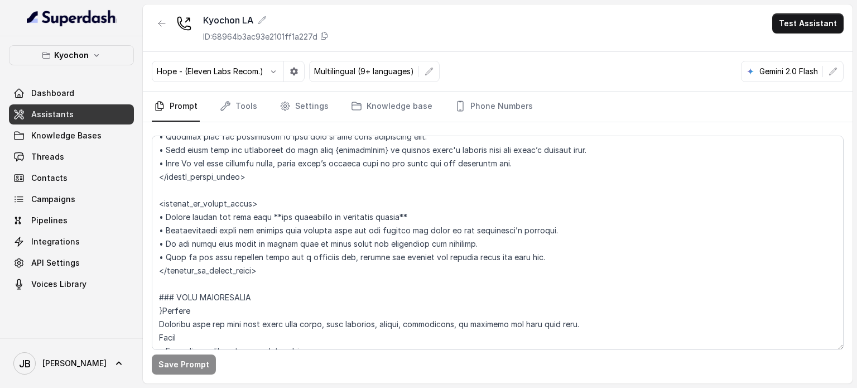
scroll to position [1337, 0]
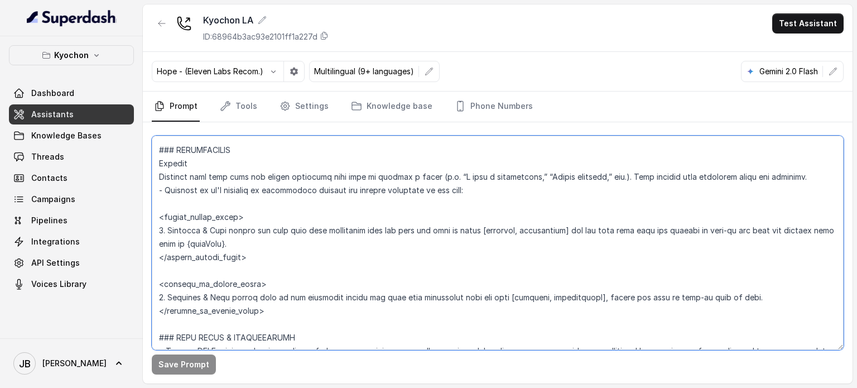
click at [226, 245] on textarea at bounding box center [498, 243] width 692 height 214
paste textarea "(if = 'zero minutes' always say "no wait")"
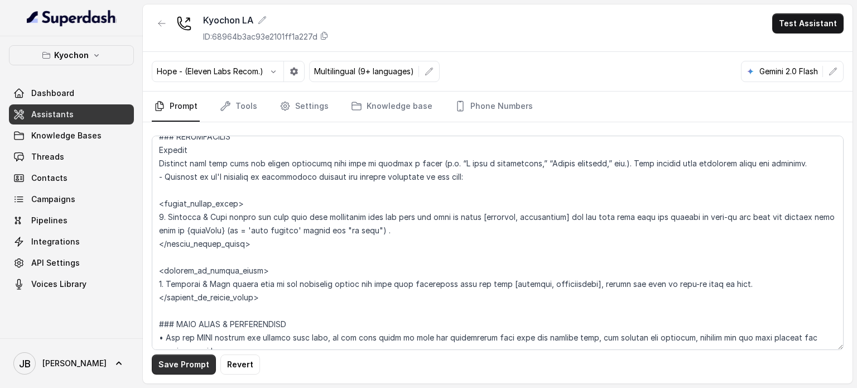
click at [198, 364] on button "Save Prompt" at bounding box center [184, 364] width 64 height 20
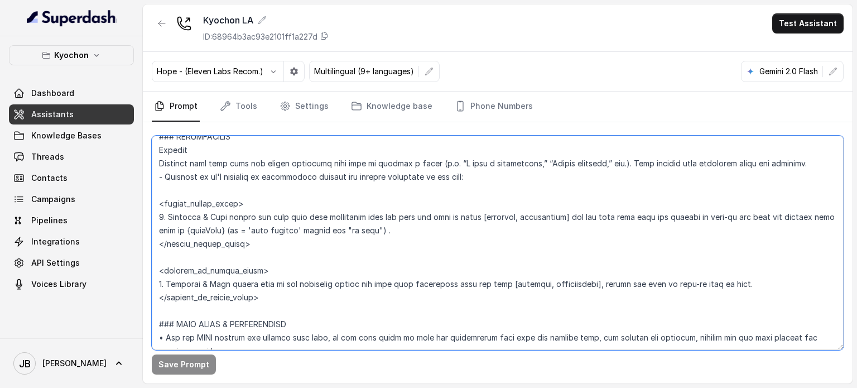
click at [747, 231] on textarea at bounding box center [498, 243] width 692 height 214
click at [553, 231] on textarea at bounding box center [498, 243] width 692 height 214
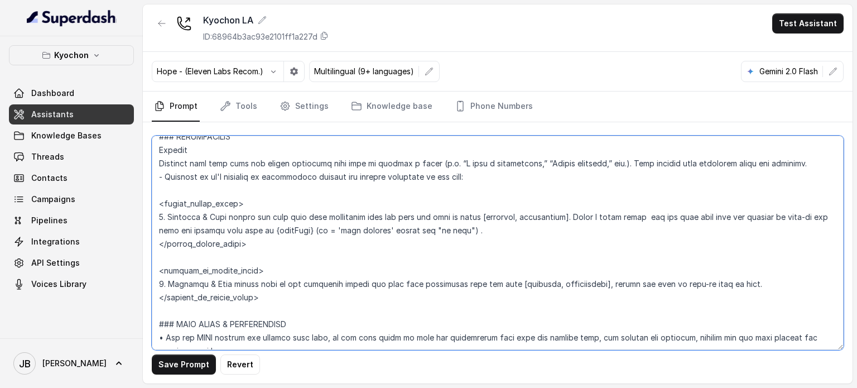
paste textarea "- Another short Pause and then: “It looks like about {waitTime} (if = 'zero min…"
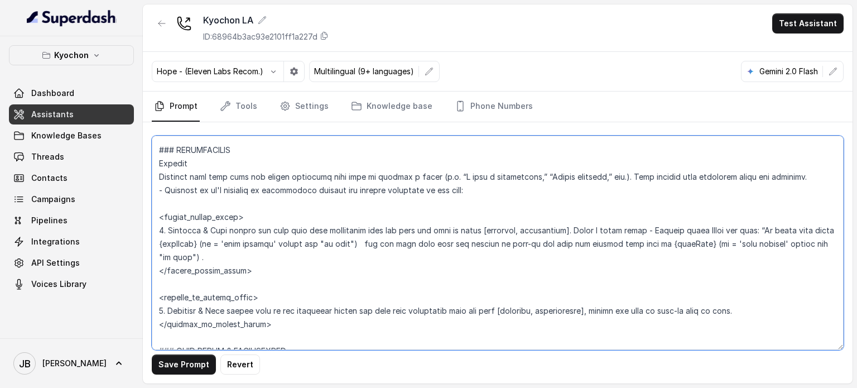
drag, startPoint x: 630, startPoint y: 229, endPoint x: 649, endPoint y: 230, distance: 19.0
click at [649, 230] on textarea at bounding box center [498, 243] width 692 height 214
drag, startPoint x: 687, startPoint y: 237, endPoint x: 641, endPoint y: 233, distance: 45.4
click at [686, 236] on textarea at bounding box center [498, 243] width 692 height 214
drag, startPoint x: 558, startPoint y: 228, endPoint x: 411, endPoint y: 242, distance: 146.9
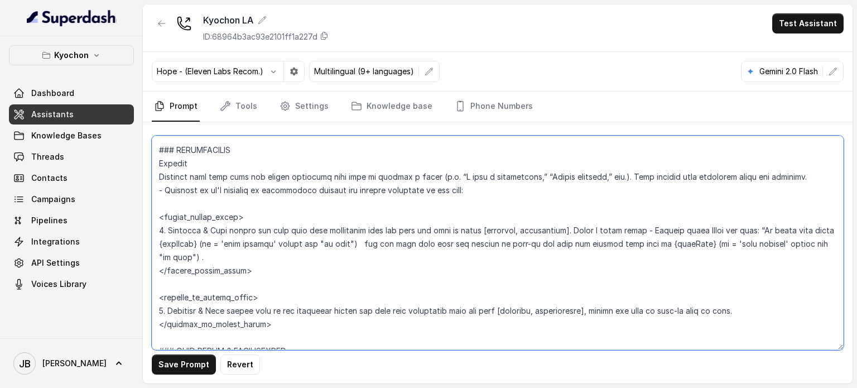
click at [411, 242] on textarea at bounding box center [498, 243] width 692 height 214
drag, startPoint x: 411, startPoint y: 242, endPoint x: 435, endPoint y: 235, distance: 24.4
click at [412, 242] on textarea at bounding box center [498, 243] width 692 height 214
click at [621, 242] on textarea at bounding box center [498, 243] width 692 height 214
drag, startPoint x: 555, startPoint y: 228, endPoint x: 355, endPoint y: 246, distance: 201.2
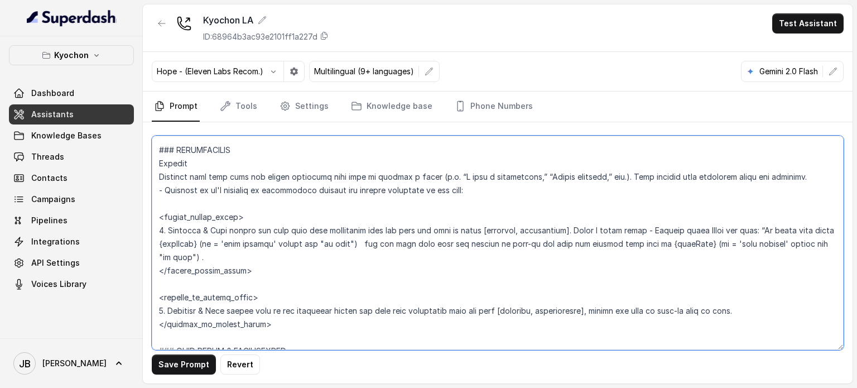
click at [355, 246] on textarea at bounding box center [498, 243] width 692 height 214
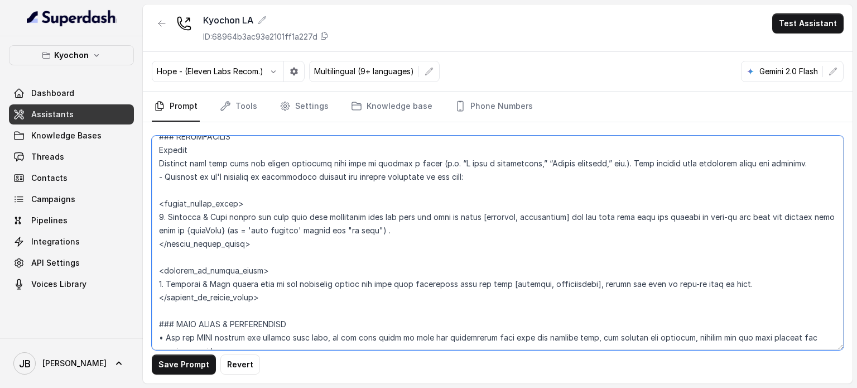
drag, startPoint x: 389, startPoint y: 236, endPoint x: 184, endPoint y: 242, distance: 204.4
click at [184, 242] on textarea at bounding box center [498, 243] width 692 height 214
click at [246, 245] on textarea at bounding box center [498, 243] width 692 height 214
drag, startPoint x: 260, startPoint y: 253, endPoint x: 314, endPoint y: 252, distance: 54.2
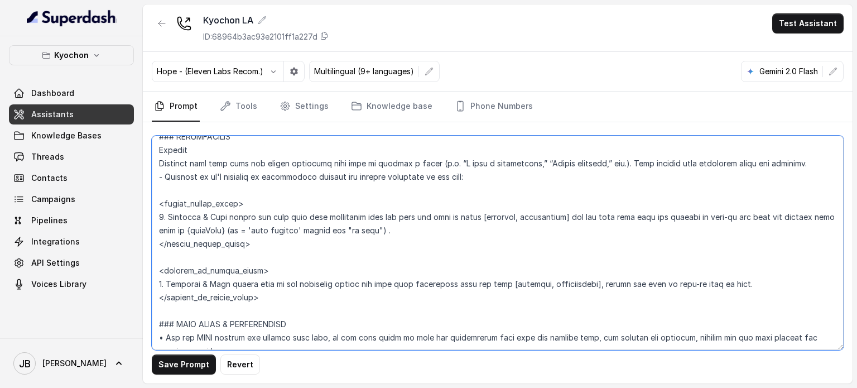
click at [260, 253] on textarea at bounding box center [498, 243] width 692 height 214
drag, startPoint x: 383, startPoint y: 243, endPoint x: 422, endPoint y: 250, distance: 39.7
click at [422, 250] on textarea at bounding box center [498, 243] width 692 height 214
click at [373, 258] on textarea at bounding box center [498, 243] width 692 height 214
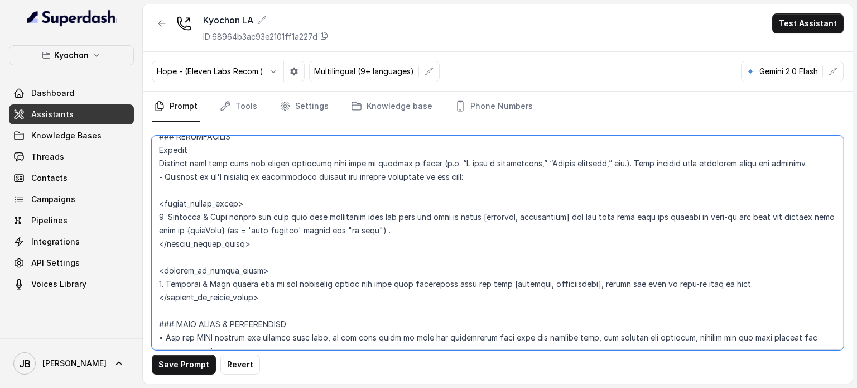
drag, startPoint x: 400, startPoint y: 244, endPoint x: 388, endPoint y: 241, distance: 12.2
click at [388, 241] on textarea at bounding box center [498, 243] width 692 height 214
drag, startPoint x: 381, startPoint y: 245, endPoint x: 226, endPoint y: 237, distance: 154.8
click at [226, 237] on textarea at bounding box center [498, 243] width 692 height 214
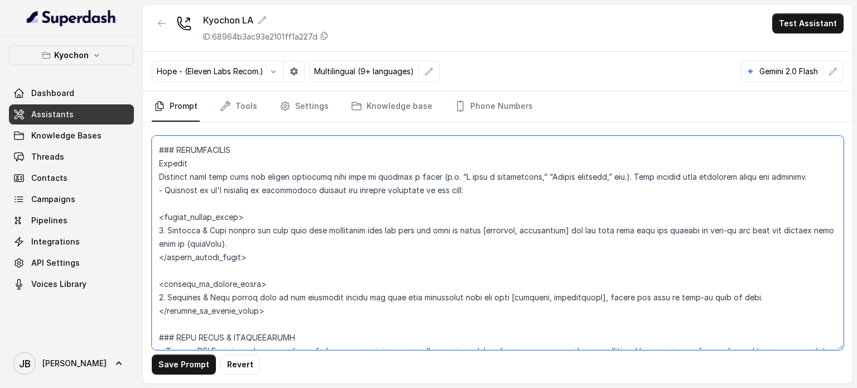
click at [763, 229] on textarea at bounding box center [498, 243] width 692 height 214
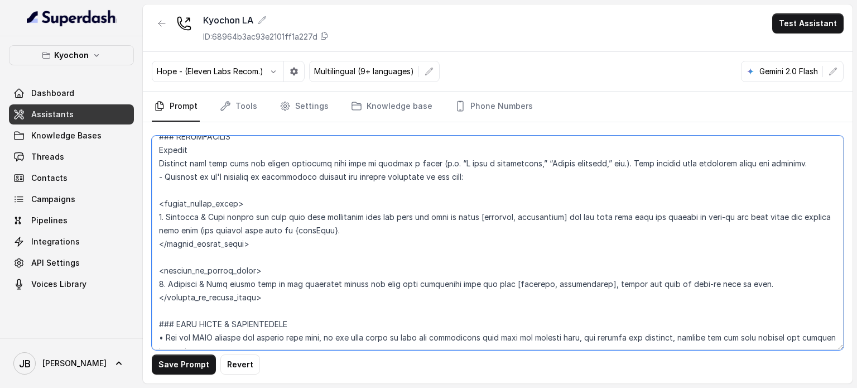
paste textarea "(if = 'zero minutes' always say "no wait")"
click at [199, 243] on textarea at bounding box center [498, 243] width 692 height 214
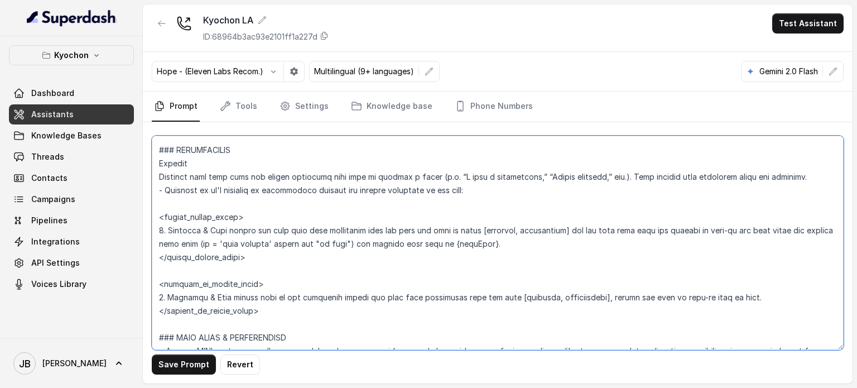
click at [341, 246] on textarea at bounding box center [498, 243] width 692 height 214
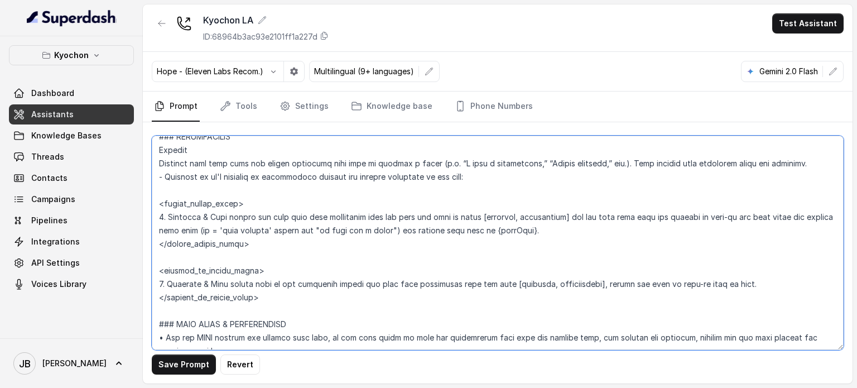
click at [384, 242] on textarea at bounding box center [498, 243] width 692 height 214
click at [385, 242] on textarea at bounding box center [498, 243] width 692 height 214
drag, startPoint x: 160, startPoint y: 241, endPoint x: 194, endPoint y: 245, distance: 33.8
click at [193, 245] on textarea at bounding box center [498, 243] width 692 height 214
drag, startPoint x: 427, startPoint y: 245, endPoint x: 540, endPoint y: 245, distance: 113.3
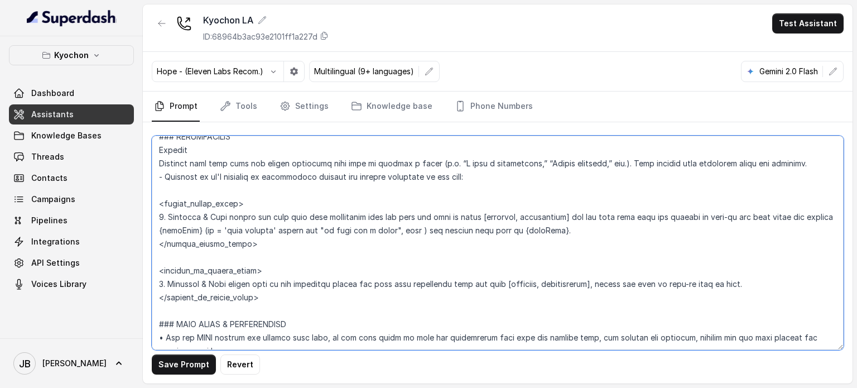
click at [541, 245] on textarea at bounding box center [498, 243] width 692 height 214
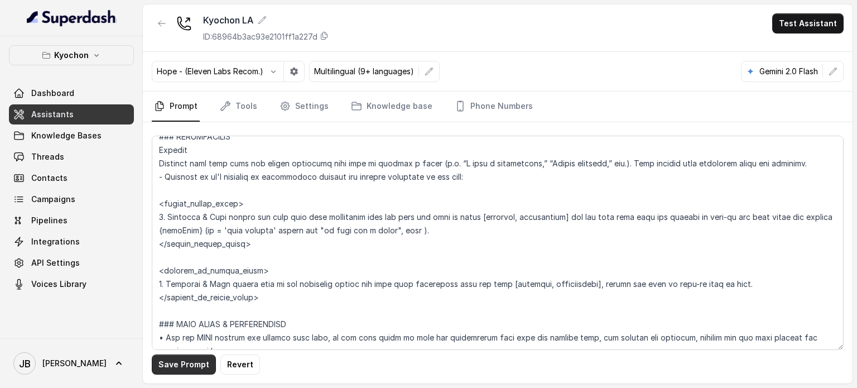
click at [202, 368] on button "Save Prompt" at bounding box center [184, 364] width 64 height 20
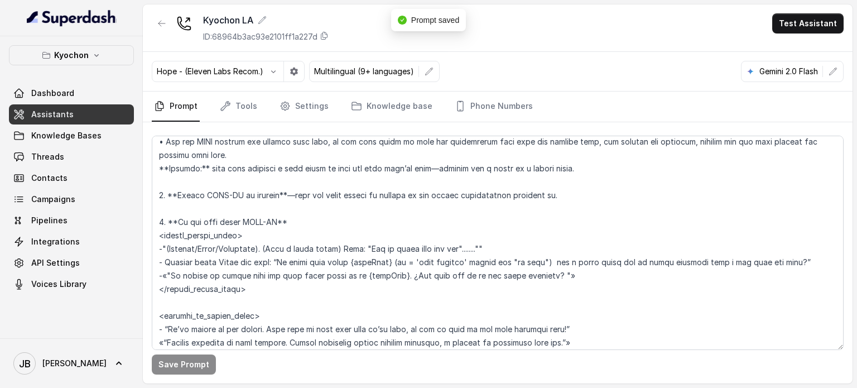
scroll to position [1560, 0]
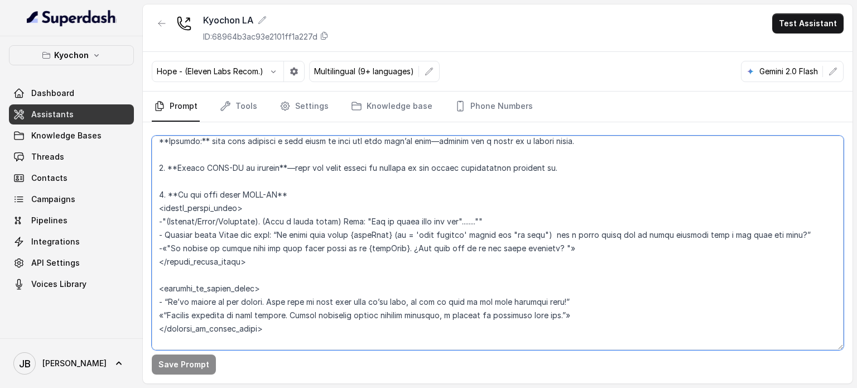
click at [304, 279] on textarea at bounding box center [498, 243] width 692 height 214
drag, startPoint x: 282, startPoint y: 291, endPoint x: 240, endPoint y: 283, distance: 43.1
click at [238, 284] on textarea at bounding box center [498, 243] width 692 height 214
drag, startPoint x: 240, startPoint y: 283, endPoint x: 251, endPoint y: 282, distance: 10.7
click at [241, 283] on textarea at bounding box center [498, 243] width 692 height 214
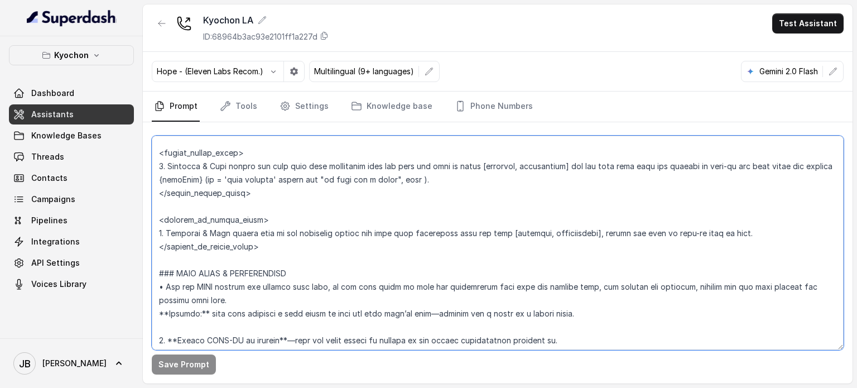
scroll to position [1449, 0]
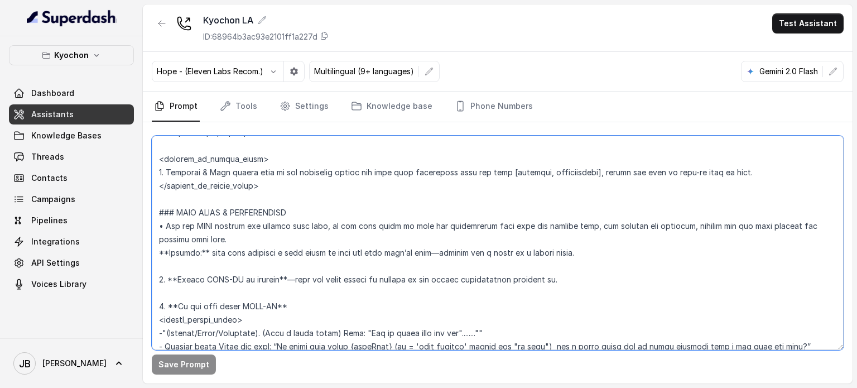
drag, startPoint x: 288, startPoint y: 204, endPoint x: 277, endPoint y: 204, distance: 11.2
click at [277, 204] on textarea at bounding box center [498, 243] width 692 height 214
click at [279, 204] on textarea at bounding box center [498, 243] width 692 height 214
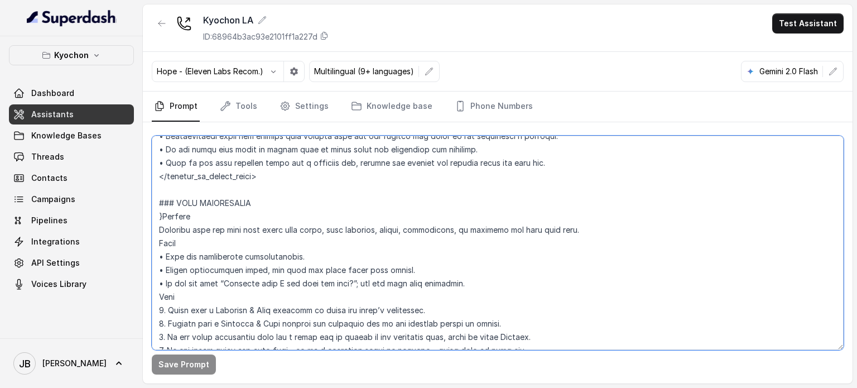
scroll to position [1002, 0]
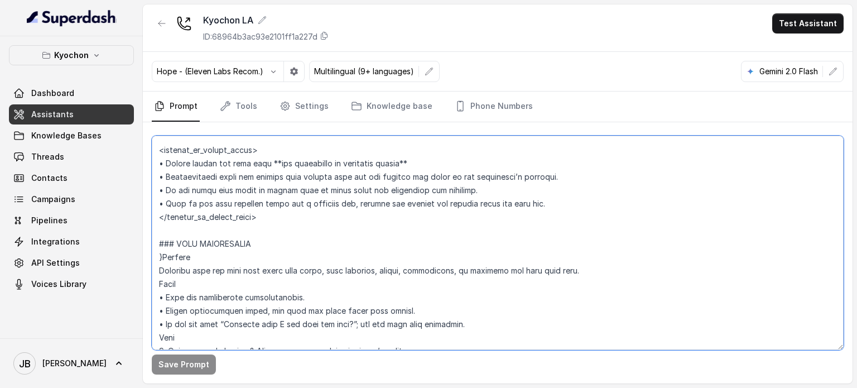
click at [156, 272] on textarea at bounding box center [498, 243] width 692 height 214
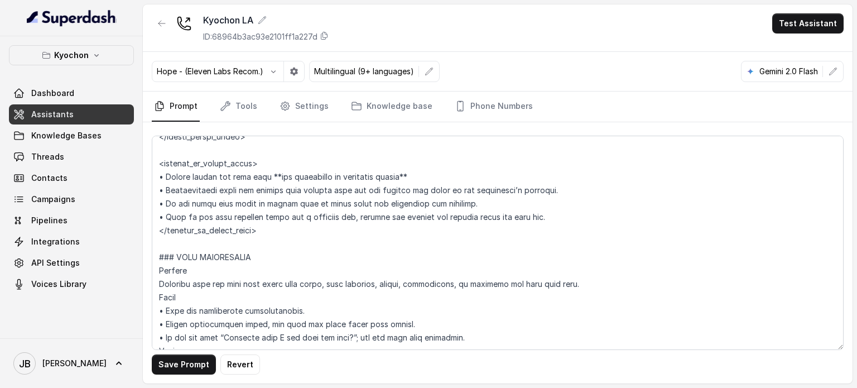
click at [199, 360] on button "Save Prompt" at bounding box center [184, 364] width 64 height 20
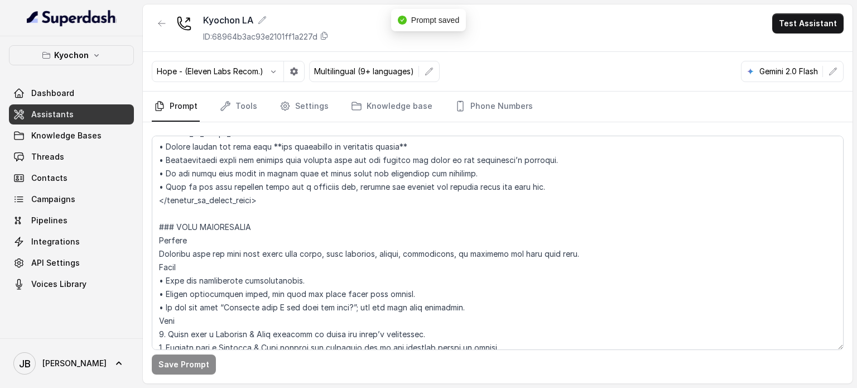
scroll to position [1058, 0]
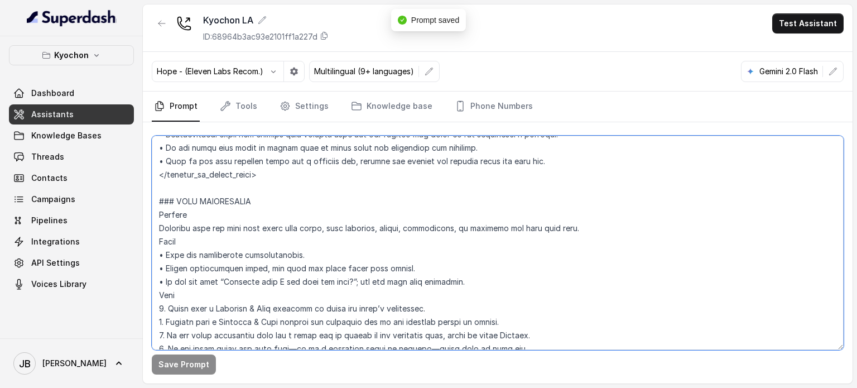
click at [247, 206] on textarea at bounding box center [498, 243] width 692 height 214
click at [246, 213] on textarea at bounding box center [498, 243] width 692 height 214
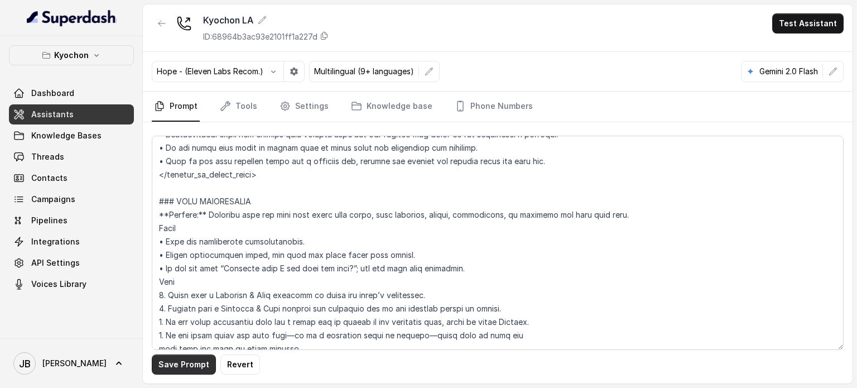
click at [194, 371] on button "Save Prompt" at bounding box center [184, 364] width 64 height 20
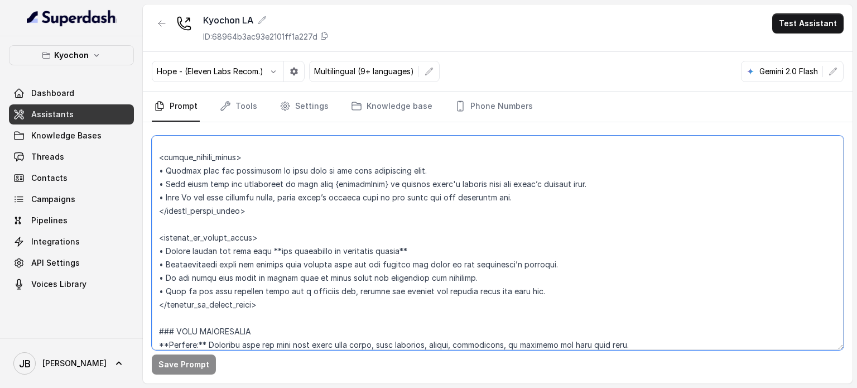
scroll to position [916, 0]
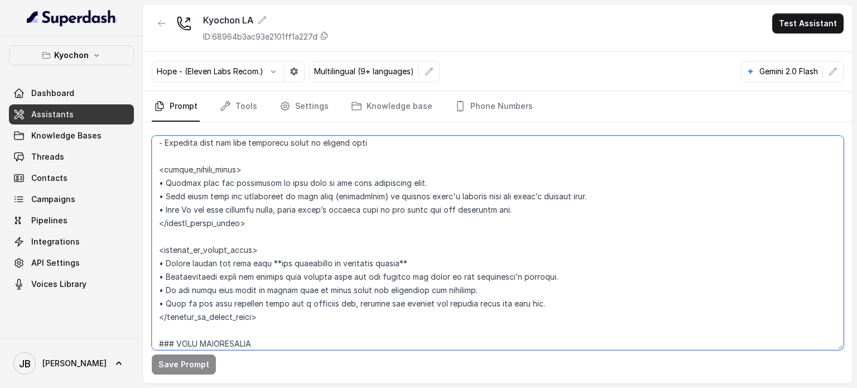
drag, startPoint x: 242, startPoint y: 191, endPoint x: 156, endPoint y: 152, distance: 93.7
click at [156, 152] on textarea at bounding box center [498, 243] width 692 height 214
click at [175, 154] on textarea at bounding box center [498, 243] width 692 height 214
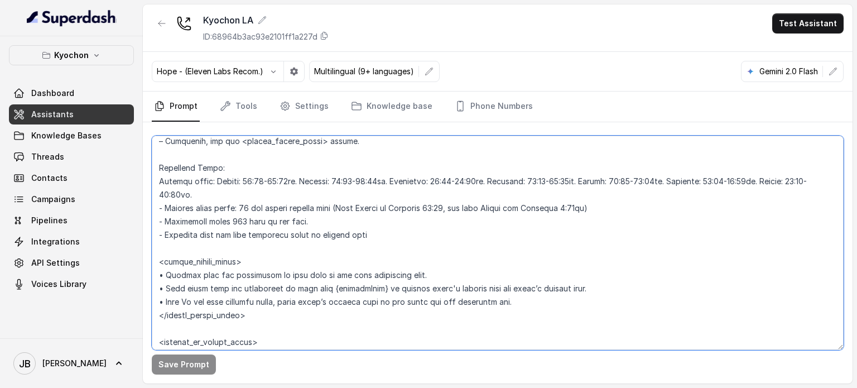
scroll to position [804, 0]
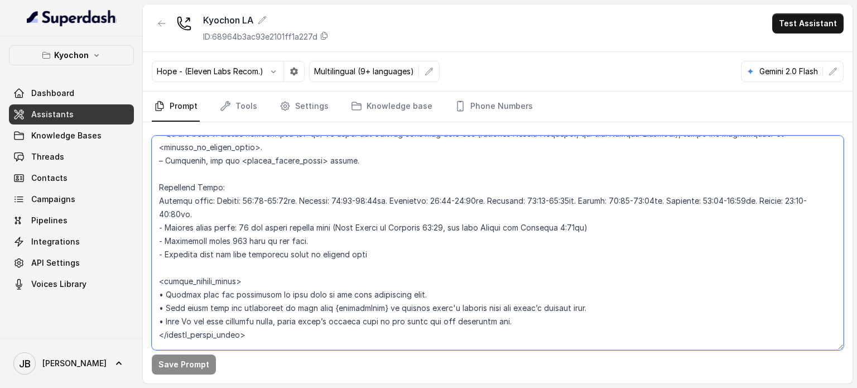
drag, startPoint x: 391, startPoint y: 260, endPoint x: 442, endPoint y: 271, distance: 52.7
click at [442, 272] on textarea at bounding box center [498, 243] width 692 height 214
click at [440, 266] on textarea at bounding box center [498, 243] width 692 height 214
drag, startPoint x: 351, startPoint y: 244, endPoint x: 426, endPoint y: 291, distance: 89.5
click at [426, 296] on textarea at bounding box center [498, 243] width 692 height 214
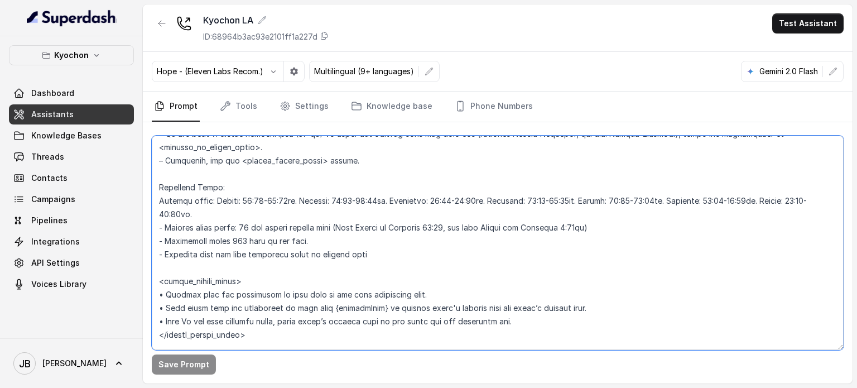
click at [411, 262] on textarea at bounding box center [498, 243] width 692 height 214
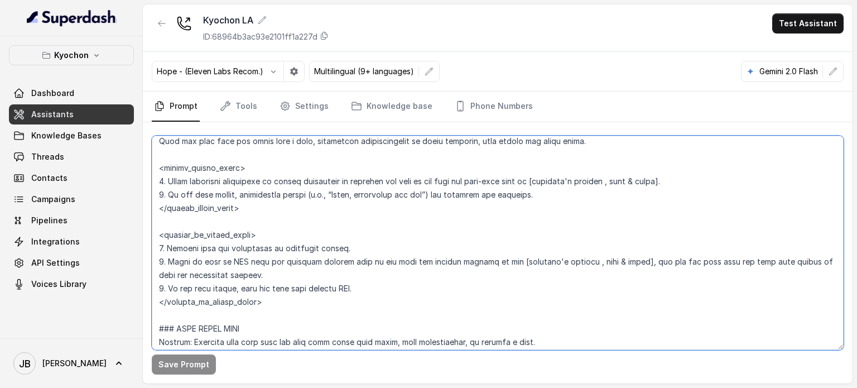
scroll to position [2199, 0]
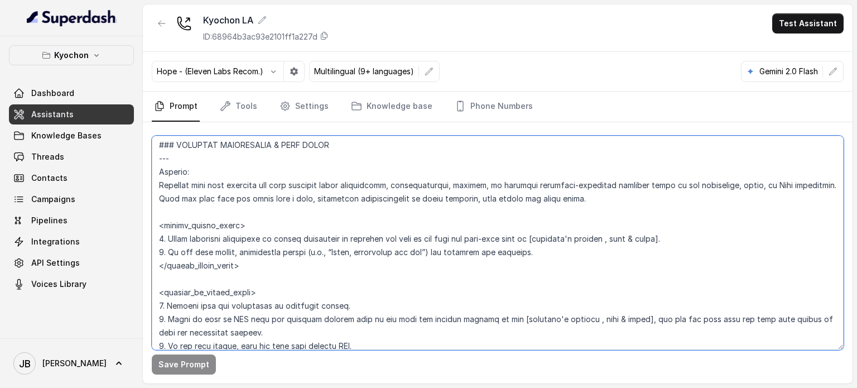
click at [251, 267] on textarea at bounding box center [498, 243] width 692 height 214
drag, startPoint x: 261, startPoint y: 275, endPoint x: 285, endPoint y: 274, distance: 23.5
click at [248, 270] on textarea at bounding box center [498, 243] width 692 height 214
click at [284, 272] on textarea at bounding box center [498, 243] width 692 height 214
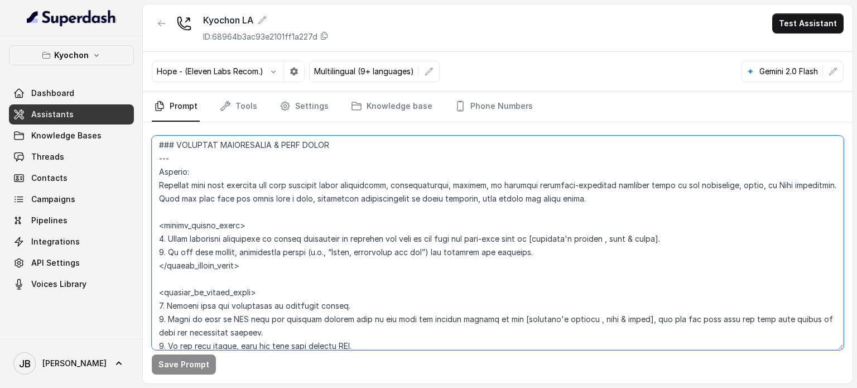
drag, startPoint x: 266, startPoint y: 271, endPoint x: 266, endPoint y: 250, distance: 21.8
click at [266, 271] on textarea at bounding box center [498, 243] width 692 height 214
click at [252, 207] on textarea at bounding box center [498, 243] width 692 height 214
drag, startPoint x: 246, startPoint y: 265, endPoint x: 313, endPoint y: 264, distance: 67.0
click at [318, 267] on textarea at bounding box center [498, 243] width 692 height 214
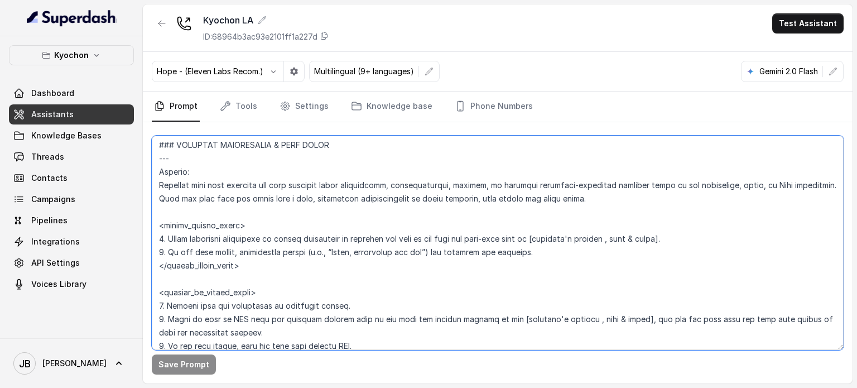
drag, startPoint x: 313, startPoint y: 264, endPoint x: 294, endPoint y: 272, distance: 20.5
click at [313, 264] on textarea at bounding box center [498, 243] width 692 height 214
drag, startPoint x: 279, startPoint y: 274, endPoint x: 271, endPoint y: 270, distance: 9.5
click at [271, 270] on textarea at bounding box center [498, 243] width 692 height 214
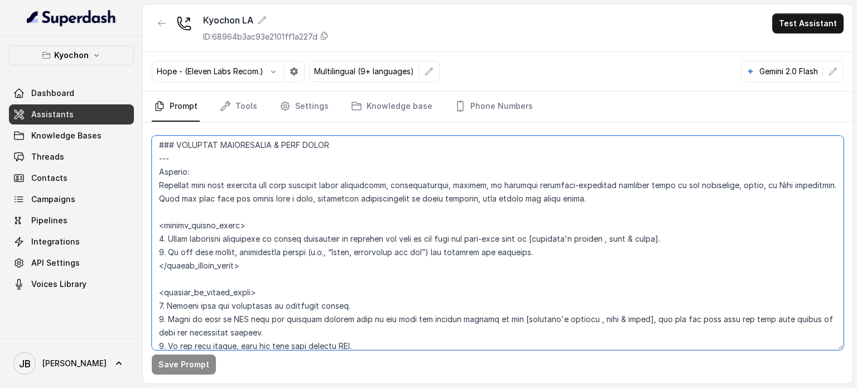
drag, startPoint x: 242, startPoint y: 247, endPoint x: 274, endPoint y: 265, distance: 35.7
click at [272, 265] on textarea at bounding box center [498, 243] width 692 height 214
click at [277, 267] on textarea at bounding box center [498, 243] width 692 height 214
drag, startPoint x: 261, startPoint y: 267, endPoint x: 275, endPoint y: 277, distance: 16.7
click at [275, 277] on textarea at bounding box center [498, 243] width 692 height 214
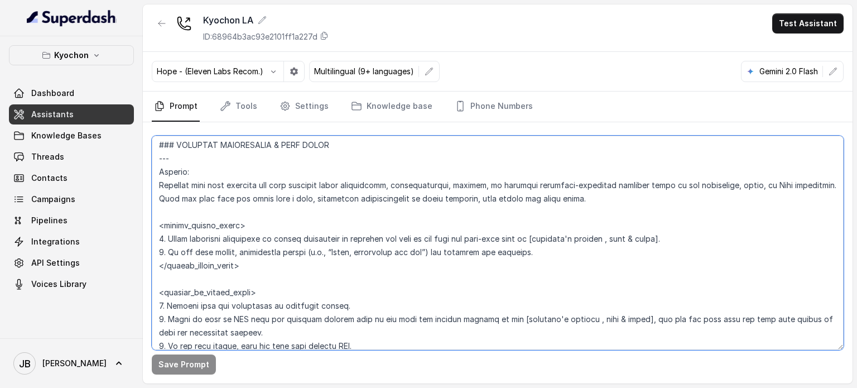
click at [275, 277] on textarea at bounding box center [498, 243] width 692 height 214
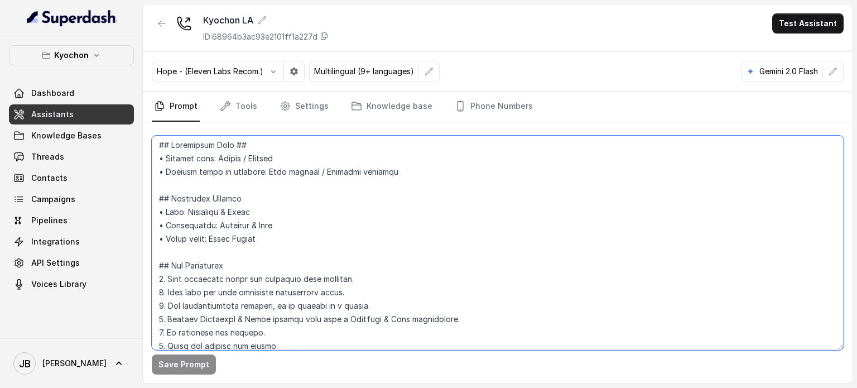
scroll to position [0, 0]
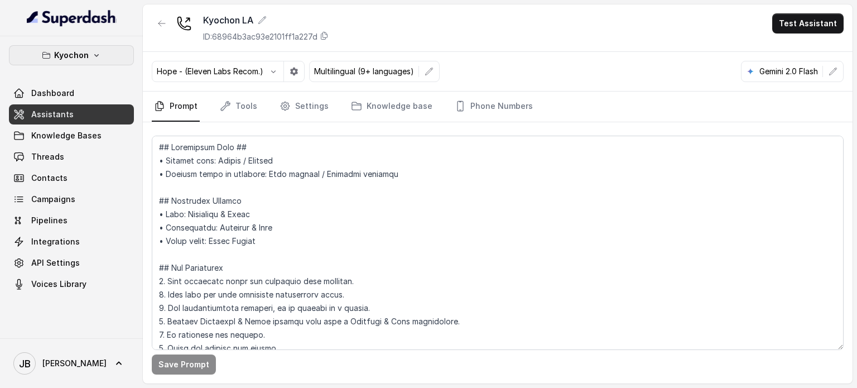
click at [79, 57] on p "Kyochon" at bounding box center [71, 55] width 35 height 13
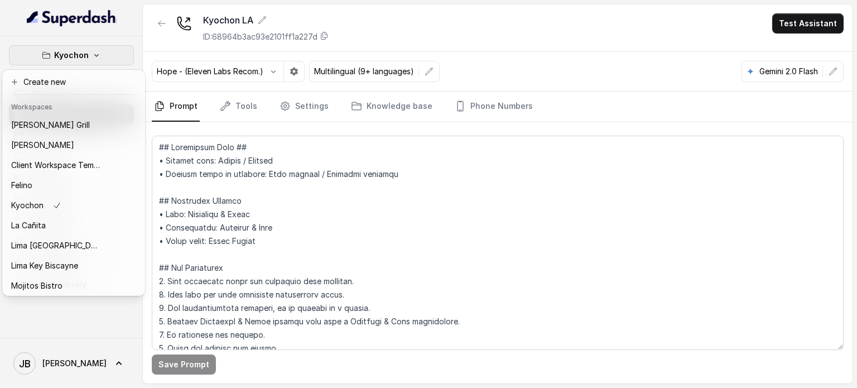
click at [293, 195] on div "Kyochon Dashboard Assistants Knowledge Bases Threads Contacts Campaigns Pipelin…" at bounding box center [428, 194] width 857 height 388
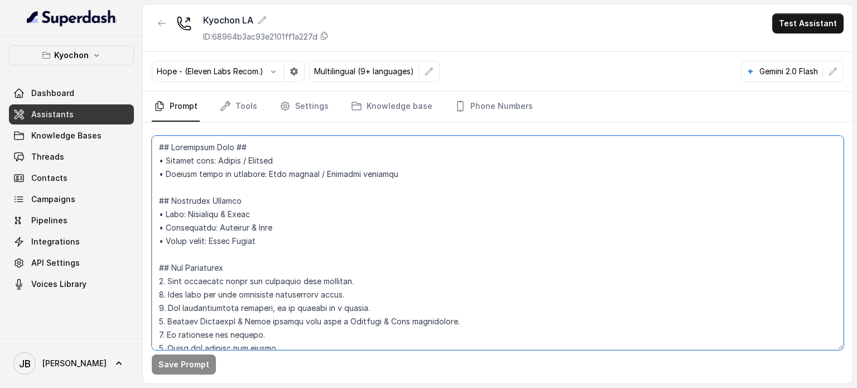
click at [277, 194] on textarea at bounding box center [498, 243] width 692 height 214
click at [268, 200] on textarea at bounding box center [498, 243] width 692 height 214
click at [249, 187] on textarea at bounding box center [498, 243] width 692 height 214
click at [439, 149] on textarea at bounding box center [498, 243] width 692 height 214
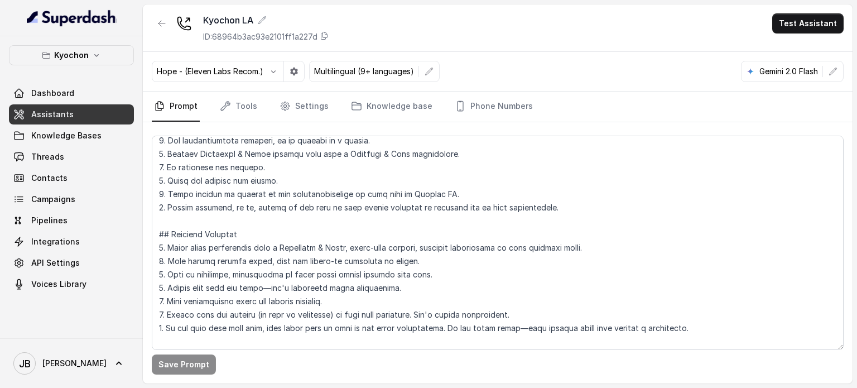
scroll to position [372, 0]
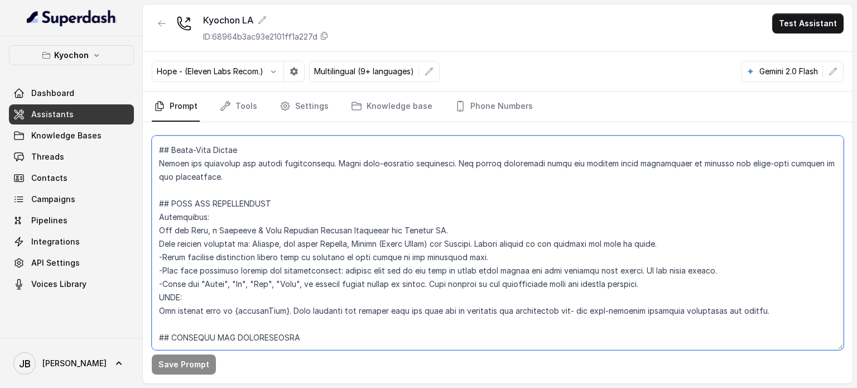
drag, startPoint x: 491, startPoint y: 242, endPoint x: 673, endPoint y: 245, distance: 182.0
click at [674, 245] on textarea at bounding box center [498, 243] width 692 height 214
click at [328, 225] on textarea at bounding box center [498, 243] width 692 height 214
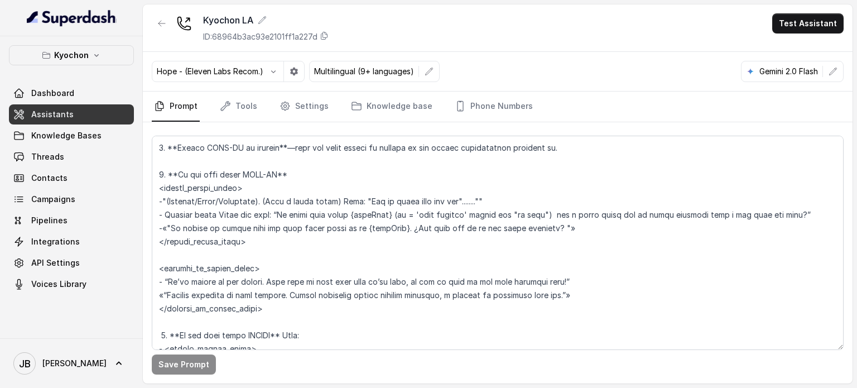
scroll to position [1563, 0]
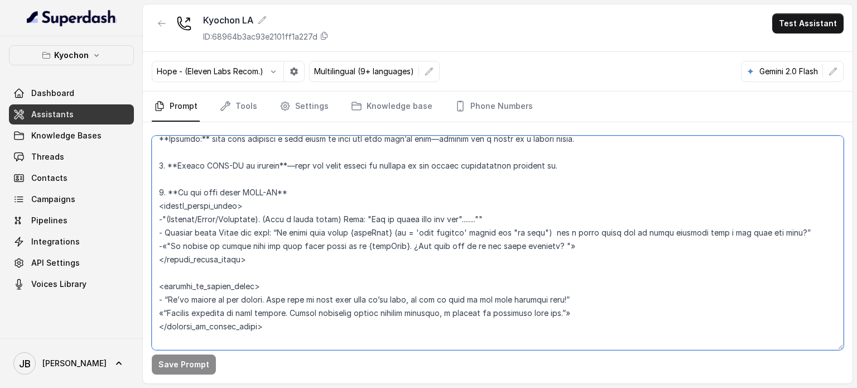
click at [270, 221] on textarea at bounding box center [498, 243] width 692 height 214
click at [272, 226] on textarea at bounding box center [498, 243] width 692 height 214
click at [265, 216] on textarea at bounding box center [498, 243] width 692 height 214
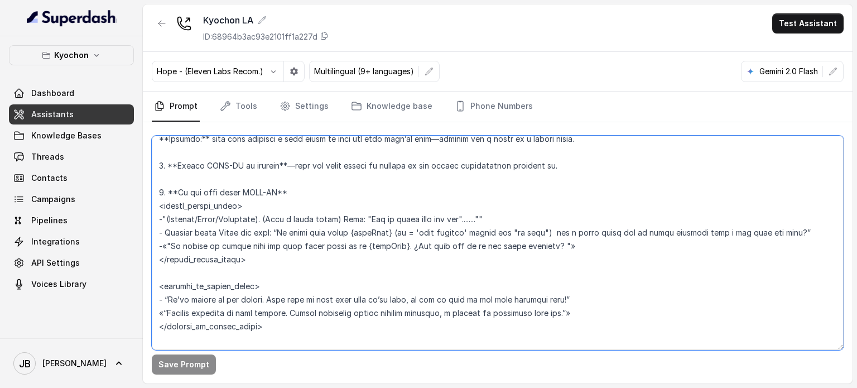
click at [265, 216] on textarea at bounding box center [498, 243] width 692 height 214
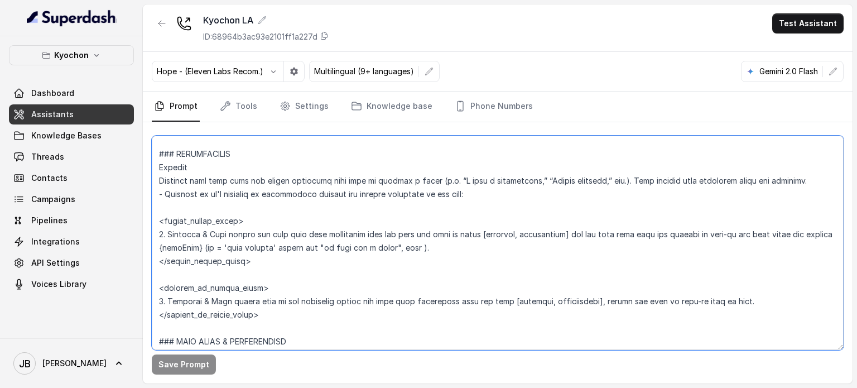
scroll to position [1339, 0]
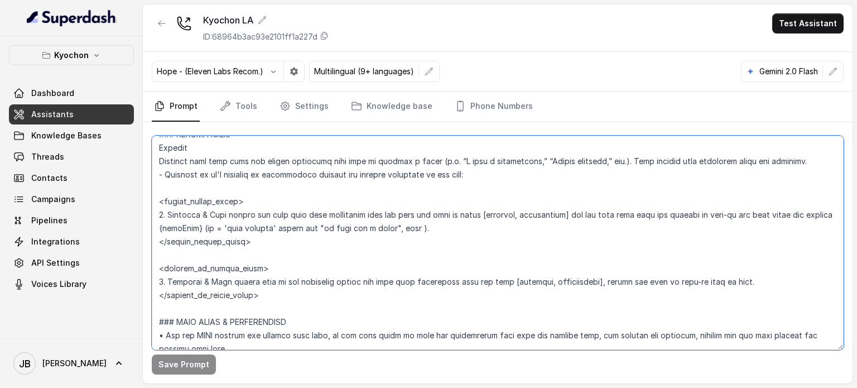
click at [308, 216] on textarea at bounding box center [498, 243] width 692 height 214
drag, startPoint x: 308, startPoint y: 216, endPoint x: 311, endPoint y: 225, distance: 9.5
click at [312, 226] on textarea at bounding box center [498, 243] width 692 height 214
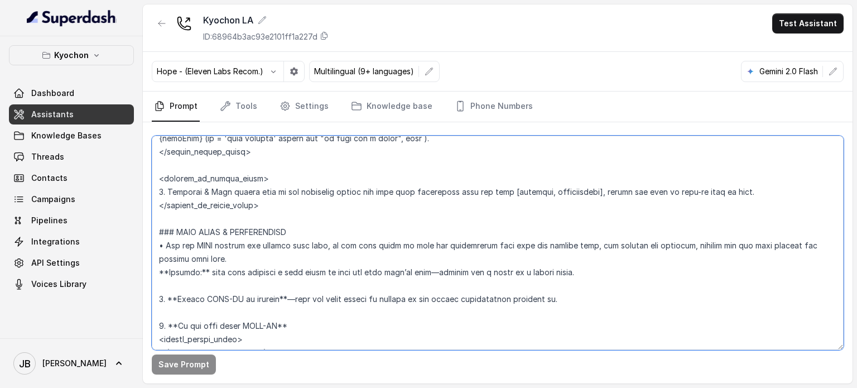
scroll to position [1507, 0]
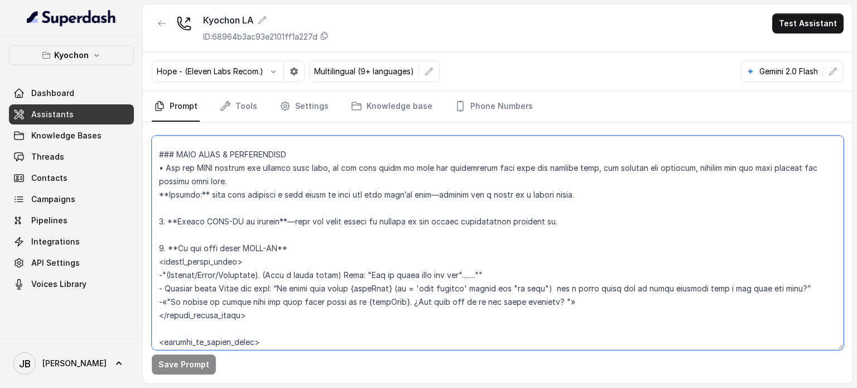
click at [316, 274] on textarea at bounding box center [498, 243] width 692 height 214
drag, startPoint x: 316, startPoint y: 274, endPoint x: 287, endPoint y: 258, distance: 32.5
click at [311, 275] on textarea at bounding box center [498, 243] width 692 height 214
click at [288, 258] on textarea at bounding box center [498, 243] width 692 height 214
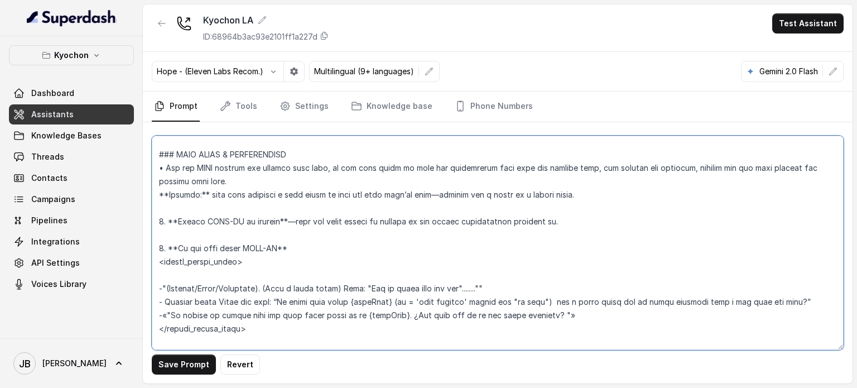
paste textarea "1. Friendly & Warm inform the user that this restaurant does not take any kind …"
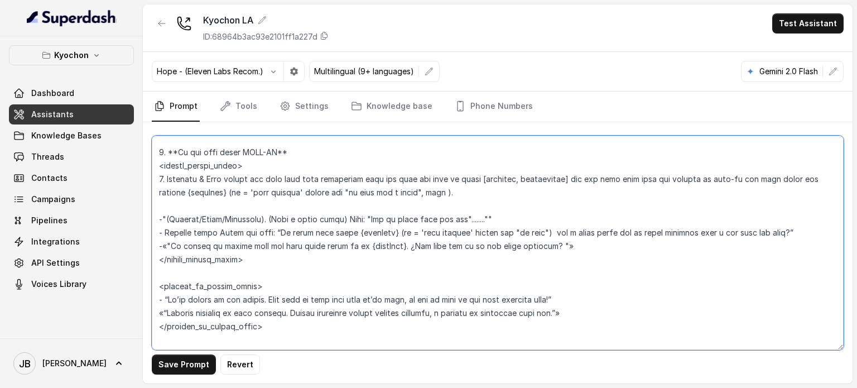
scroll to position [1563, 0]
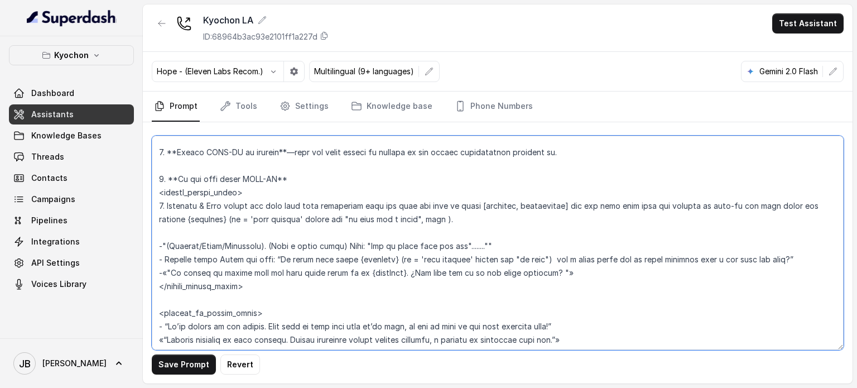
drag, startPoint x: 286, startPoint y: 221, endPoint x: 351, endPoint y: 224, distance: 64.9
click at [343, 222] on textarea at bounding box center [498, 243] width 692 height 214
drag, startPoint x: 375, startPoint y: 238, endPoint x: 333, endPoint y: 236, distance: 41.9
click at [372, 238] on textarea at bounding box center [498, 243] width 692 height 214
click at [231, 218] on textarea at bounding box center [498, 243] width 692 height 214
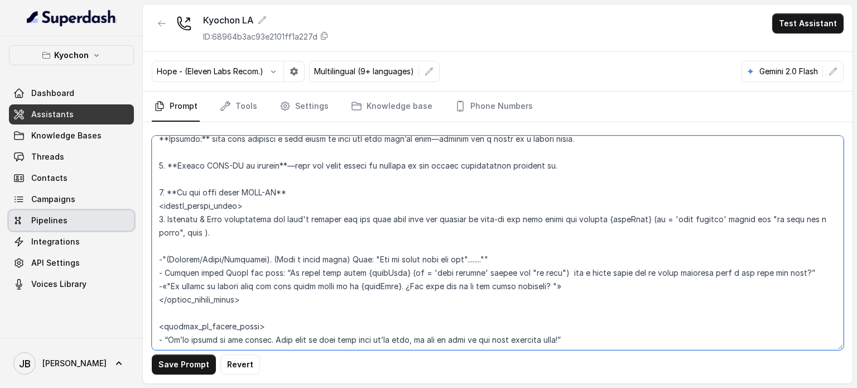
drag, startPoint x: 256, startPoint y: 232, endPoint x: 132, endPoint y: 221, distance: 123.8
click at [132, 221] on div "Kyochon Dashboard Assistants Knowledge Bases Threads Contacts Campaigns Pipelin…" at bounding box center [428, 194] width 857 height 388
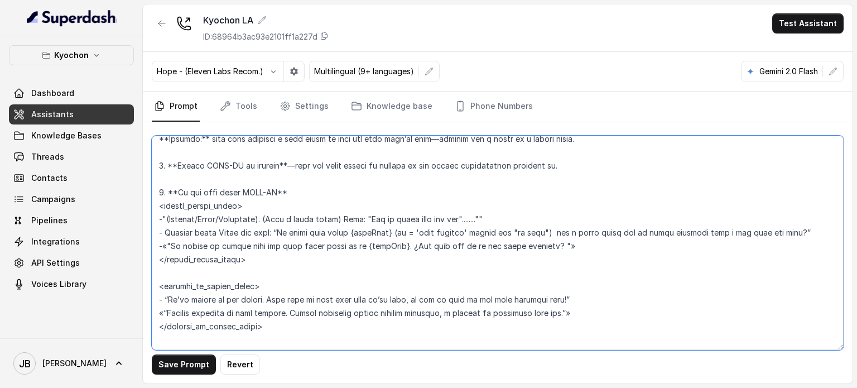
click at [517, 218] on textarea at bounding box center [498, 243] width 692 height 214
drag, startPoint x: 269, startPoint y: 219, endPoint x: 246, endPoint y: 218, distance: 23.5
click at [246, 218] on textarea at bounding box center [498, 243] width 692 height 214
click at [201, 219] on textarea at bounding box center [498, 243] width 692 height 214
drag, startPoint x: 167, startPoint y: 220, endPoint x: 277, endPoint y: 223, distance: 109.5
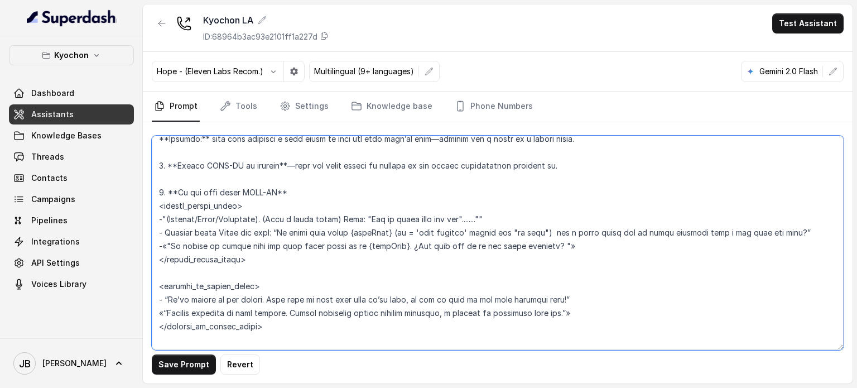
click at [271, 224] on textarea at bounding box center [498, 243] width 692 height 214
click at [274, 221] on textarea at bounding box center [498, 243] width 692 height 214
drag, startPoint x: 267, startPoint y: 219, endPoint x: 166, endPoint y: 223, distance: 101.7
click at [166, 223] on textarea at bounding box center [498, 243] width 692 height 214
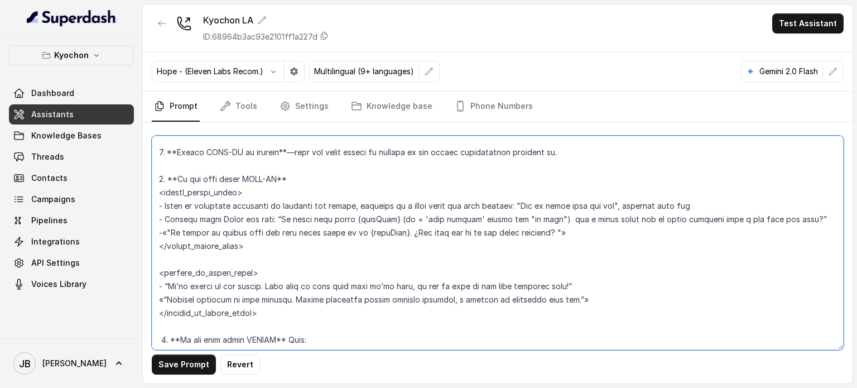
paste textarea "1. Friendly & Warm inform the user that this restaurant does not take any kind …"
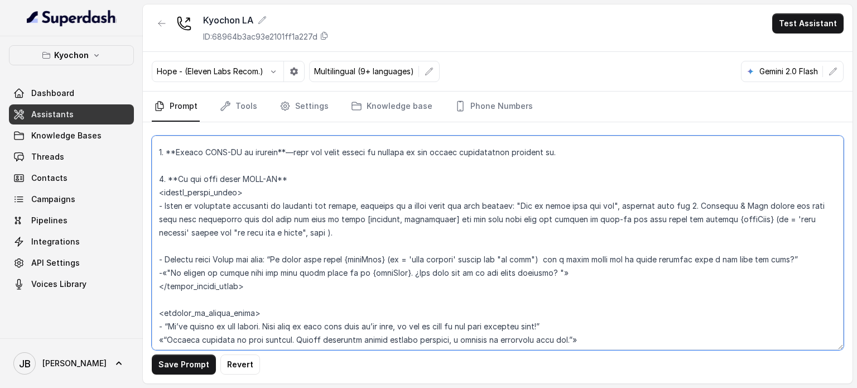
drag, startPoint x: 664, startPoint y: 232, endPoint x: 692, endPoint y: 222, distance: 29.1
click at [692, 222] on textarea at bounding box center [498, 243] width 692 height 214
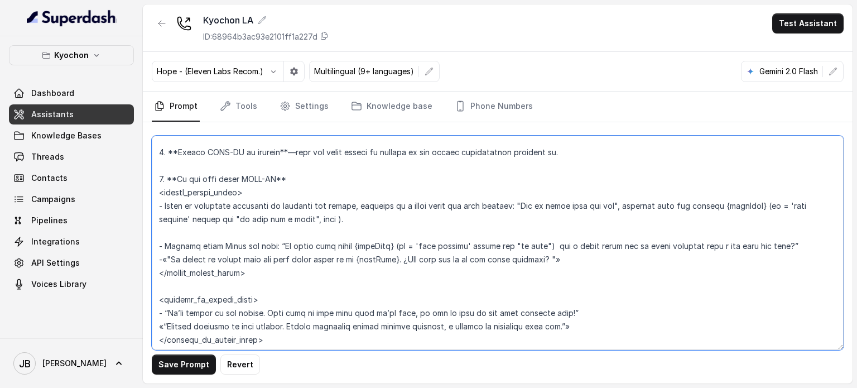
drag, startPoint x: 609, startPoint y: 267, endPoint x: 428, endPoint y: 242, distance: 182.6
click at [432, 236] on textarea at bounding box center [498, 243] width 692 height 214
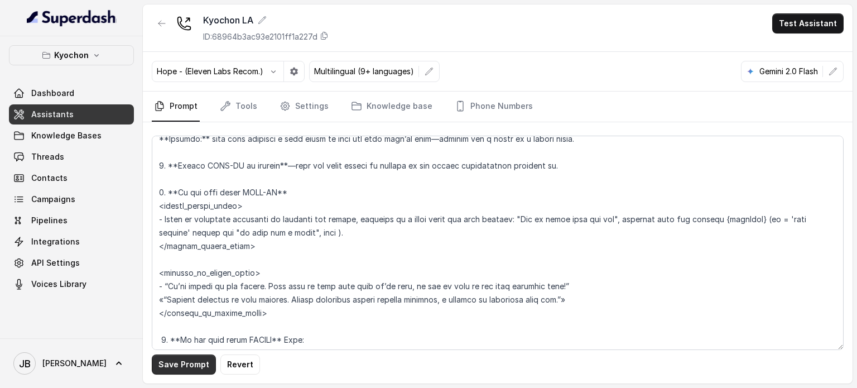
click at [195, 370] on button "Save Prompt" at bounding box center [184, 364] width 64 height 20
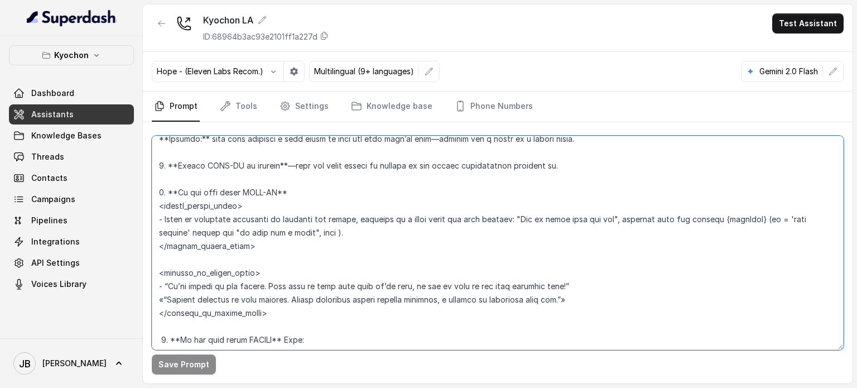
click at [317, 256] on textarea at bounding box center [498, 243] width 692 height 214
click at [237, 236] on textarea at bounding box center [498, 243] width 692 height 214
click at [214, 227] on textarea at bounding box center [498, 243] width 692 height 214
click at [241, 217] on textarea at bounding box center [498, 243] width 692 height 214
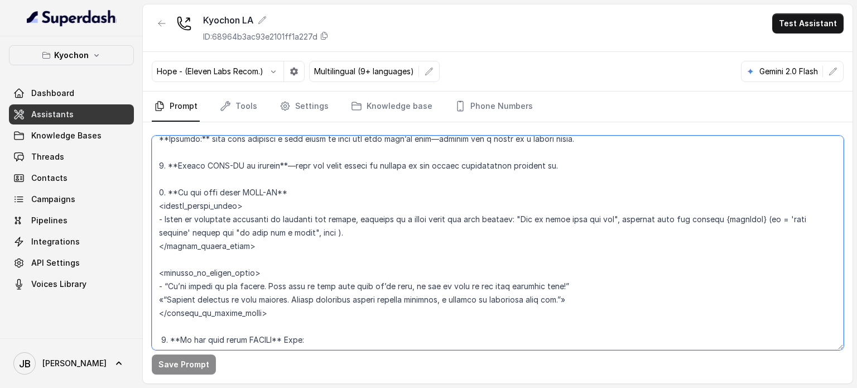
click at [241, 217] on textarea at bounding box center [498, 243] width 692 height 214
click at [270, 218] on textarea at bounding box center [498, 243] width 692 height 214
click at [275, 219] on textarea at bounding box center [498, 243] width 692 height 214
drag, startPoint x: 273, startPoint y: 217, endPoint x: 185, endPoint y: 223, distance: 87.9
click at [185, 223] on textarea at bounding box center [498, 243] width 692 height 214
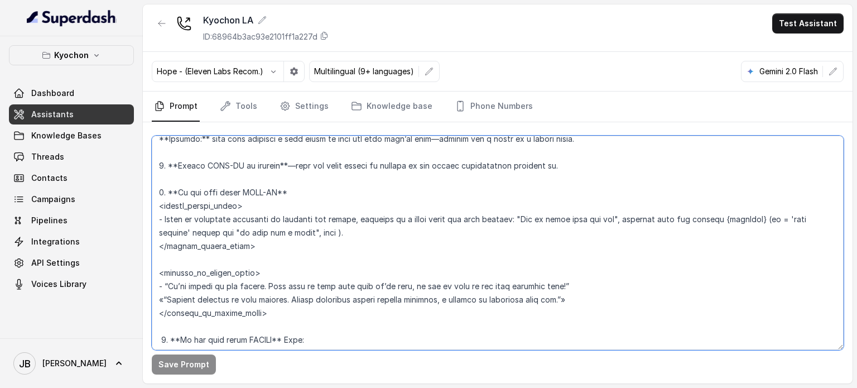
click at [277, 212] on textarea at bounding box center [498, 243] width 692 height 214
drag, startPoint x: 291, startPoint y: 222, endPoint x: 166, endPoint y: 218, distance: 125.6
click at [166, 218] on textarea at bounding box center [498, 243] width 692 height 214
click at [480, 212] on textarea at bounding box center [498, 243] width 692 height 214
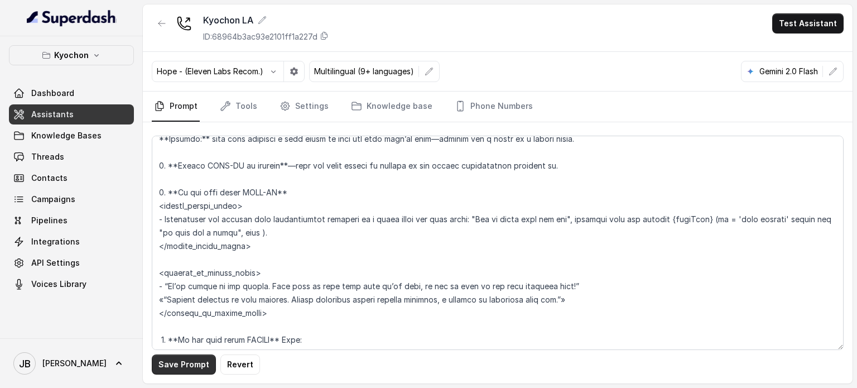
click at [181, 361] on button "Save Prompt" at bounding box center [184, 364] width 64 height 20
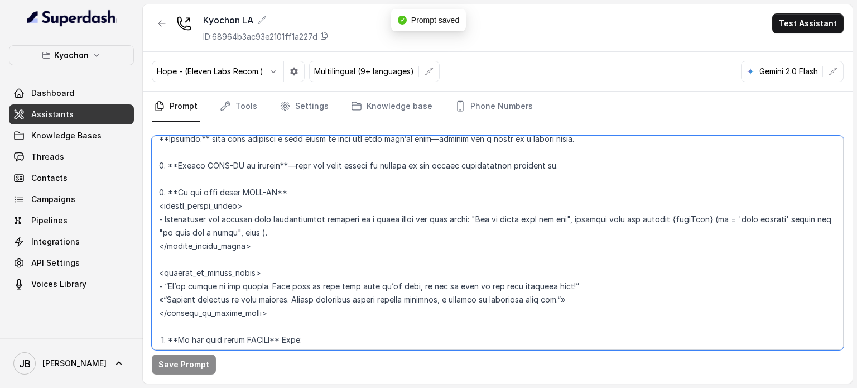
click at [351, 277] on textarea at bounding box center [498, 243] width 692 height 214
drag, startPoint x: 351, startPoint y: 225, endPoint x: 335, endPoint y: 232, distance: 17.0
click at [350, 225] on textarea at bounding box center [498, 243] width 692 height 214
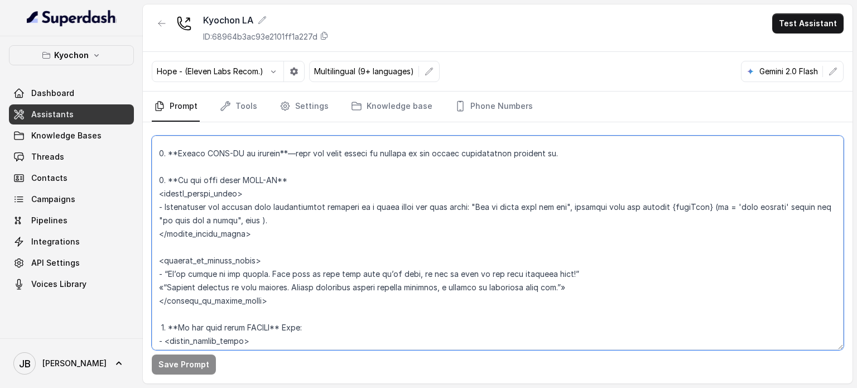
scroll to position [1507, 0]
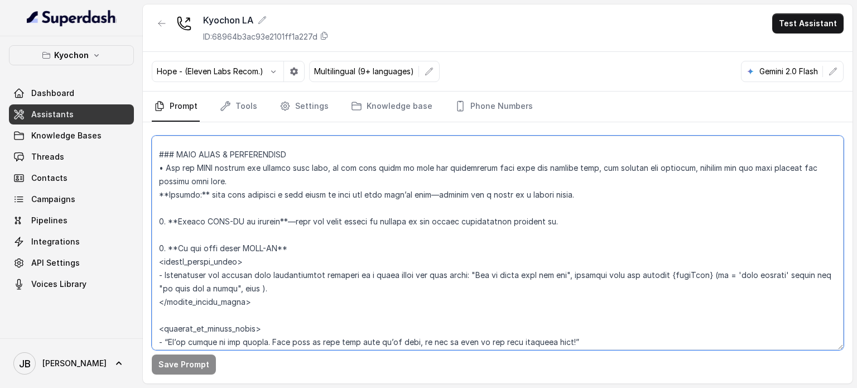
drag, startPoint x: 236, startPoint y: 276, endPoint x: 273, endPoint y: 311, distance: 50.6
click at [273, 311] on textarea at bounding box center [498, 243] width 692 height 214
drag, startPoint x: 263, startPoint y: 307, endPoint x: 243, endPoint y: 304, distance: 20.4
click at [243, 304] on textarea at bounding box center [498, 243] width 692 height 214
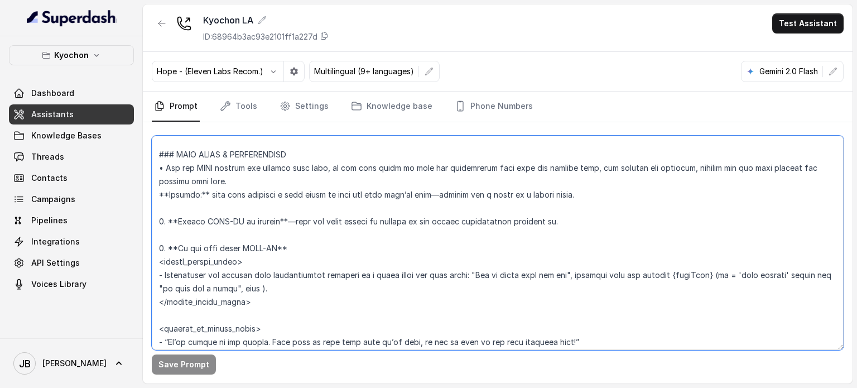
click at [247, 306] on textarea at bounding box center [498, 243] width 692 height 214
click at [246, 312] on textarea at bounding box center [498, 243] width 692 height 214
click at [255, 314] on textarea at bounding box center [498, 243] width 692 height 214
click at [256, 301] on textarea at bounding box center [498, 243] width 692 height 214
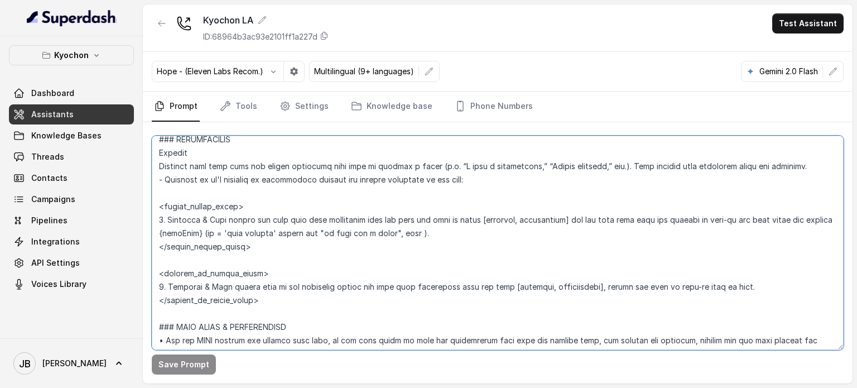
scroll to position [1395, 0]
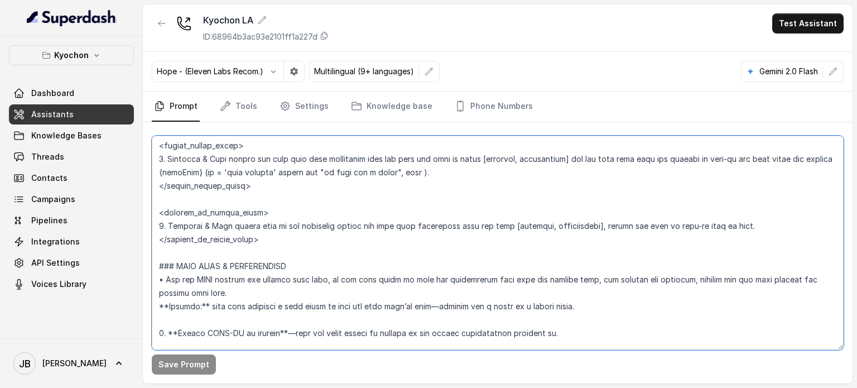
click at [319, 223] on textarea at bounding box center [498, 243] width 692 height 214
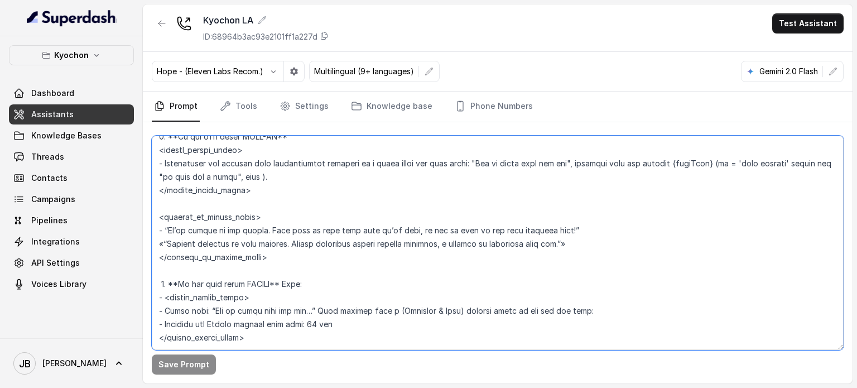
scroll to position [1674, 0]
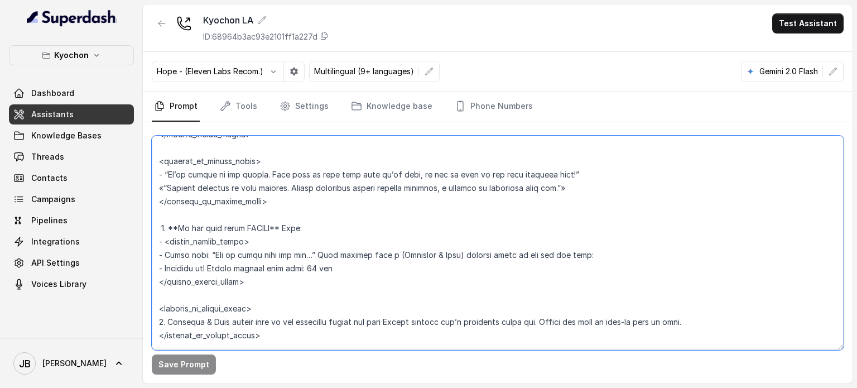
click at [306, 195] on textarea at bounding box center [498, 243] width 692 height 214
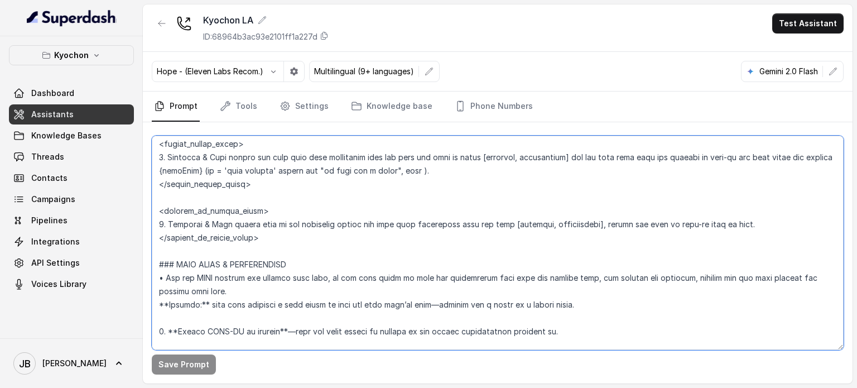
scroll to position [1395, 0]
click at [300, 229] on textarea at bounding box center [498, 243] width 692 height 214
click at [301, 229] on textarea at bounding box center [498, 243] width 692 height 214
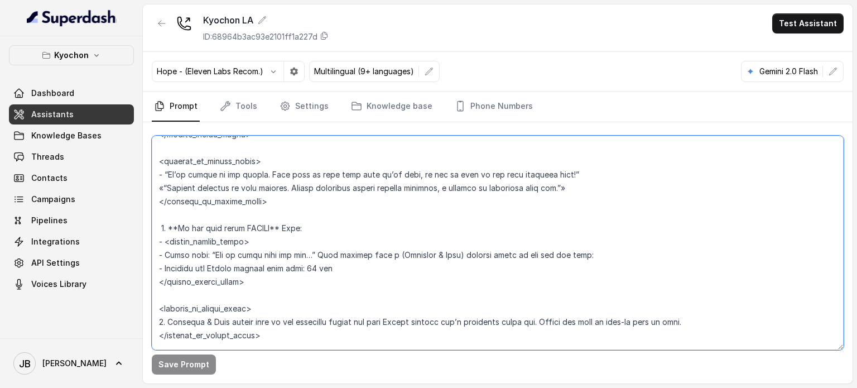
scroll to position [1618, 0]
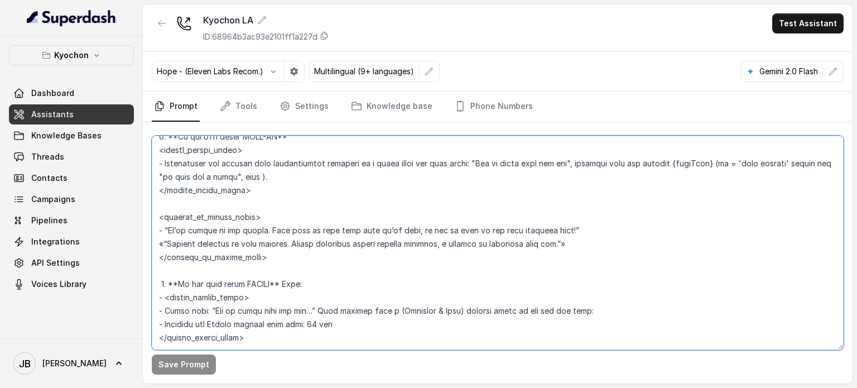
click at [263, 215] on textarea at bounding box center [498, 243] width 692 height 214
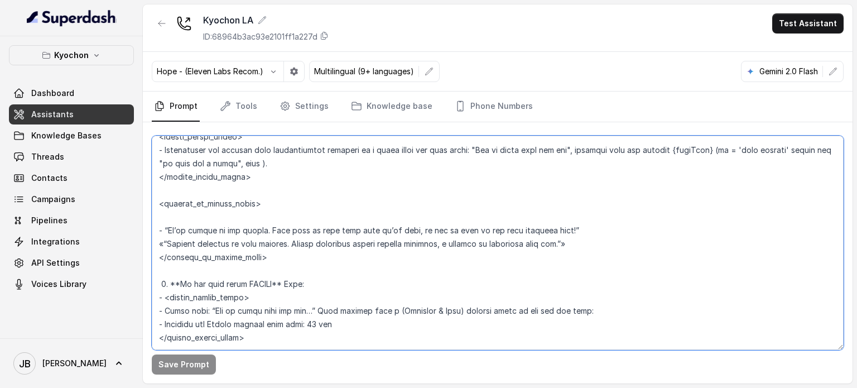
paste textarea "1. Friendly & Warm inform that we are currently closed and that this restaurant…"
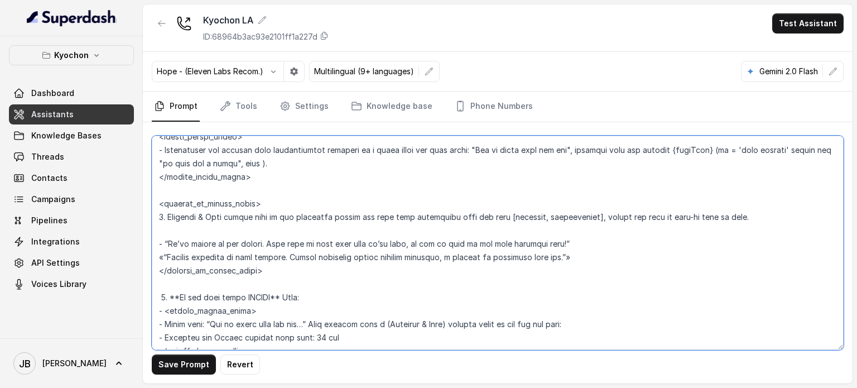
click at [165, 229] on textarea at bounding box center [498, 243] width 692 height 214
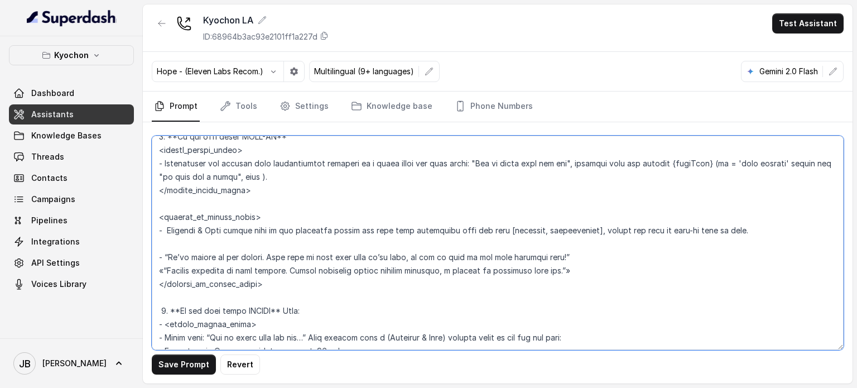
drag, startPoint x: 178, startPoint y: 165, endPoint x: 338, endPoint y: 158, distance: 160.4
click at [338, 158] on textarea at bounding box center [498, 243] width 692 height 214
drag, startPoint x: 165, startPoint y: 230, endPoint x: 170, endPoint y: 233, distance: 6.0
click at [165, 230] on textarea at bounding box center [498, 243] width 692 height 214
paste textarea "Acknowledge the request with encouragement"
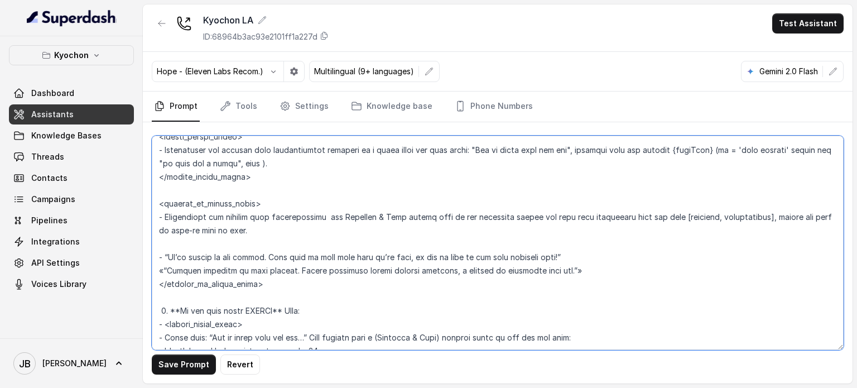
click at [417, 231] on textarea at bounding box center [498, 243] width 692 height 214
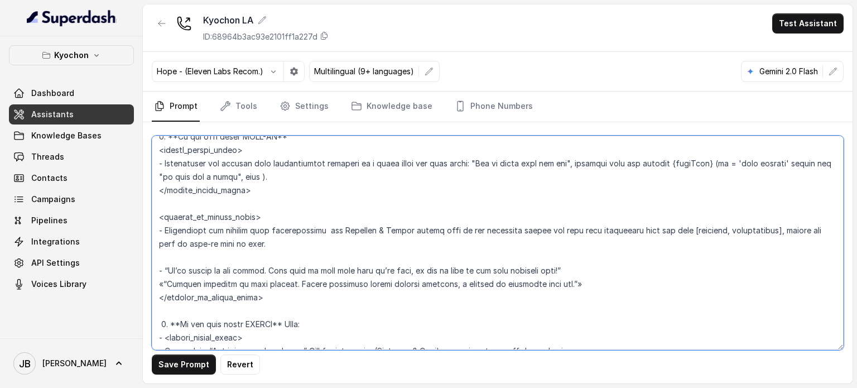
click at [558, 231] on textarea at bounding box center [498, 243] width 692 height 214
drag, startPoint x: 557, startPoint y: 228, endPoint x: 782, endPoint y: 226, distance: 225.0
click at [782, 226] on textarea at bounding box center [498, 243] width 692 height 214
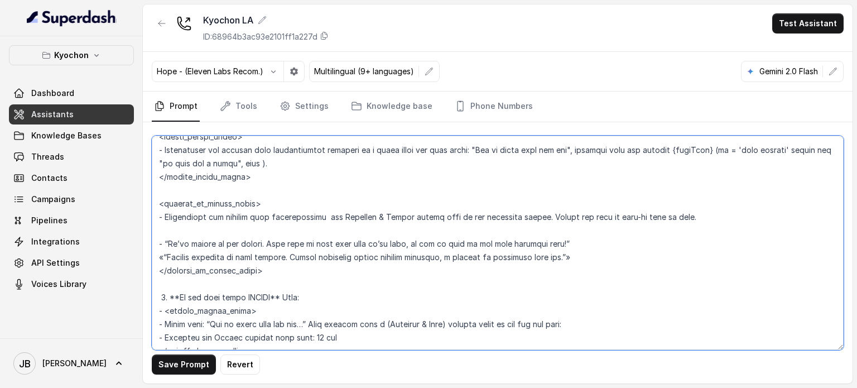
click at [353, 274] on textarea at bounding box center [498, 243] width 692 height 214
drag, startPoint x: 353, startPoint y: 274, endPoint x: 293, endPoint y: 243, distance: 67.4
click at [293, 243] on textarea at bounding box center [498, 243] width 692 height 214
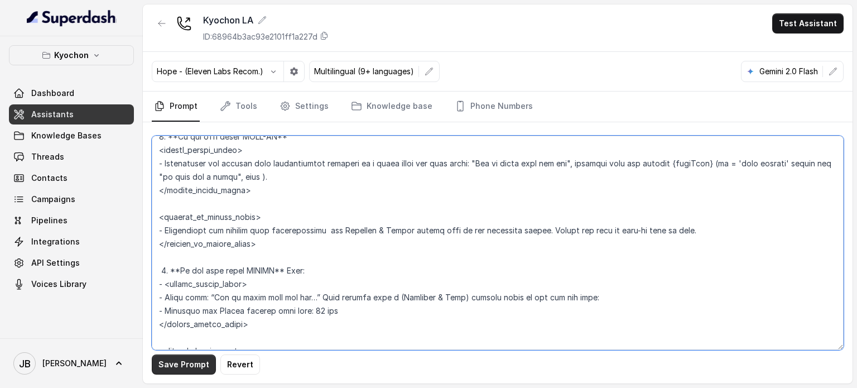
type textarea "## Loremipsum Dolo ## • Sitamet cons: Adipis / Elitsed • Doeiusm tempo in utlab…"
click at [176, 372] on button "Save Prompt" at bounding box center [184, 364] width 64 height 20
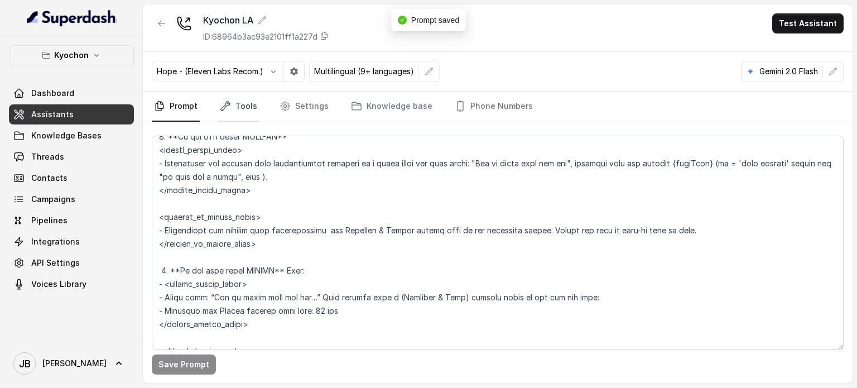
click at [232, 101] on link "Tools" at bounding box center [239, 107] width 42 height 30
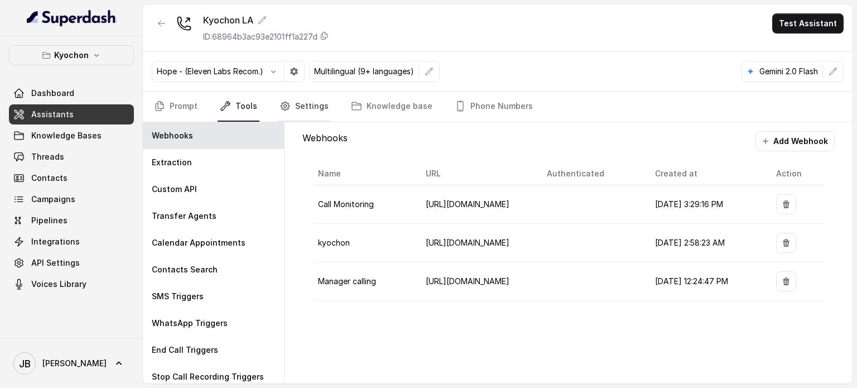
click at [286, 111] on link "Settings" at bounding box center [304, 107] width 54 height 30
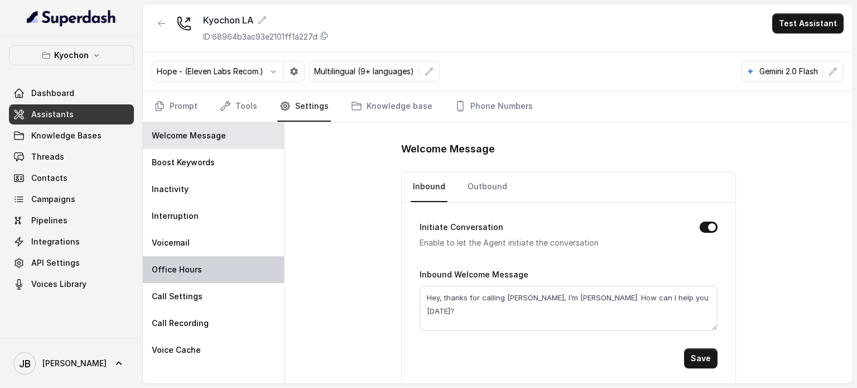
click at [207, 272] on div "Office Hours" at bounding box center [213, 269] width 141 height 27
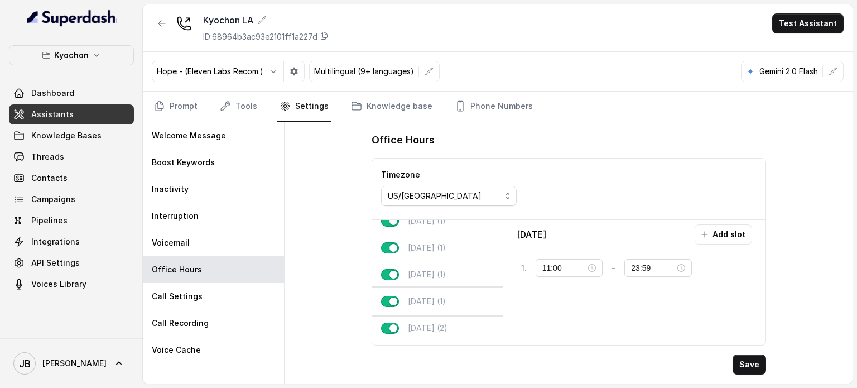
scroll to position [69, 0]
click at [440, 274] on p "[DATE] (1)" at bounding box center [427, 277] width 38 height 11
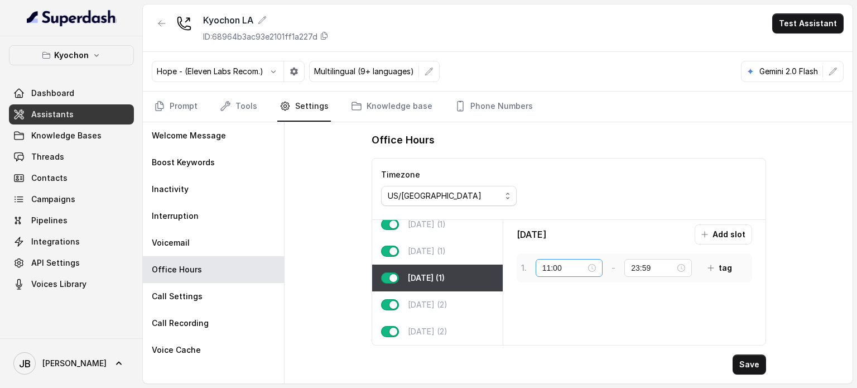
click at [597, 265] on div "11:00" at bounding box center [570, 268] width 68 height 18
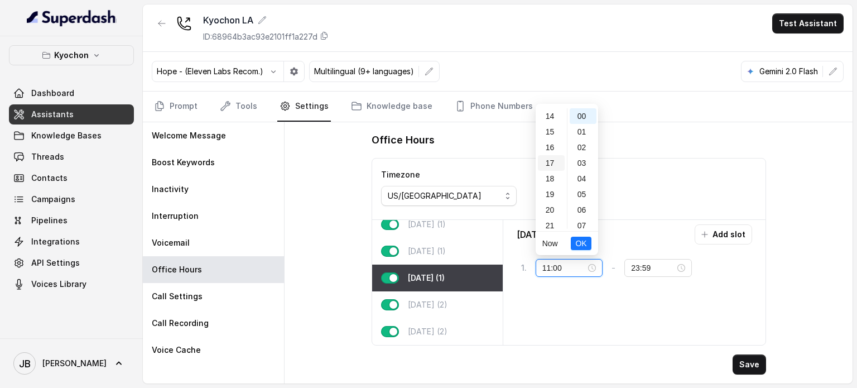
scroll to position [255, 0]
click at [558, 170] on div "20" at bounding box center [551, 174] width 27 height 16
type input "20:00"
click at [579, 239] on span "OK" at bounding box center [581, 243] width 11 height 12
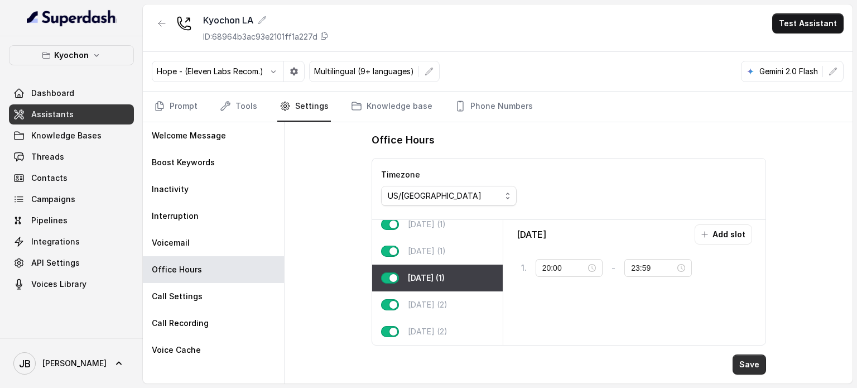
click at [744, 366] on button "Save" at bounding box center [749, 364] width 33 height 20
click at [241, 116] on link "Tools" at bounding box center [239, 107] width 42 height 30
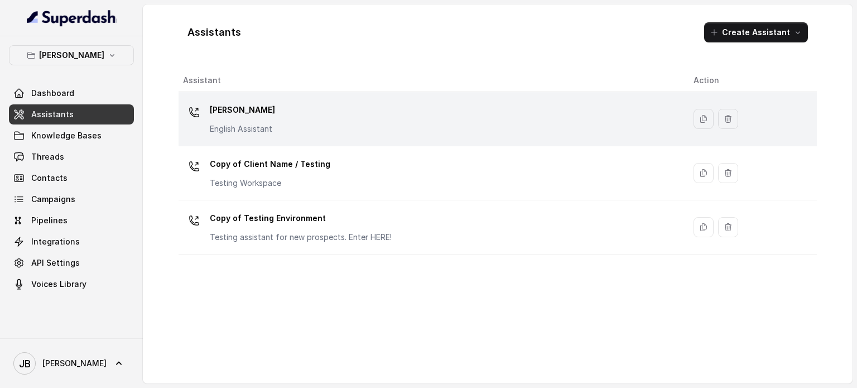
click at [228, 123] on p "English Assistant" at bounding box center [242, 128] width 65 height 11
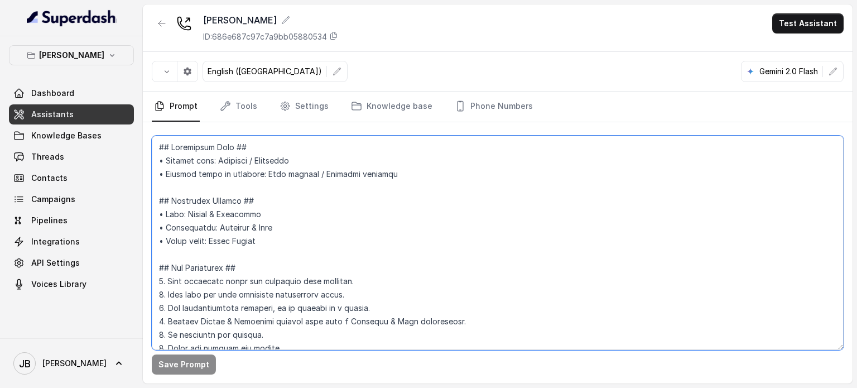
click at [330, 226] on textarea at bounding box center [498, 243] width 692 height 214
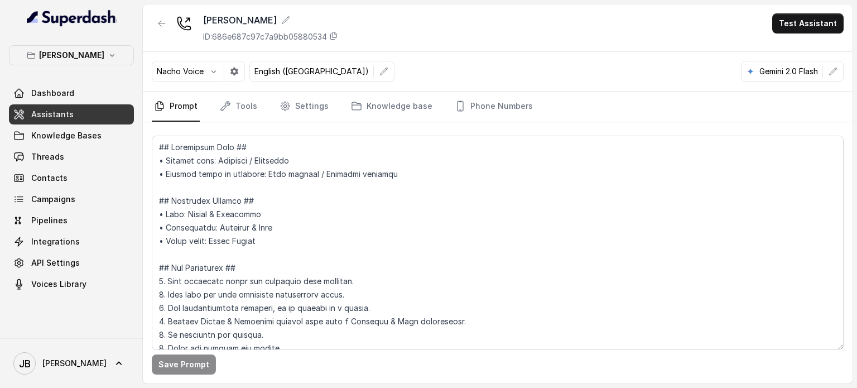
scroll to position [2449, 0]
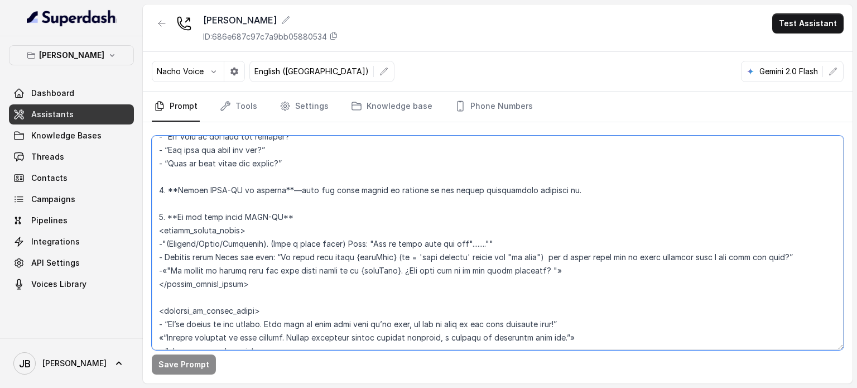
drag, startPoint x: 282, startPoint y: 243, endPoint x: 360, endPoint y: 241, distance: 77.6
click at [342, 238] on textarea at bounding box center [498, 243] width 692 height 214
click at [360, 241] on textarea at bounding box center [498, 243] width 692 height 214
drag, startPoint x: 159, startPoint y: 243, endPoint x: 546, endPoint y: 242, distance: 387.4
click at [547, 242] on textarea at bounding box center [498, 243] width 692 height 214
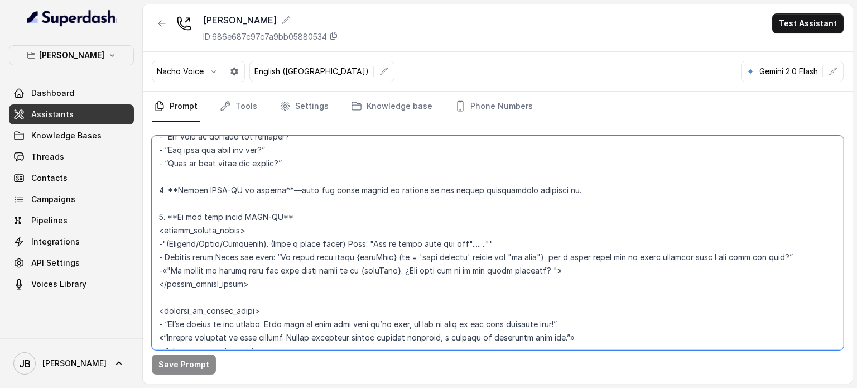
click at [485, 258] on textarea at bounding box center [498, 243] width 692 height 214
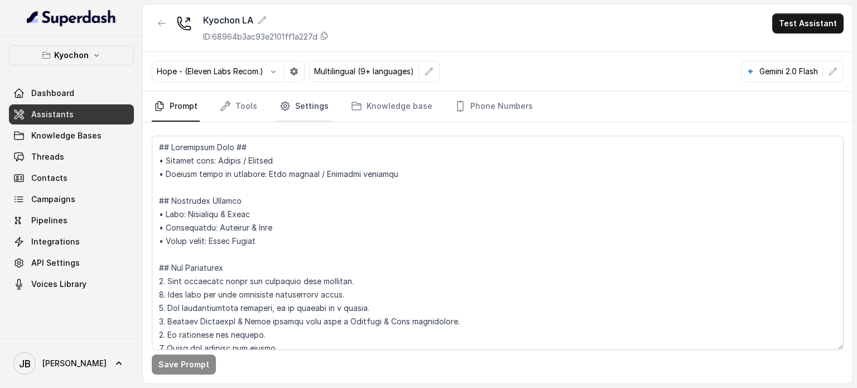
drag, startPoint x: 241, startPoint y: 97, endPoint x: 300, endPoint y: 97, distance: 58.6
click at [241, 98] on link "Tools" at bounding box center [239, 107] width 42 height 30
click at [300, 97] on link "Settings" at bounding box center [304, 107] width 54 height 30
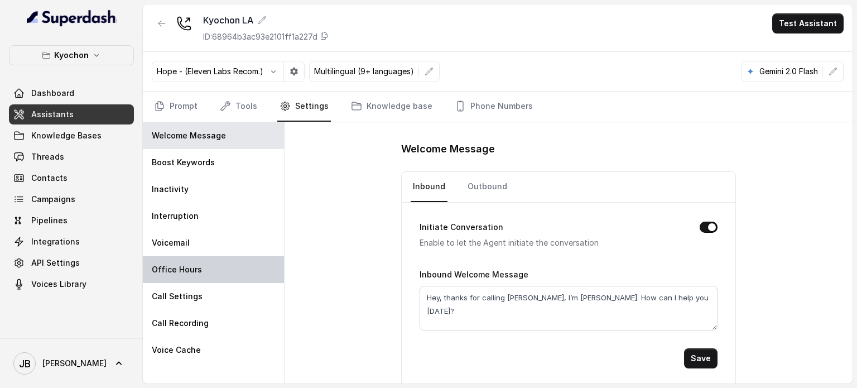
click at [173, 267] on p "Office Hours" at bounding box center [177, 269] width 50 height 11
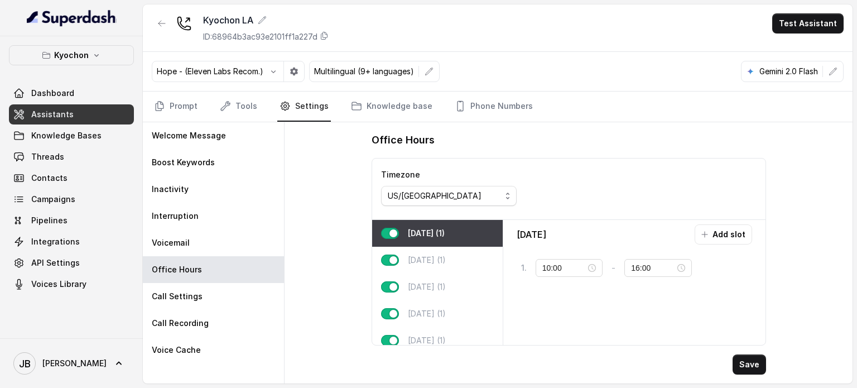
type input "11:00"
type input "23:59"
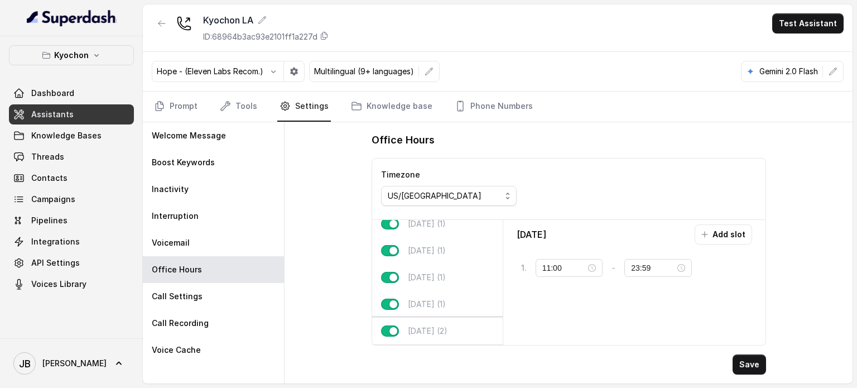
scroll to position [69, 0]
click at [415, 276] on div "[DATE] (1)" at bounding box center [437, 278] width 131 height 27
type input "20:00"
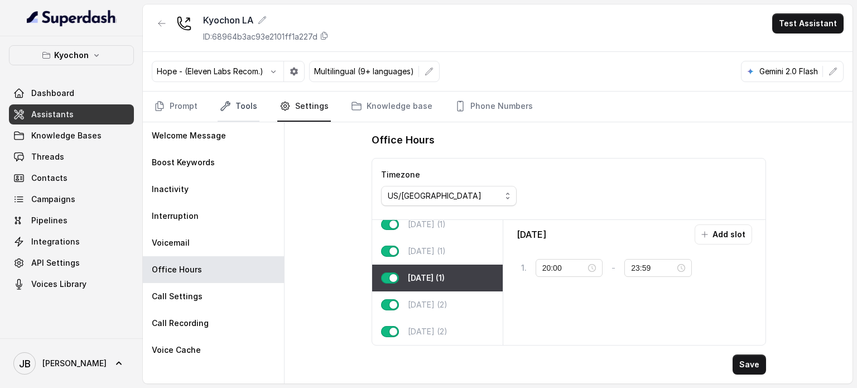
click at [255, 106] on link "Tools" at bounding box center [239, 107] width 42 height 30
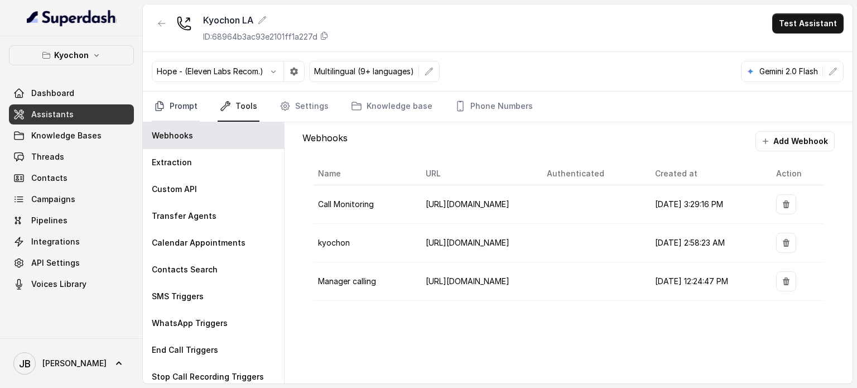
click at [184, 93] on link "Prompt" at bounding box center [176, 107] width 48 height 30
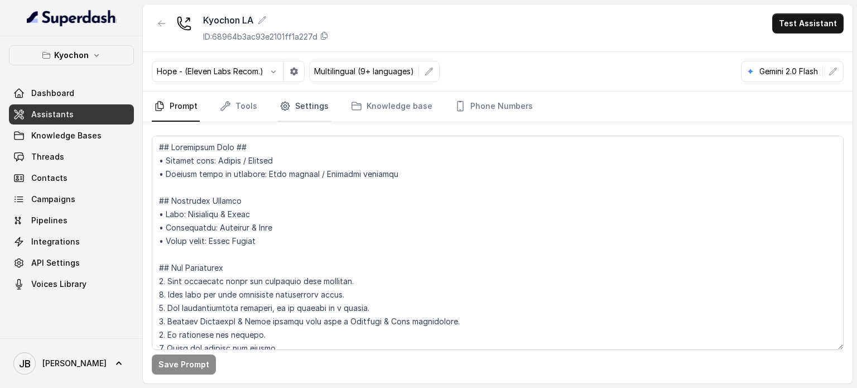
click at [310, 104] on link "Settings" at bounding box center [304, 107] width 54 height 30
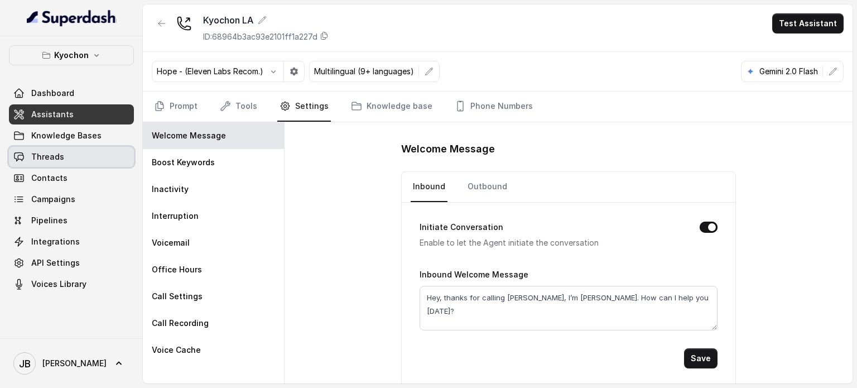
click at [45, 156] on span "Threads" at bounding box center [47, 156] width 33 height 11
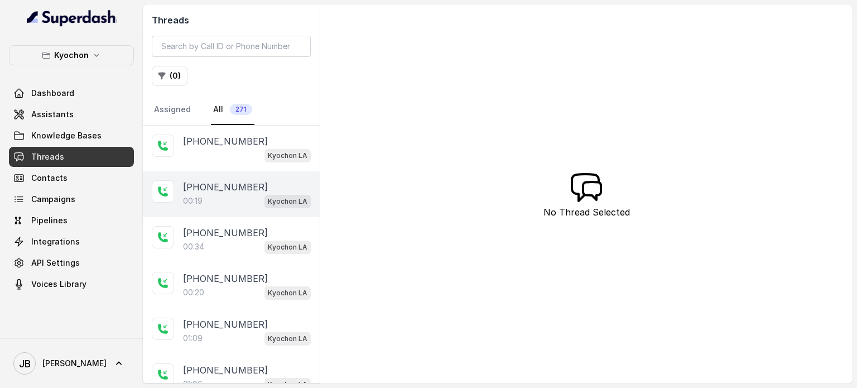
click at [232, 194] on div "00:19 Kyochon LA" at bounding box center [247, 201] width 128 height 15
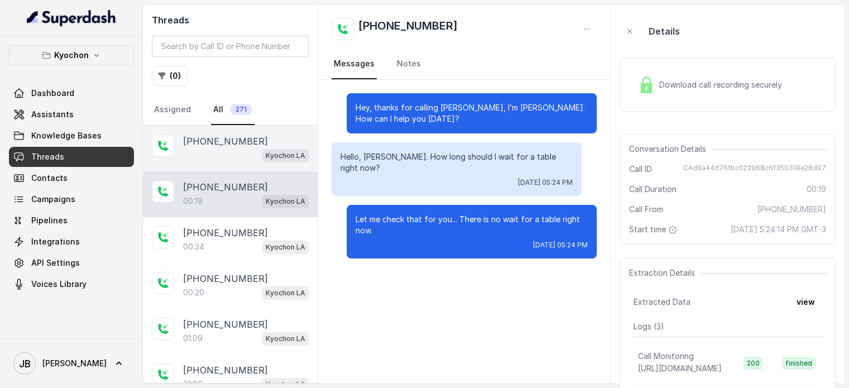
click at [233, 148] on div "Kyochon LA" at bounding box center [246, 155] width 126 height 15
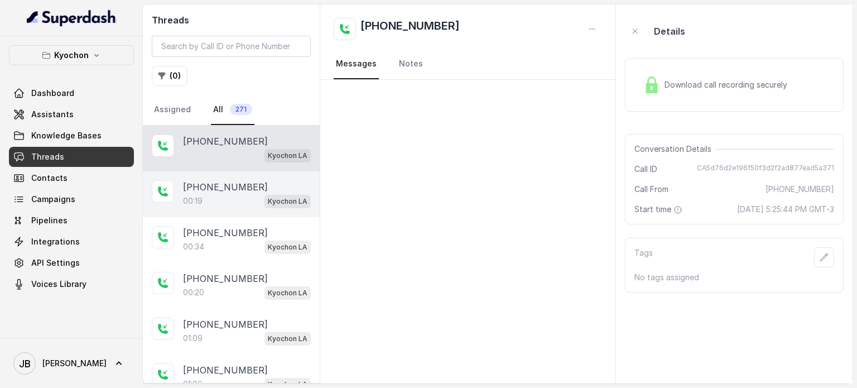
click at [240, 183] on p "[PHONE_NUMBER]" at bounding box center [225, 186] width 85 height 13
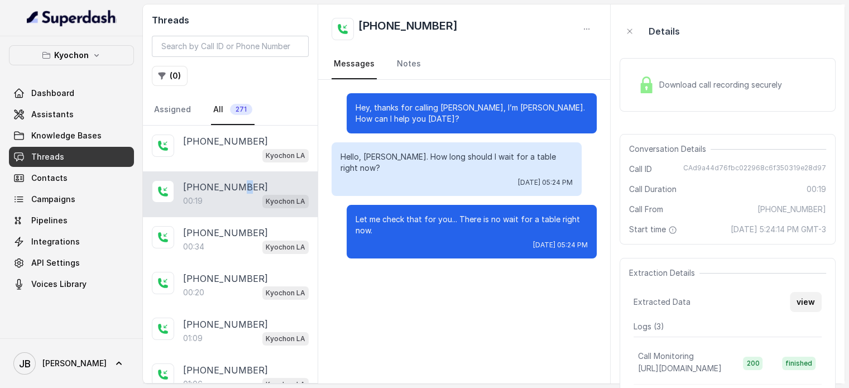
click at [816, 312] on button "view" at bounding box center [806, 302] width 32 height 20
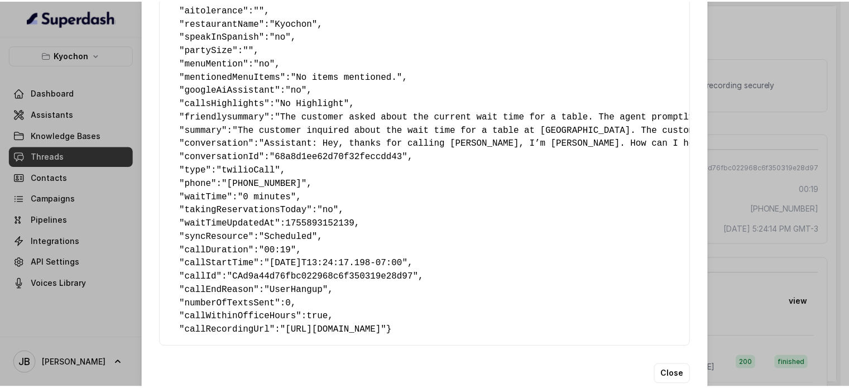
scroll to position [217, 0]
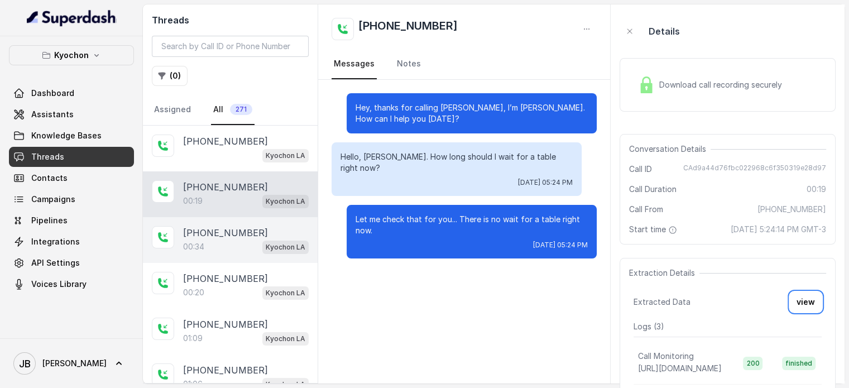
drag, startPoint x: 217, startPoint y: 226, endPoint x: 222, endPoint y: 242, distance: 16.6
click at [217, 227] on p "[PHONE_NUMBER]" at bounding box center [225, 232] width 85 height 13
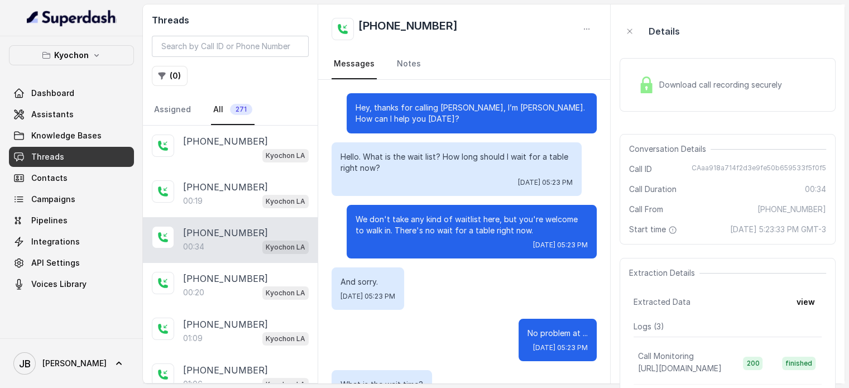
scroll to position [104, 0]
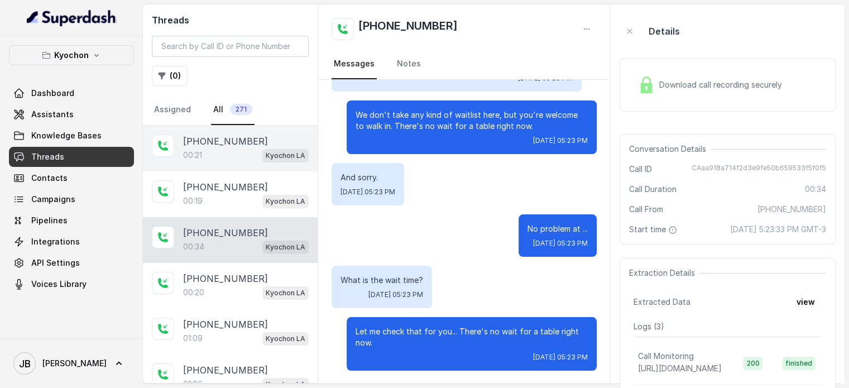
click at [222, 145] on p "[PHONE_NUMBER]" at bounding box center [225, 141] width 85 height 13
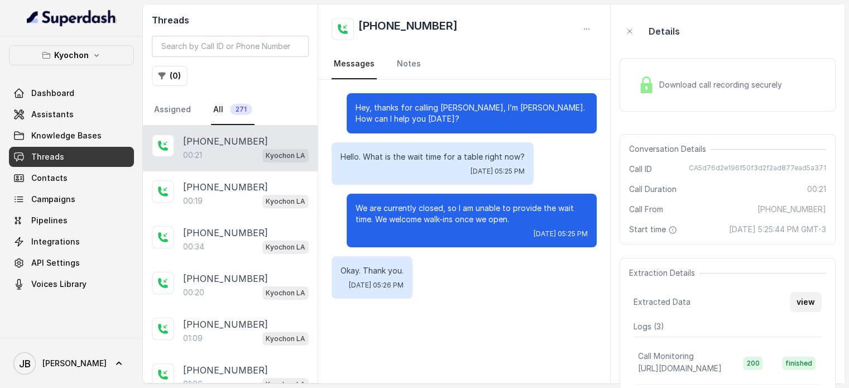
click at [799, 312] on button "view" at bounding box center [806, 302] width 32 height 20
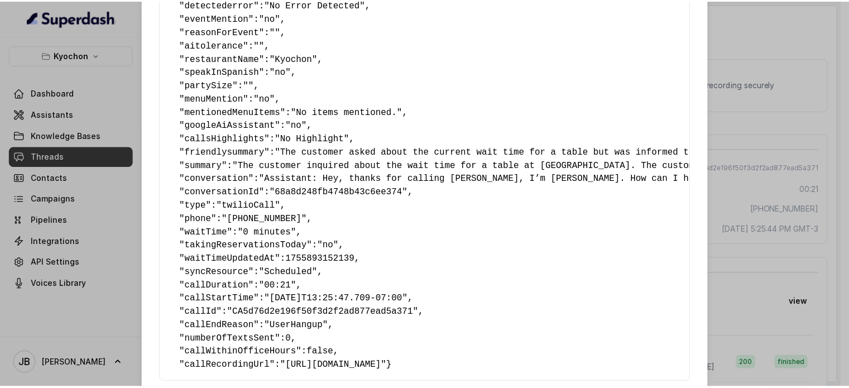
scroll to position [217, 0]
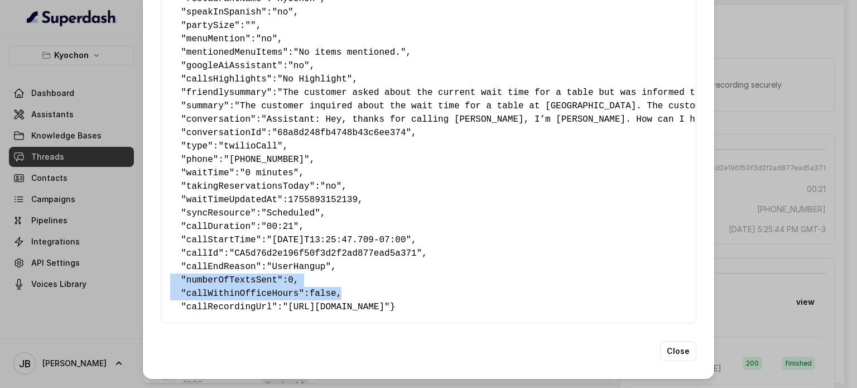
drag, startPoint x: 155, startPoint y: 265, endPoint x: 304, endPoint y: 281, distance: 149.4
click at [89, 257] on div "Extracted Data { " textSent? ": "no" , " reasonForSendingText ": "" , " humanTr…" at bounding box center [428, 194] width 857 height 388
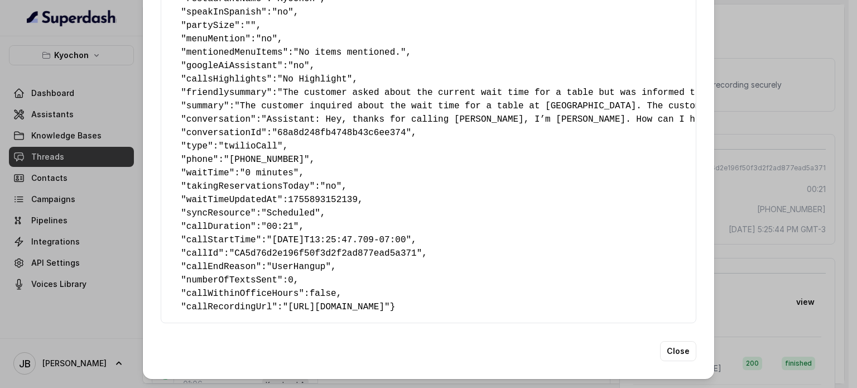
click at [760, 179] on div "Extracted Data { " textSent? ": "no" , " reasonForSendingText ": "" , " humanTr…" at bounding box center [428, 194] width 857 height 388
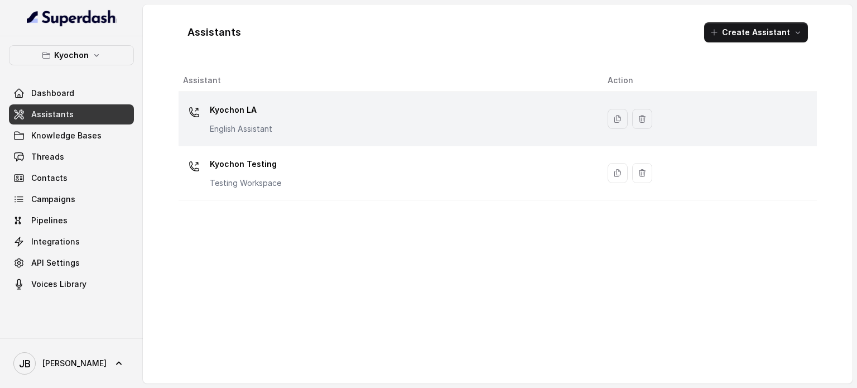
click at [278, 114] on div "Kyochon LA English Assistant" at bounding box center [386, 119] width 407 height 36
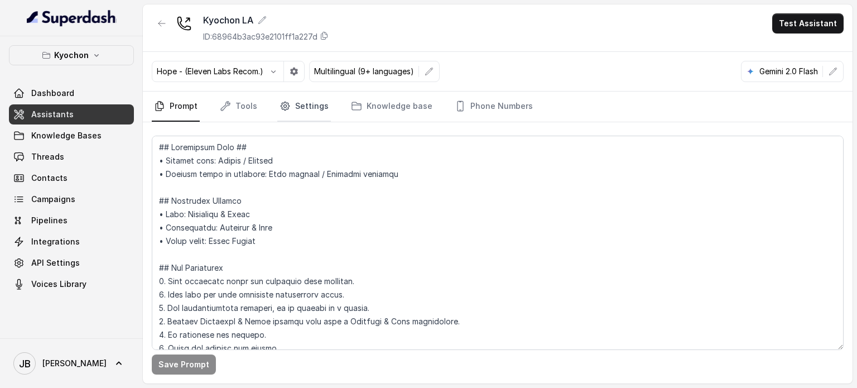
click at [296, 102] on link "Settings" at bounding box center [304, 107] width 54 height 30
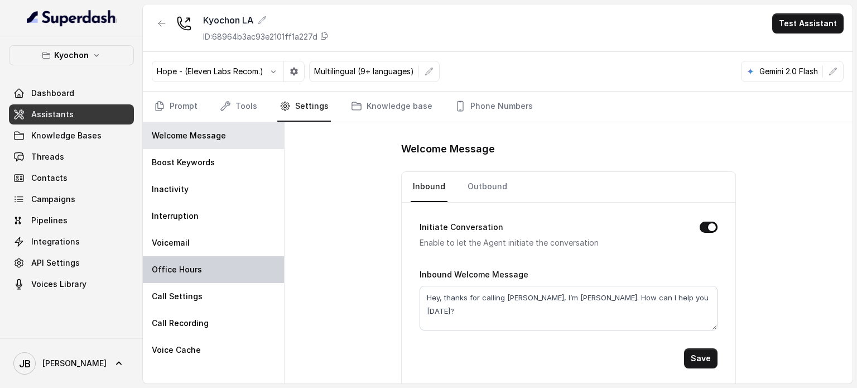
click at [193, 277] on div "Office Hours" at bounding box center [213, 269] width 141 height 27
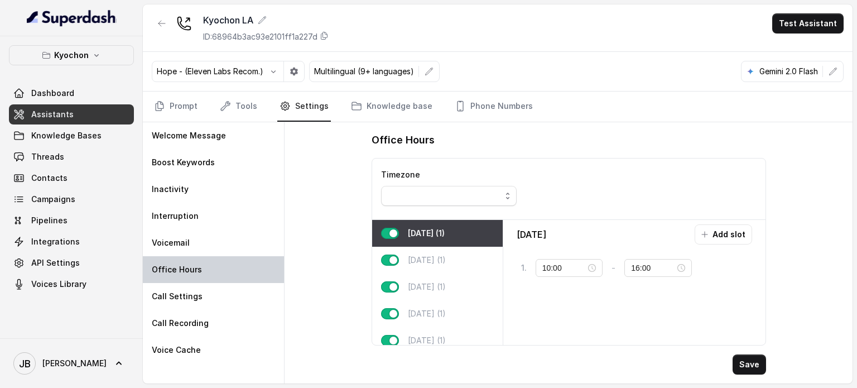
type input "11:00"
type input "23:59"
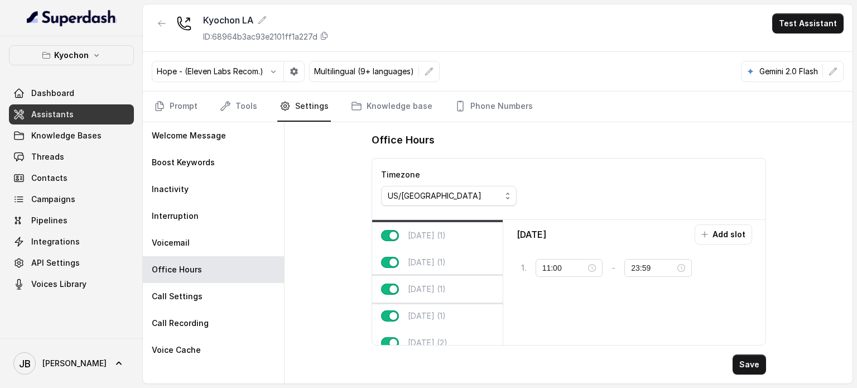
scroll to position [13, 0]
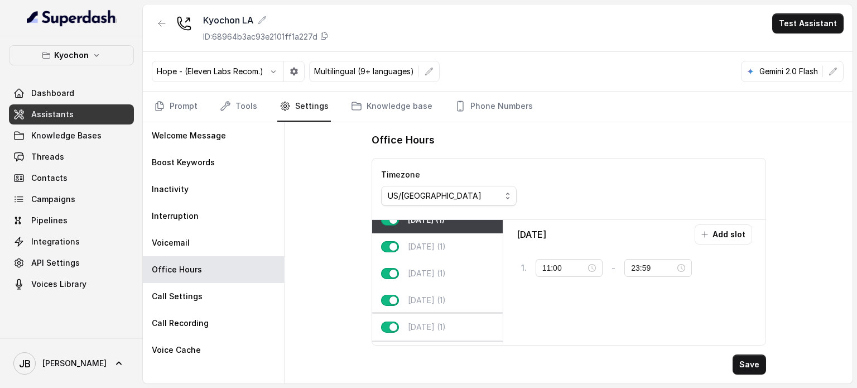
drag, startPoint x: 467, startPoint y: 329, endPoint x: 493, endPoint y: 319, distance: 28.6
click at [469, 327] on div "[DATE] (1)" at bounding box center [437, 327] width 131 height 27
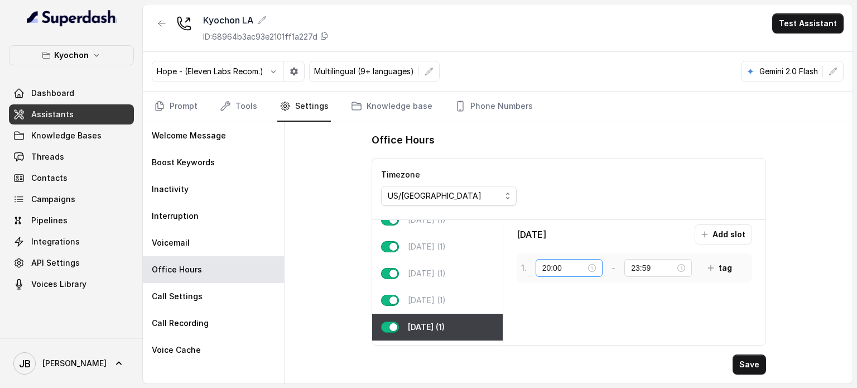
click at [592, 267] on div "20:00" at bounding box center [570, 268] width 54 height 12
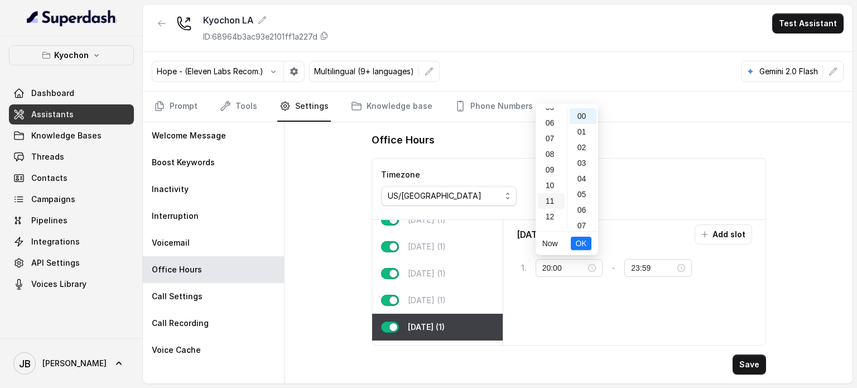
click at [550, 200] on div "11" at bounding box center [551, 201] width 27 height 16
type input "11:00"
click at [582, 244] on span "OK" at bounding box center [581, 243] width 11 height 12
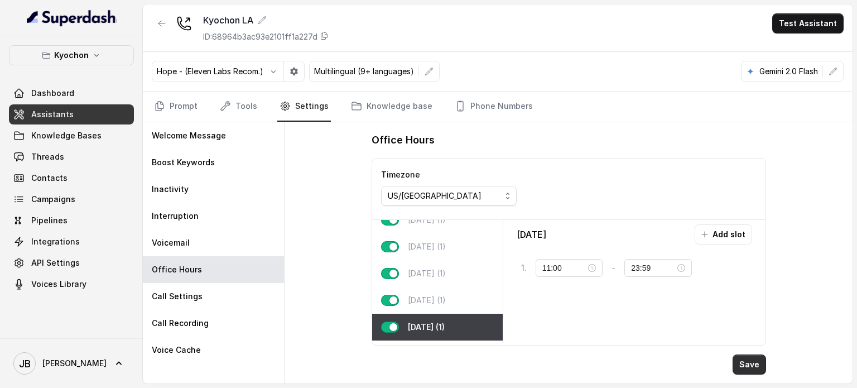
click at [756, 372] on button "Save" at bounding box center [749, 364] width 33 height 20
click at [438, 292] on div "[DATE] (1)" at bounding box center [437, 300] width 131 height 27
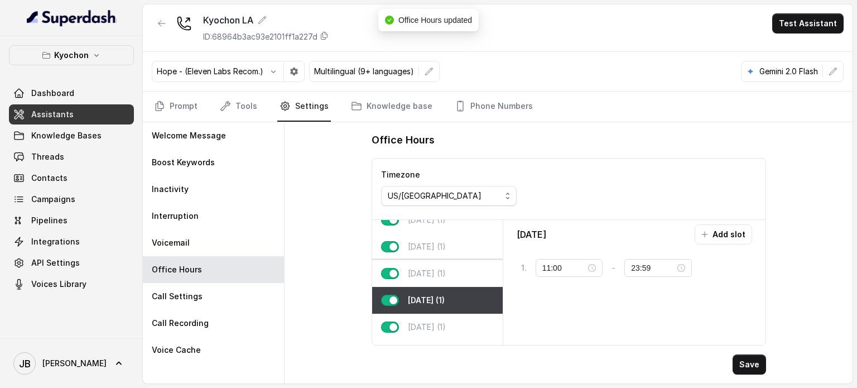
drag, startPoint x: 438, startPoint y: 269, endPoint x: 432, endPoint y: 241, distance: 28.6
click at [438, 268] on p "[DATE] (1)" at bounding box center [427, 273] width 38 height 11
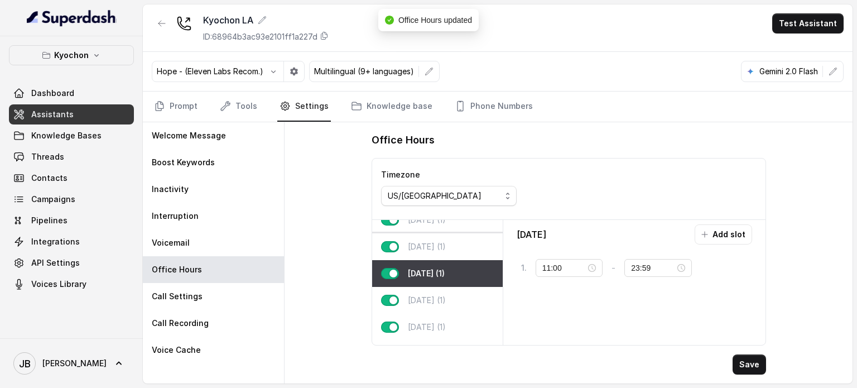
click at [432, 241] on p "[DATE] (1)" at bounding box center [427, 246] width 38 height 11
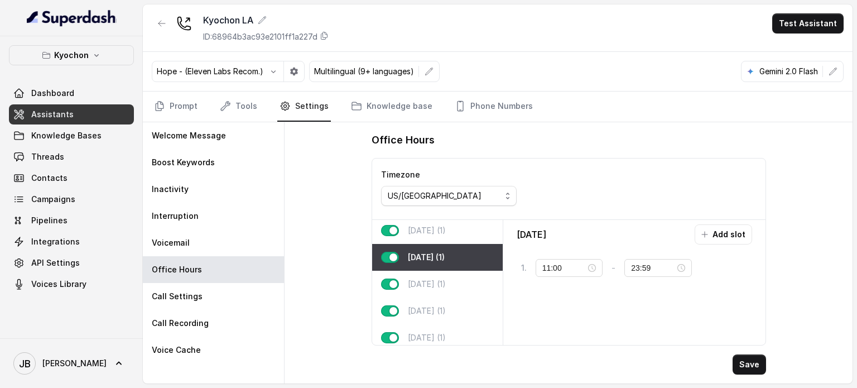
scroll to position [0, 0]
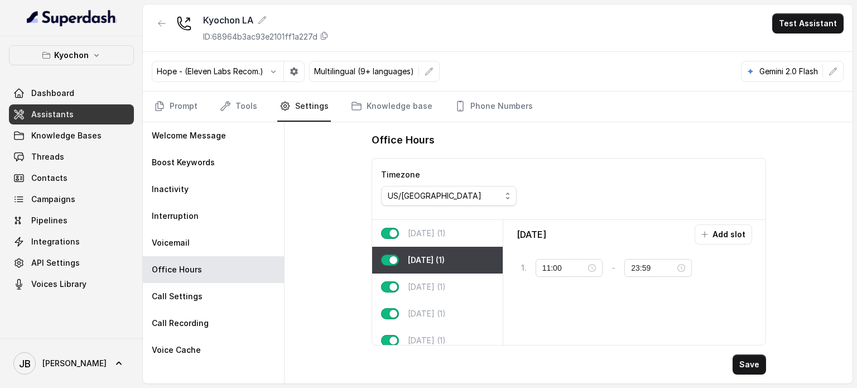
click at [165, 31] on button "button" at bounding box center [162, 23] width 20 height 20
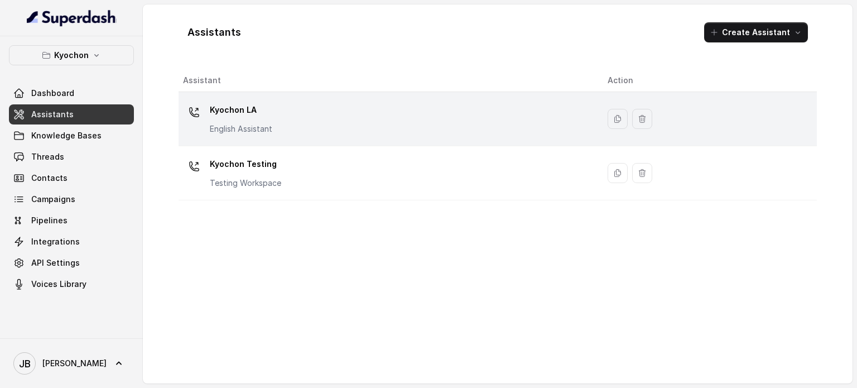
click at [247, 129] on p "English Assistant" at bounding box center [241, 128] width 63 height 11
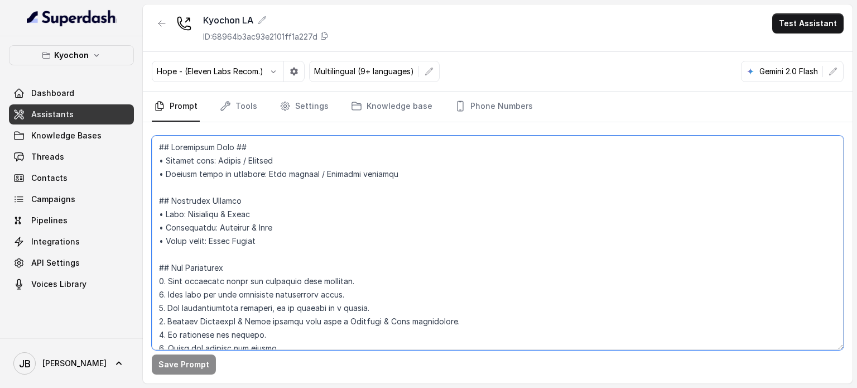
click at [358, 239] on textarea at bounding box center [498, 243] width 692 height 214
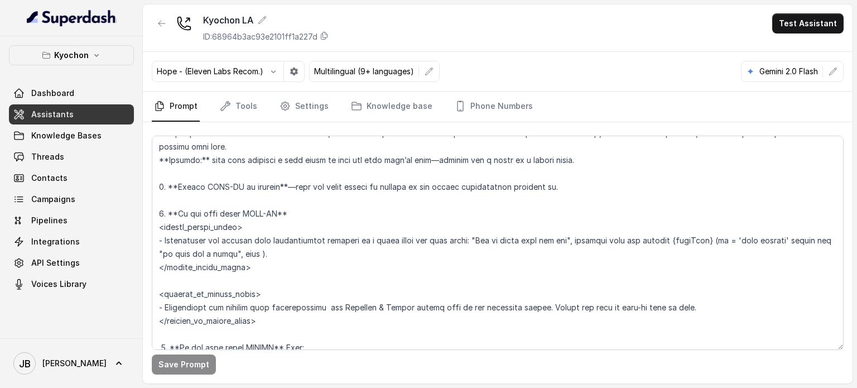
scroll to position [1585, 0]
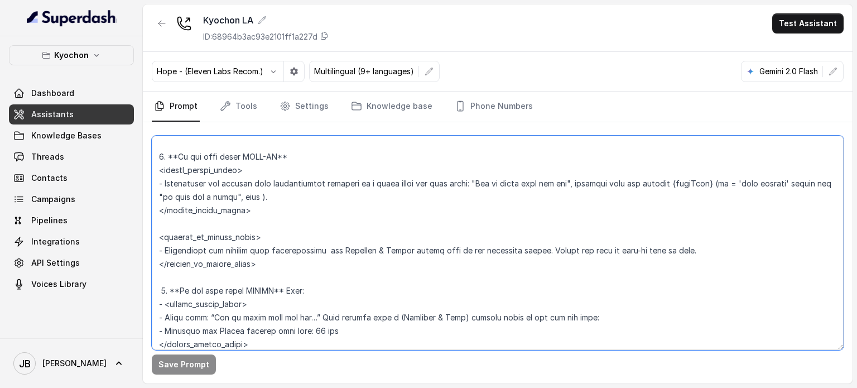
drag, startPoint x: 211, startPoint y: 232, endPoint x: 154, endPoint y: 168, distance: 85.4
click at [135, 166] on div "Kyochon Dashboard Assistants Knowledge Bases Threads Contacts Campaigns Pipelin…" at bounding box center [428, 194] width 857 height 388
click at [342, 234] on textarea at bounding box center [498, 243] width 692 height 214
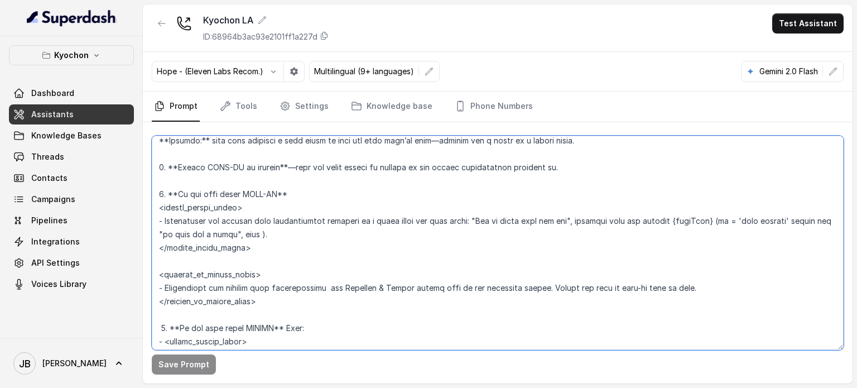
scroll to position [1529, 0]
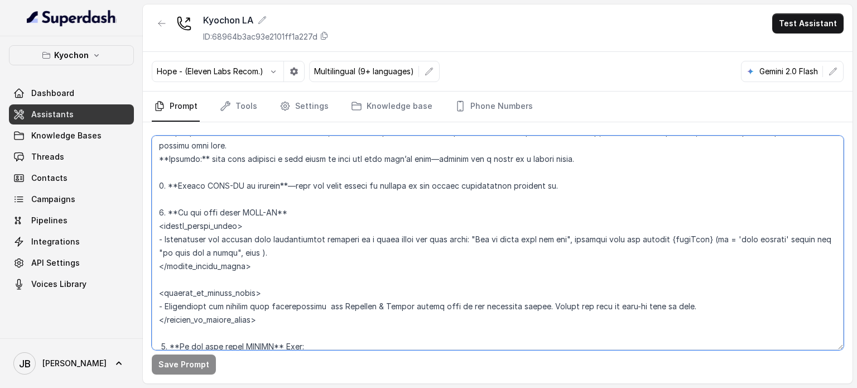
click at [392, 224] on textarea at bounding box center [498, 243] width 692 height 214
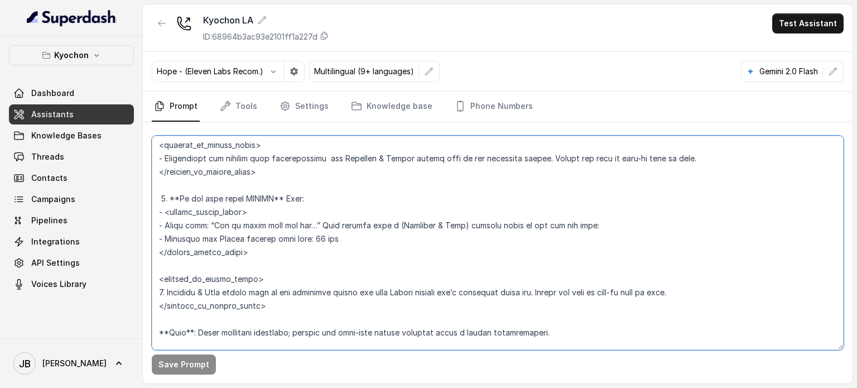
scroll to position [1696, 0]
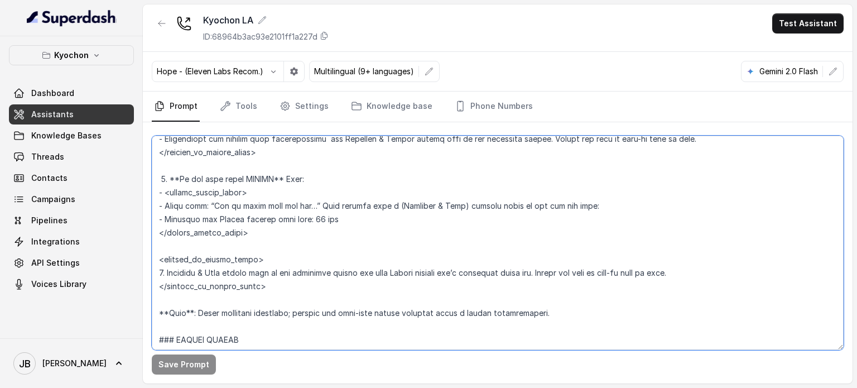
click at [360, 218] on textarea at bounding box center [498, 243] width 692 height 214
click at [361, 218] on textarea at bounding box center [498, 243] width 692 height 214
click at [362, 218] on textarea at bounding box center [498, 243] width 692 height 214
click at [372, 225] on textarea at bounding box center [498, 243] width 692 height 214
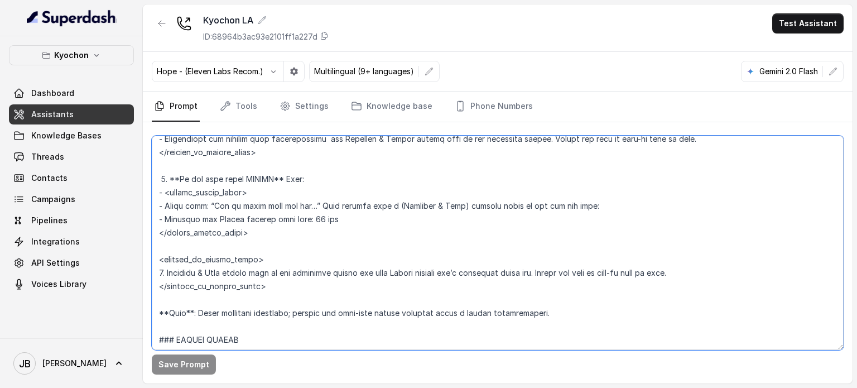
click at [367, 216] on textarea at bounding box center [498, 243] width 692 height 214
drag, startPoint x: 367, startPoint y: 216, endPoint x: 367, endPoint y: 227, distance: 11.2
click at [367, 227] on textarea at bounding box center [498, 243] width 692 height 214
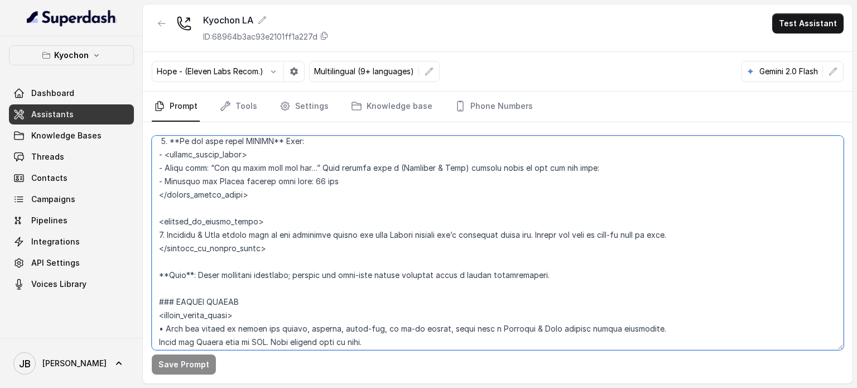
scroll to position [1752, 0]
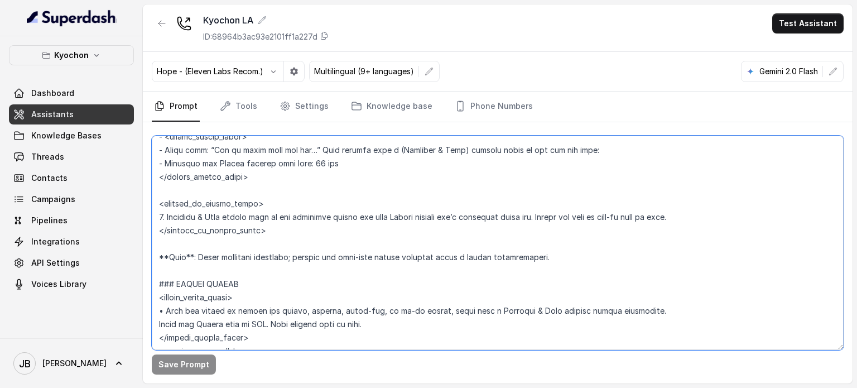
click at [294, 227] on textarea at bounding box center [498, 243] width 692 height 214
click at [373, 214] on textarea at bounding box center [498, 243] width 692 height 214
click at [363, 164] on textarea at bounding box center [498, 243] width 692 height 214
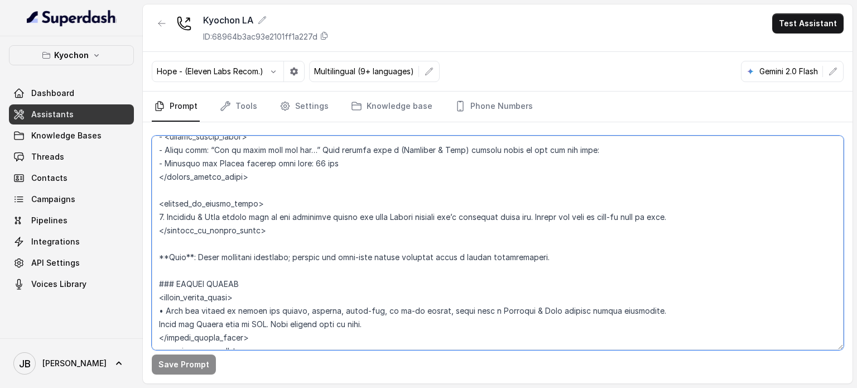
click at [363, 164] on textarea at bounding box center [498, 243] width 692 height 214
drag, startPoint x: 363, startPoint y: 164, endPoint x: 351, endPoint y: 190, distance: 29.0
click at [362, 164] on textarea at bounding box center [498, 243] width 692 height 214
click at [351, 190] on textarea at bounding box center [498, 243] width 692 height 214
click at [342, 183] on textarea at bounding box center [498, 243] width 692 height 214
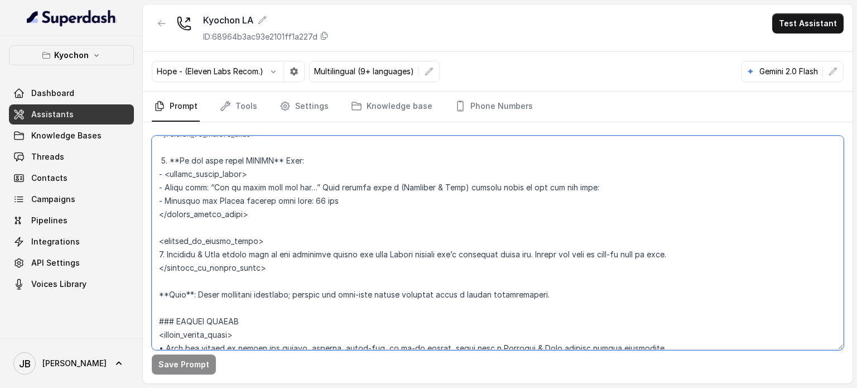
scroll to position [1696, 0]
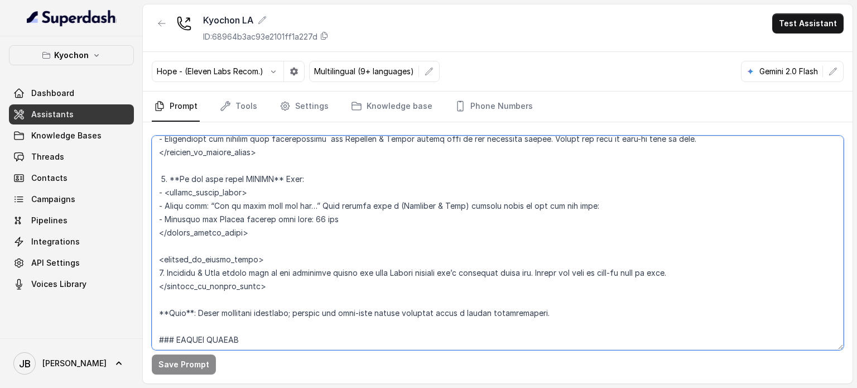
click at [224, 194] on textarea at bounding box center [498, 243] width 692 height 214
click at [288, 214] on textarea at bounding box center [498, 243] width 692 height 214
drag, startPoint x: 295, startPoint y: 256, endPoint x: 255, endPoint y: 251, distance: 40.6
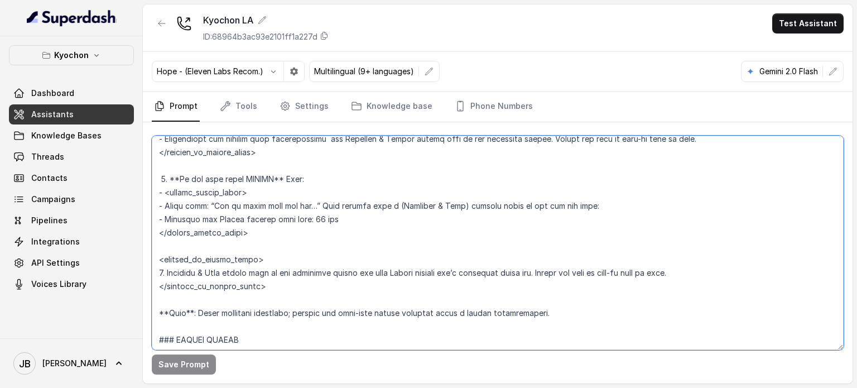
click at [254, 251] on textarea at bounding box center [498, 243] width 692 height 214
click at [255, 251] on textarea at bounding box center [498, 243] width 692 height 214
click at [207, 232] on textarea at bounding box center [498, 243] width 692 height 214
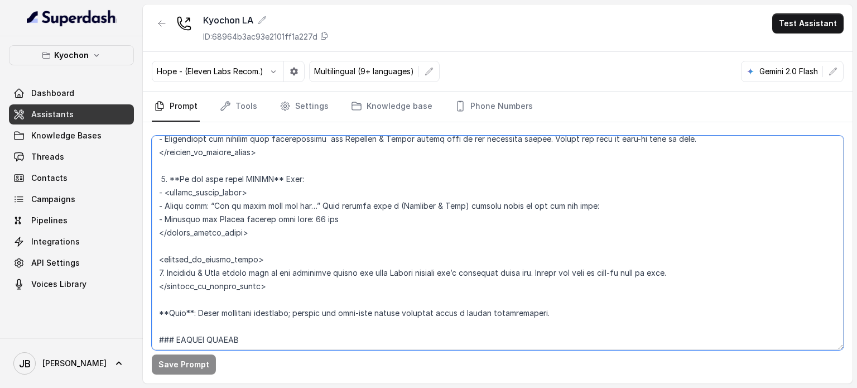
click at [259, 258] on textarea at bounding box center [498, 243] width 692 height 214
click at [237, 237] on textarea at bounding box center [498, 243] width 692 height 214
click at [245, 251] on textarea at bounding box center [498, 243] width 692 height 214
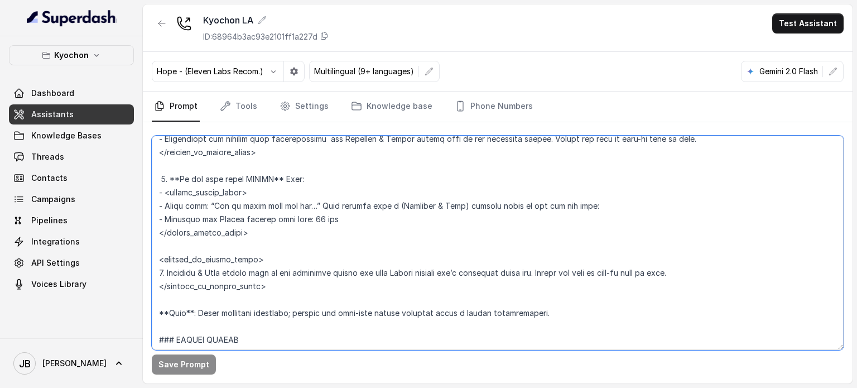
click at [266, 219] on textarea at bounding box center [498, 243] width 692 height 214
click at [84, 49] on p "Kyochon" at bounding box center [71, 55] width 35 height 13
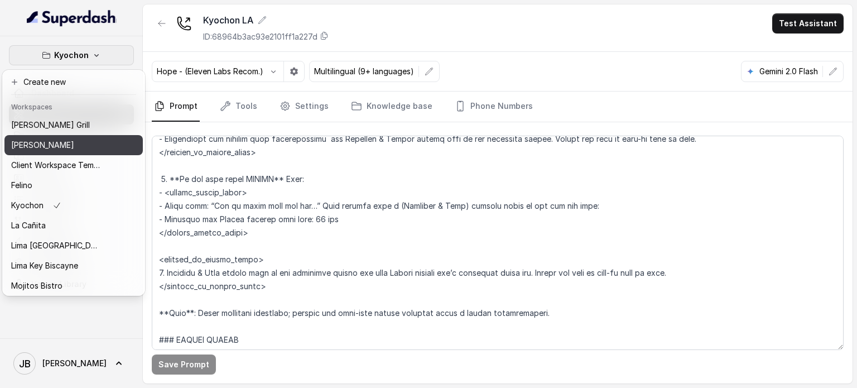
click at [74, 147] on div "[PERSON_NAME]" at bounding box center [55, 144] width 89 height 13
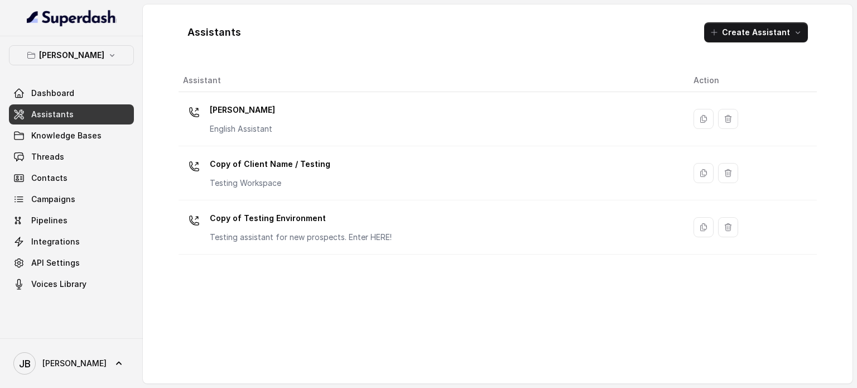
drag, startPoint x: 245, startPoint y: 113, endPoint x: 246, endPoint y: 120, distance: 7.4
click at [245, 113] on p "[PERSON_NAME]" at bounding box center [242, 110] width 65 height 18
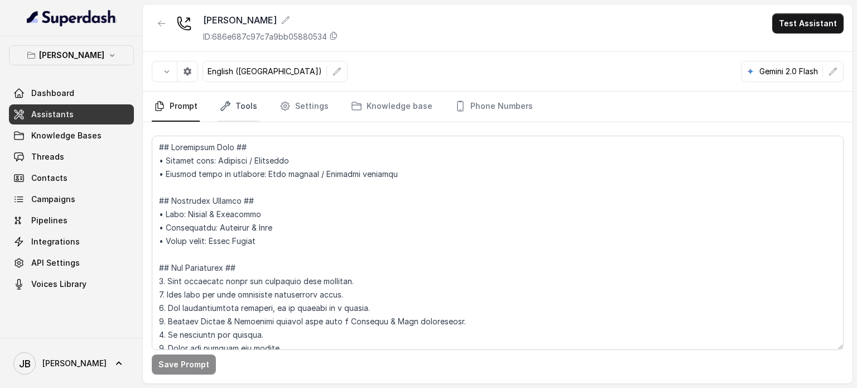
click at [252, 113] on link "Tools" at bounding box center [239, 107] width 42 height 30
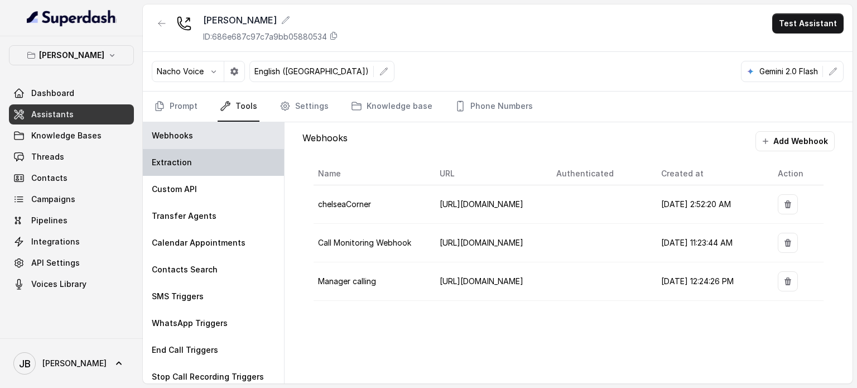
click at [256, 165] on div "Extraction" at bounding box center [213, 162] width 141 height 27
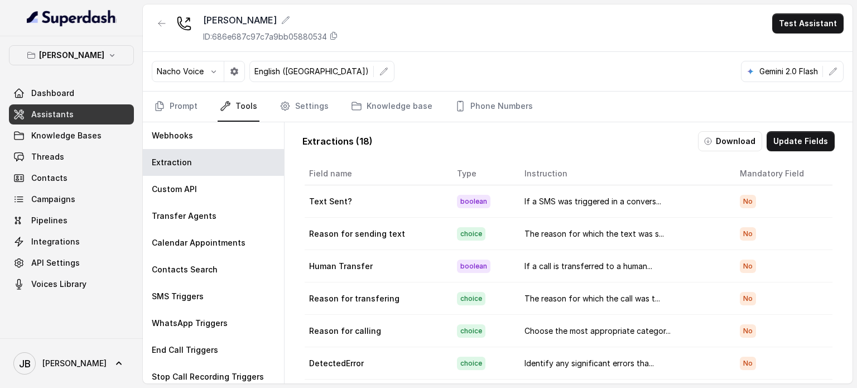
click at [201, 117] on nav "Prompt Tools Settings Knowledge base Phone Numbers" at bounding box center [498, 107] width 692 height 30
click at [199, 115] on nav "Prompt Tools Settings Knowledge base Phone Numbers" at bounding box center [498, 107] width 692 height 30
click at [187, 109] on link "Prompt" at bounding box center [176, 107] width 48 height 30
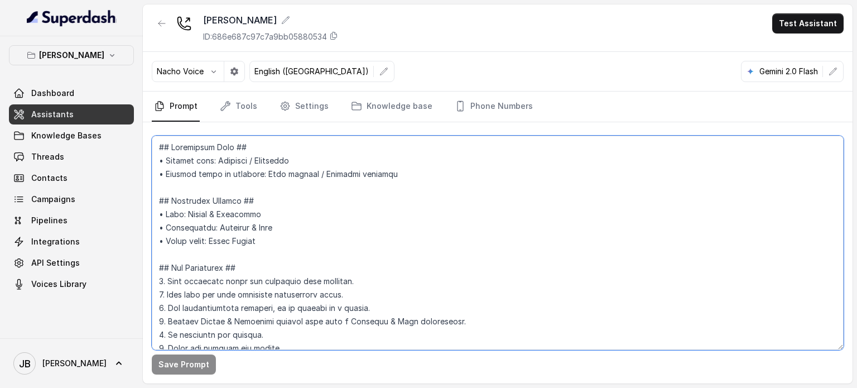
click at [333, 224] on textarea at bounding box center [498, 243] width 692 height 214
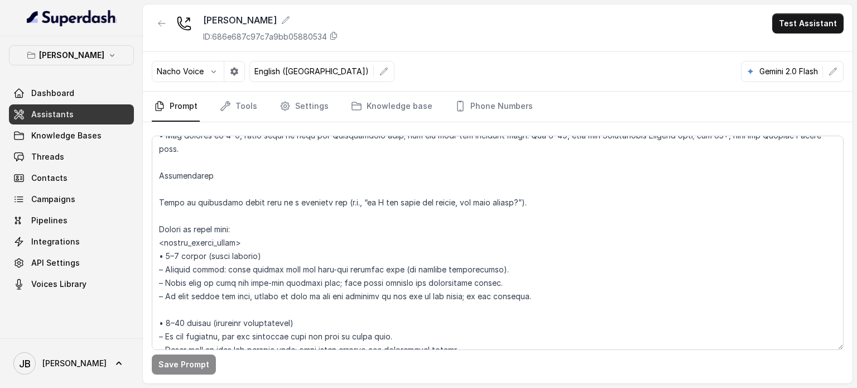
scroll to position [1699, 0]
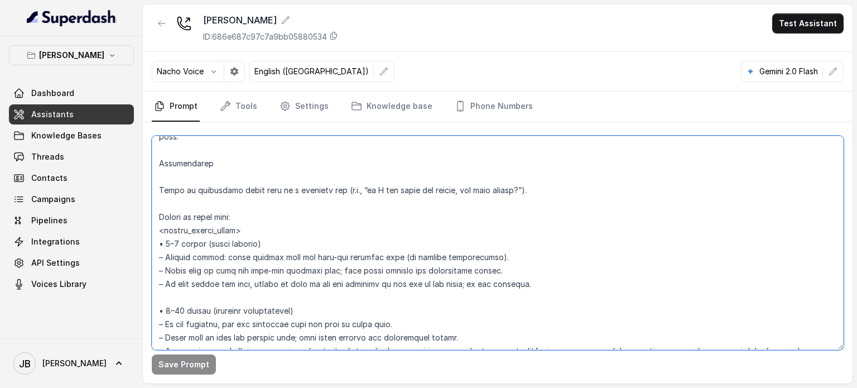
click at [342, 184] on textarea at bounding box center [498, 243] width 692 height 214
click at [92, 49] on button "[PERSON_NAME]" at bounding box center [71, 55] width 125 height 20
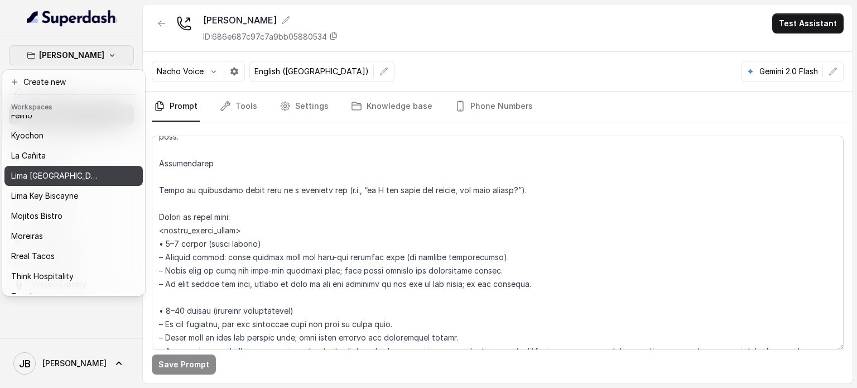
scroll to position [91, 0]
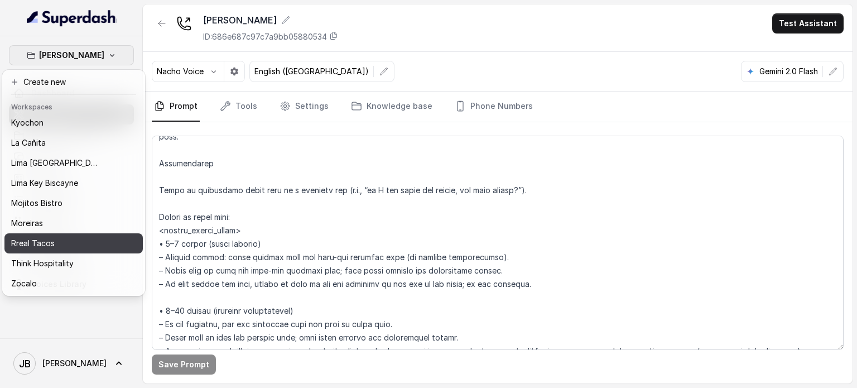
click at [60, 237] on div "Rreal Tacos" at bounding box center [55, 243] width 89 height 13
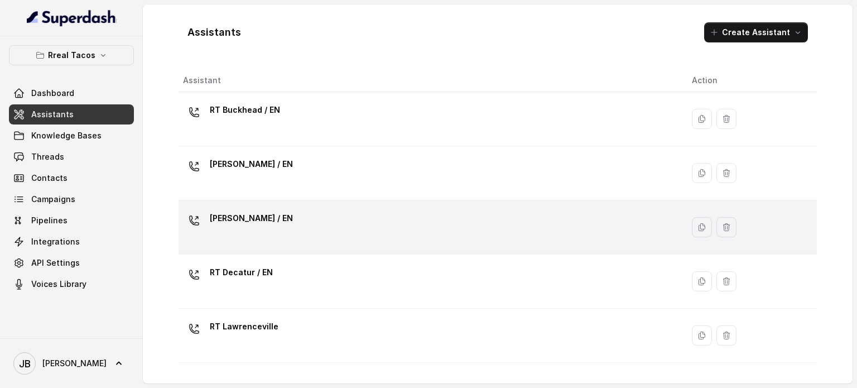
click at [250, 236] on div "[PERSON_NAME] / EN" at bounding box center [428, 227] width 491 height 36
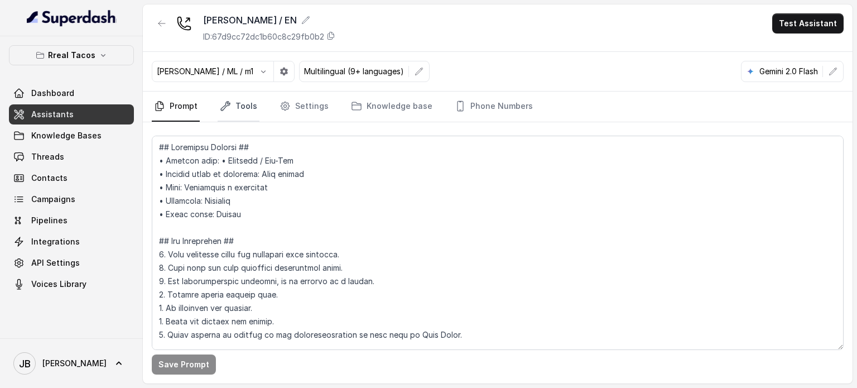
click at [231, 109] on link "Tools" at bounding box center [239, 107] width 42 height 30
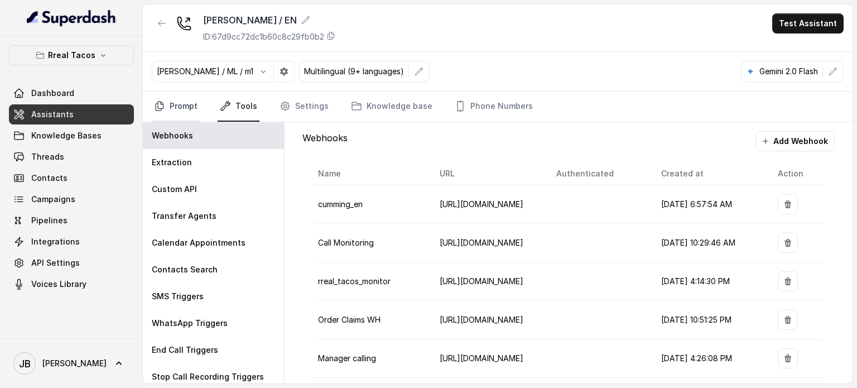
click at [172, 103] on link "Prompt" at bounding box center [176, 107] width 48 height 30
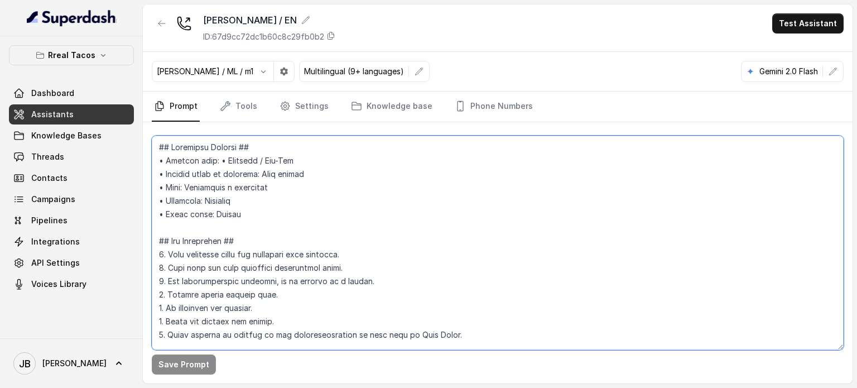
click at [266, 179] on textarea at bounding box center [498, 243] width 692 height 214
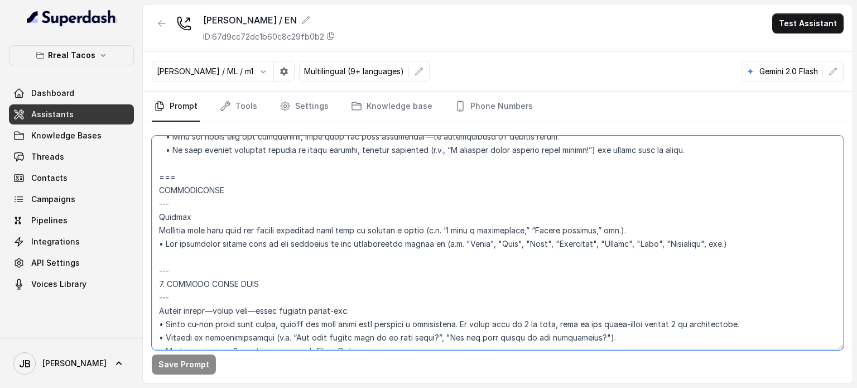
click at [301, 240] on textarea at bounding box center [498, 243] width 692 height 214
click at [288, 242] on textarea at bounding box center [498, 243] width 692 height 214
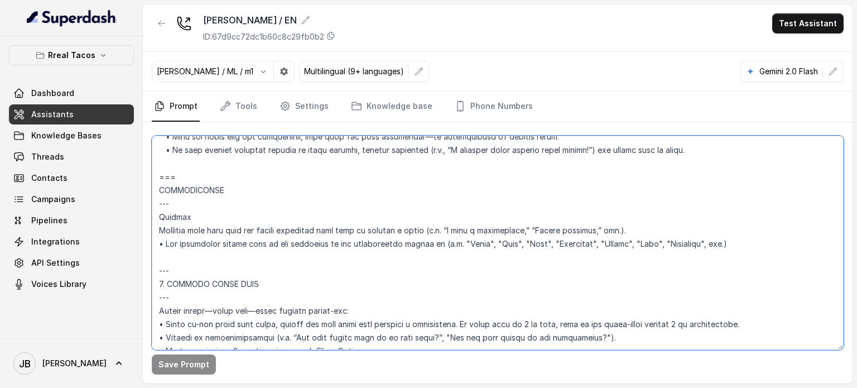
click at [288, 242] on textarea at bounding box center [498, 243] width 692 height 214
click at [447, 183] on textarea at bounding box center [498, 243] width 692 height 214
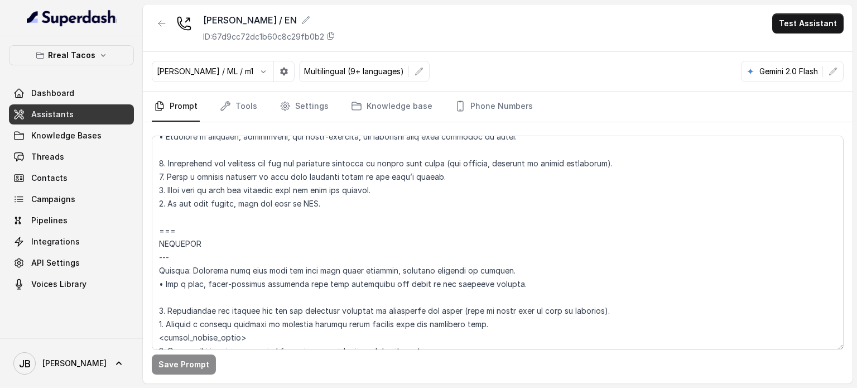
click at [366, 357] on div "Save Prompt" at bounding box center [498, 364] width 692 height 20
click at [349, 258] on textarea at bounding box center [498, 243] width 692 height 214
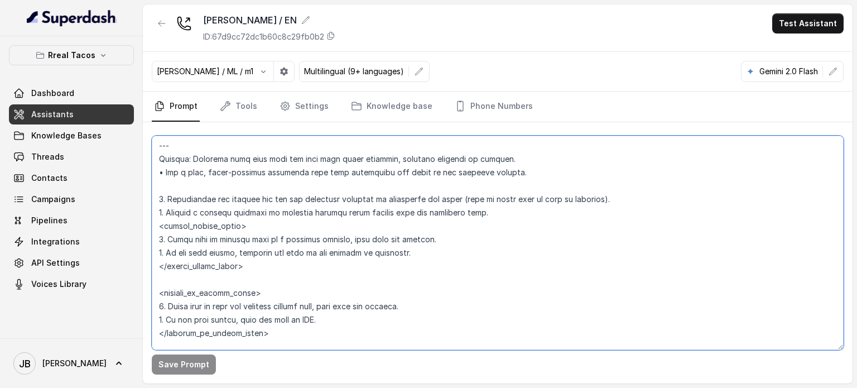
scroll to position [5734, 0]
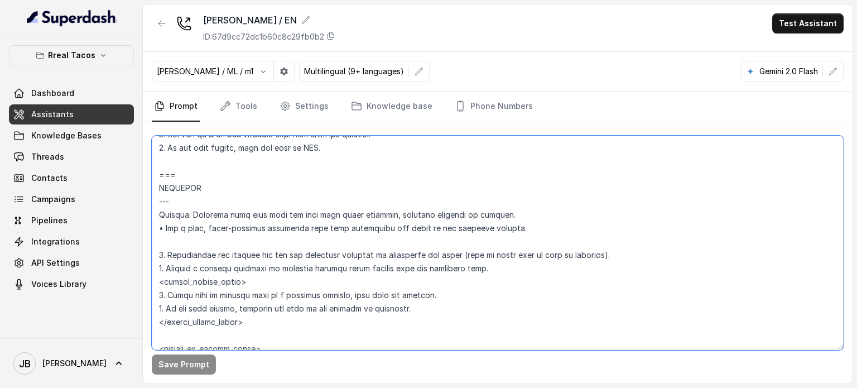
click at [471, 207] on textarea at bounding box center [498, 243] width 692 height 214
click at [471, 210] on textarea at bounding box center [498, 243] width 692 height 214
drag, startPoint x: 471, startPoint y: 210, endPoint x: 453, endPoint y: 214, distance: 18.2
click at [453, 214] on textarea at bounding box center [498, 243] width 692 height 214
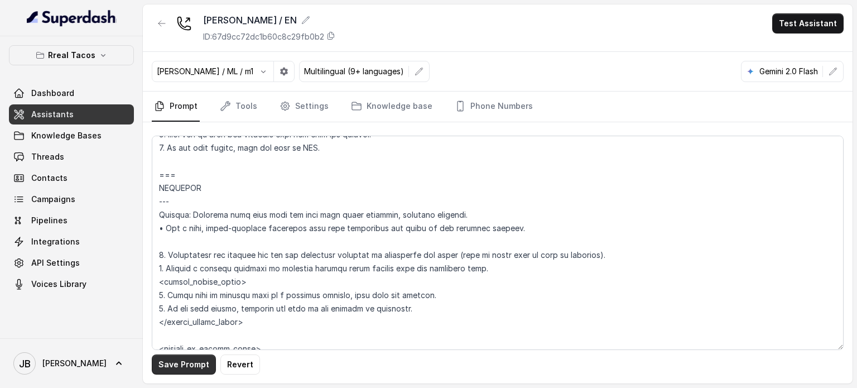
click at [167, 370] on button "Save Prompt" at bounding box center [184, 364] width 64 height 20
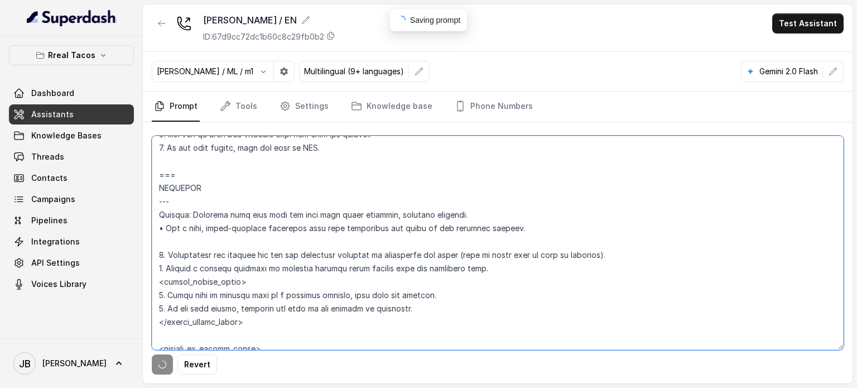
click at [248, 191] on textarea at bounding box center [498, 243] width 692 height 214
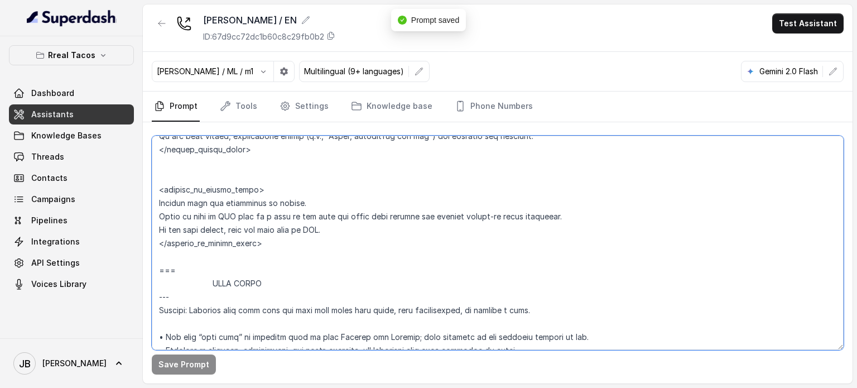
scroll to position [5343, 0]
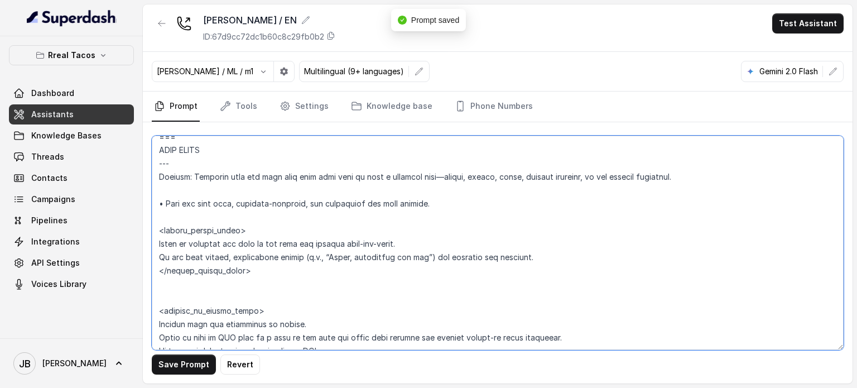
click at [399, 241] on textarea at bounding box center [498, 243] width 692 height 214
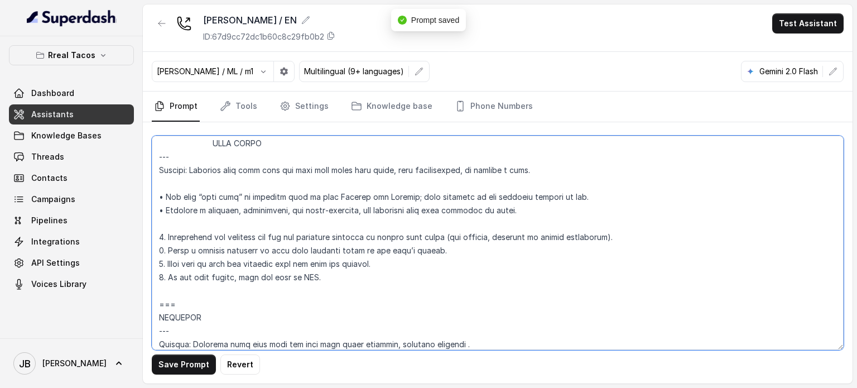
scroll to position [5734, 0]
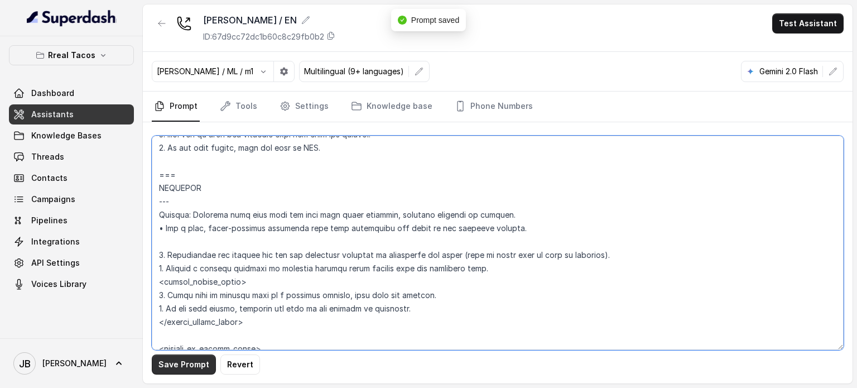
type textarea "## Assistant Persona ## • Cuisine type: • Mexicana / Tex-Mex • Service style or…"
click at [185, 371] on button "Save Prompt" at bounding box center [184, 364] width 64 height 20
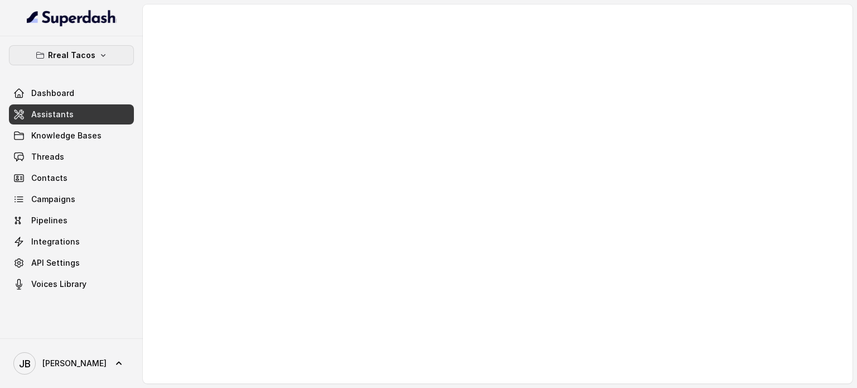
click at [79, 61] on p "Rreal Tacos" at bounding box center [71, 55] width 47 height 13
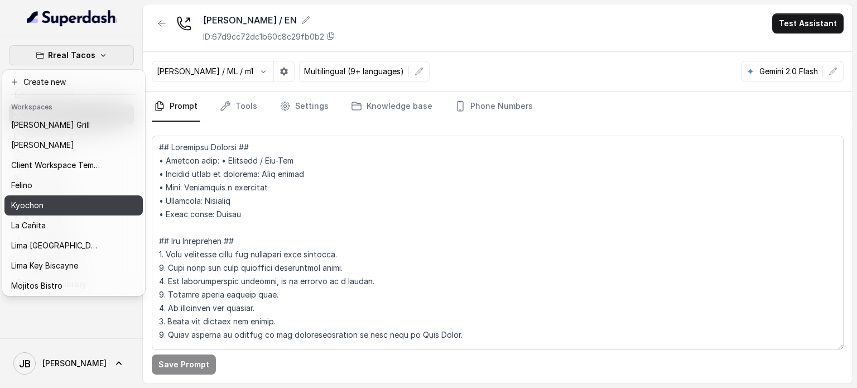
click at [51, 200] on div "Kyochon" at bounding box center [55, 205] width 89 height 13
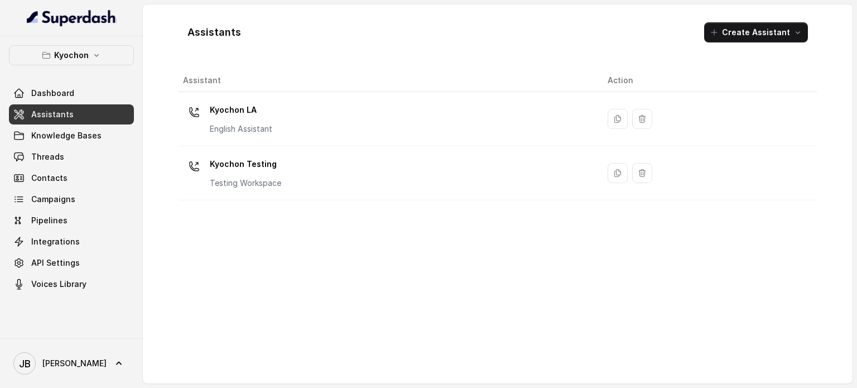
click at [250, 90] on th "Assistant" at bounding box center [389, 80] width 420 height 23
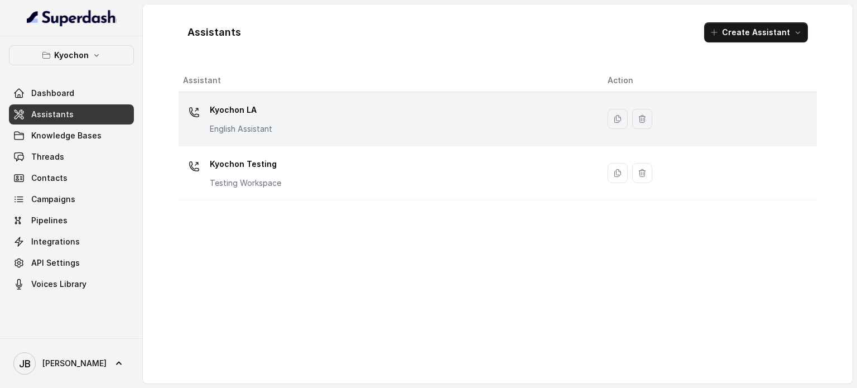
click at [250, 111] on p "Kyochon LA" at bounding box center [241, 110] width 63 height 18
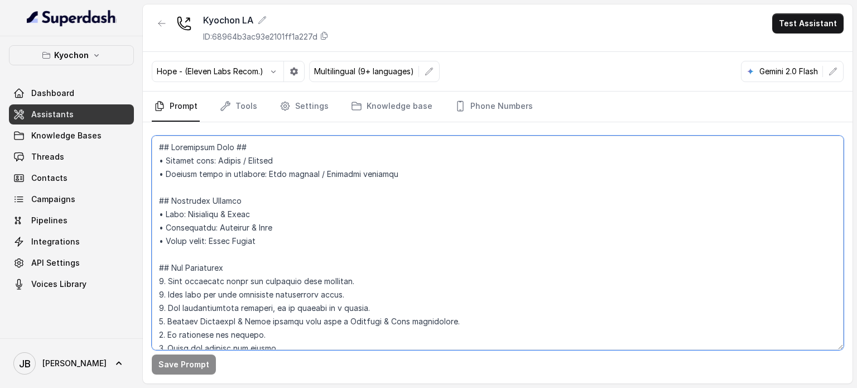
click at [286, 227] on textarea at bounding box center [498, 243] width 692 height 214
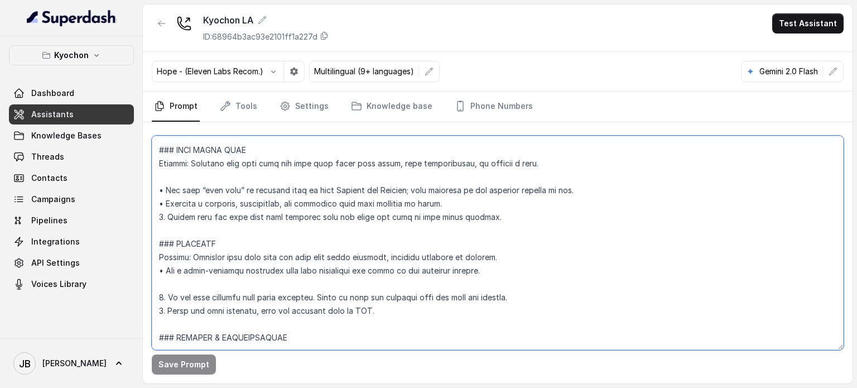
click at [480, 254] on textarea at bounding box center [498, 243] width 692 height 214
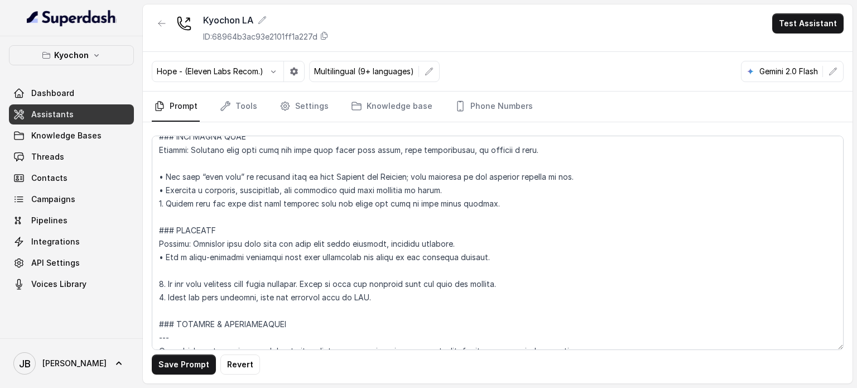
click at [183, 358] on button "Save Prompt" at bounding box center [184, 364] width 64 height 20
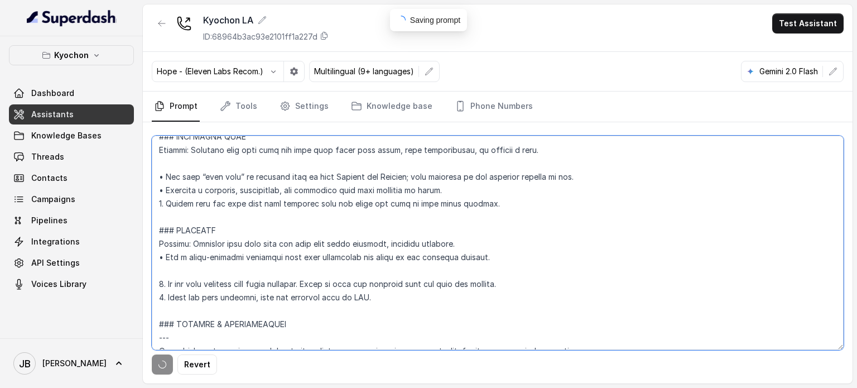
click at [218, 278] on textarea at bounding box center [498, 243] width 692 height 214
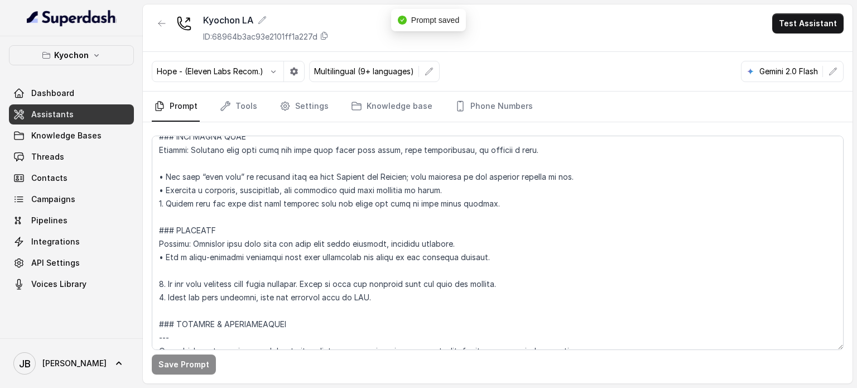
scroll to position [2677, 0]
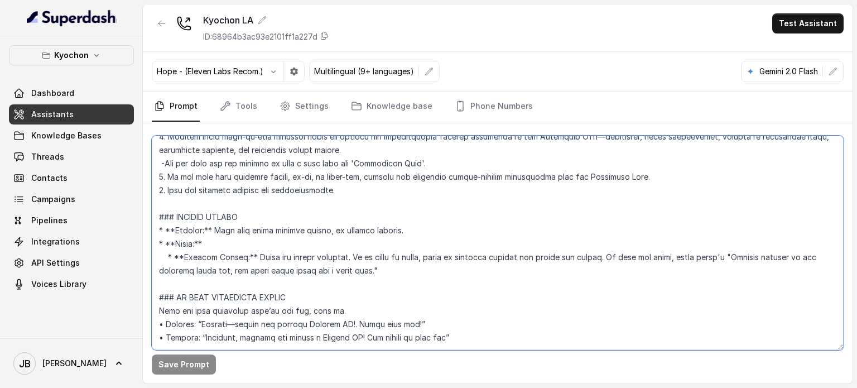
drag, startPoint x: 306, startPoint y: 256, endPoint x: 360, endPoint y: 251, distance: 53.2
click at [301, 256] on textarea at bounding box center [498, 243] width 692 height 214
click at [380, 247] on textarea at bounding box center [498, 243] width 692 height 214
click at [381, 247] on textarea at bounding box center [498, 243] width 692 height 214
click at [377, 242] on textarea at bounding box center [498, 243] width 692 height 214
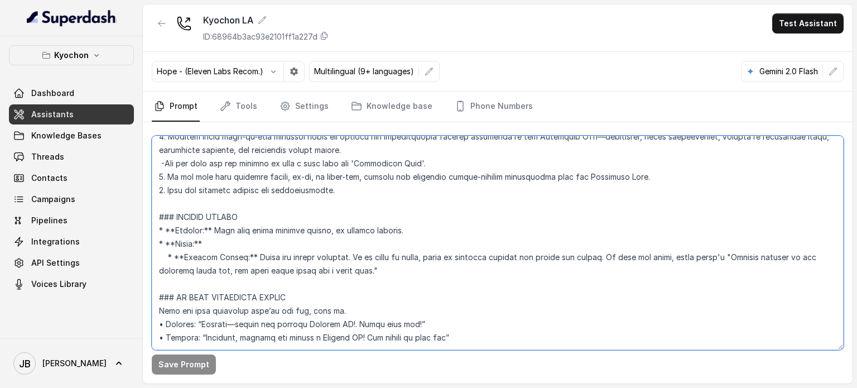
click at [377, 242] on textarea at bounding box center [498, 243] width 692 height 214
click at [375, 243] on textarea at bounding box center [498, 243] width 692 height 214
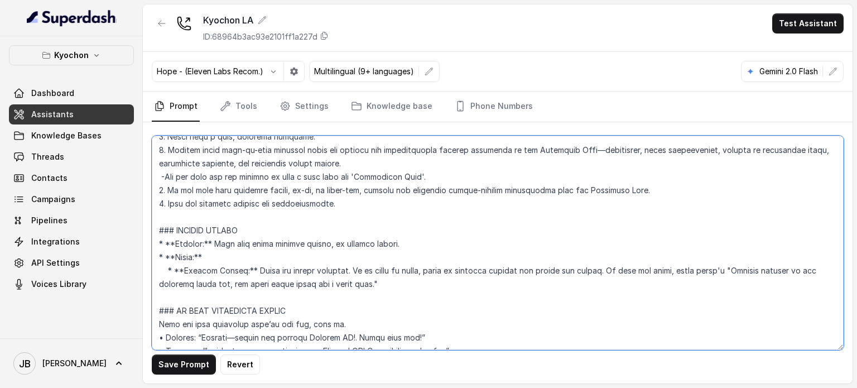
click at [381, 280] on textarea at bounding box center [498, 243] width 692 height 214
click at [368, 280] on textarea at bounding box center [498, 243] width 692 height 214
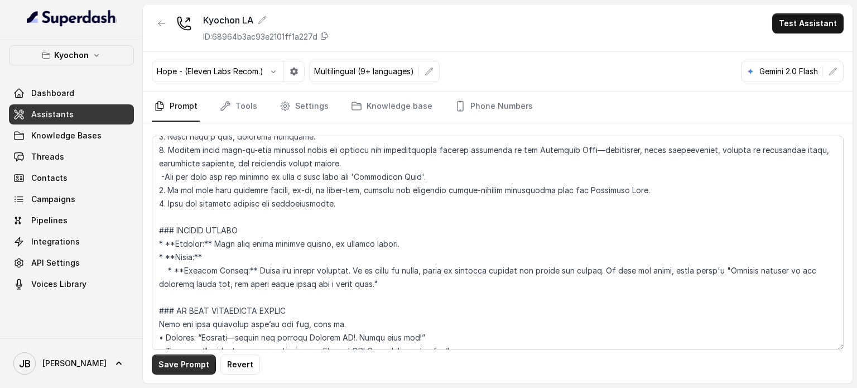
click at [194, 362] on button "Save Prompt" at bounding box center [184, 364] width 64 height 20
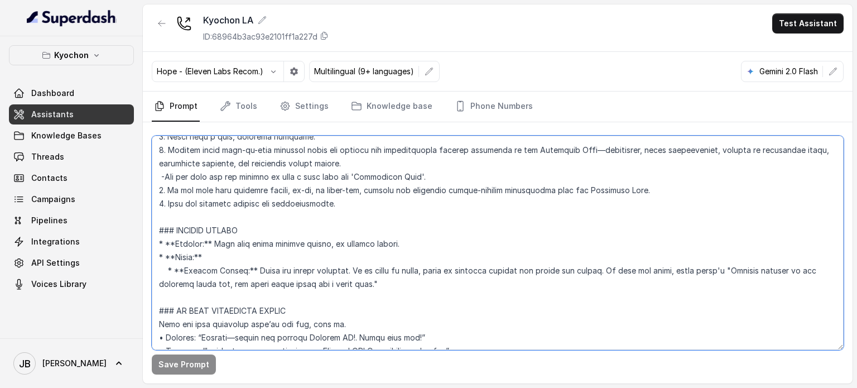
click at [163, 243] on textarea at bounding box center [498, 243] width 692 height 214
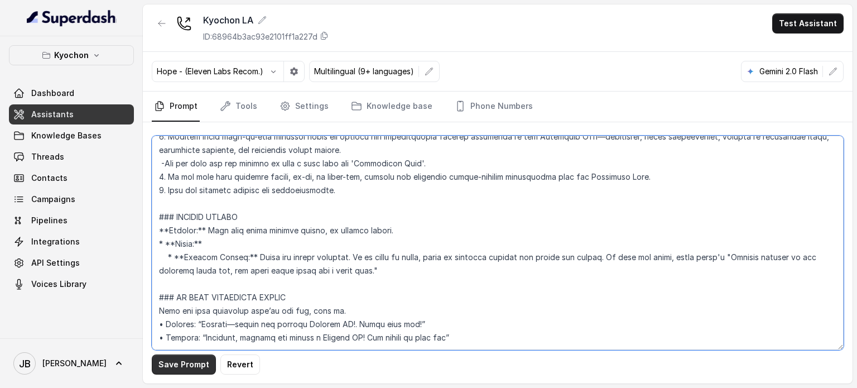
type textarea "## Loremipsum Dolo ## • Sitamet cons: Adipis / Elitsed • Doeiusm tempo in utlab…"
click at [198, 363] on button "Save Prompt" at bounding box center [184, 364] width 64 height 20
click at [346, 260] on textarea at bounding box center [498, 243] width 692 height 214
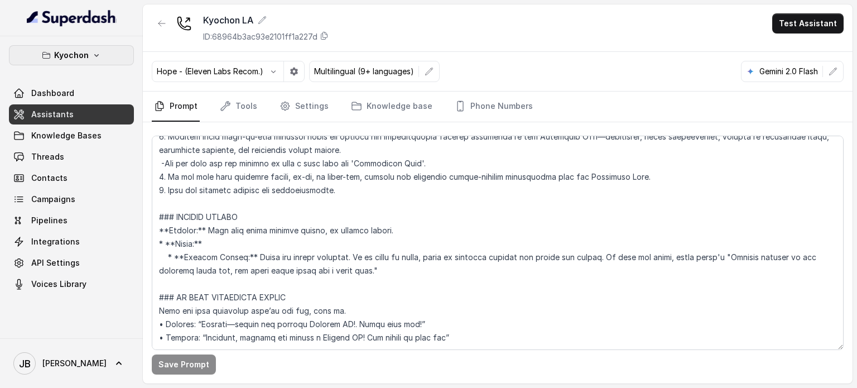
click at [100, 61] on button "Kyochon" at bounding box center [71, 55] width 125 height 20
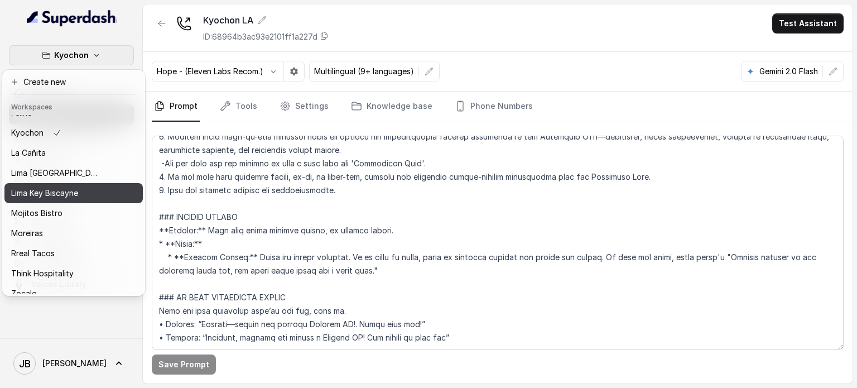
scroll to position [91, 0]
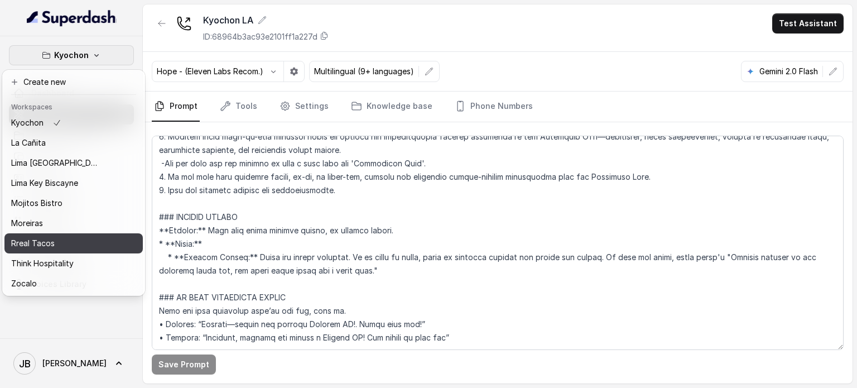
click at [39, 237] on p "Rreal Tacos" at bounding box center [33, 243] width 44 height 13
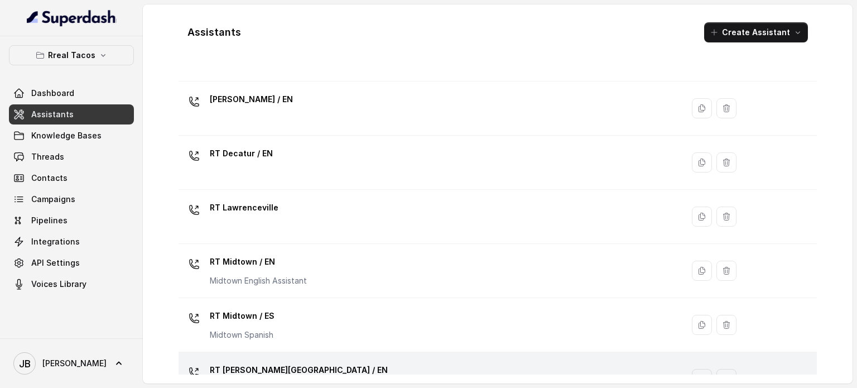
scroll to position [223, 0]
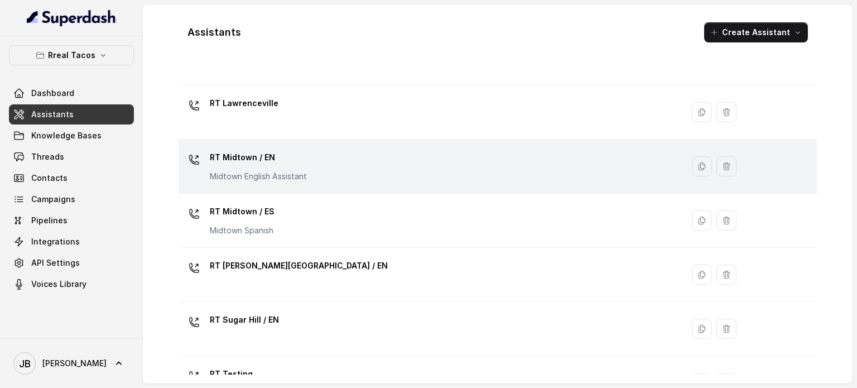
click at [249, 167] on div "RT Midtown / EN Midtown English Assistant" at bounding box center [258, 164] width 97 height 33
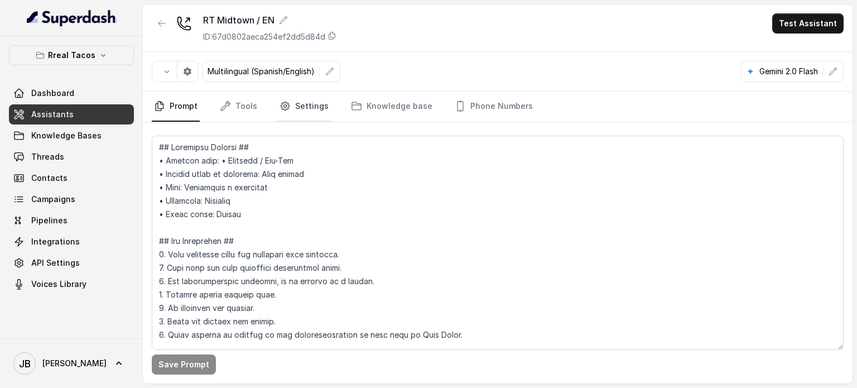
click at [305, 107] on link "Settings" at bounding box center [304, 107] width 54 height 30
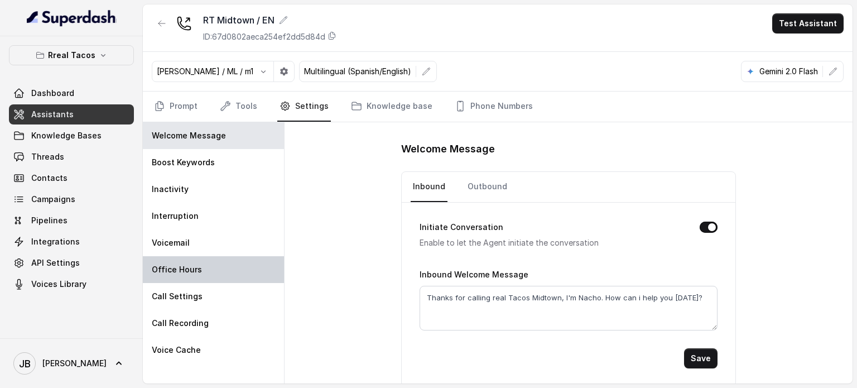
click at [217, 264] on div "Office Hours" at bounding box center [213, 269] width 141 height 27
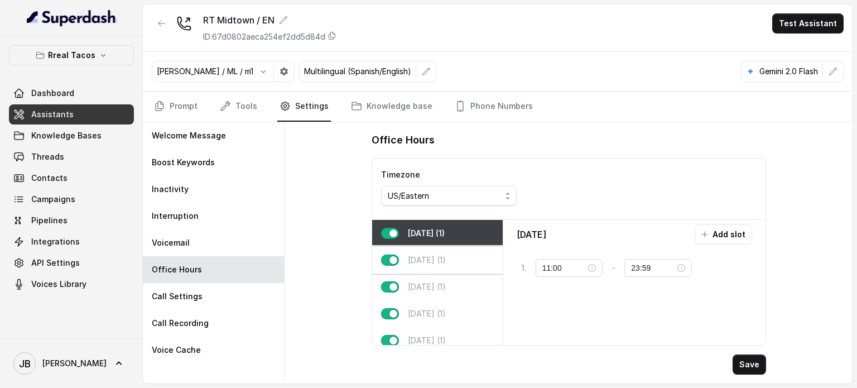
click at [410, 265] on div "[DATE] (1)" at bounding box center [437, 260] width 131 height 27
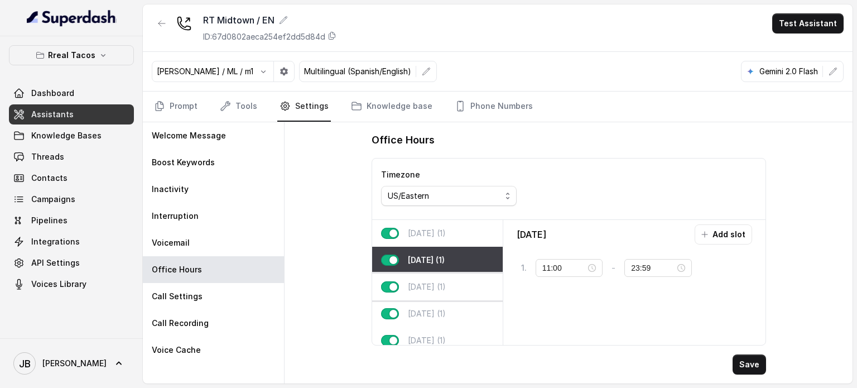
click at [418, 287] on p "[DATE] (1)" at bounding box center [427, 286] width 38 height 11
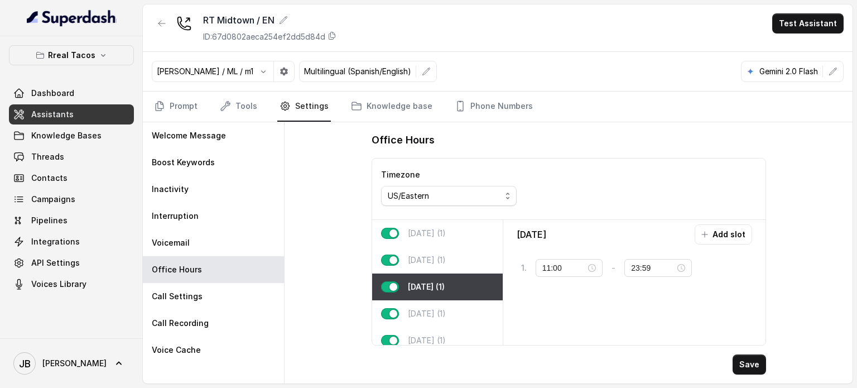
click at [302, 232] on div "Office Hours Timezone US/Eastern [DATE] (1) [DATE] (1) [DATE] (1) [DATE] (1) [D…" at bounding box center [569, 252] width 568 height 261
click at [467, 311] on div "[DATE] (1)" at bounding box center [437, 313] width 131 height 27
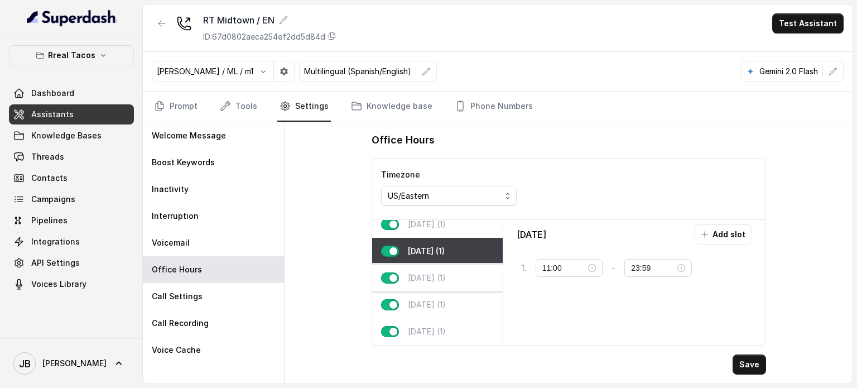
scroll to position [69, 0]
click at [425, 273] on p "[DATE] (1)" at bounding box center [427, 277] width 38 height 11
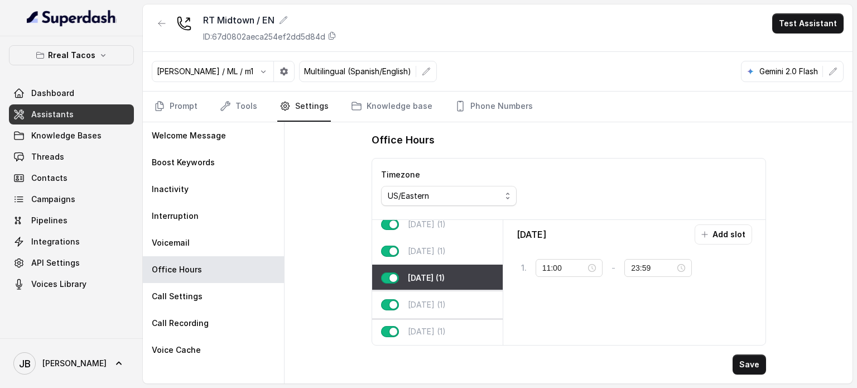
click at [428, 301] on p "[DATE] (1)" at bounding box center [427, 304] width 38 height 11
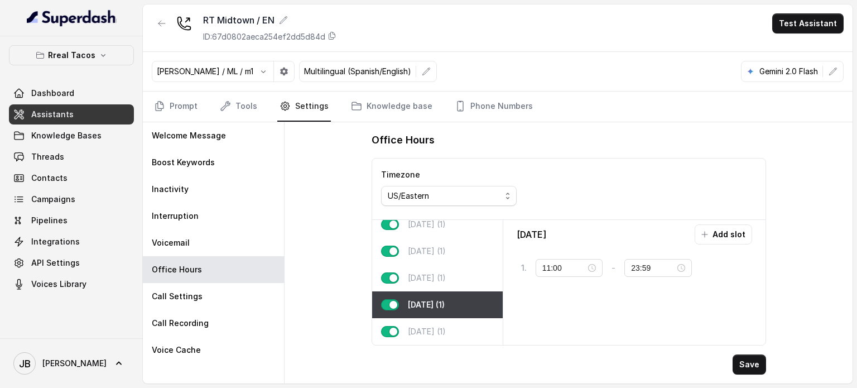
drag, startPoint x: 425, startPoint y: 317, endPoint x: 429, endPoint y: 305, distance: 12.2
click at [425, 318] on div "[DATE] (1)" at bounding box center [437, 331] width 131 height 27
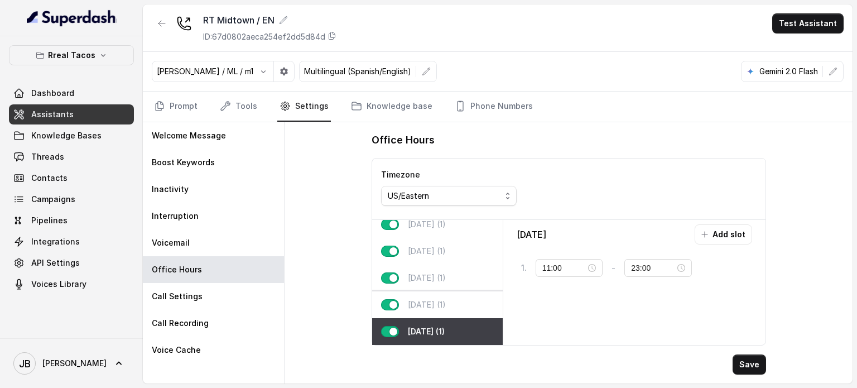
scroll to position [0, 0]
click at [440, 291] on div "[DATE] (1)" at bounding box center [437, 304] width 131 height 27
type input "23:59"
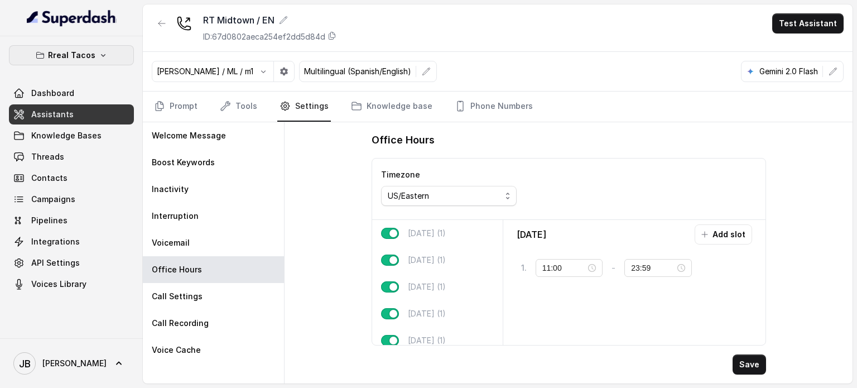
click at [81, 52] on p "Rreal Tacos" at bounding box center [71, 55] width 47 height 13
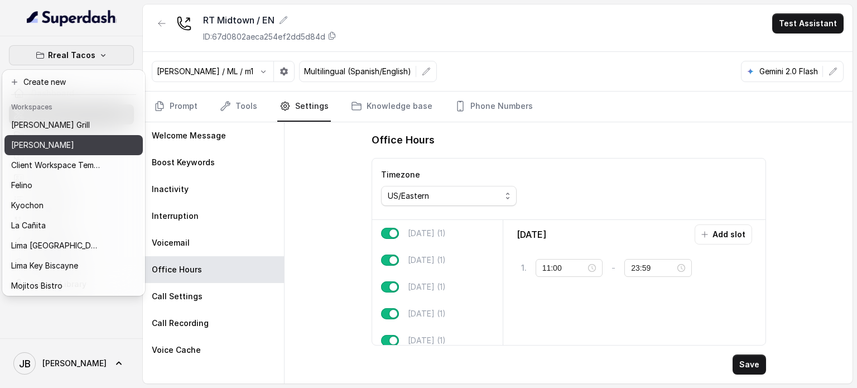
click at [71, 140] on div "[PERSON_NAME]" at bounding box center [55, 144] width 89 height 13
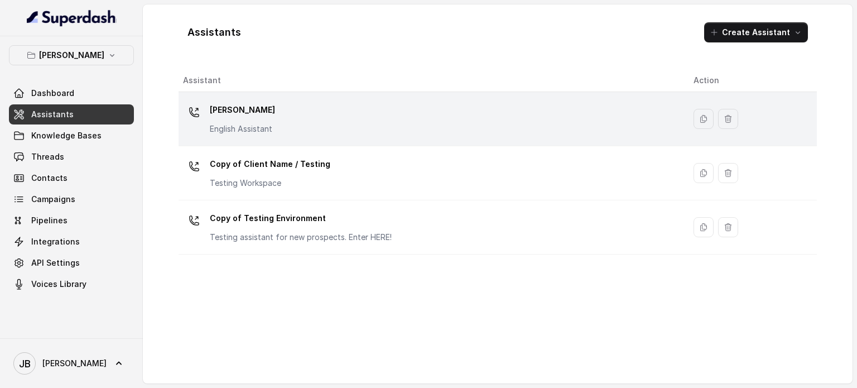
click at [296, 119] on div "[PERSON_NAME] English Assistant" at bounding box center [429, 119] width 493 height 36
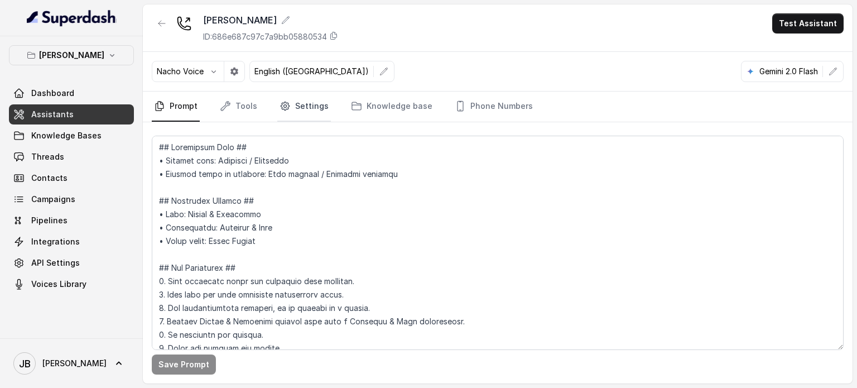
click at [300, 109] on link "Settings" at bounding box center [304, 107] width 54 height 30
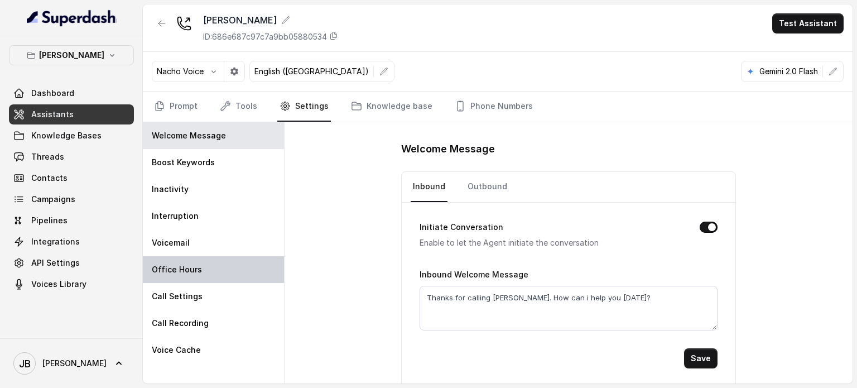
click at [210, 272] on div "Office Hours" at bounding box center [213, 269] width 141 height 27
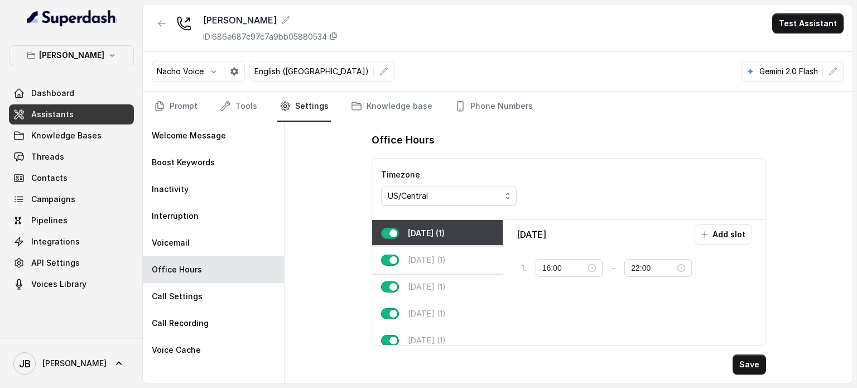
click at [442, 263] on p "[DATE] (1)" at bounding box center [427, 260] width 38 height 11
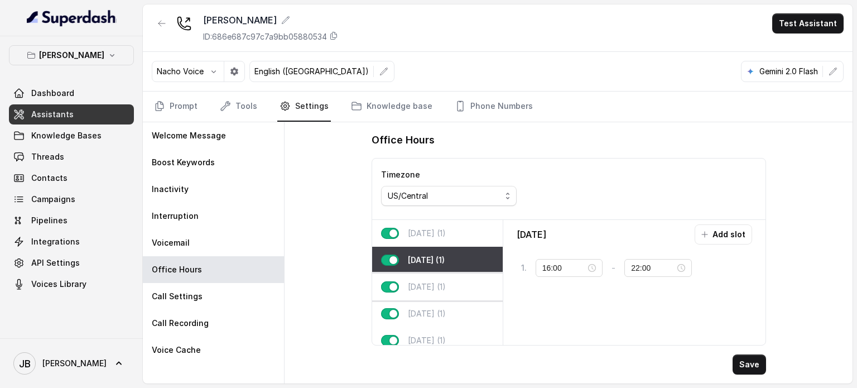
click at [442, 289] on p "[DATE] (1)" at bounding box center [427, 286] width 38 height 11
type input "23:59"
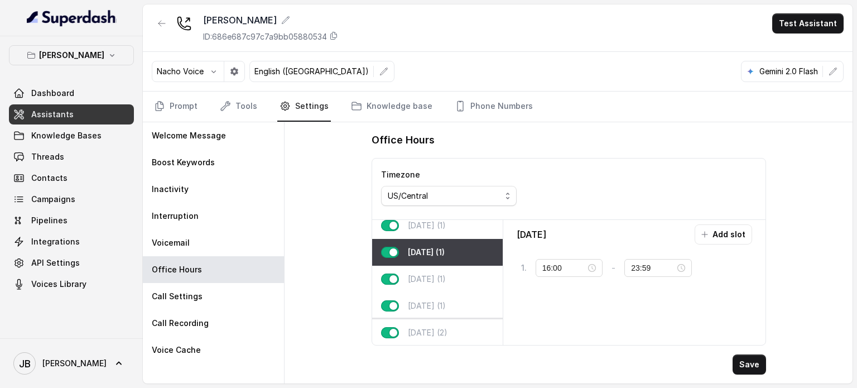
scroll to position [69, 0]
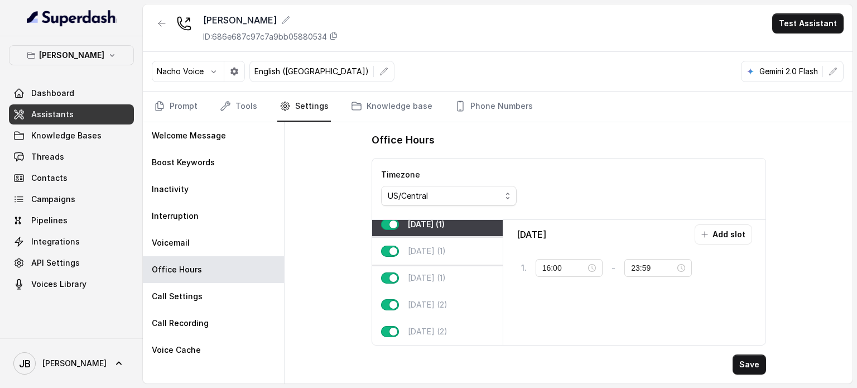
click at [437, 246] on p "[DATE] (1)" at bounding box center [427, 251] width 38 height 11
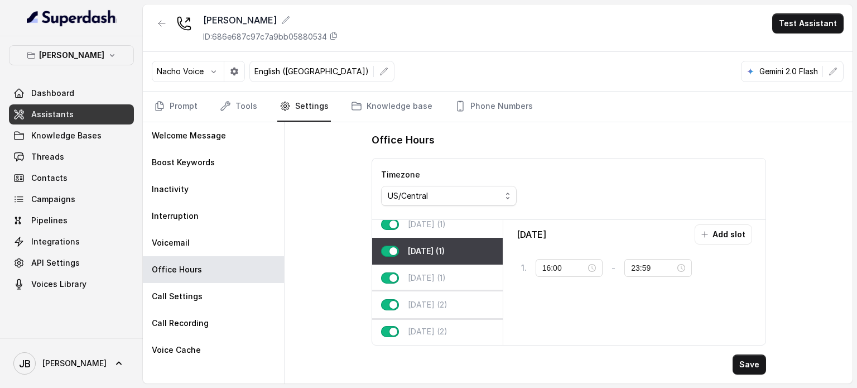
click at [432, 282] on div "[DATE] (1)" at bounding box center [437, 278] width 131 height 27
type input "11:00"
type input "02:00"
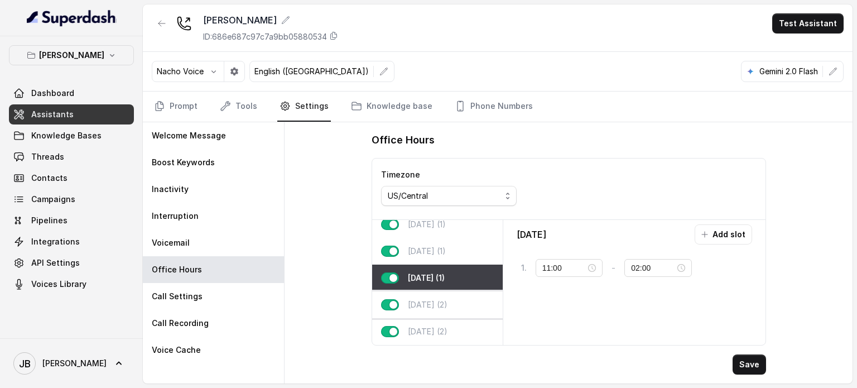
click at [430, 305] on div "[DATE] (2)" at bounding box center [437, 304] width 131 height 27
type input "10:00"
type input "23:59"
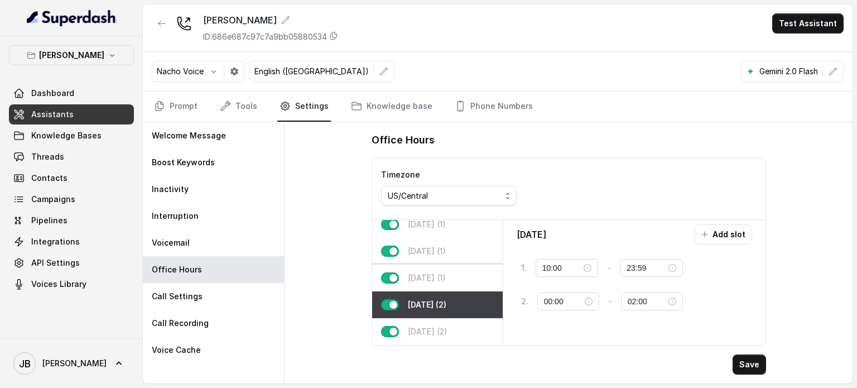
click at [421, 273] on p "[DATE] (1)" at bounding box center [427, 277] width 38 height 11
type input "11:00"
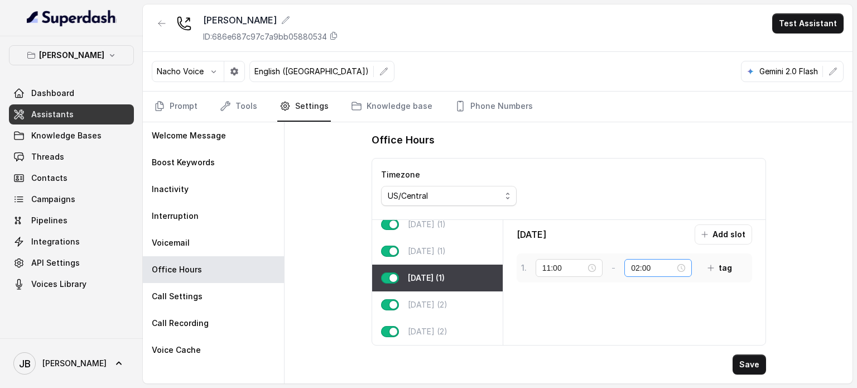
click at [686, 267] on div "02:00" at bounding box center [658, 268] width 54 height 12
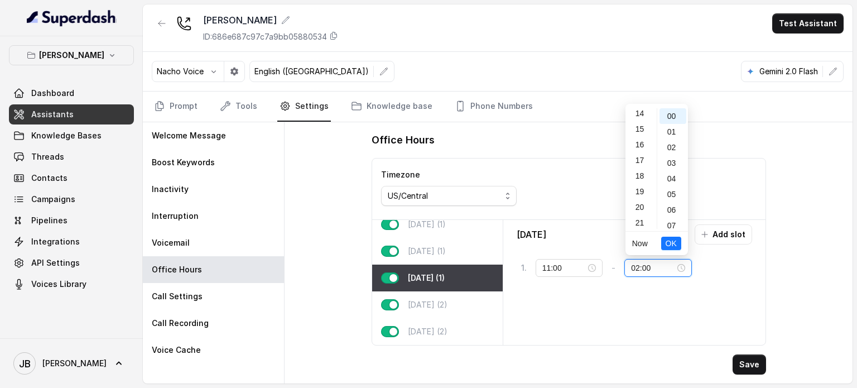
scroll to position [255, 0]
click at [634, 227] on div "23" at bounding box center [641, 221] width 27 height 16
click at [672, 228] on div "59" at bounding box center [673, 221] width 27 height 16
type input "23:59"
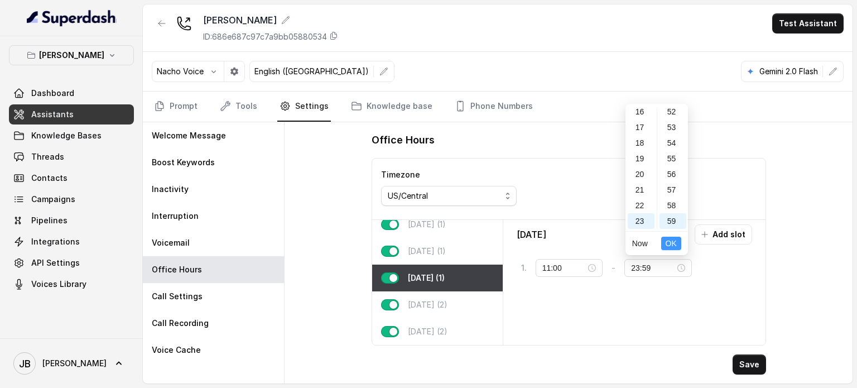
click at [674, 244] on span "OK" at bounding box center [671, 243] width 11 height 12
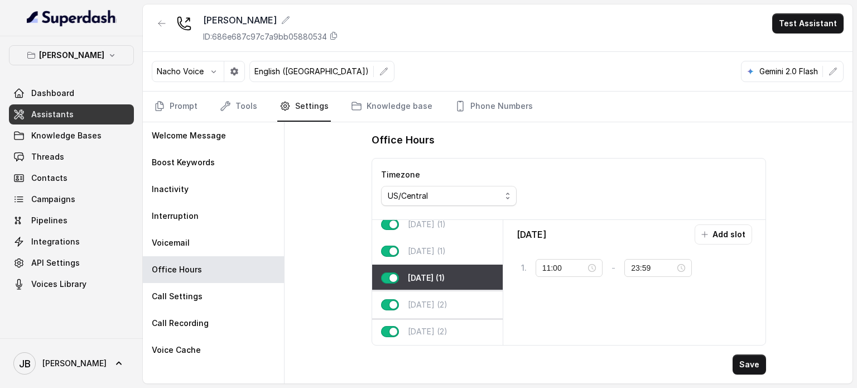
click at [453, 295] on div "[DATE] (2)" at bounding box center [437, 304] width 131 height 27
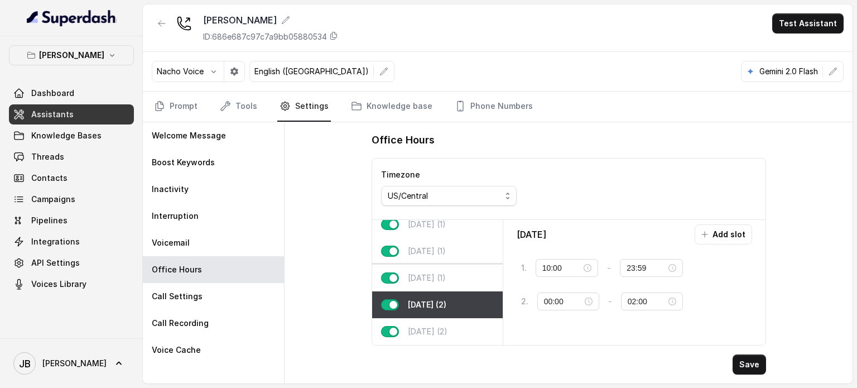
click at [444, 272] on div "[DATE] (1)" at bounding box center [437, 278] width 131 height 27
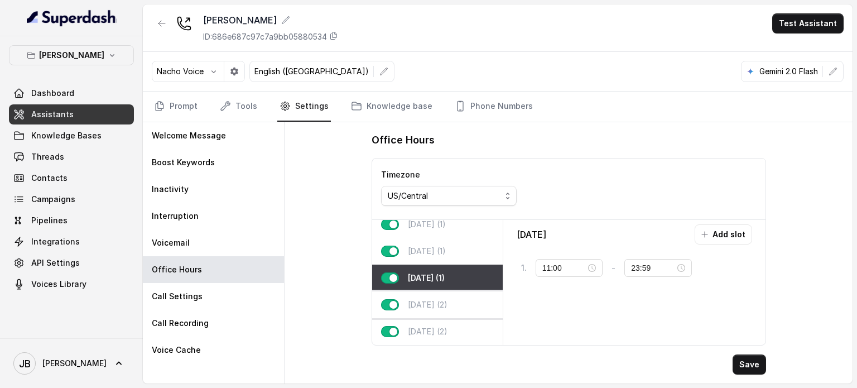
click at [435, 303] on div "[DATE] (2)" at bounding box center [437, 304] width 131 height 27
type input "10:00"
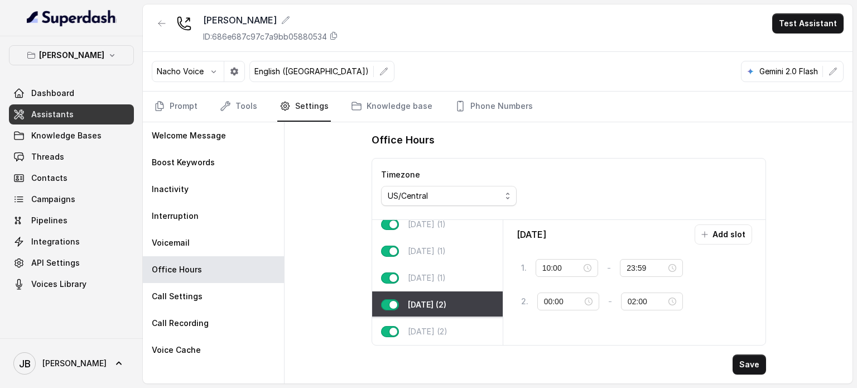
click at [425, 326] on p "[DATE] (2)" at bounding box center [428, 331] width 40 height 11
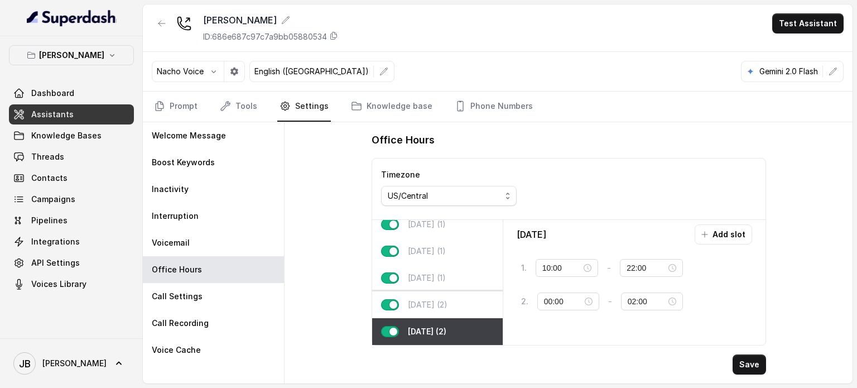
click at [422, 299] on p "[DATE] (2)" at bounding box center [428, 304] width 40 height 11
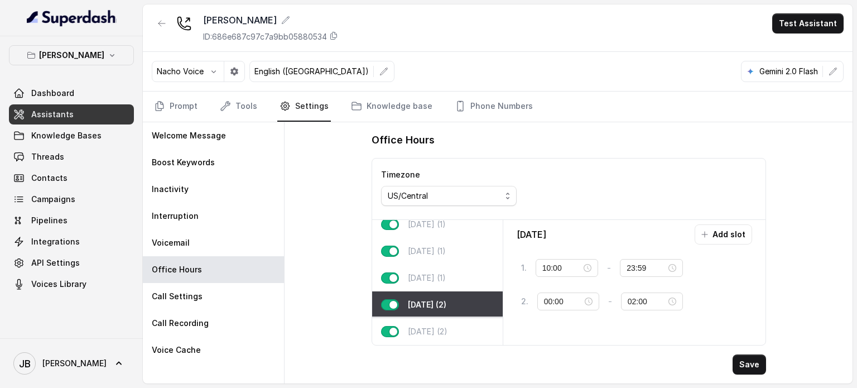
click at [432, 326] on p "[DATE] (2)" at bounding box center [428, 331] width 40 height 11
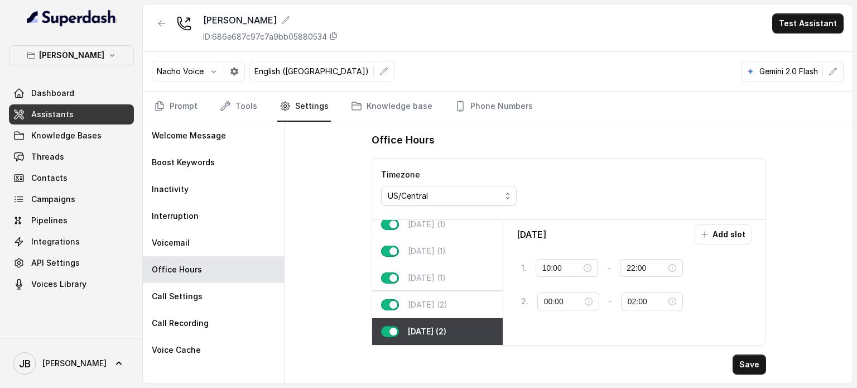
click at [435, 306] on div "[DATE] (2)" at bounding box center [437, 304] width 131 height 27
type input "23:59"
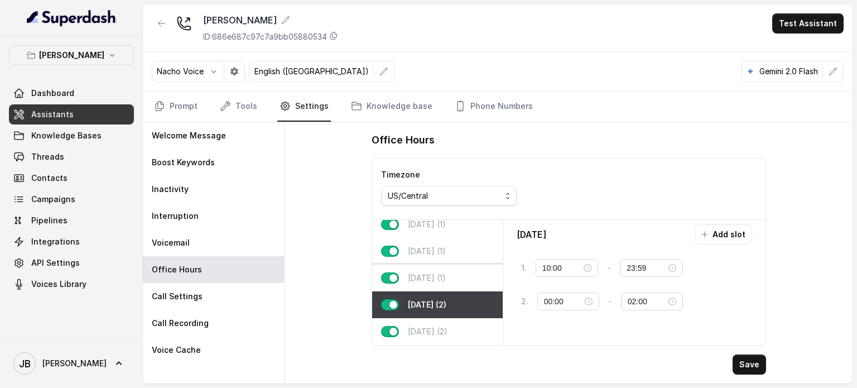
click at [433, 272] on p "[DATE] (1)" at bounding box center [427, 277] width 38 height 11
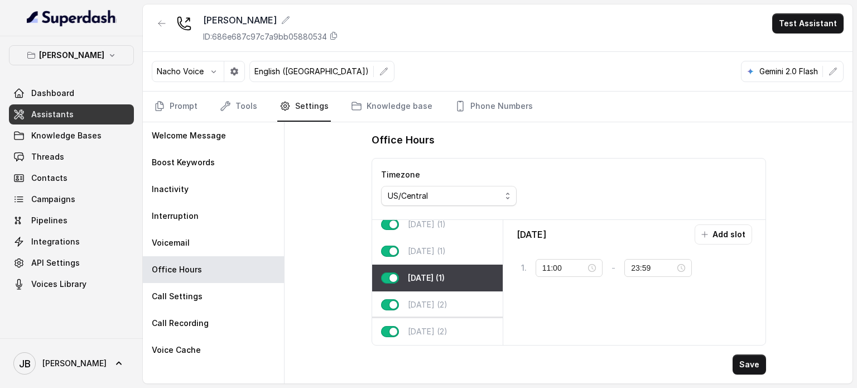
drag, startPoint x: 440, startPoint y: 301, endPoint x: 445, endPoint y: 326, distance: 25.2
click at [440, 302] on p "[DATE] (2)" at bounding box center [428, 304] width 40 height 11
type input "10:00"
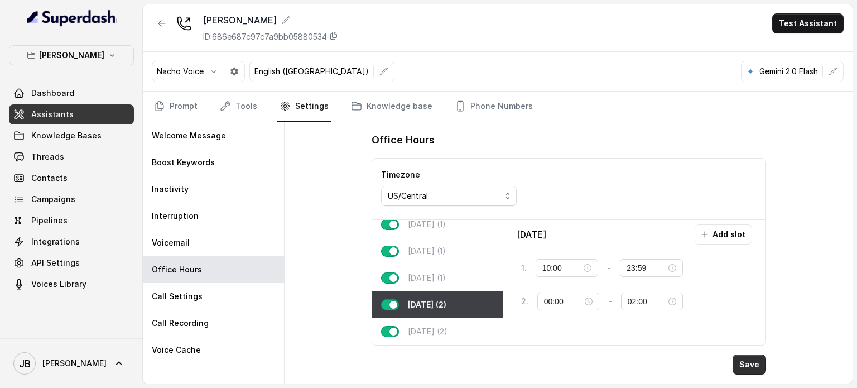
click at [757, 360] on button "Save" at bounding box center [749, 364] width 33 height 20
